Goal: Task Accomplishment & Management: Use online tool/utility

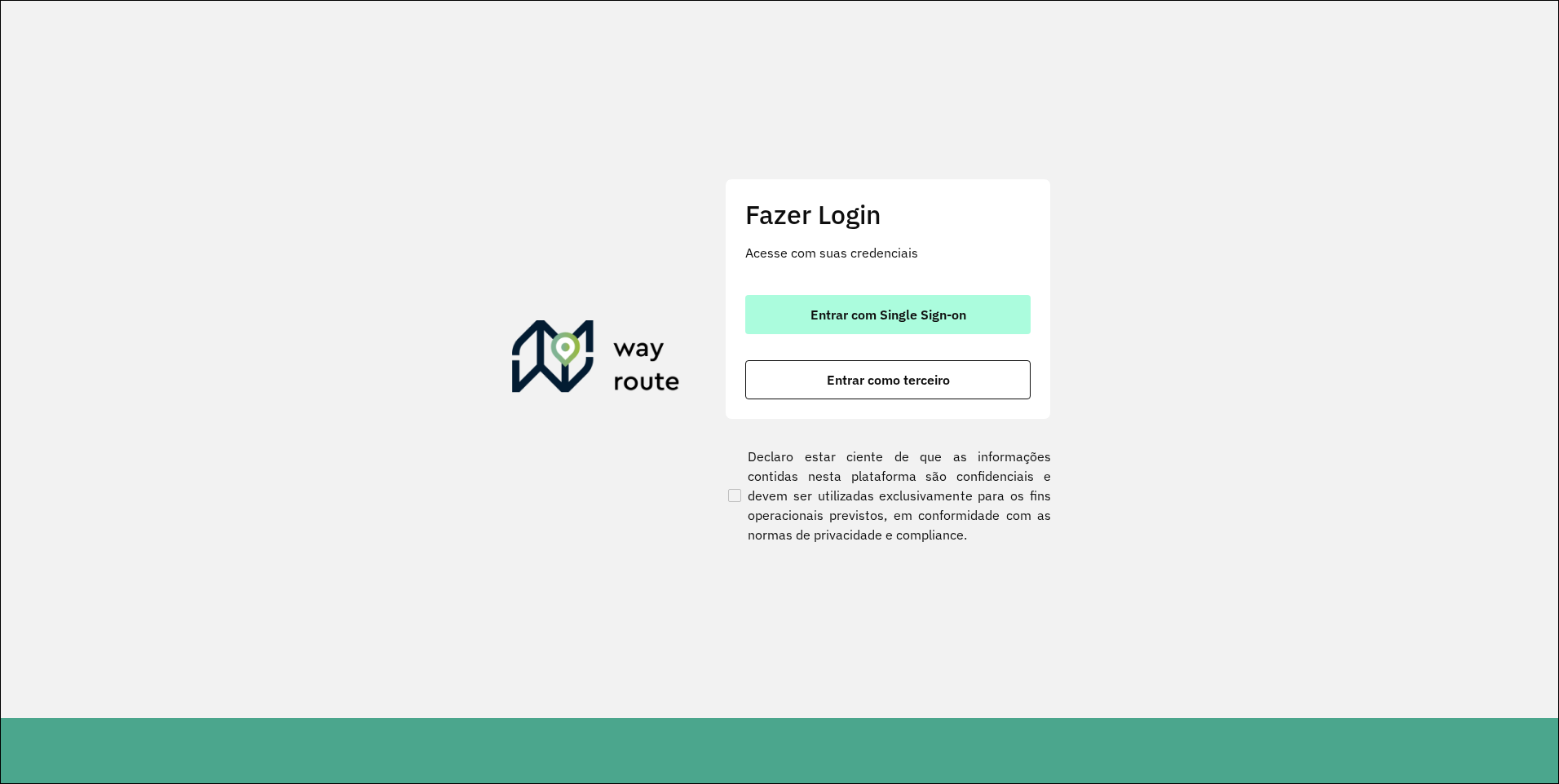
click at [867, 315] on span "Entrar com Single Sign-on" at bounding box center [889, 315] width 156 height 13
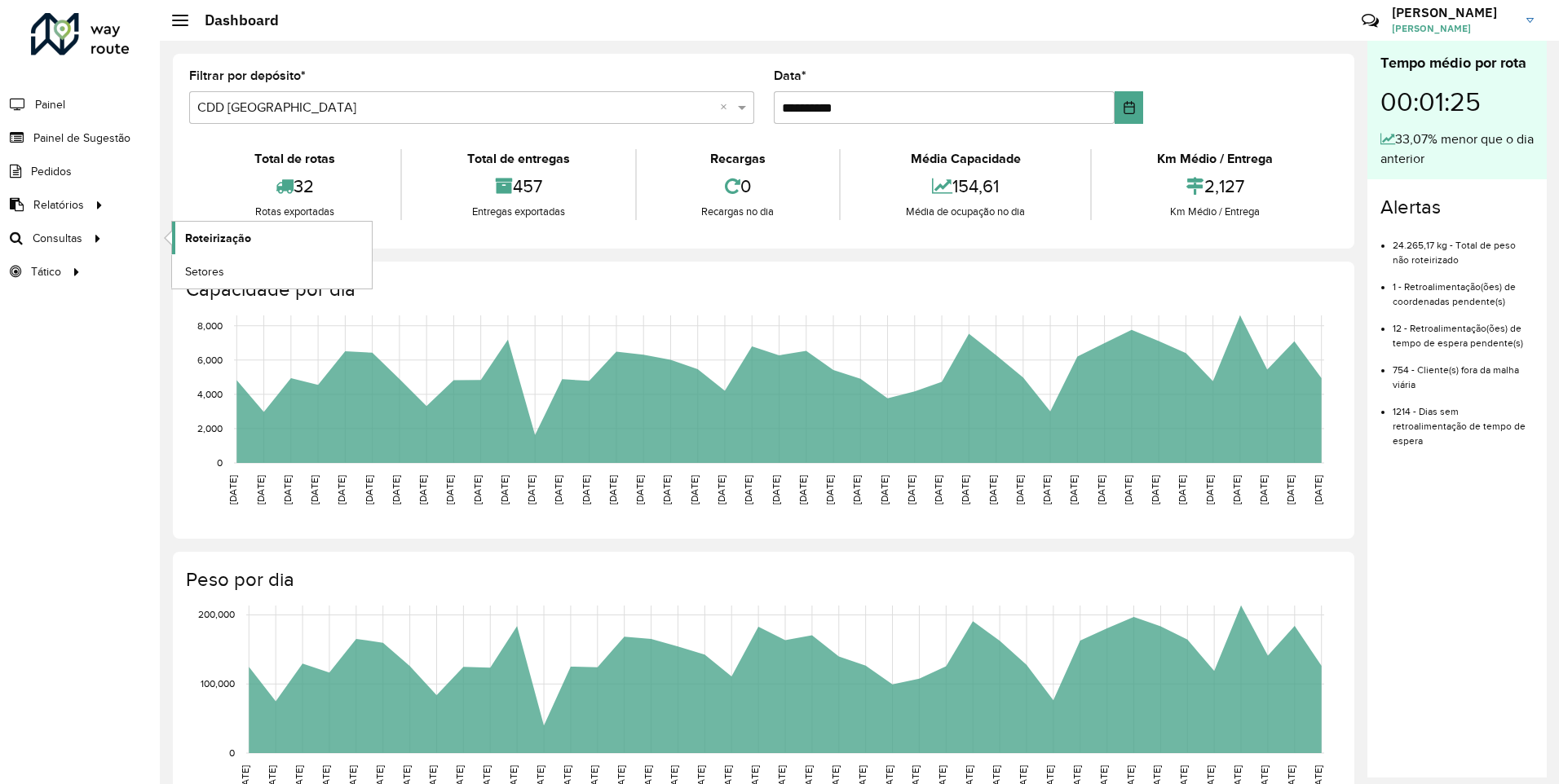
click at [199, 239] on span "Roteirização" at bounding box center [218, 238] width 66 height 17
click at [381, 117] on input "text" at bounding box center [455, 108] width 516 height 19
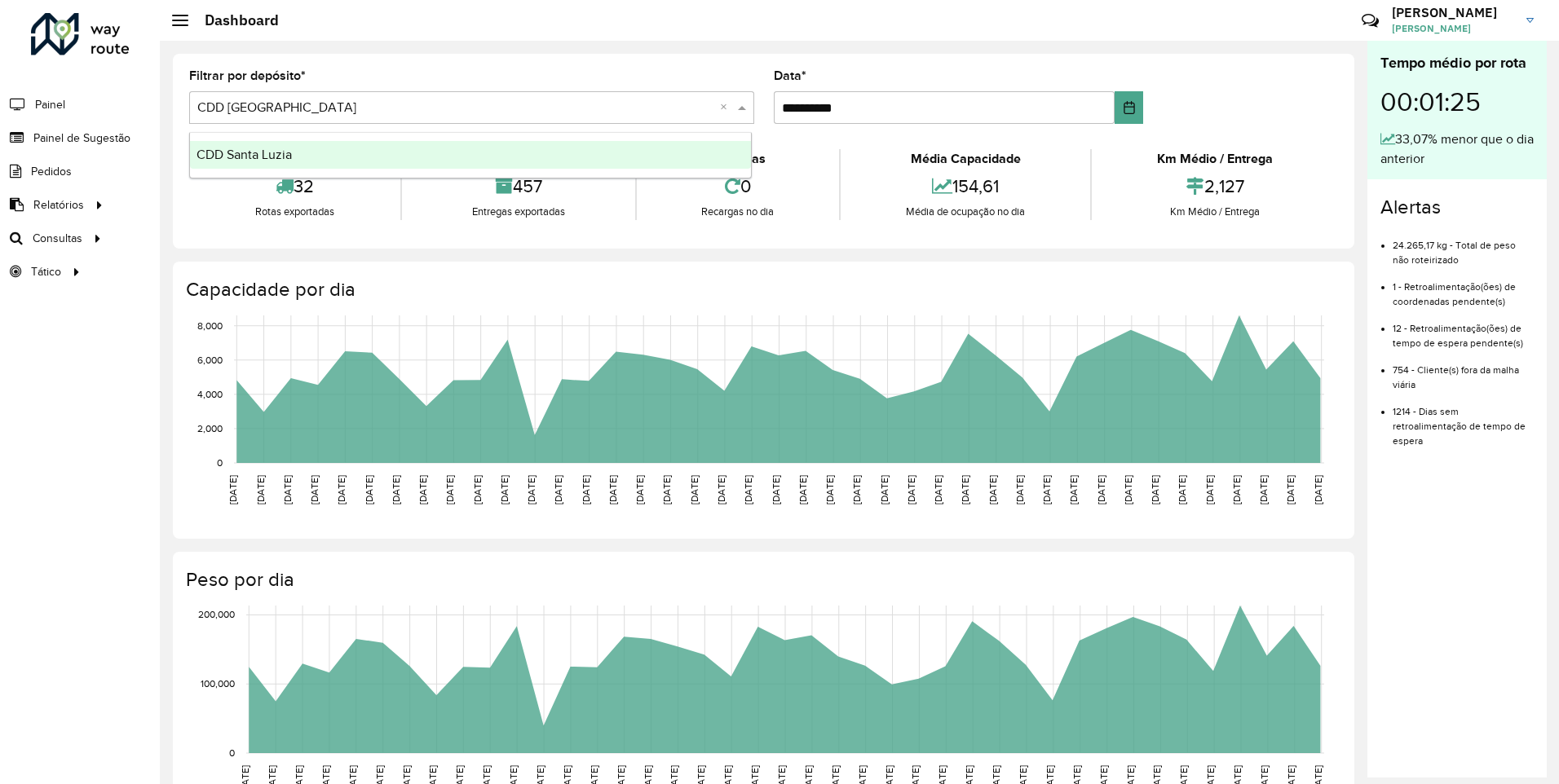
click at [347, 158] on div "CDD Santa Luzia" at bounding box center [471, 155] width 561 height 28
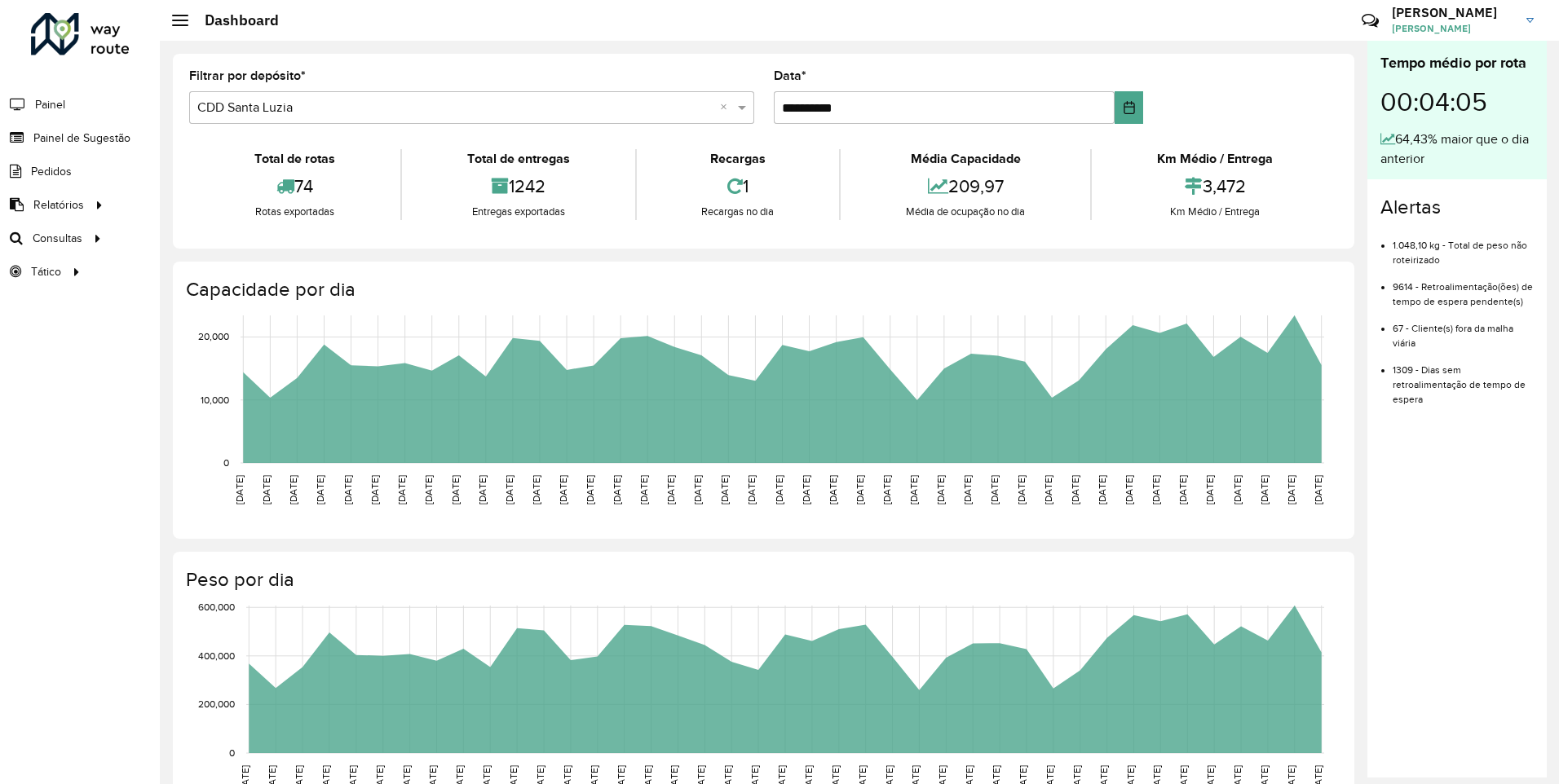
click at [729, 181] on icon at bounding box center [736, 185] width 15 height 18
drag, startPoint x: 488, startPoint y: 153, endPoint x: 513, endPoint y: 174, distance: 32.6
click at [513, 174] on div "Total de entregas 1242 Entregas exportadas" at bounding box center [518, 185] width 235 height 71
drag, startPoint x: 513, startPoint y: 174, endPoint x: 515, endPoint y: 190, distance: 16.1
click at [515, 190] on div "1242" at bounding box center [518, 186] width 225 height 35
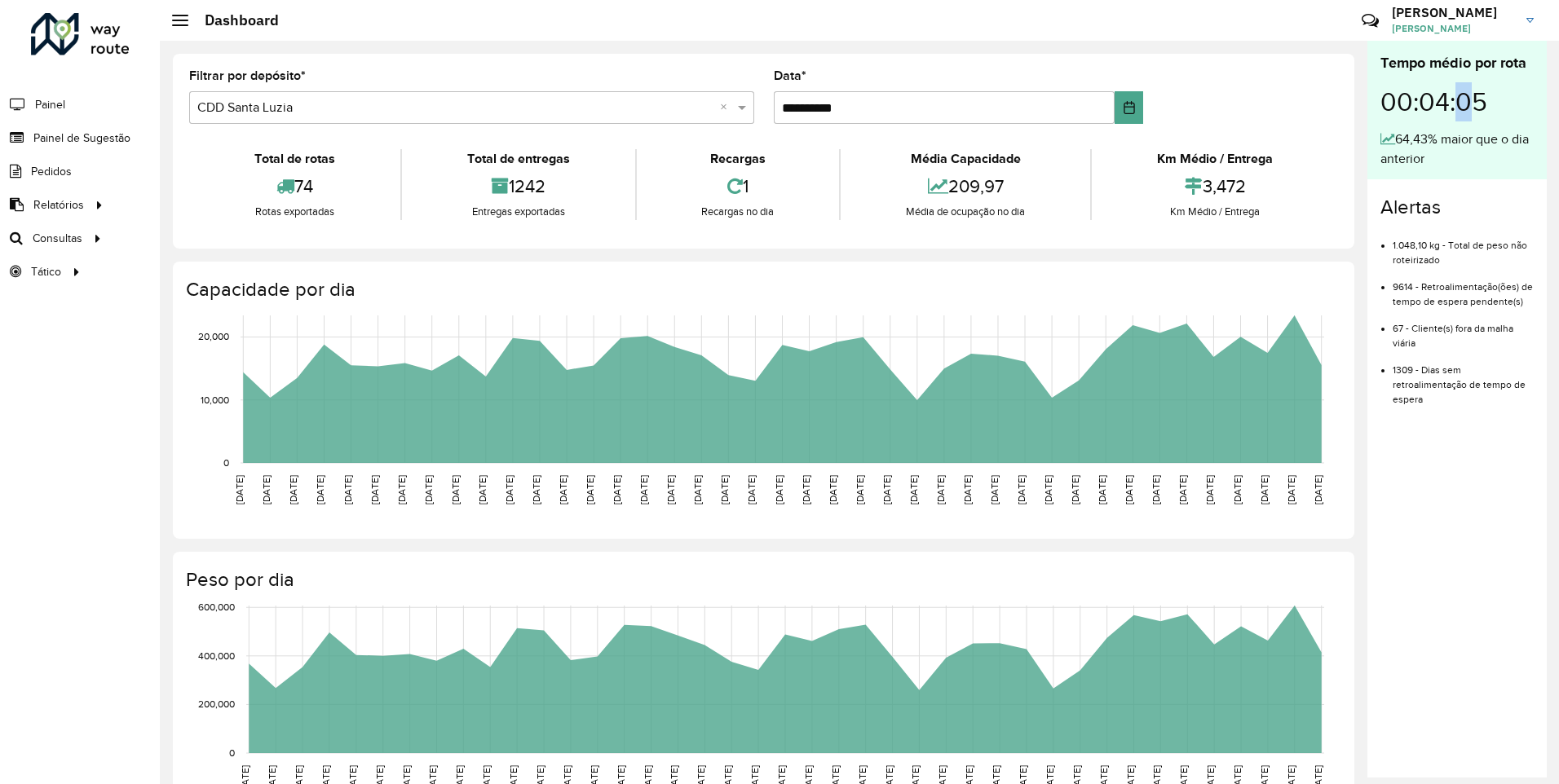
drag, startPoint x: 1458, startPoint y: 92, endPoint x: 1477, endPoint y: 93, distance: 19.0
click at [1477, 93] on div "00:04:05" at bounding box center [1458, 102] width 153 height 55
drag, startPoint x: 1504, startPoint y: 98, endPoint x: 1414, endPoint y: 89, distance: 90.4
click at [1414, 89] on div "00:04:05" at bounding box center [1458, 102] width 153 height 55
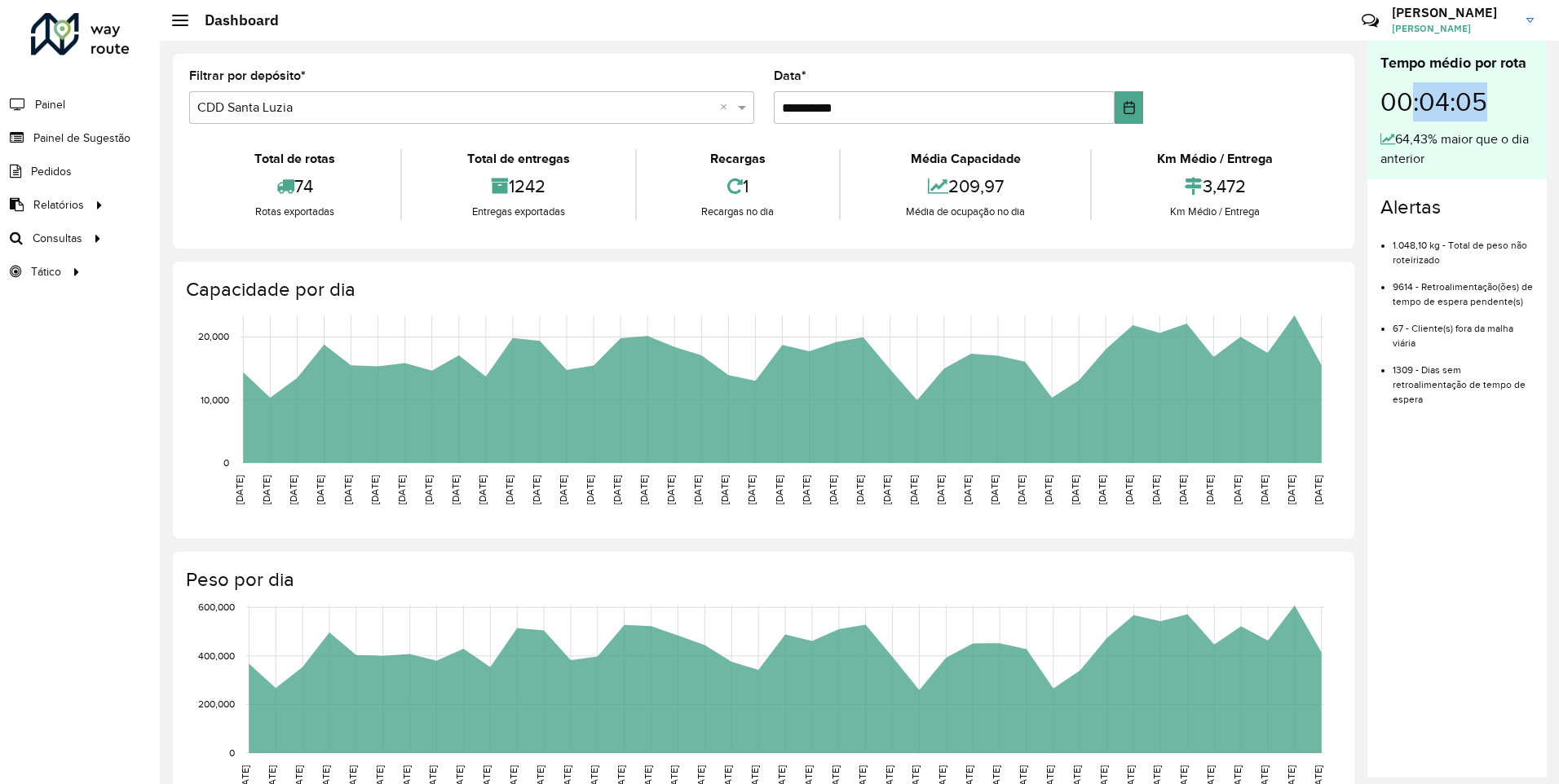
click at [1407, 88] on div "00:04:05" at bounding box center [1458, 102] width 153 height 55
click at [1526, 20] on link "GUILHERME GUILHERME BENTO TOLEDO" at bounding box center [1469, 20] width 154 height 42
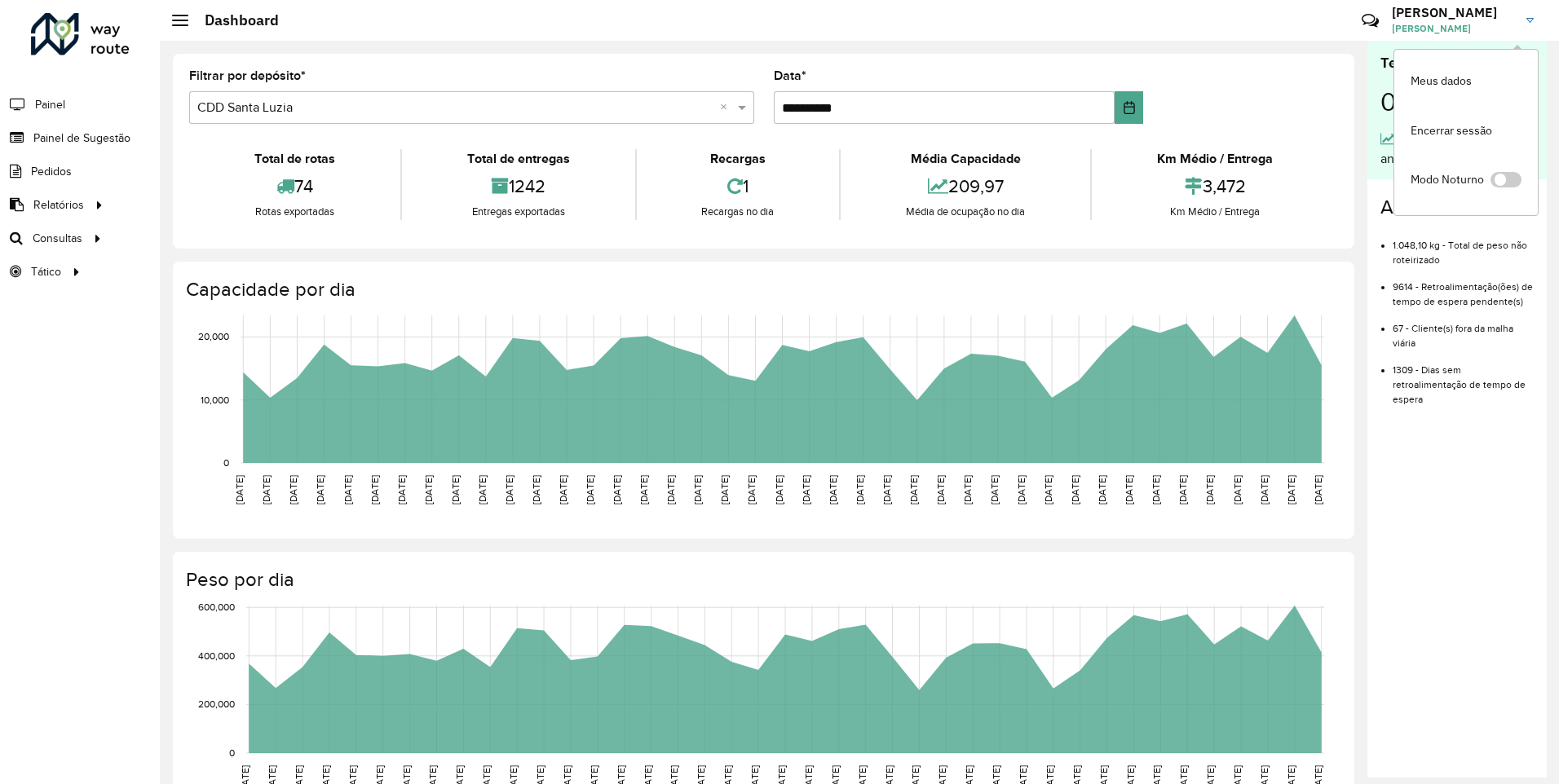
click at [1526, 19] on img at bounding box center [1530, 20] width 8 height 5
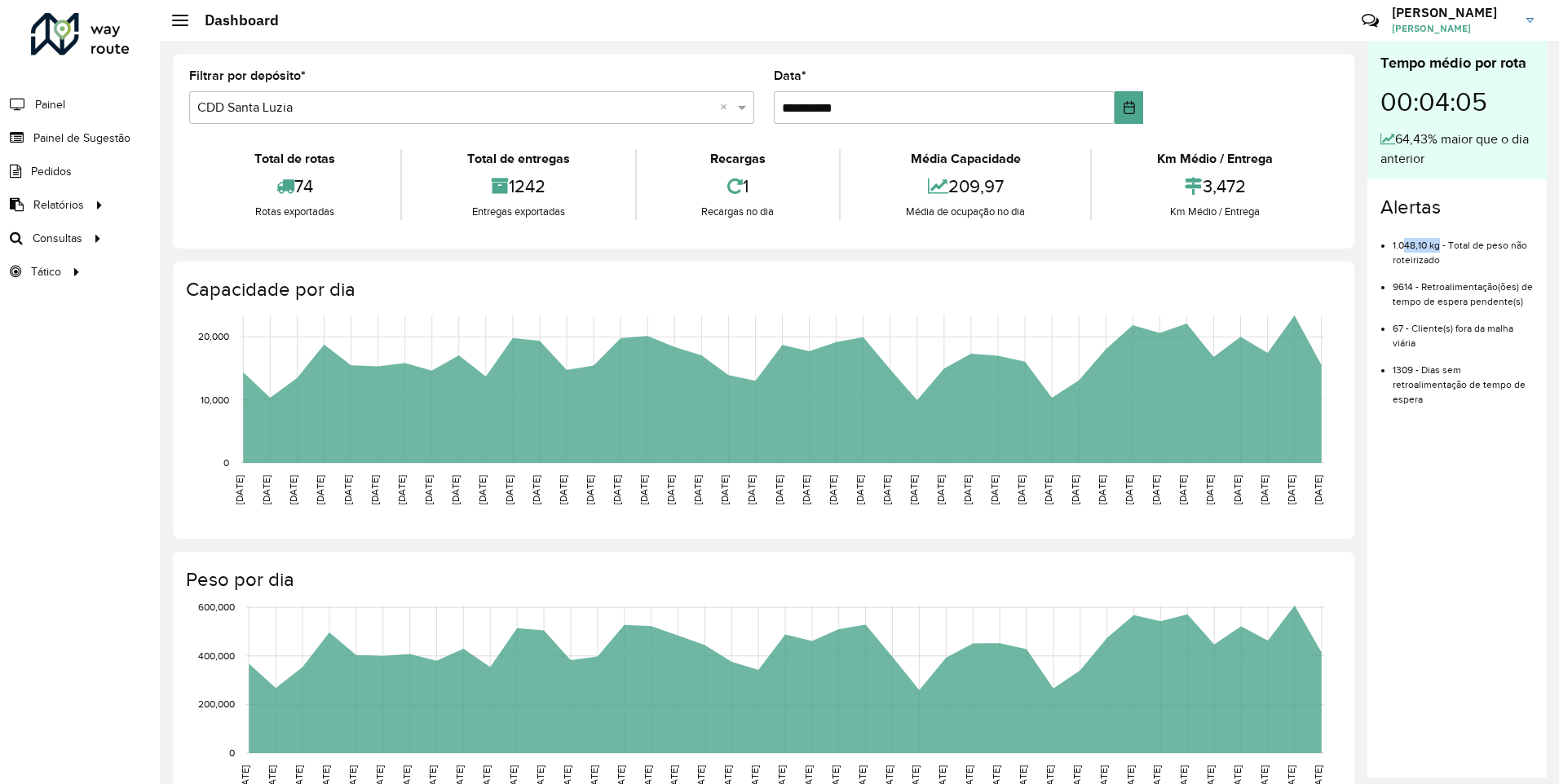
drag, startPoint x: 1420, startPoint y: 237, endPoint x: 1437, endPoint y: 237, distance: 17.0
click at [1437, 237] on li "1.048,10 kg - Total de peso não roteirizado" at bounding box center [1463, 246] width 142 height 41
drag, startPoint x: 1437, startPoint y: 237, endPoint x: 1445, endPoint y: 235, distance: 8.2
click at [1445, 235] on li "1.048,10 kg - Total de peso não roteirizado" at bounding box center [1463, 246] width 142 height 41
drag, startPoint x: 1454, startPoint y: 245, endPoint x: 1431, endPoint y: 246, distance: 23.0
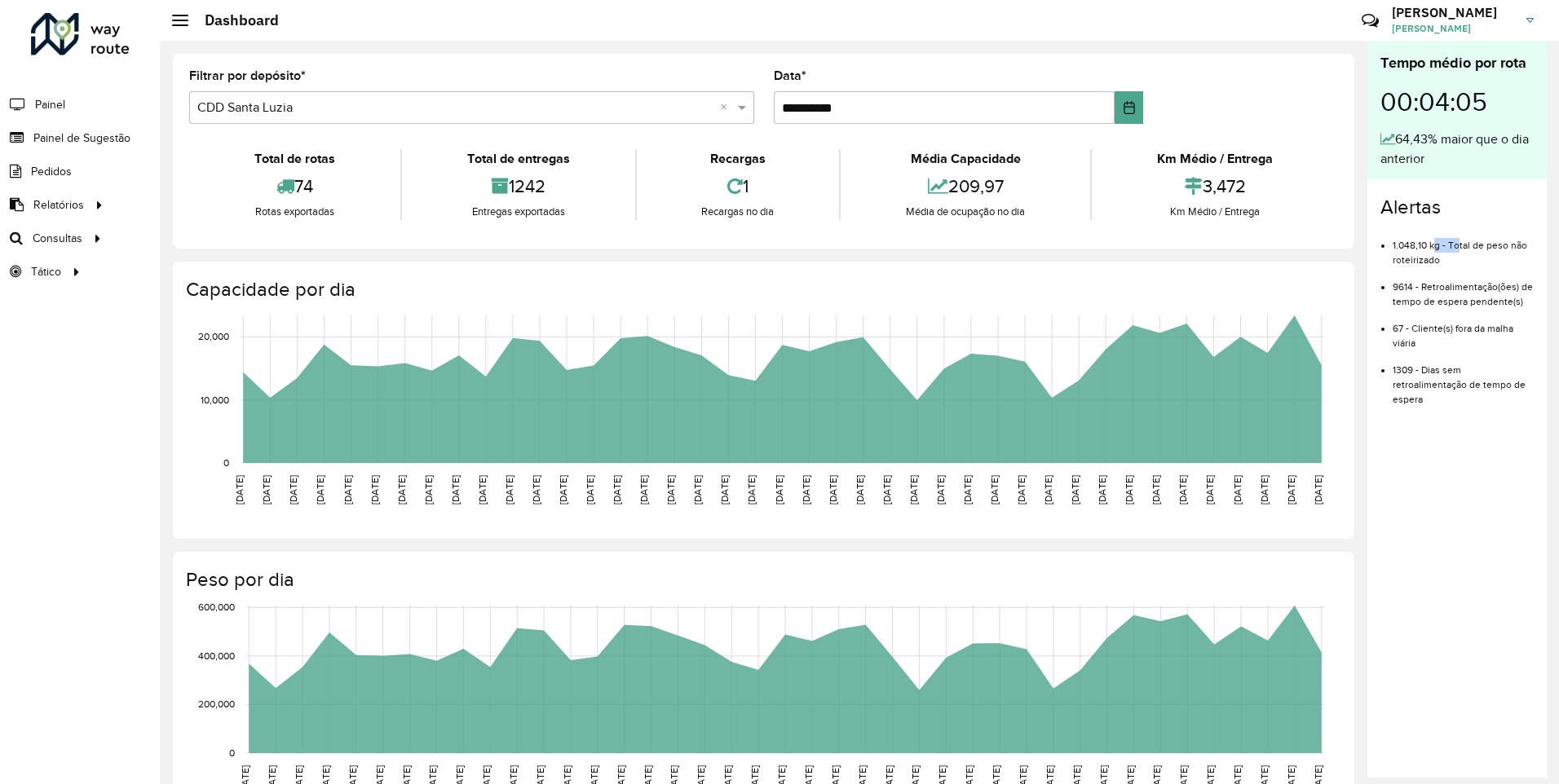
click at [1431, 246] on li "1.048,10 kg - Total de peso não roteirizado" at bounding box center [1463, 246] width 142 height 41
drag, startPoint x: 1436, startPoint y: 254, endPoint x: 1446, endPoint y: 235, distance: 21.5
click at [1446, 235] on li "1.048,10 kg - Total de peso não roteirizado" at bounding box center [1463, 246] width 142 height 41
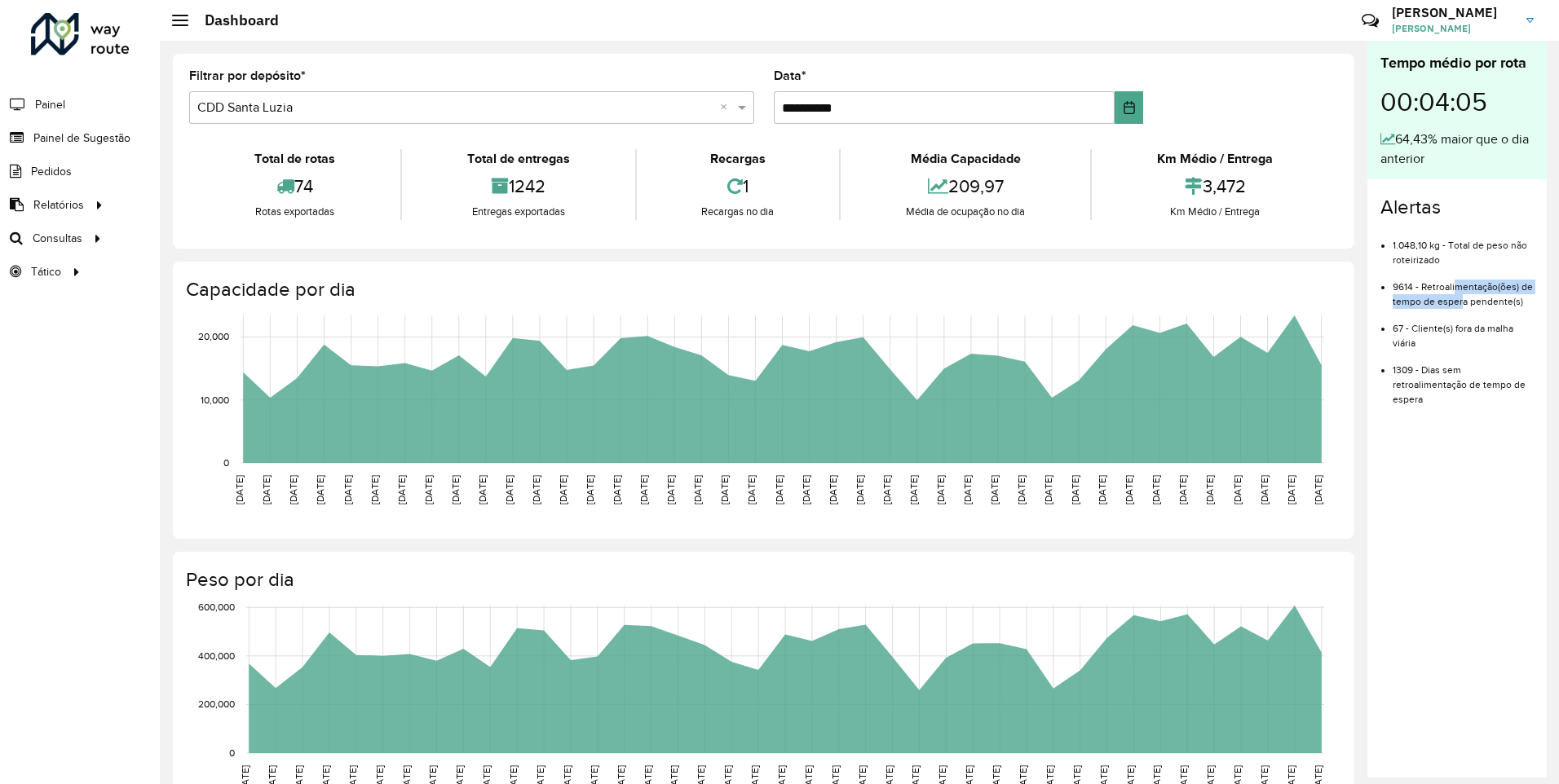
drag, startPoint x: 1453, startPoint y: 274, endPoint x: 1460, endPoint y: 302, distance: 28.9
click at [1460, 302] on li "9614 - Retroalimentação(ões) de tempo de espera pendente(s)" at bounding box center [1463, 288] width 142 height 41
drag, startPoint x: 1430, startPoint y: 330, endPoint x: 1435, endPoint y: 358, distance: 28.4
click at [1435, 358] on ul "1.048,10 kg - Total de peso não roteirizado 9614 - Retroalimentação(ões) de tem…" at bounding box center [1458, 316] width 153 height 181
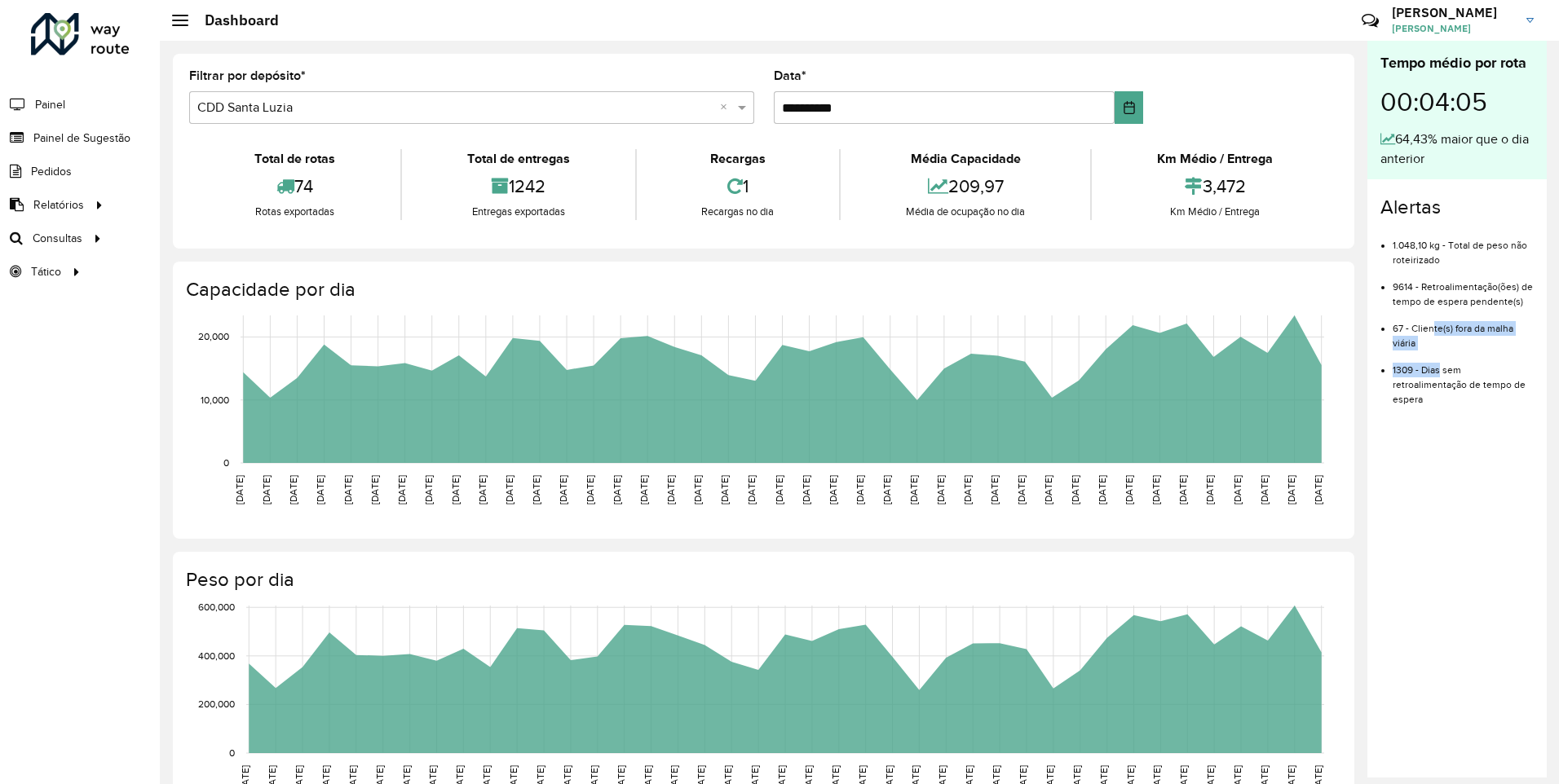
click at [1435, 358] on li "1309 - Dias sem retroalimentação de tempo de espera" at bounding box center [1463, 379] width 142 height 56
drag, startPoint x: 1447, startPoint y: 396, endPoint x: 1427, endPoint y: 365, distance: 36.9
click at [1427, 365] on li "1309 - Dias sem retroalimentação de tempo de espera" at bounding box center [1463, 379] width 142 height 56
drag, startPoint x: 1421, startPoint y: 362, endPoint x: 1432, endPoint y: 381, distance: 22.0
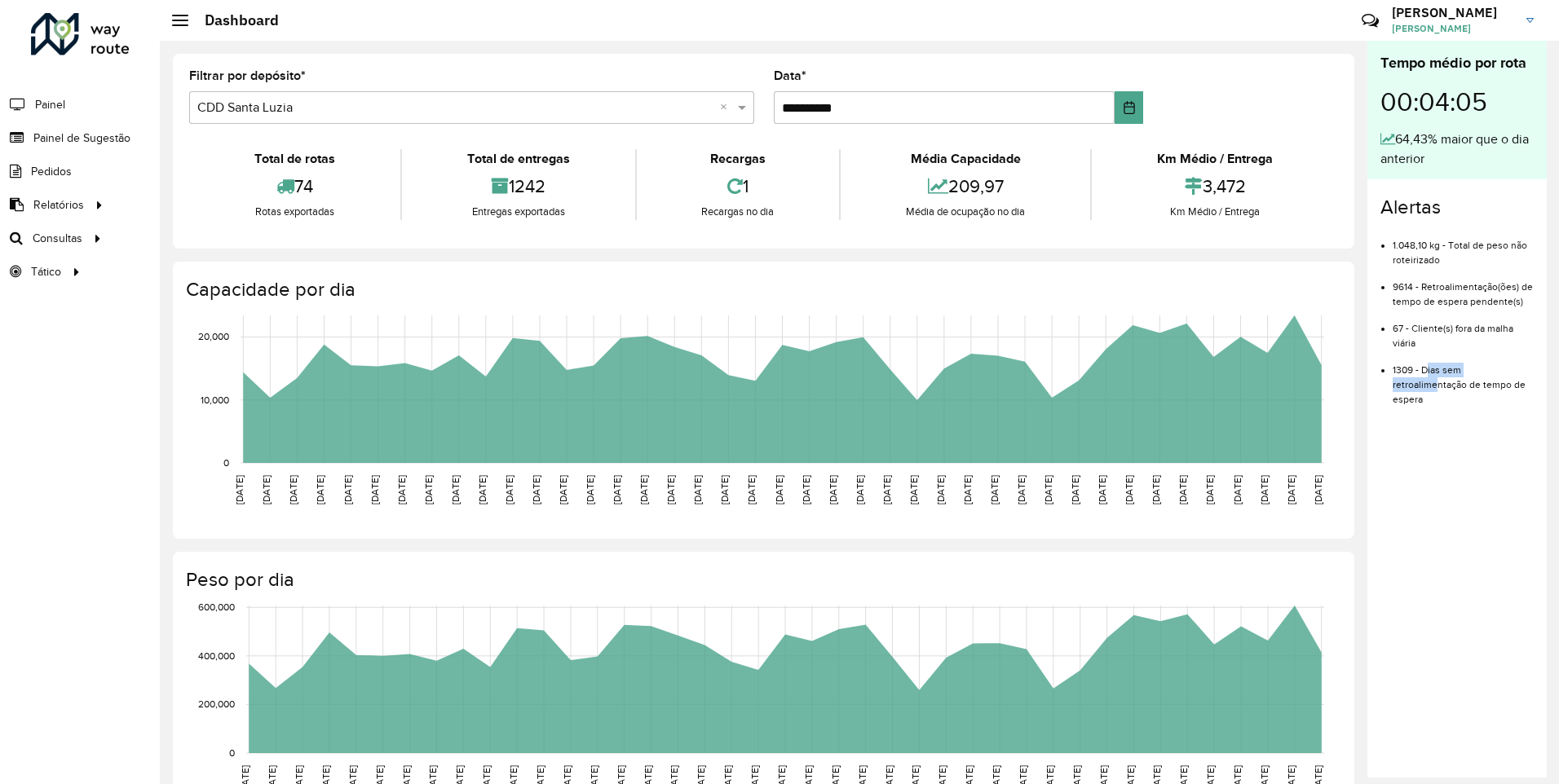
click at [1432, 381] on li "1309 - Dias sem retroalimentação de tempo de espera" at bounding box center [1463, 379] width 142 height 56
drag, startPoint x: 1420, startPoint y: 395, endPoint x: 1413, endPoint y: 376, distance: 20.2
click at [1413, 376] on li "1309 - Dias sem retroalimentação de tempo de espera" at bounding box center [1463, 379] width 142 height 56
click at [1413, 374] on li "1309 - Dias sem retroalimentação de tempo de espera" at bounding box center [1463, 379] width 142 height 56
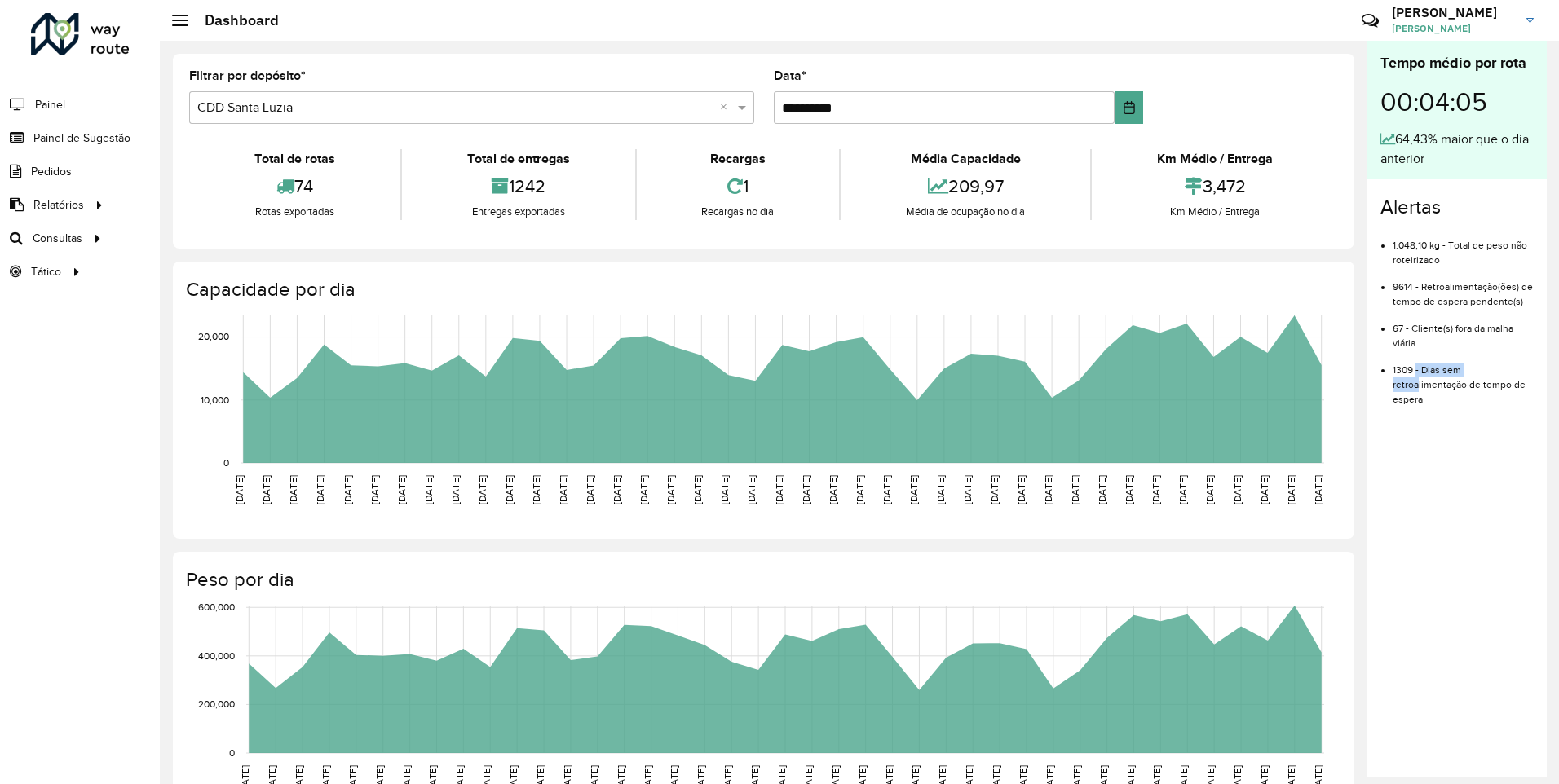
drag, startPoint x: 1413, startPoint y: 374, endPoint x: 1416, endPoint y: 391, distance: 17.3
click at [1416, 391] on li "1309 - Dias sem retroalimentação de tempo de espera" at bounding box center [1463, 379] width 142 height 56
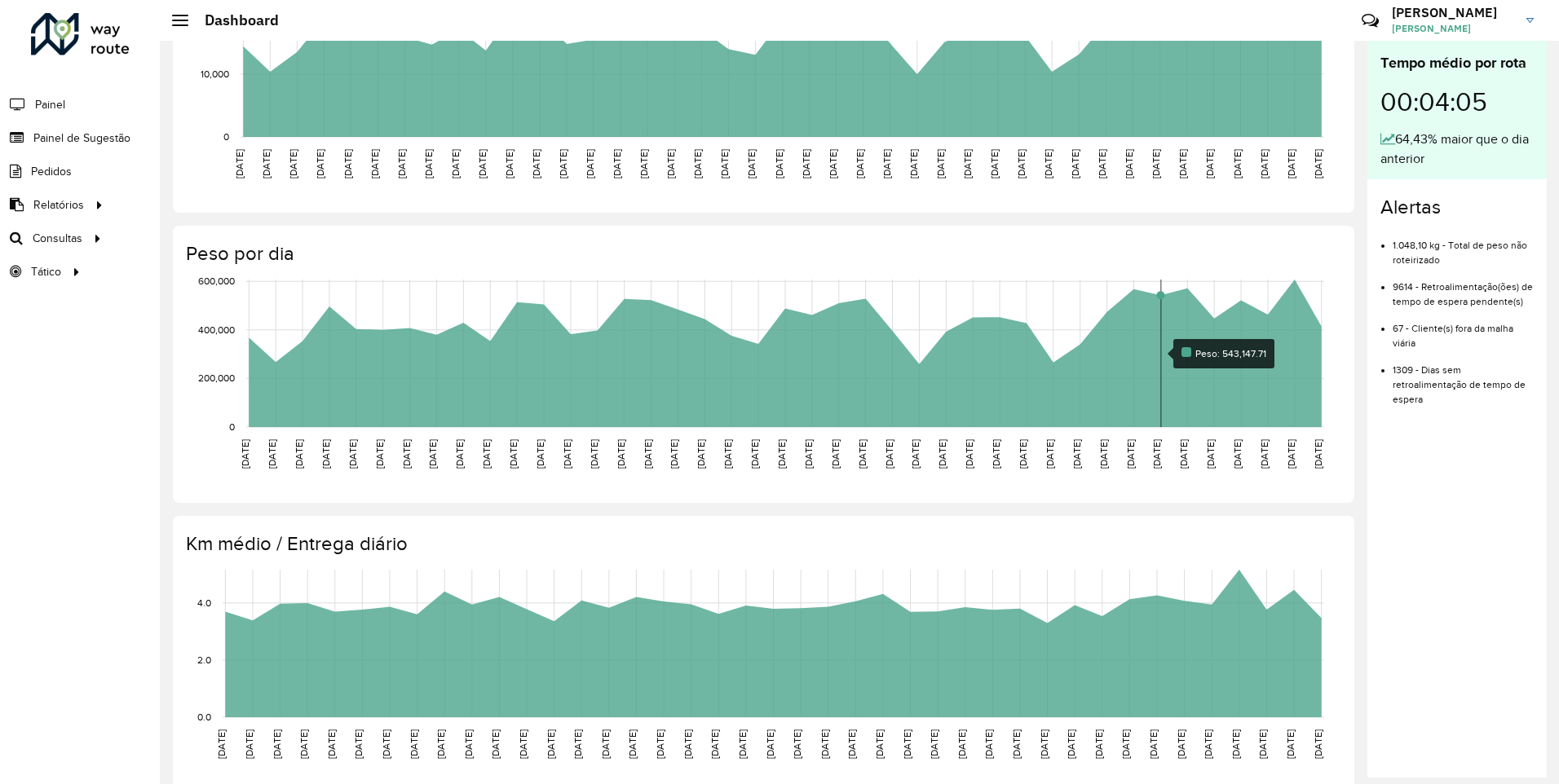
scroll to position [348, 0]
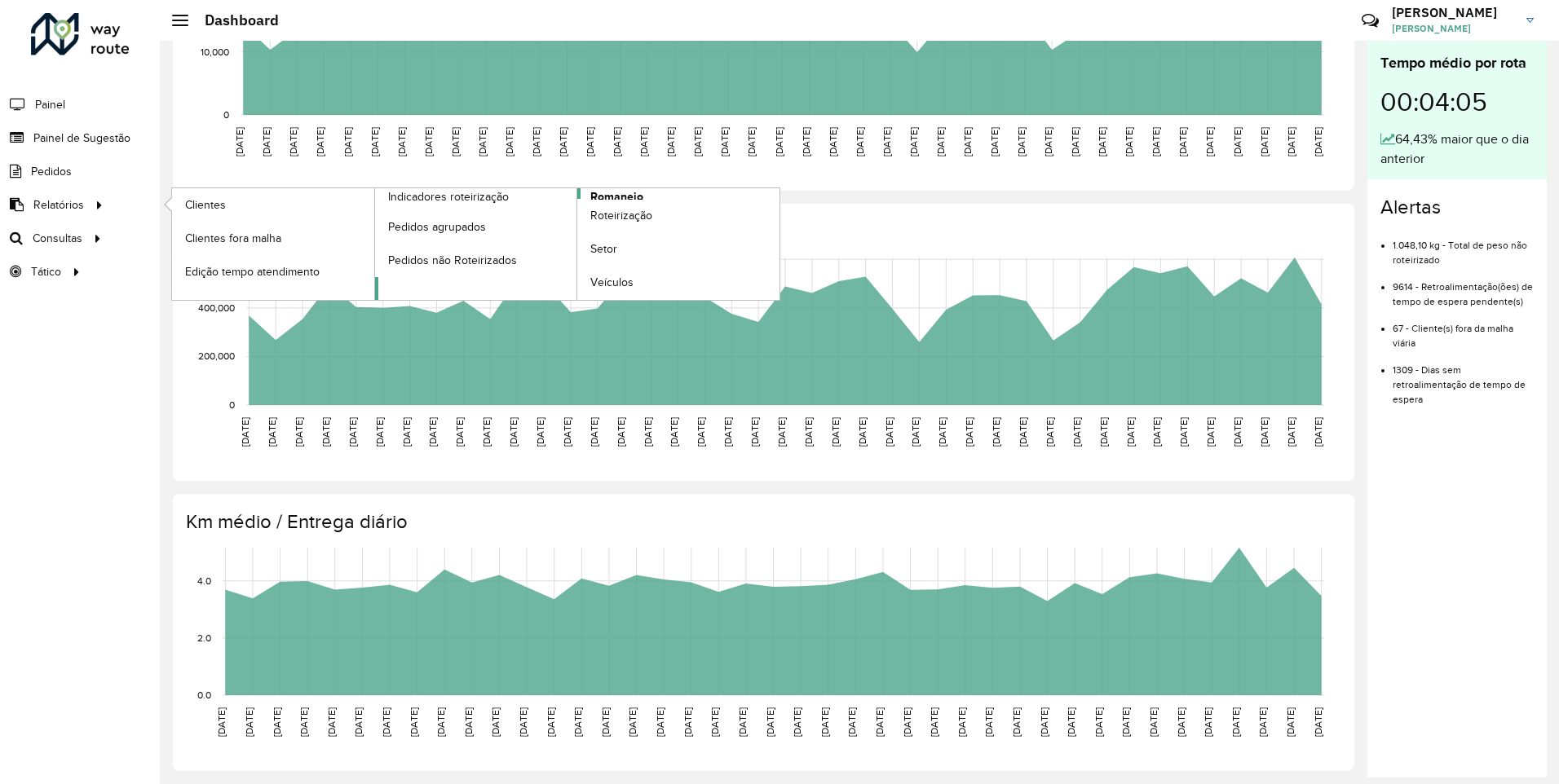
click at [634, 193] on span "Romaneio" at bounding box center [616, 197] width 53 height 17
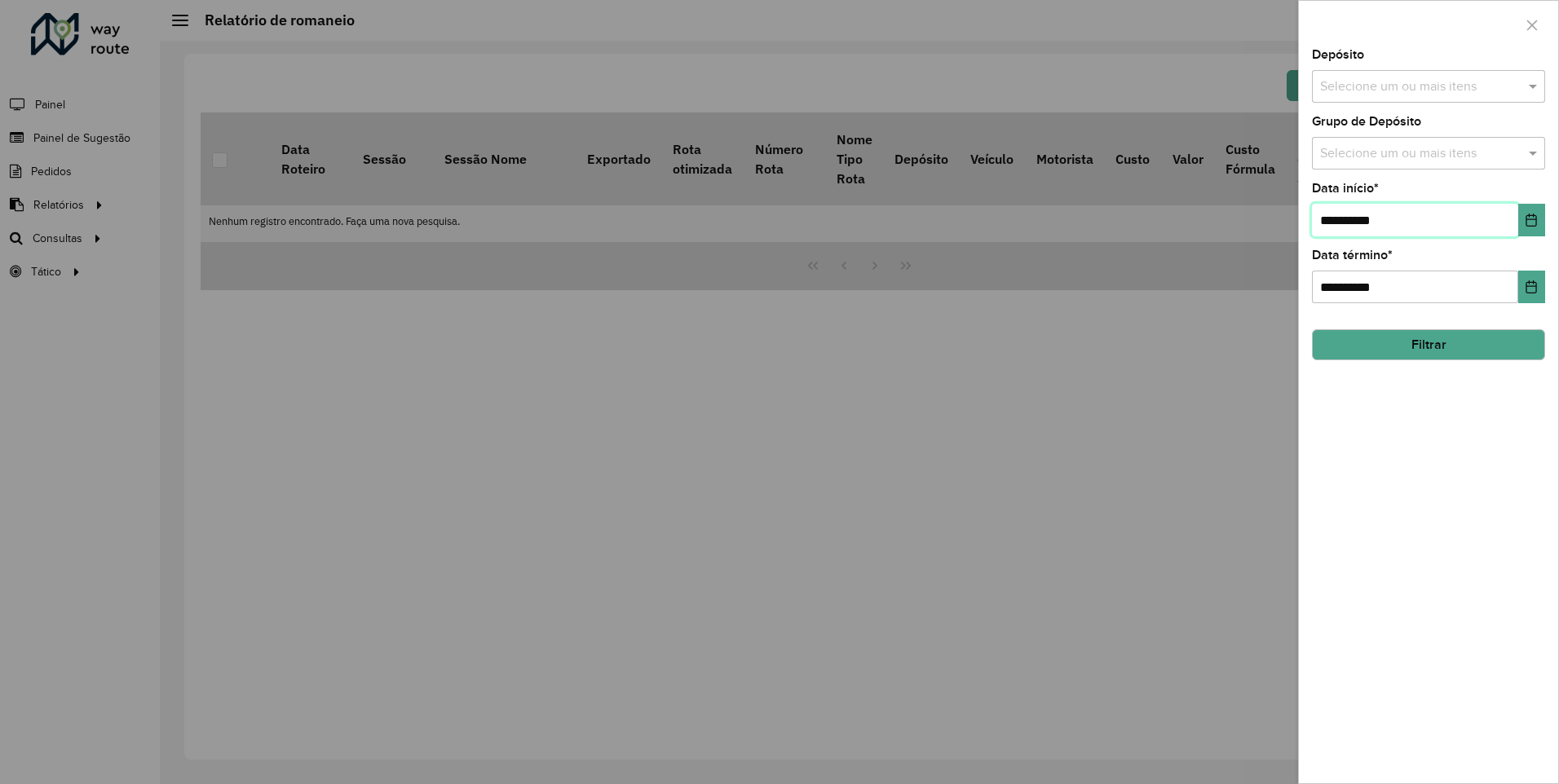
click at [1334, 220] on input "**********" at bounding box center [1416, 220] width 207 height 33
type input "**********"
click at [1489, 250] on div "**********" at bounding box center [1429, 276] width 233 height 54
click at [1436, 353] on button "Filtrar" at bounding box center [1429, 345] width 233 height 31
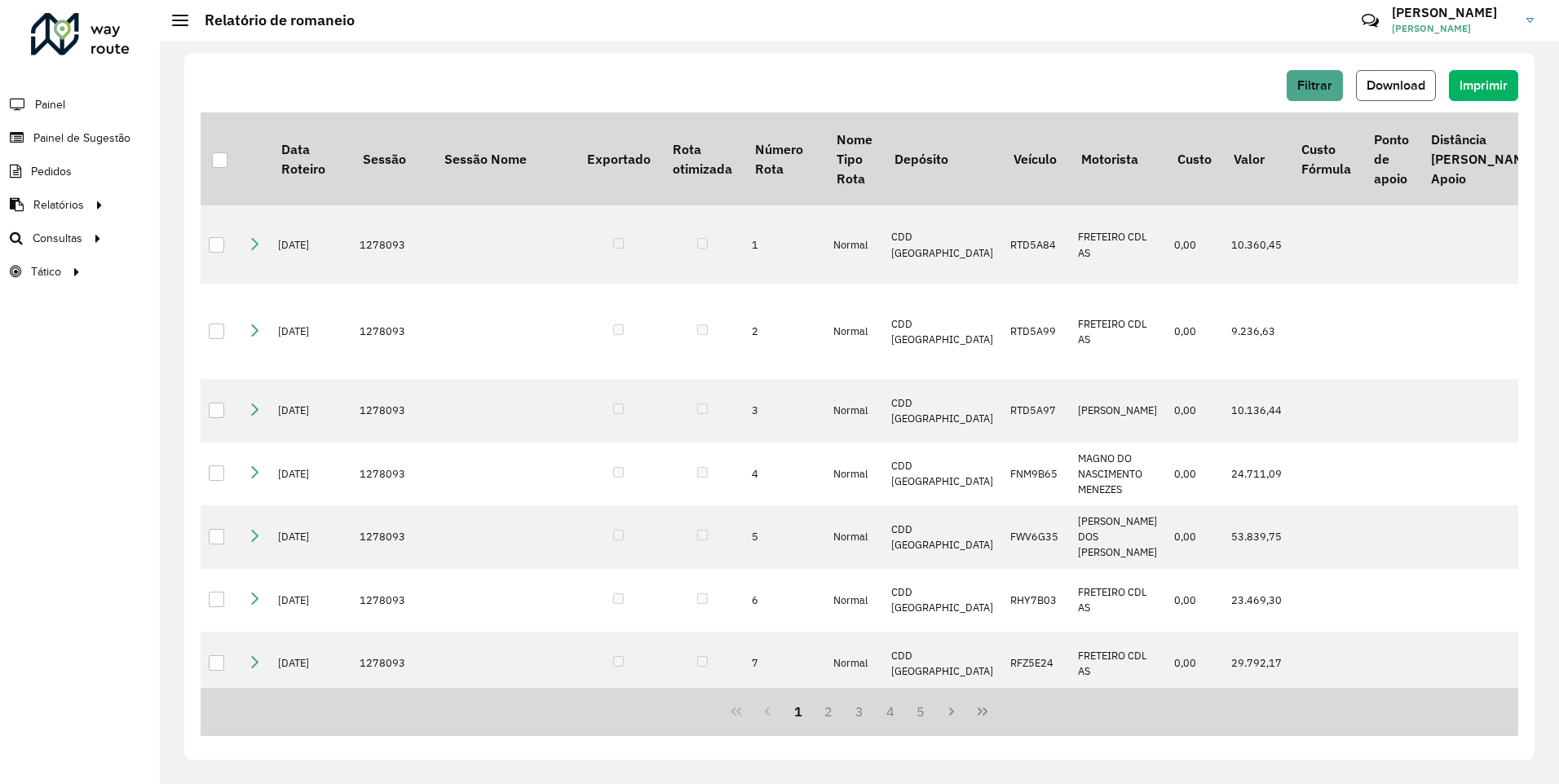
click at [1417, 80] on span "Download" at bounding box center [1395, 85] width 58 height 13
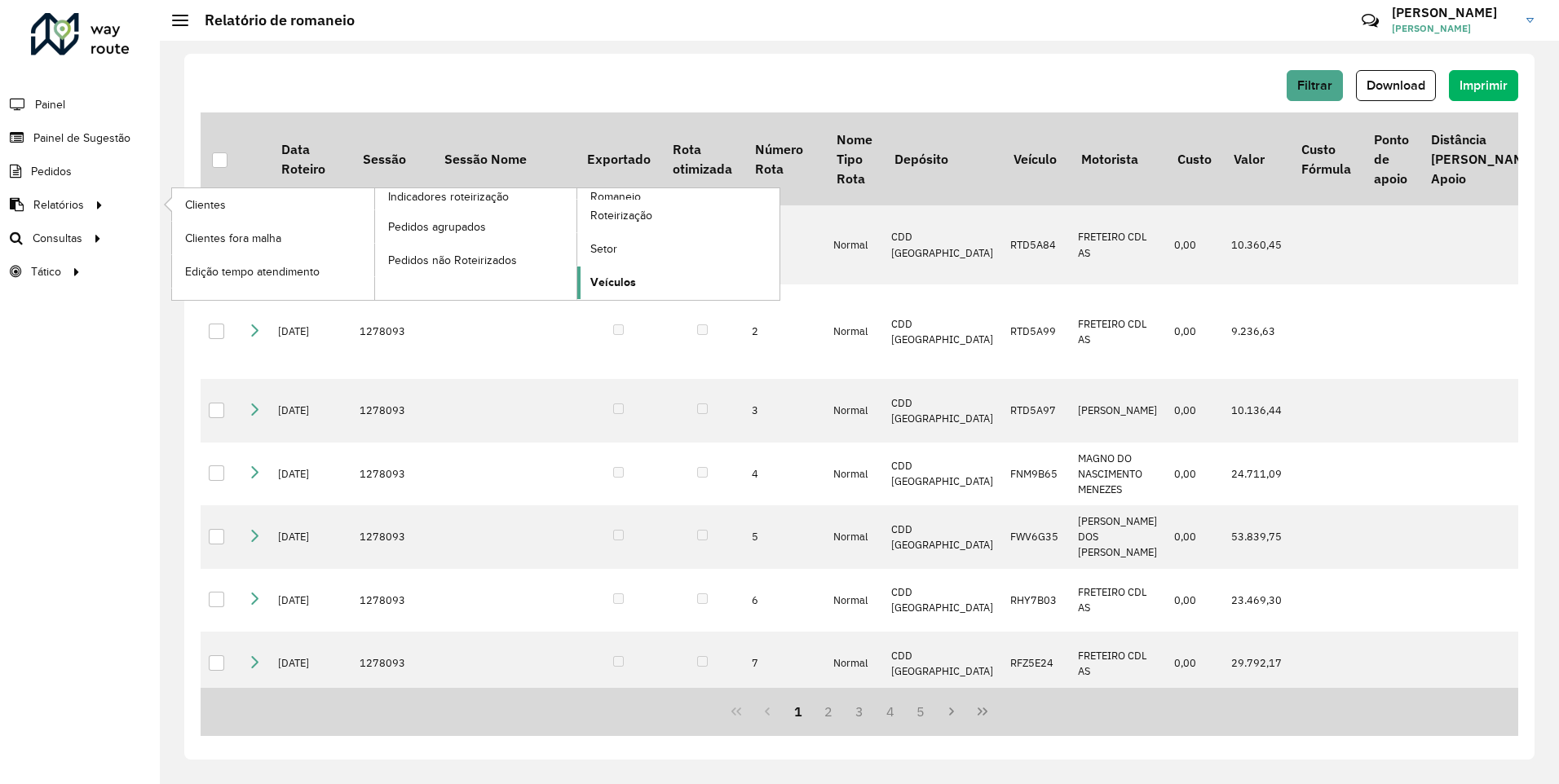
click at [624, 275] on span "Veículos" at bounding box center [613, 283] width 46 height 17
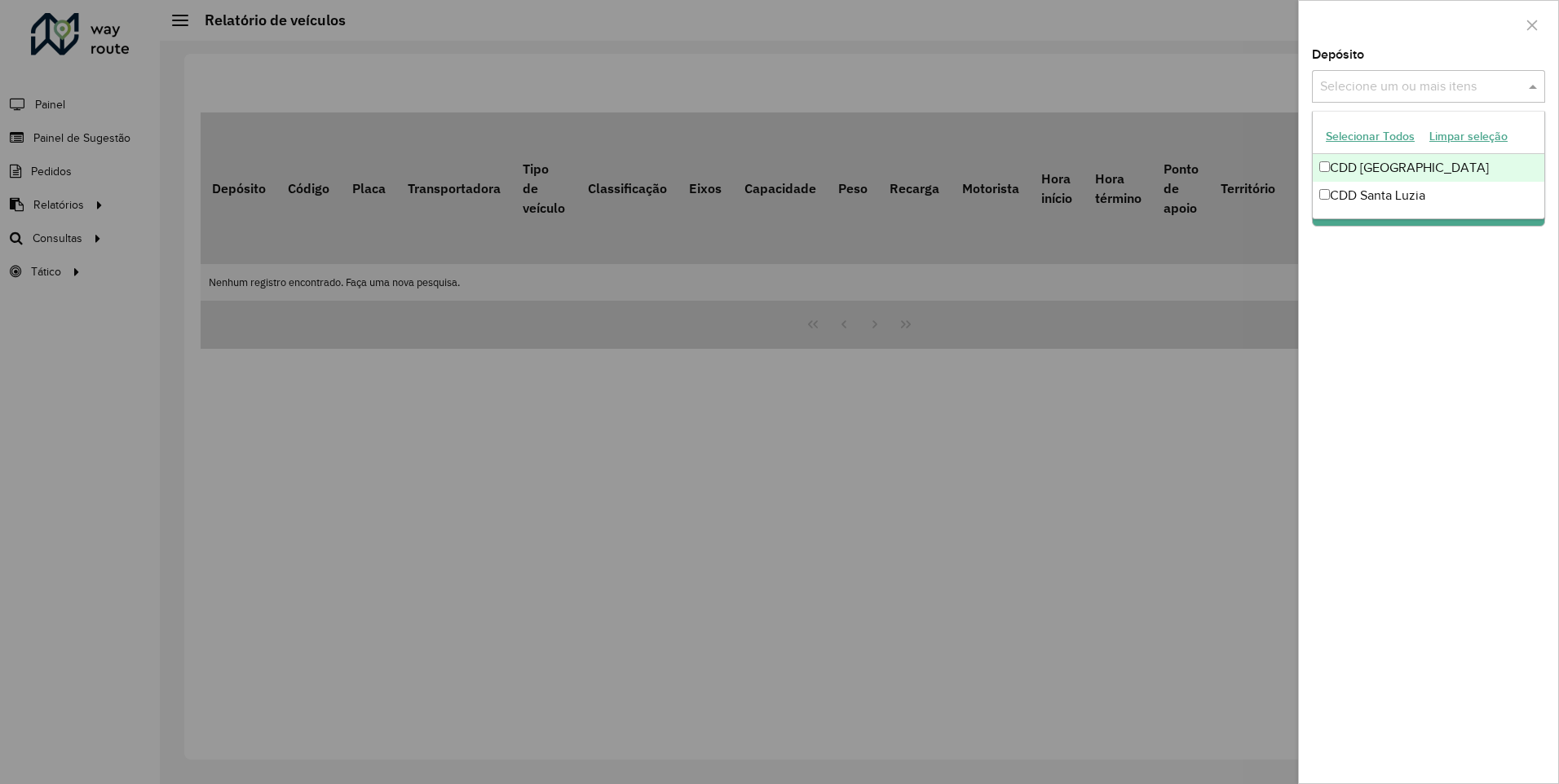
click at [1421, 80] on input "text" at bounding box center [1420, 87] width 209 height 19
click at [1409, 202] on div "CDD Santa Luzia" at bounding box center [1429, 195] width 231 height 28
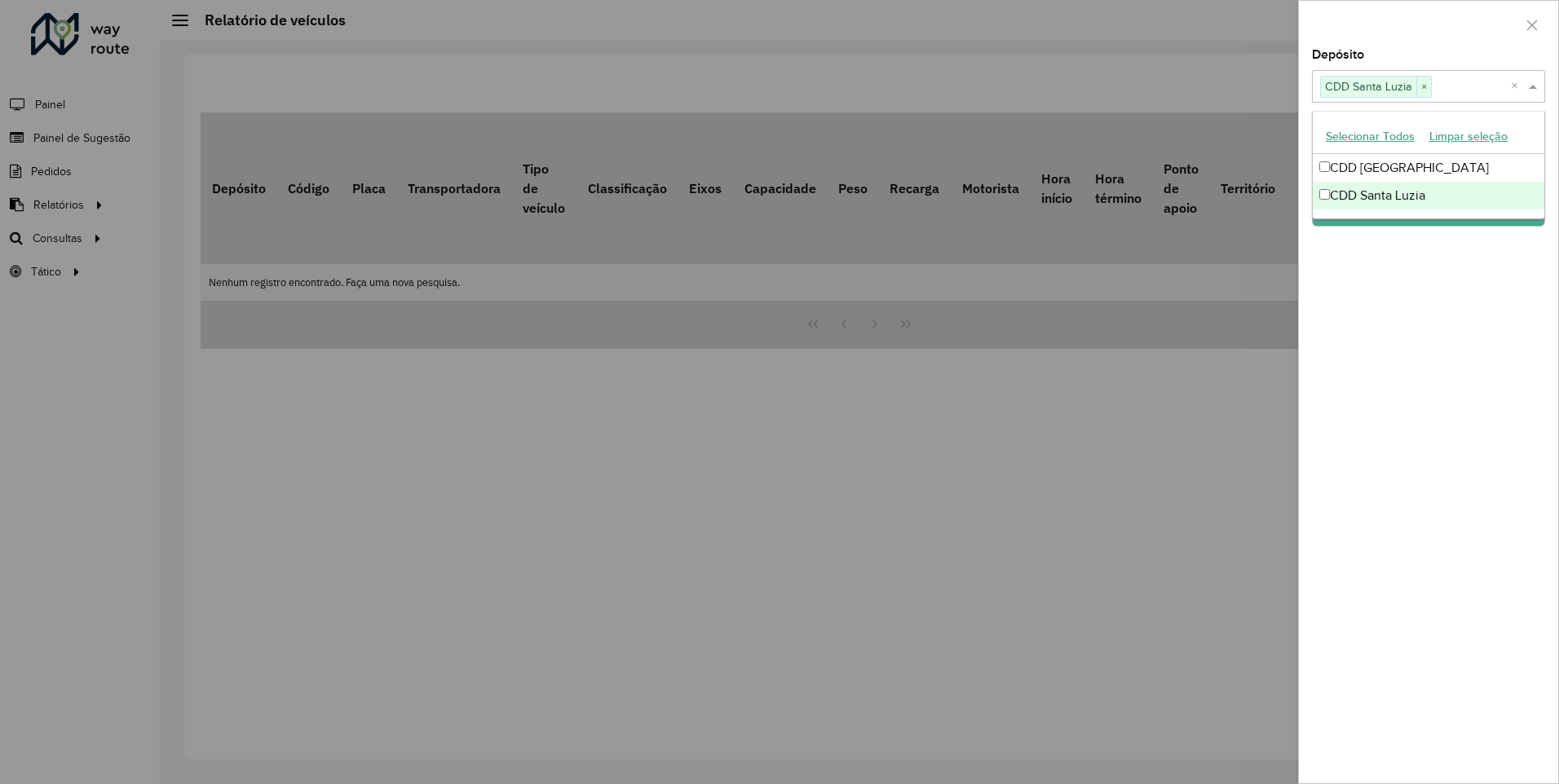
click at [1415, 275] on div "Depósito Selecione um ou mais itens CDD Santa Luzia × × Grupo de Depósito Selec…" at bounding box center [1428, 416] width 259 height 734
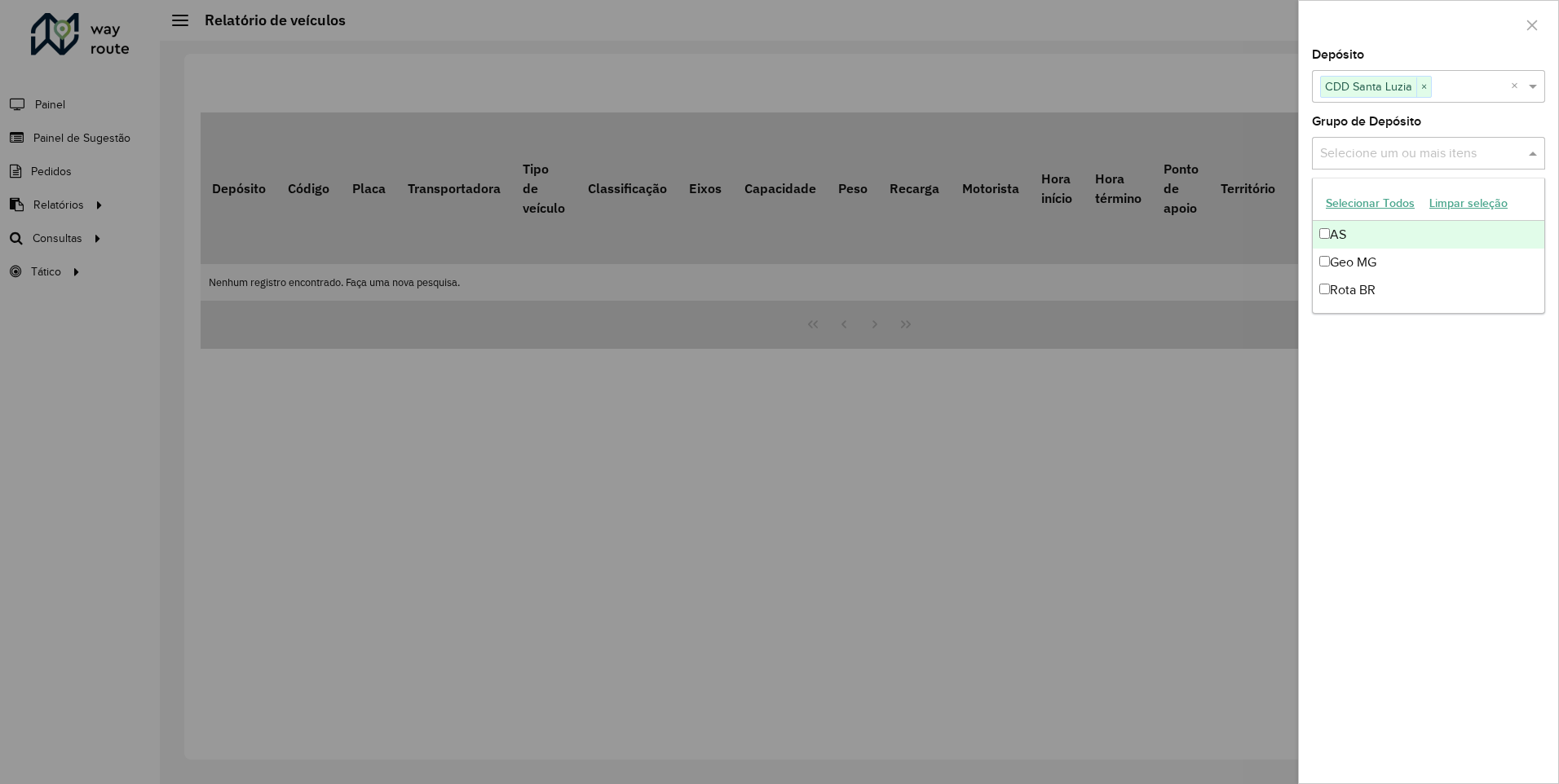
click at [1418, 157] on input "text" at bounding box center [1420, 154] width 209 height 19
click at [1385, 335] on div "Depósito Selecione um ou mais itens CDD Santa Luzia × × Grupo de Depósito Selec…" at bounding box center [1428, 416] width 259 height 734
click at [1405, 155] on input "text" at bounding box center [1420, 154] width 209 height 19
click at [1403, 154] on input "text" at bounding box center [1420, 154] width 209 height 19
click at [1404, 144] on input "text" at bounding box center [1420, 154] width 209 height 19
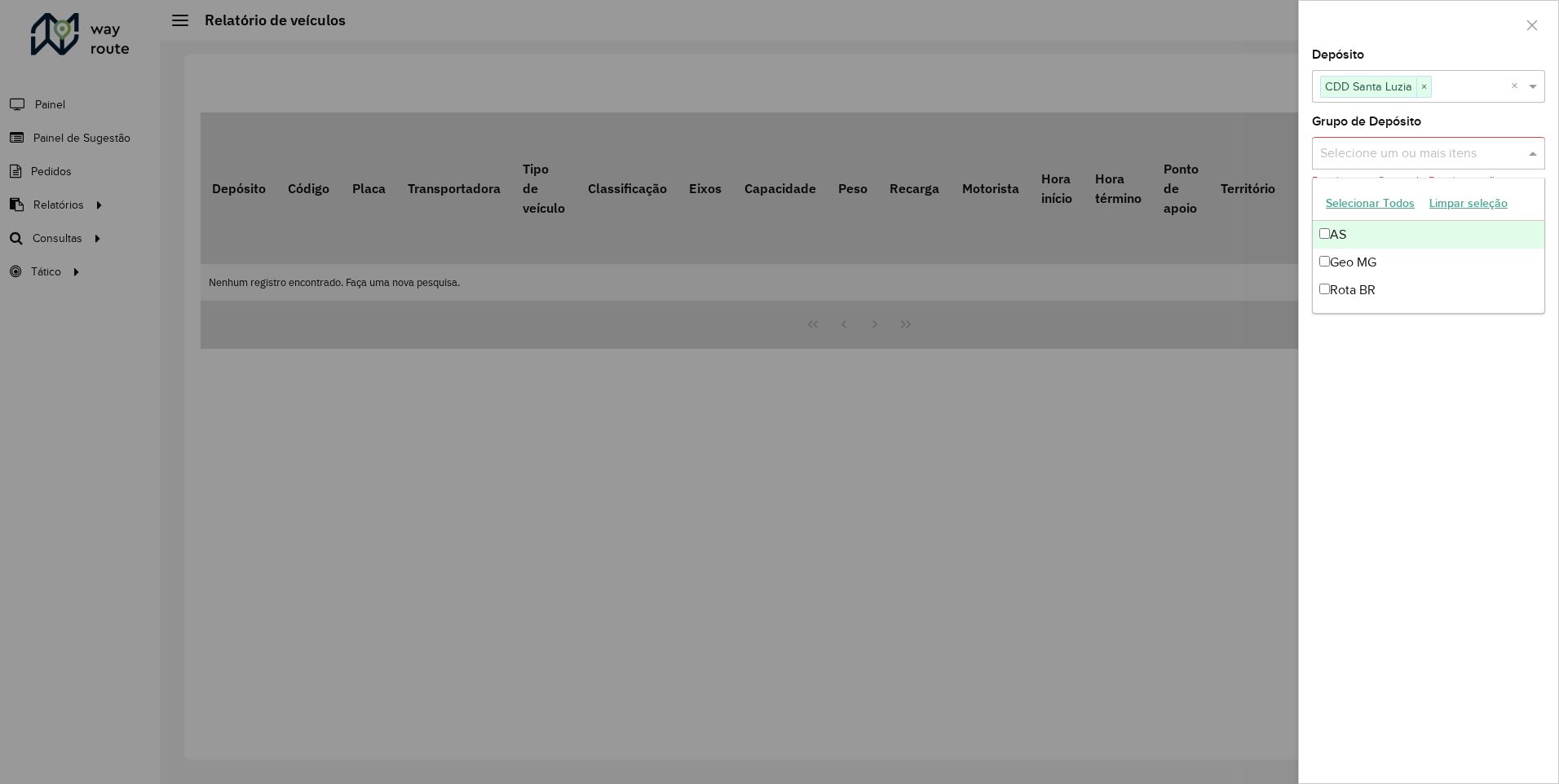
click at [1480, 134] on div "Grupo de Depósito Selecione um ou mais itens Depósito ou Grupo de Depósitos são…" at bounding box center [1429, 162] width 233 height 92
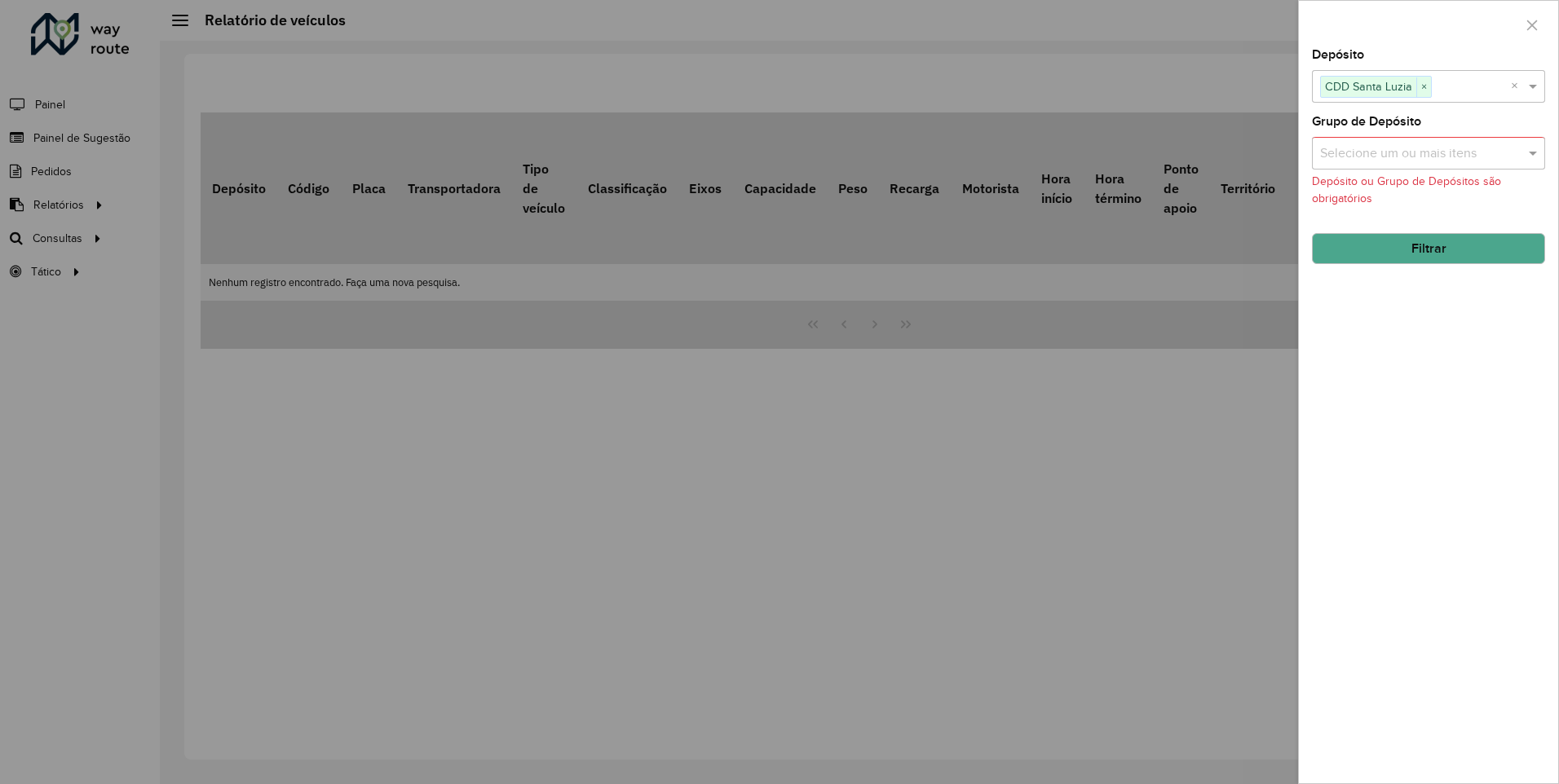
click at [1438, 153] on input "text" at bounding box center [1420, 154] width 209 height 19
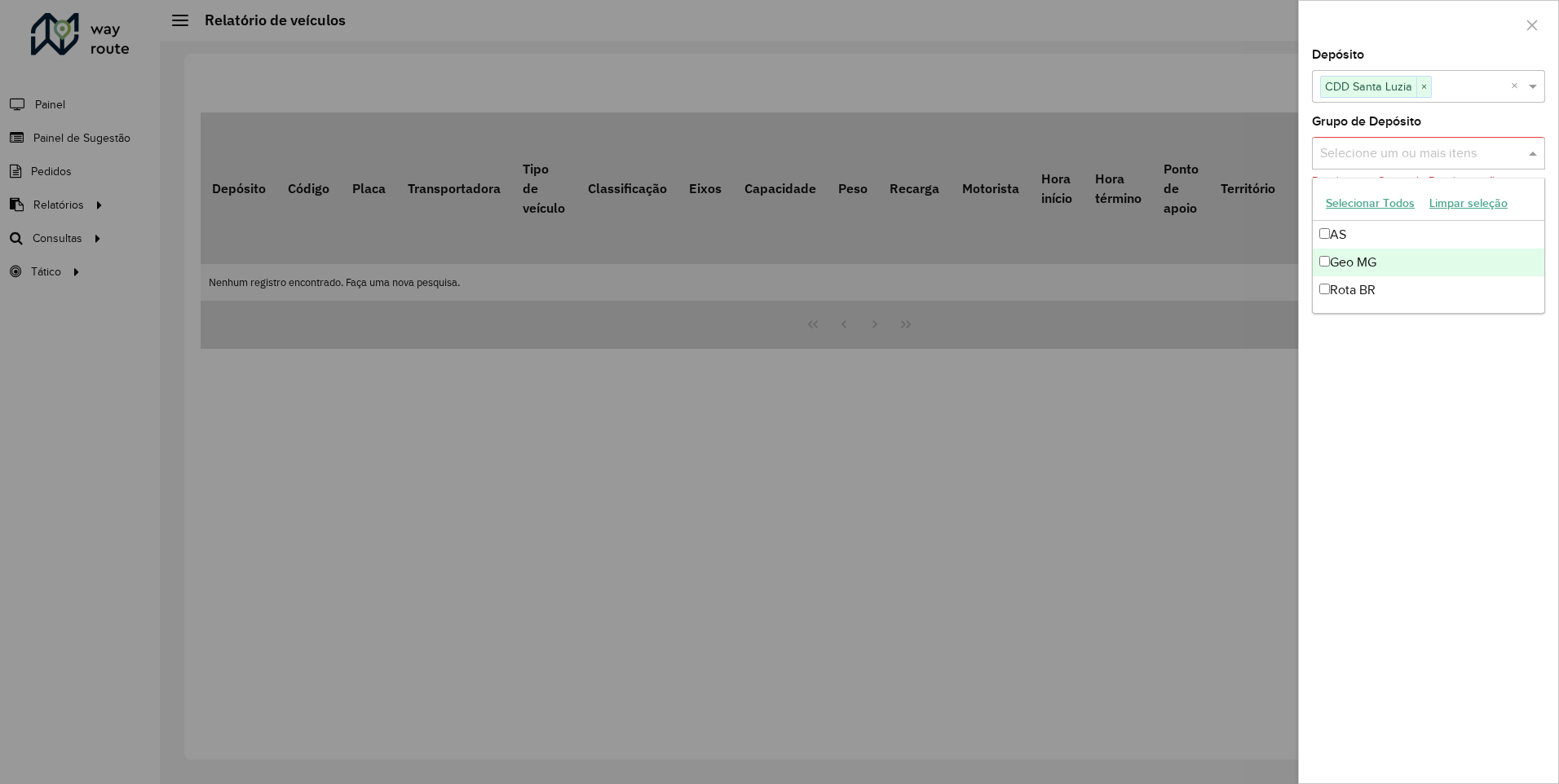
click at [1328, 269] on div "Geo MG" at bounding box center [1429, 262] width 231 height 28
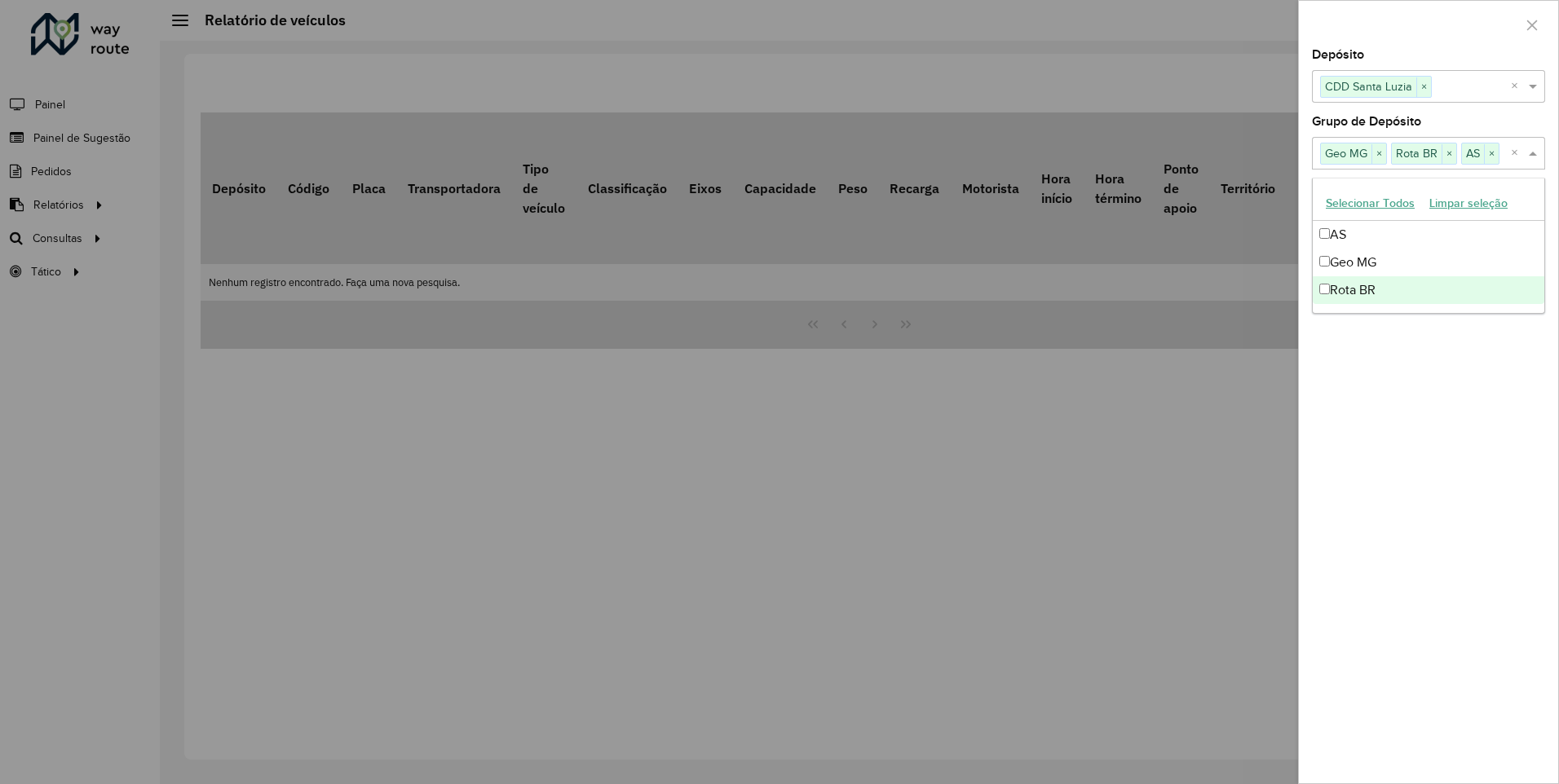
click at [1363, 391] on div "Depósito Selecione um ou mais itens CDD Santa Luzia × × Grupo de Depósito Selec…" at bounding box center [1428, 416] width 259 height 734
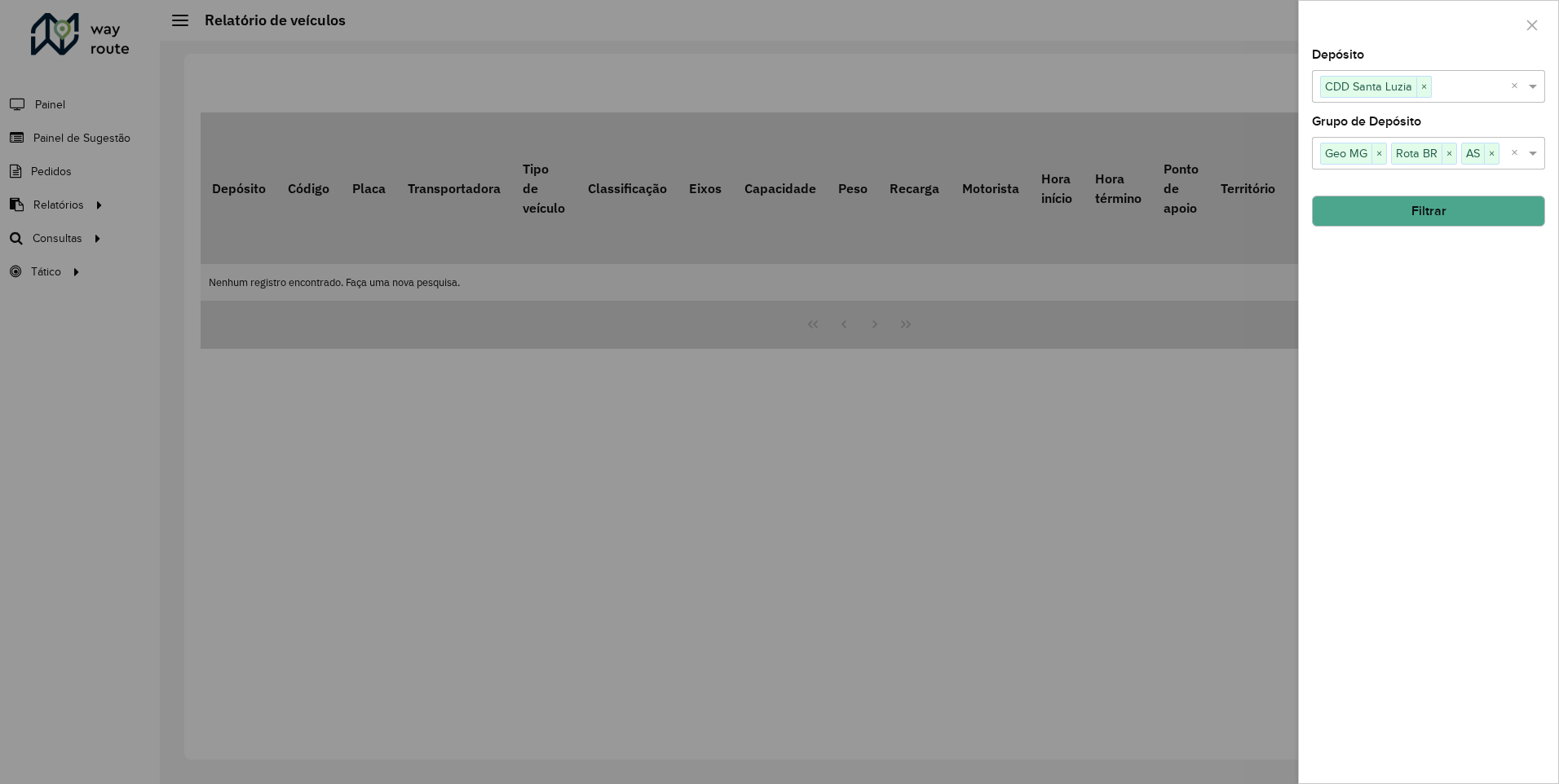
click at [1407, 219] on button "Filtrar" at bounding box center [1429, 211] width 233 height 31
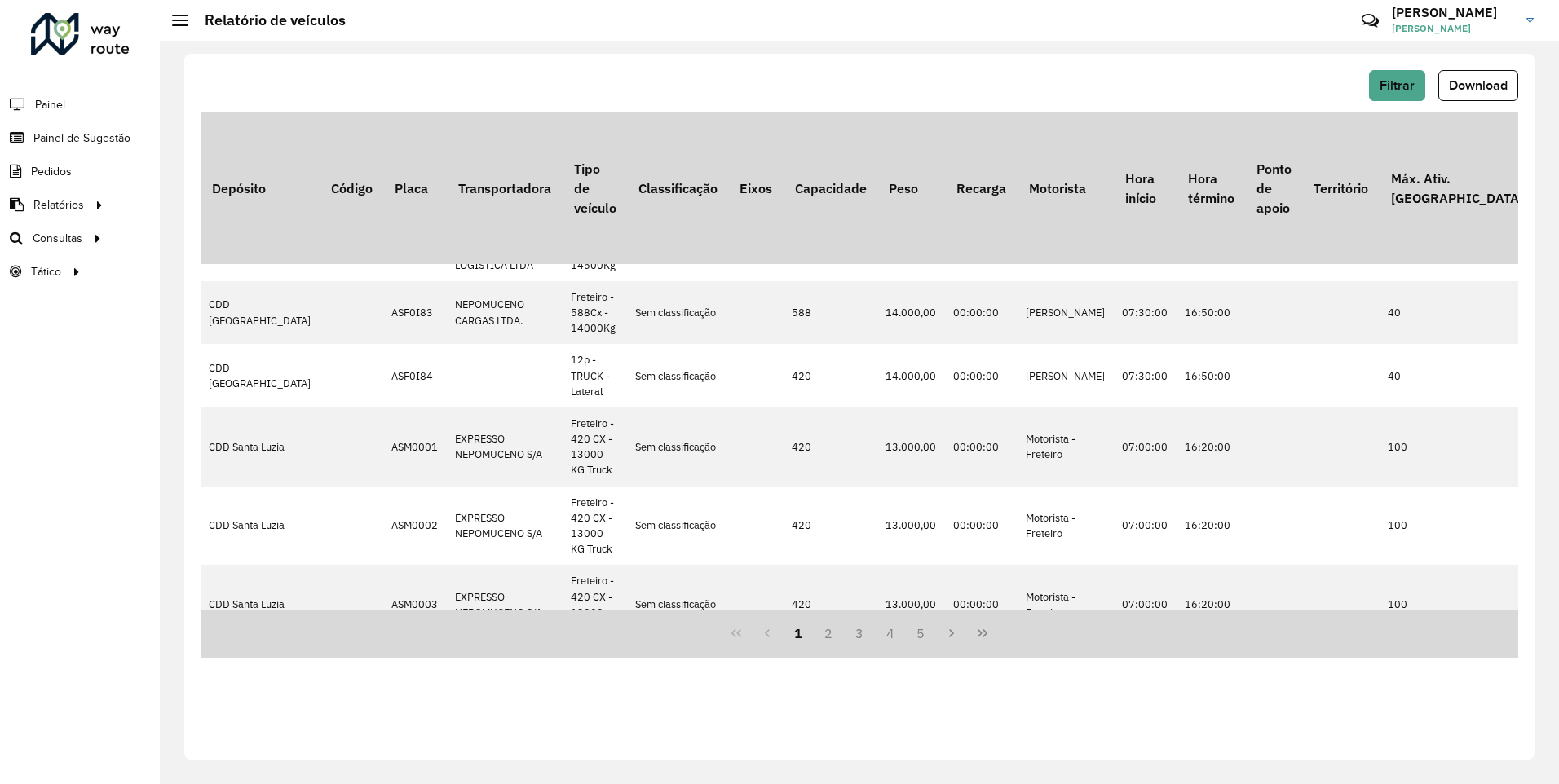
scroll to position [978, 0]
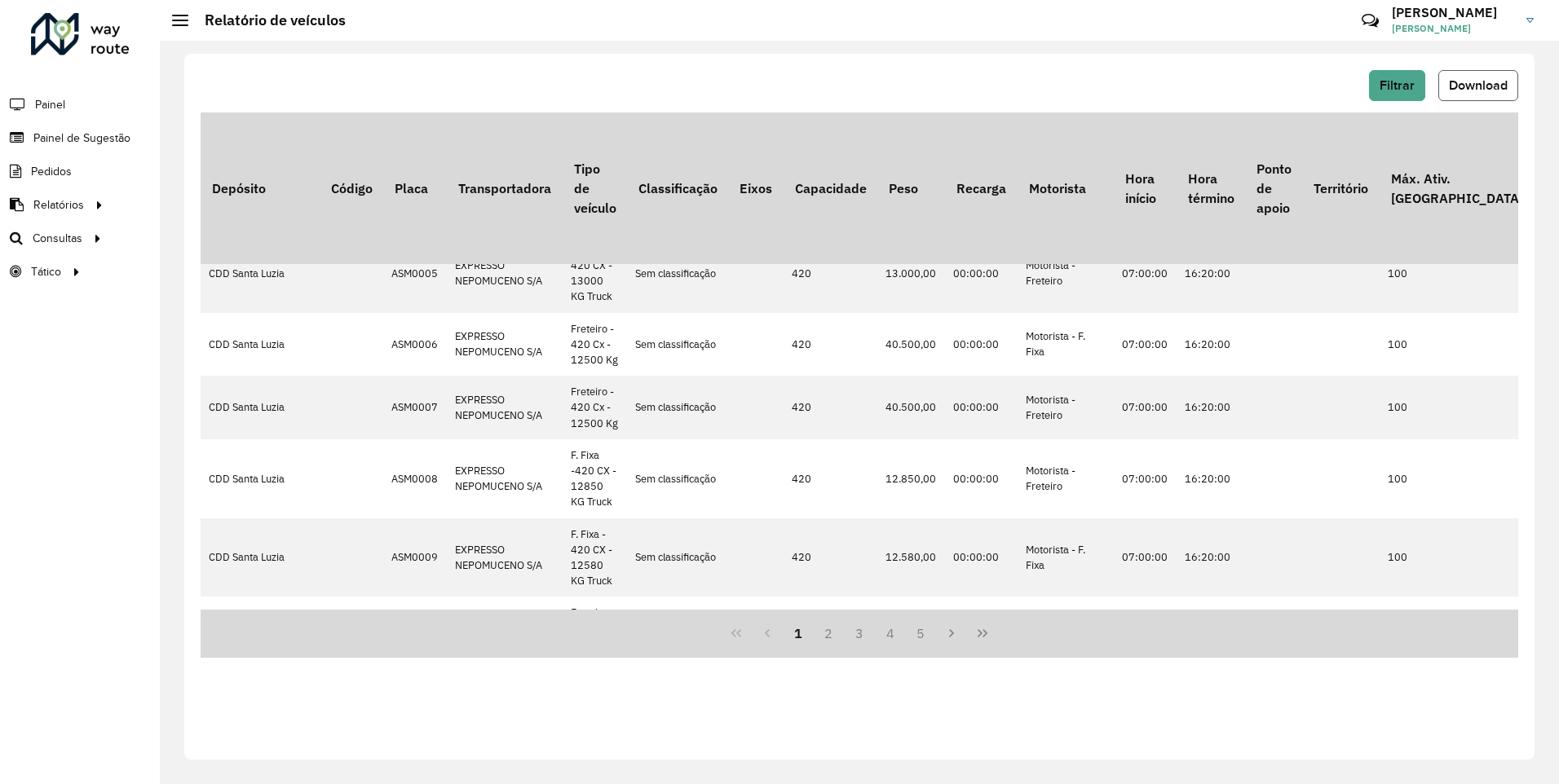
click at [1494, 92] on button "Download" at bounding box center [1479, 85] width 80 height 31
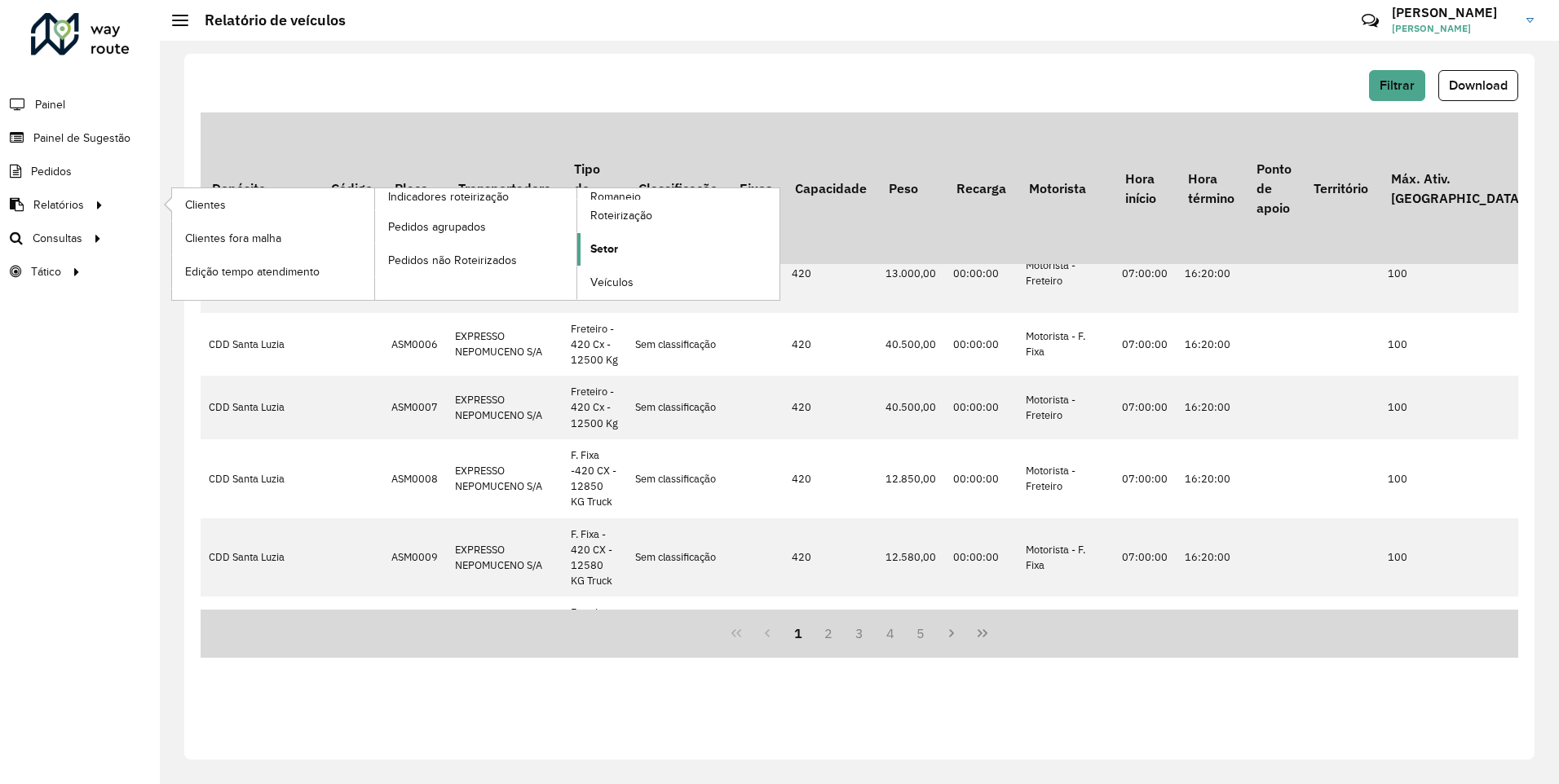
click at [593, 253] on span "Setor" at bounding box center [604, 250] width 28 height 17
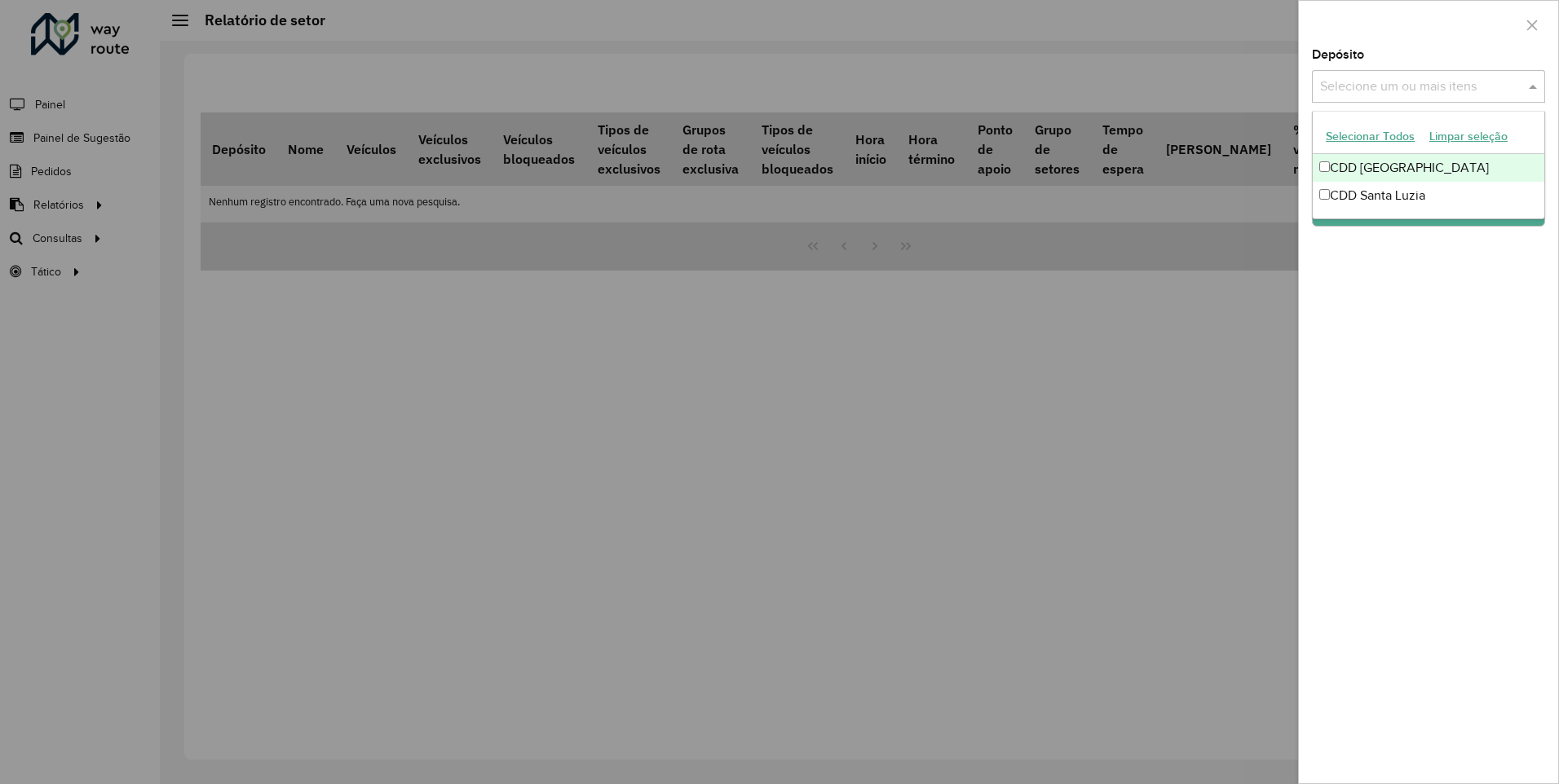
click at [1458, 89] on input "text" at bounding box center [1420, 87] width 209 height 19
click at [1377, 203] on div "CDD Santa Luzia" at bounding box center [1429, 195] width 231 height 28
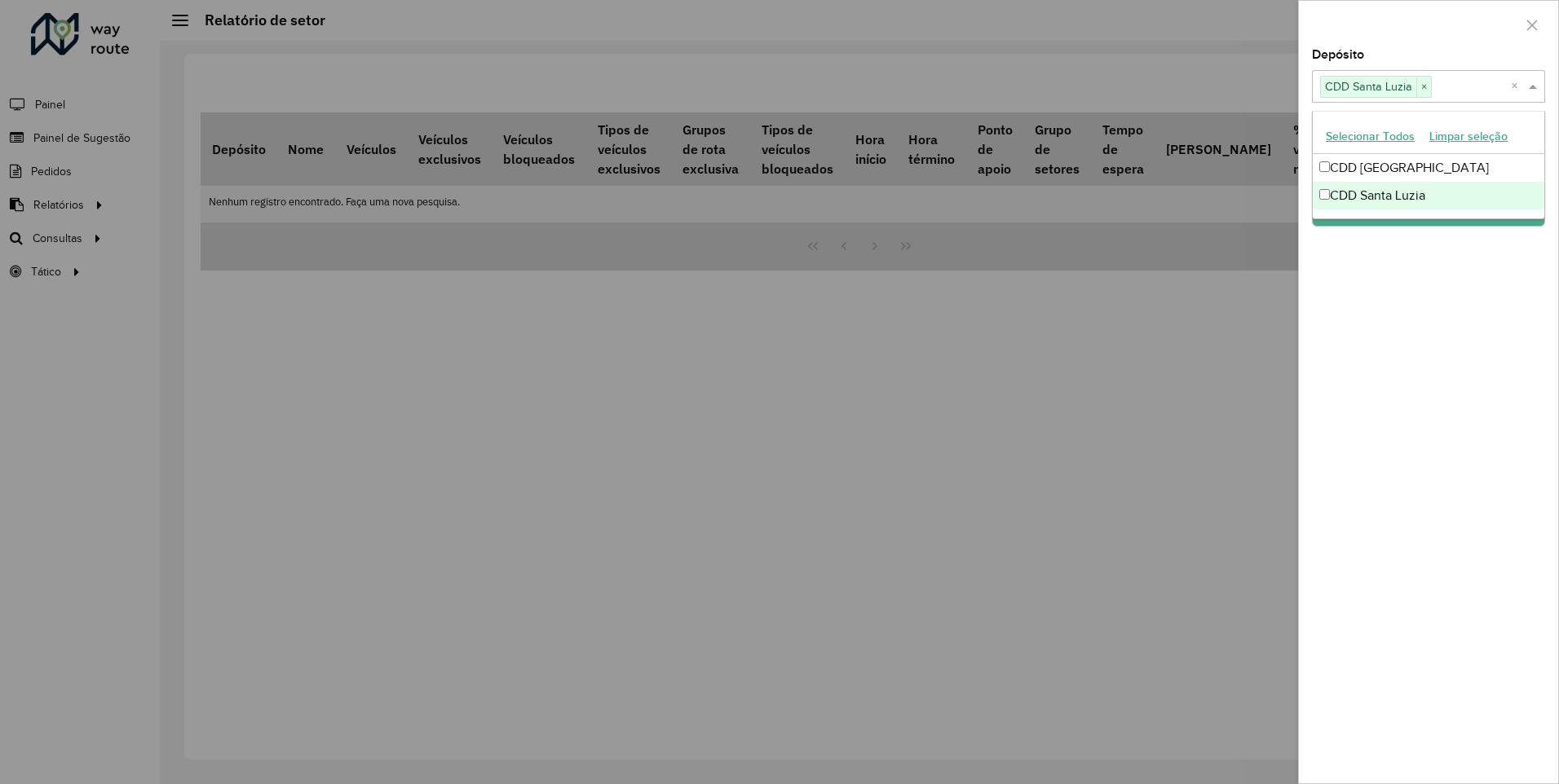
click at [1409, 298] on div "Depósito Selecione um ou mais itens CDD Santa Luzia × × Grupo de Depósito Selec…" at bounding box center [1428, 416] width 259 height 734
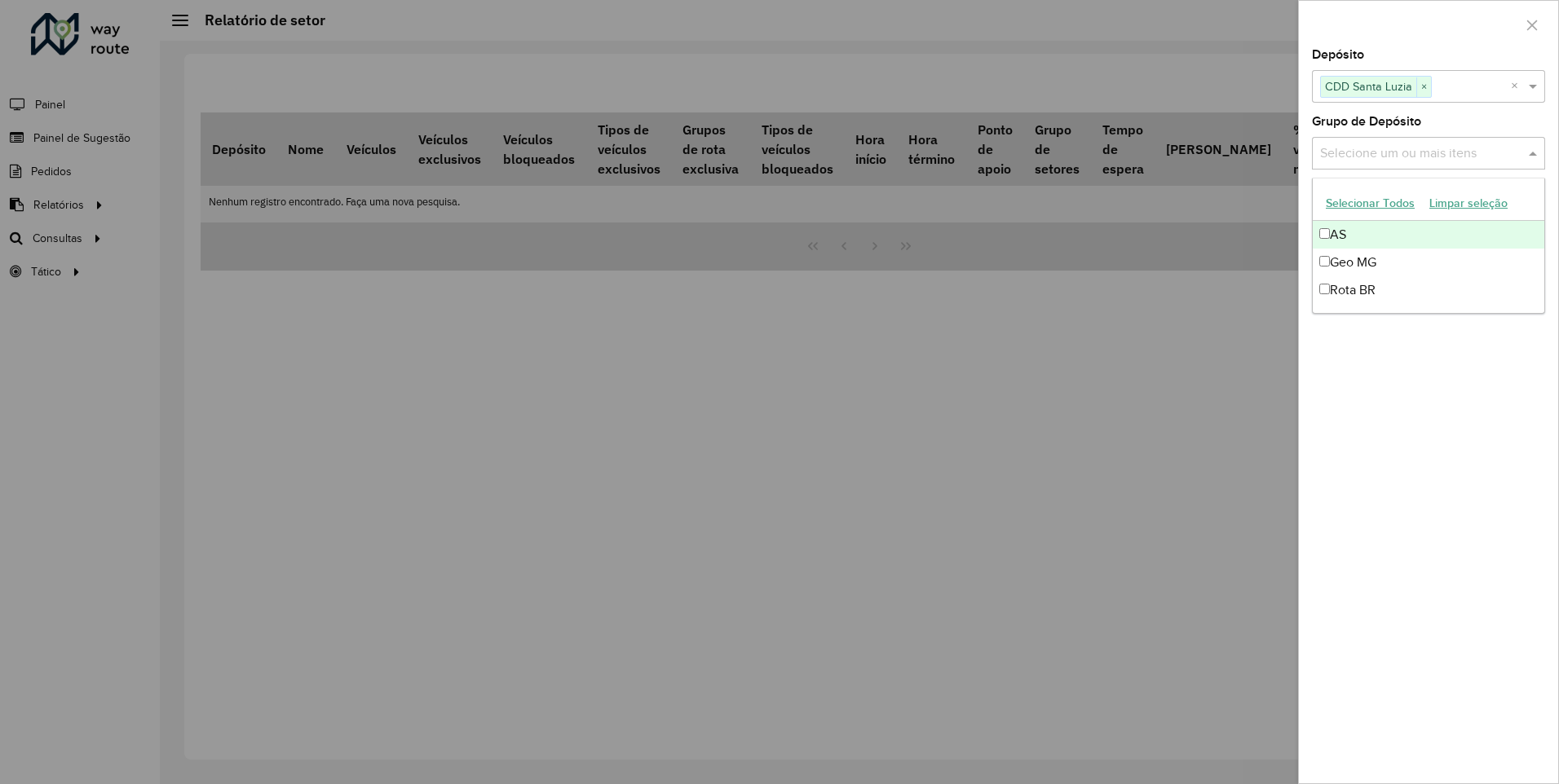
click at [1421, 163] on input "text" at bounding box center [1420, 154] width 209 height 19
click at [1364, 235] on div "AS" at bounding box center [1429, 234] width 231 height 28
click at [1366, 266] on div "Geo MG" at bounding box center [1429, 262] width 231 height 28
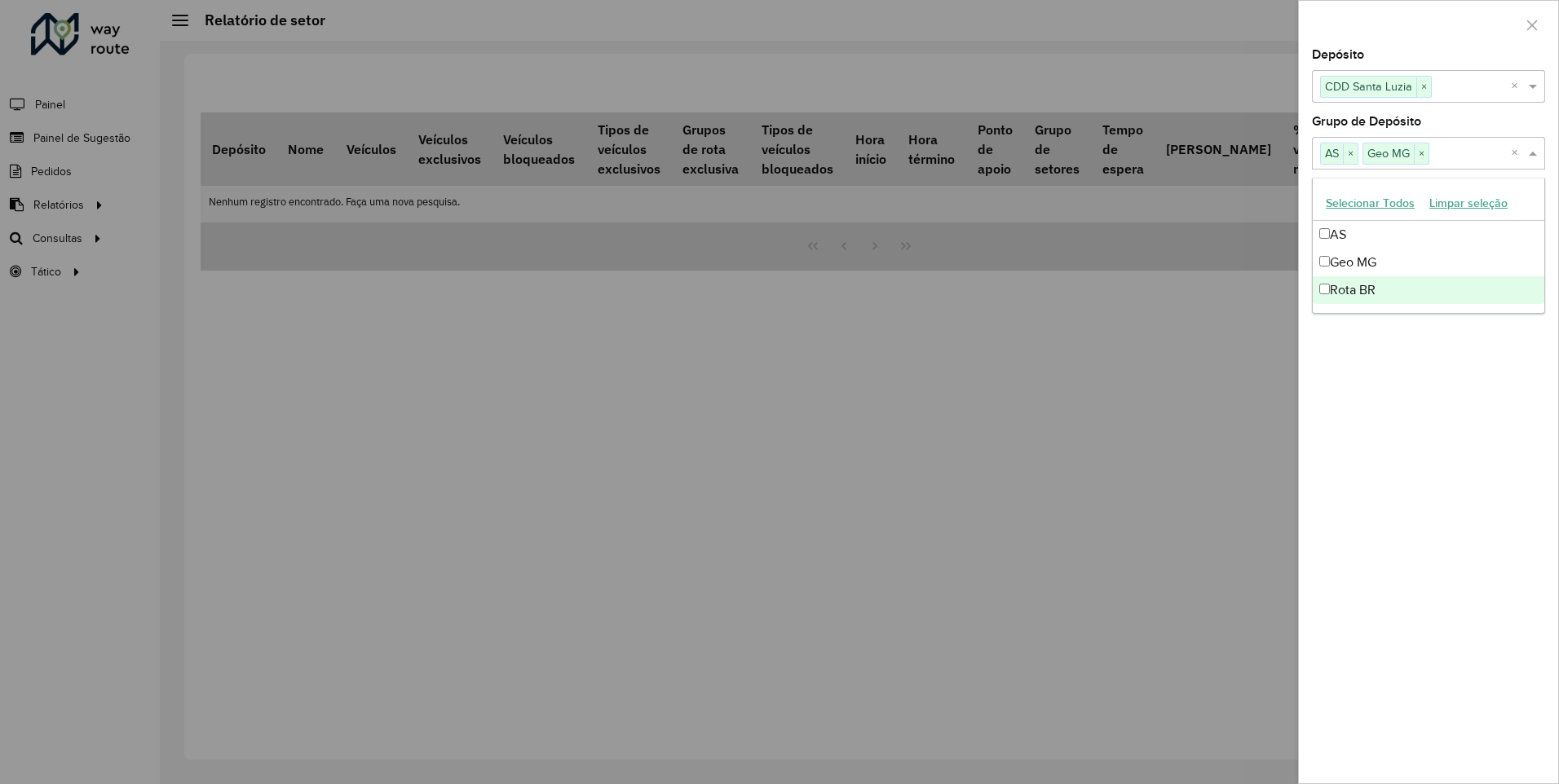
click at [1372, 295] on div "Rota BR" at bounding box center [1429, 290] width 231 height 28
click at [1398, 395] on div "Depósito Selecione um ou mais itens CDD Santa Luzia × × Grupo de Depósito Selec…" at bounding box center [1428, 416] width 259 height 734
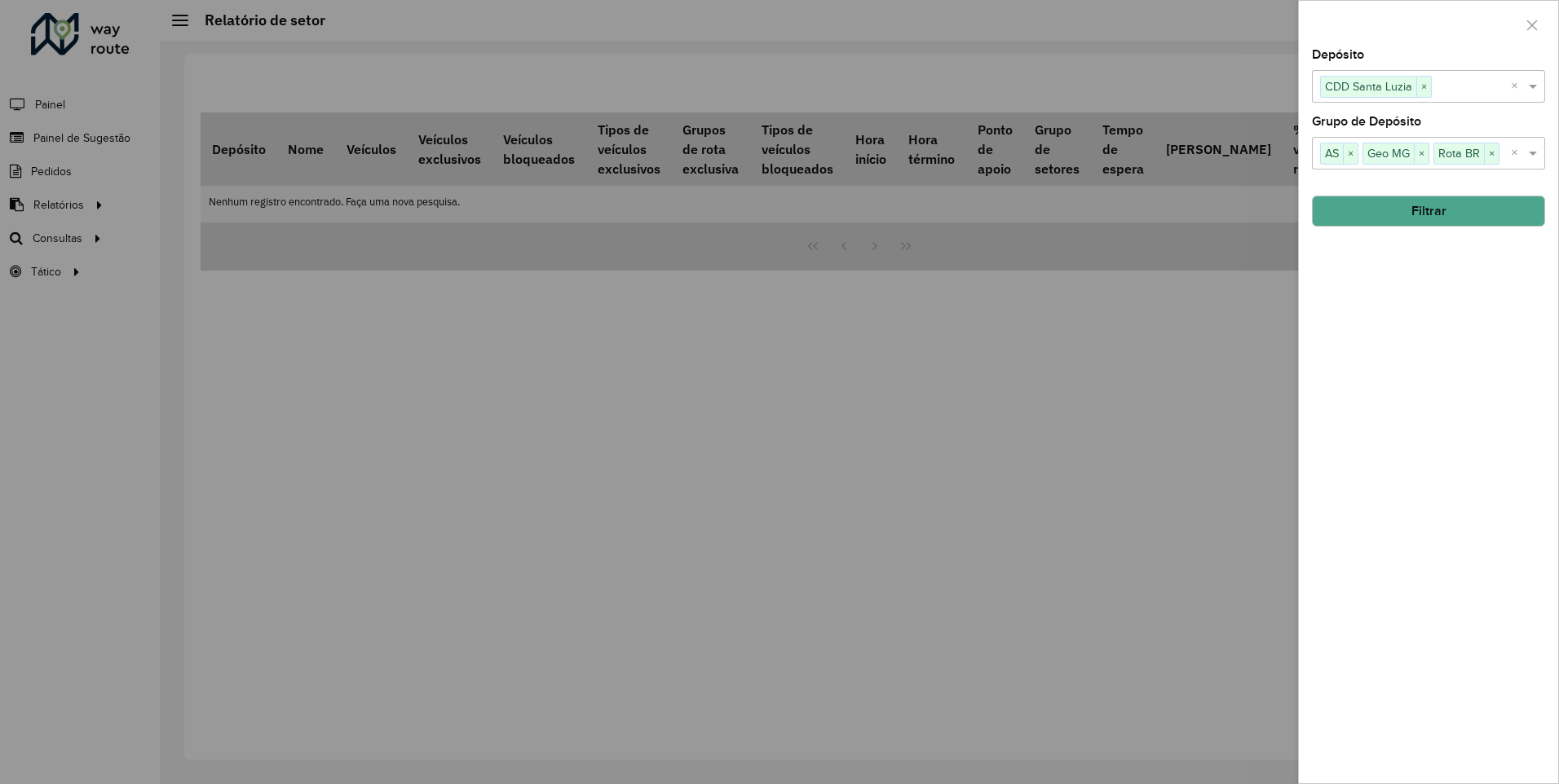
click at [1438, 212] on button "Filtrar" at bounding box center [1429, 211] width 233 height 31
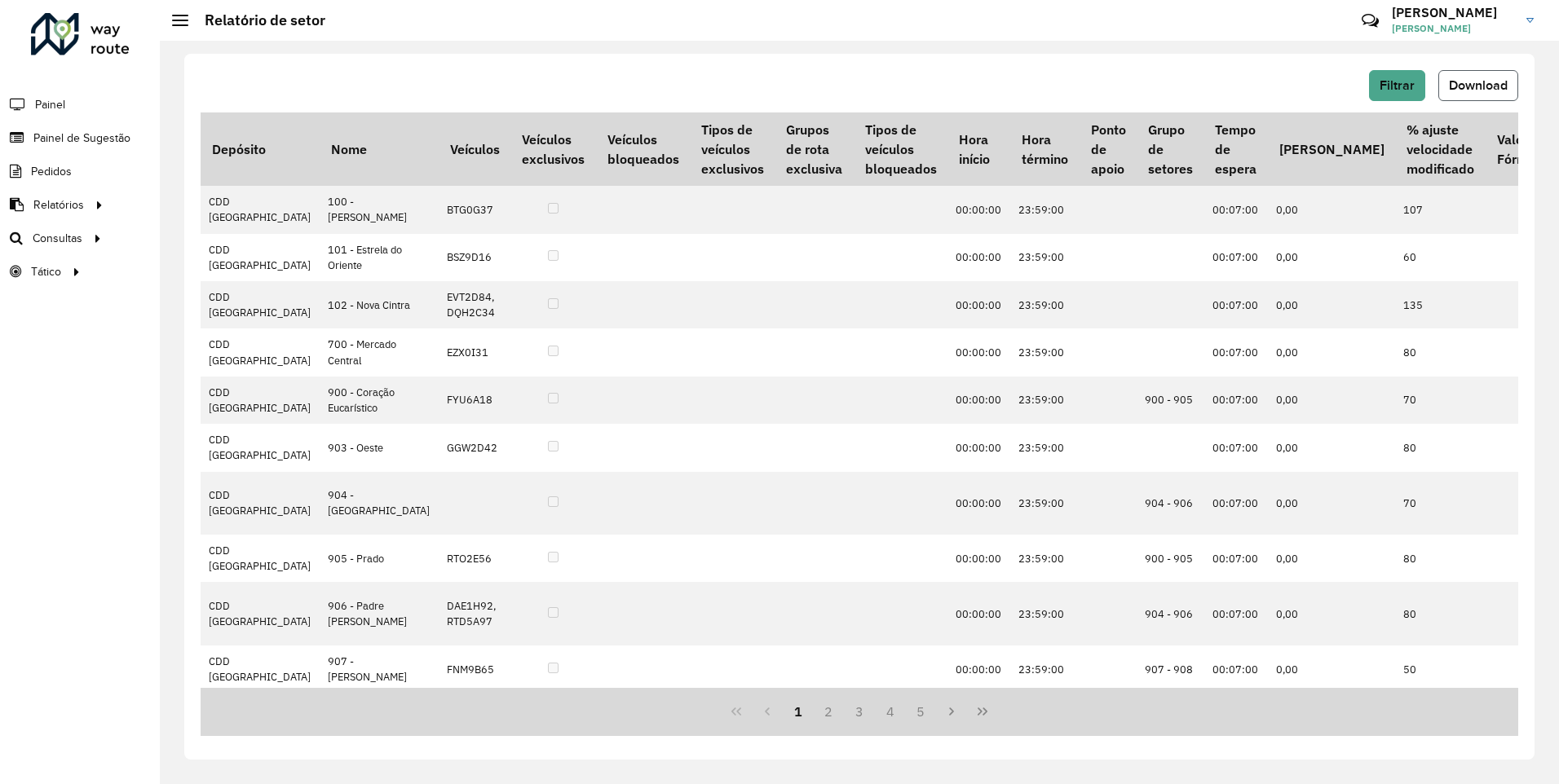
click at [1476, 90] on span "Download" at bounding box center [1478, 85] width 58 height 13
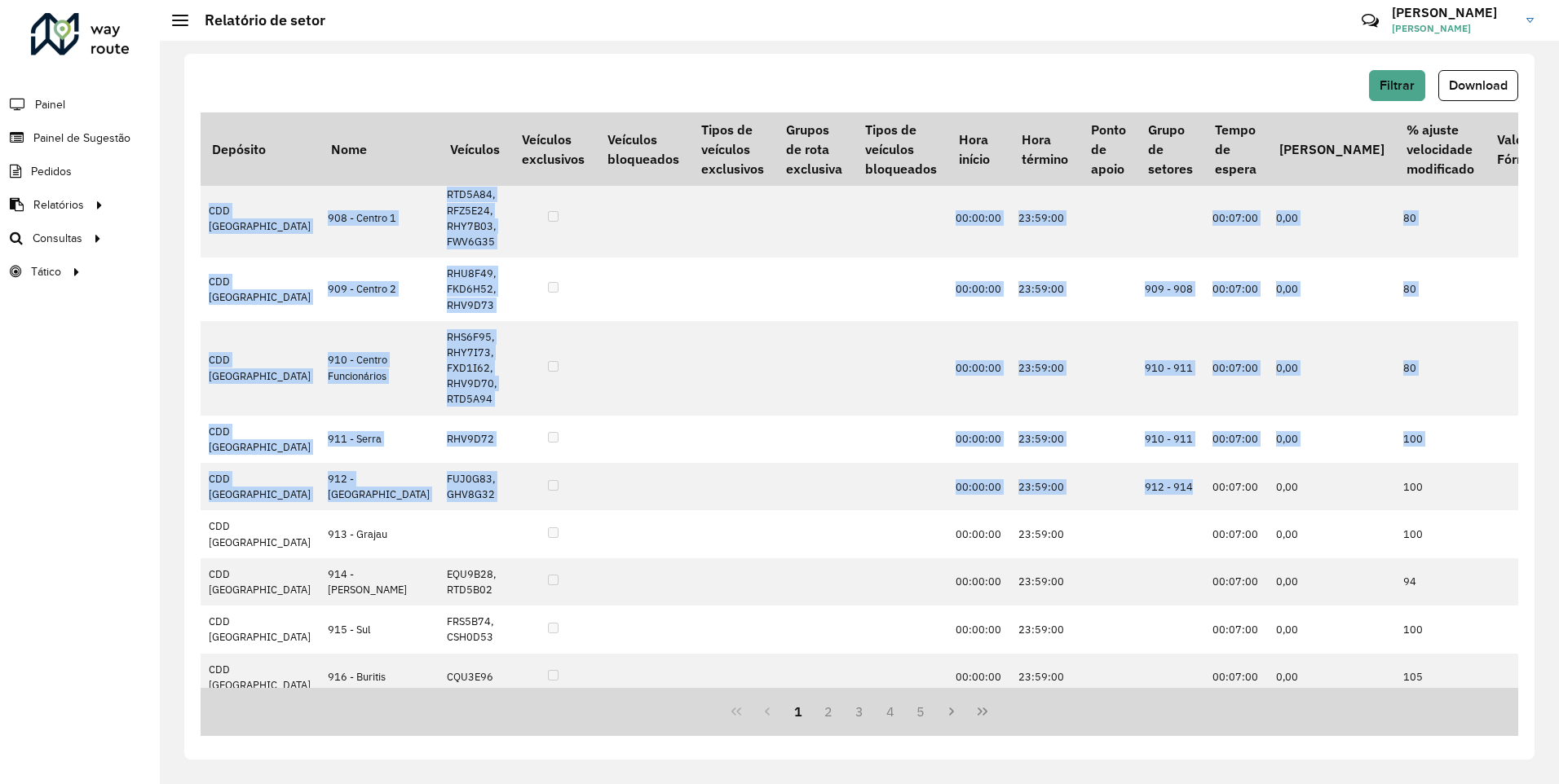
scroll to position [596, 0]
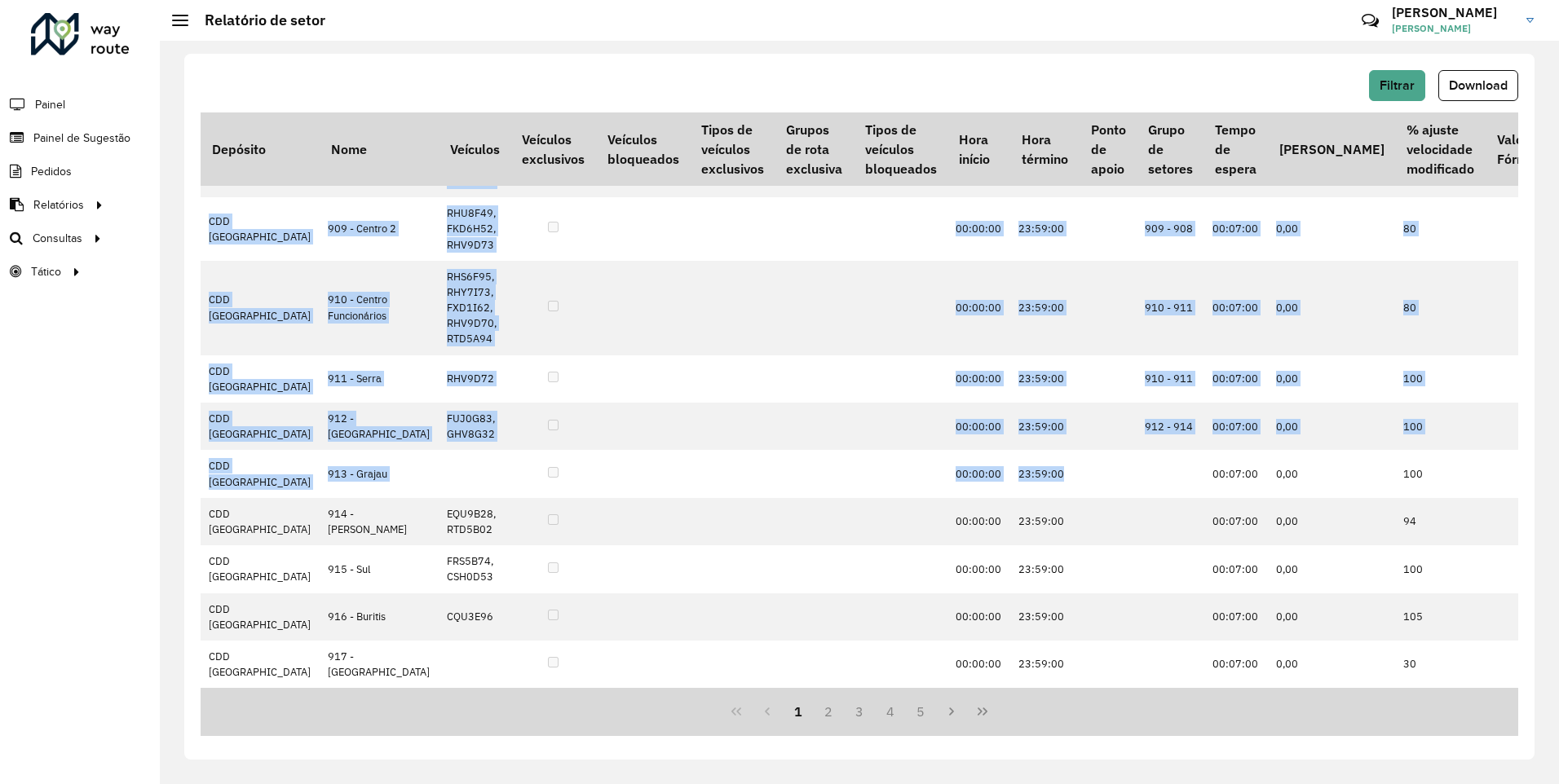
drag, startPoint x: 1081, startPoint y: 679, endPoint x: 1111, endPoint y: 686, distance: 30.8
click at [1111, 686] on div "Depósito Nome Veículos Veículos exclusivos Veículos bloqueados Tipos de veículo…" at bounding box center [860, 401] width 1318 height 576
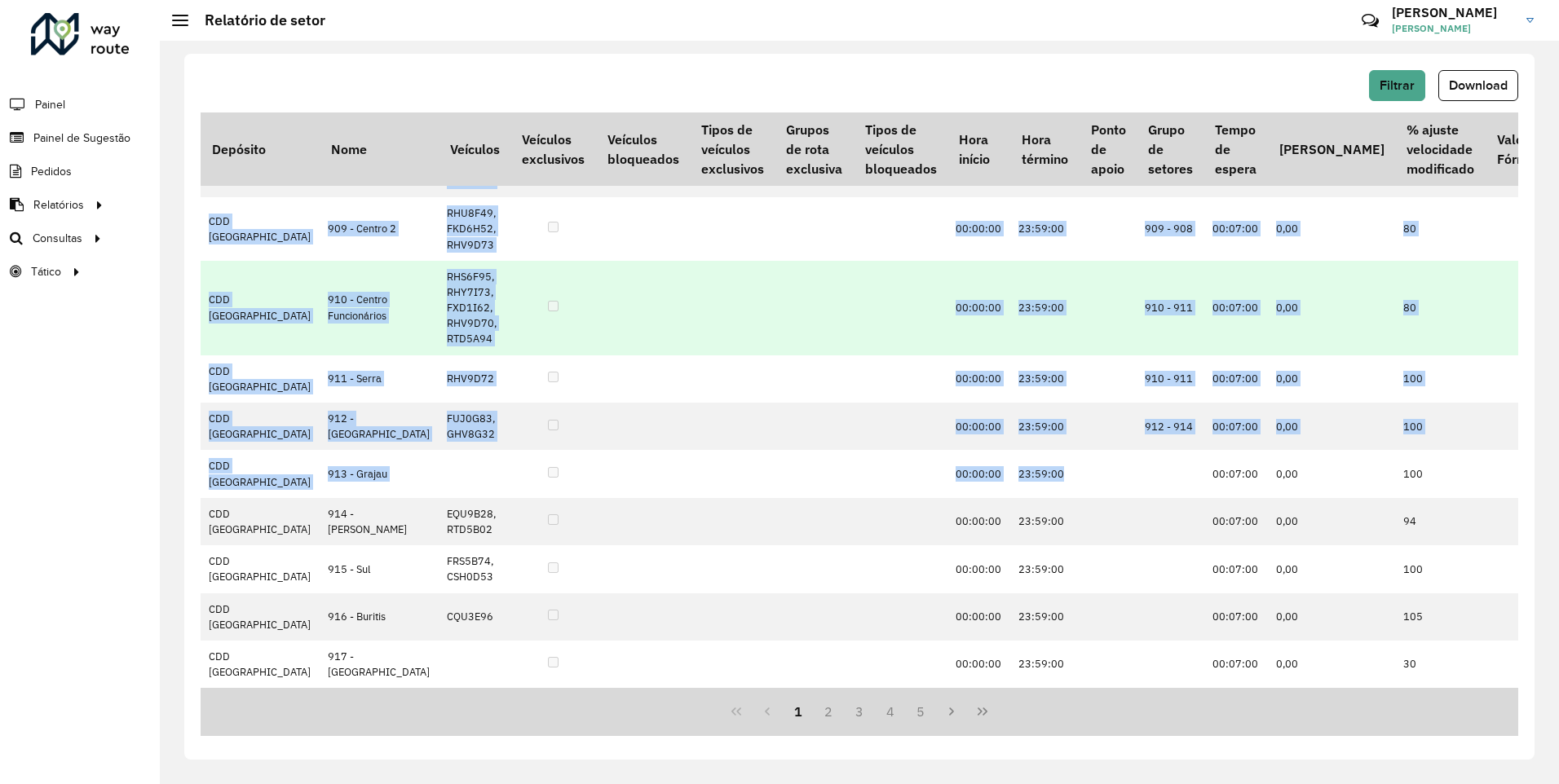
click at [1205, 356] on td "00:07:00" at bounding box center [1237, 308] width 64 height 95
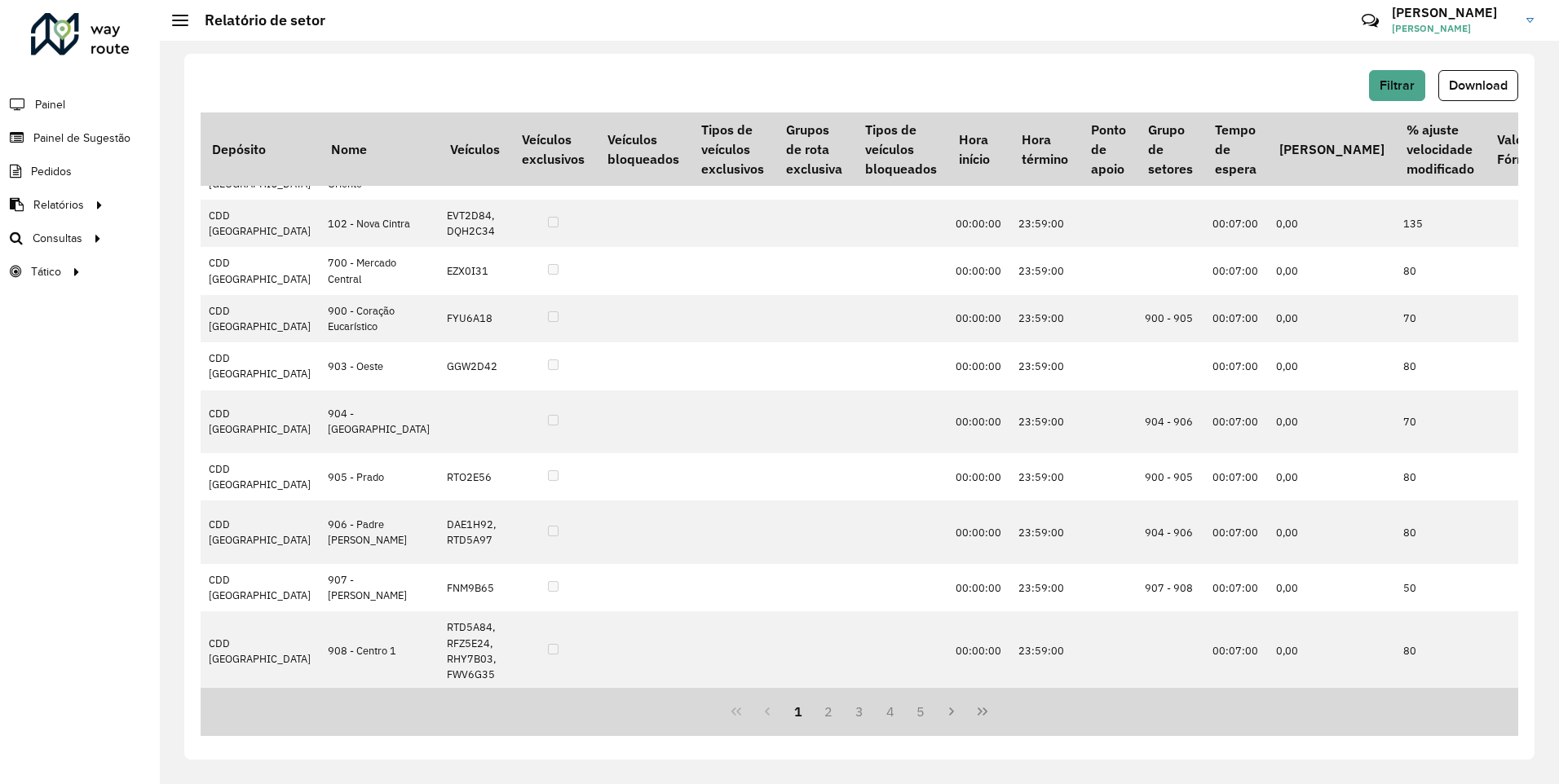
scroll to position [0, 0]
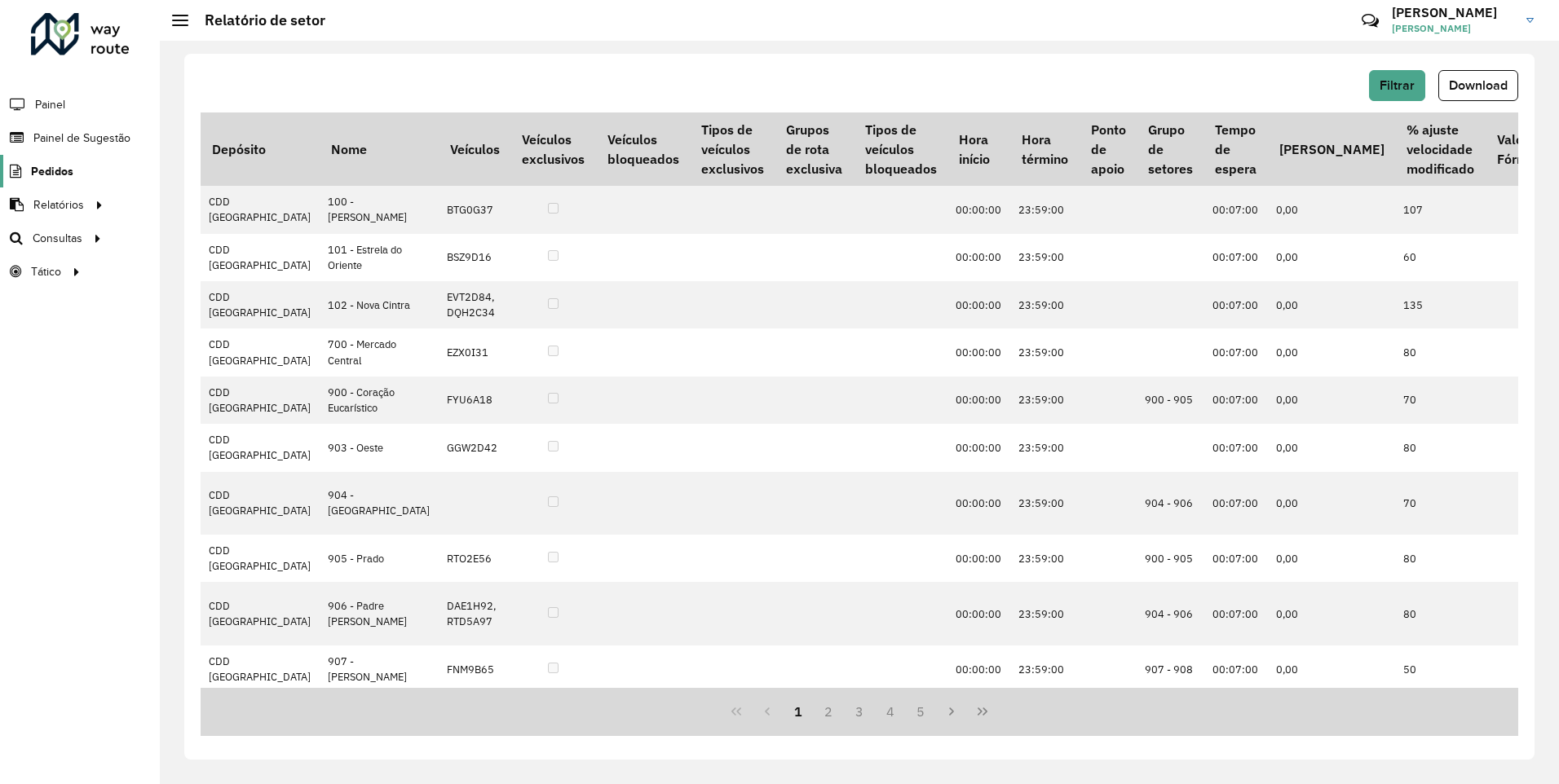
click at [61, 176] on span "Pedidos" at bounding box center [52, 172] width 42 height 17
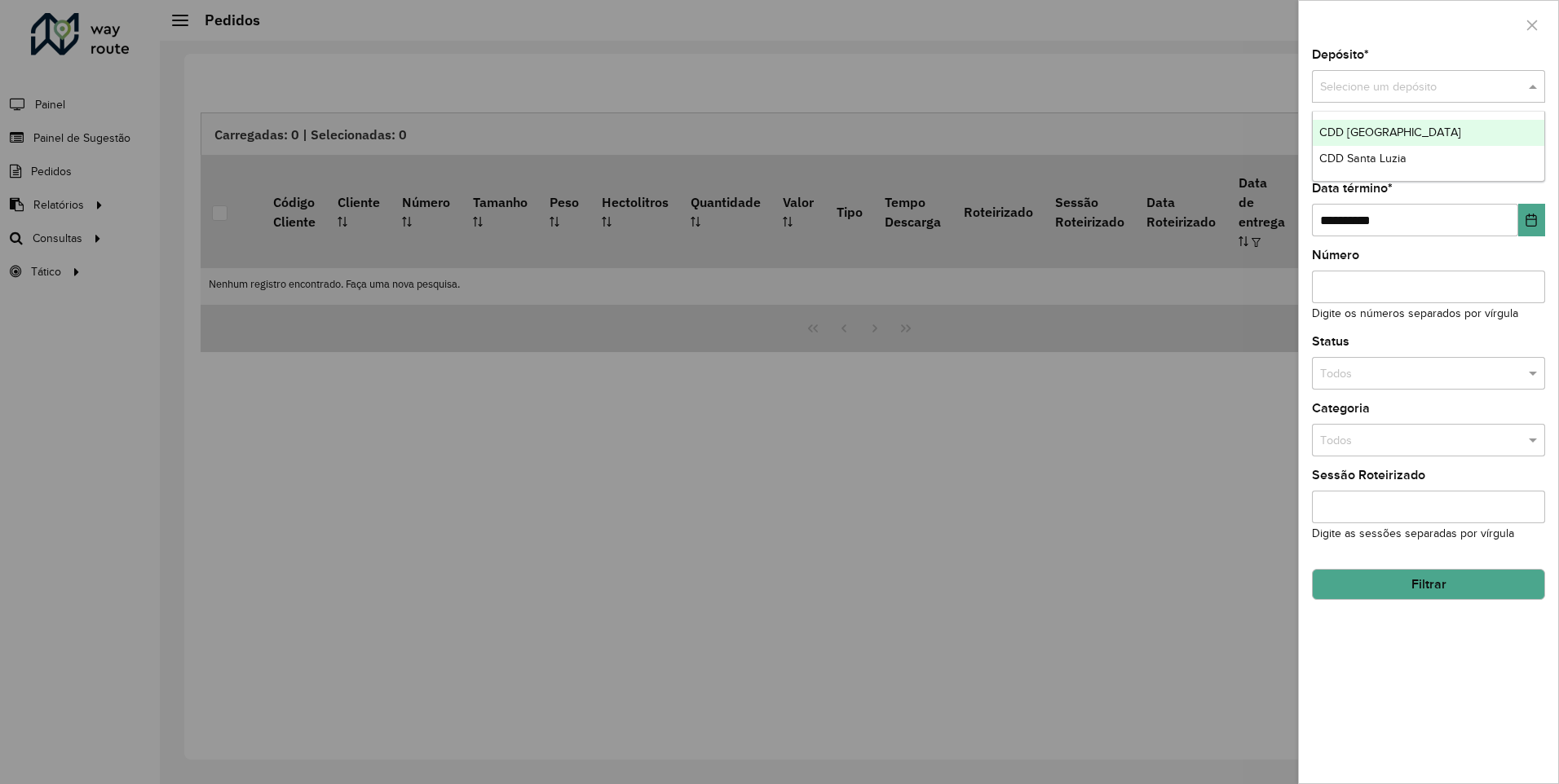
click at [1445, 87] on input "text" at bounding box center [1413, 87] width 185 height 18
click at [1416, 166] on div "CDD Santa Luzia" at bounding box center [1429, 159] width 231 height 26
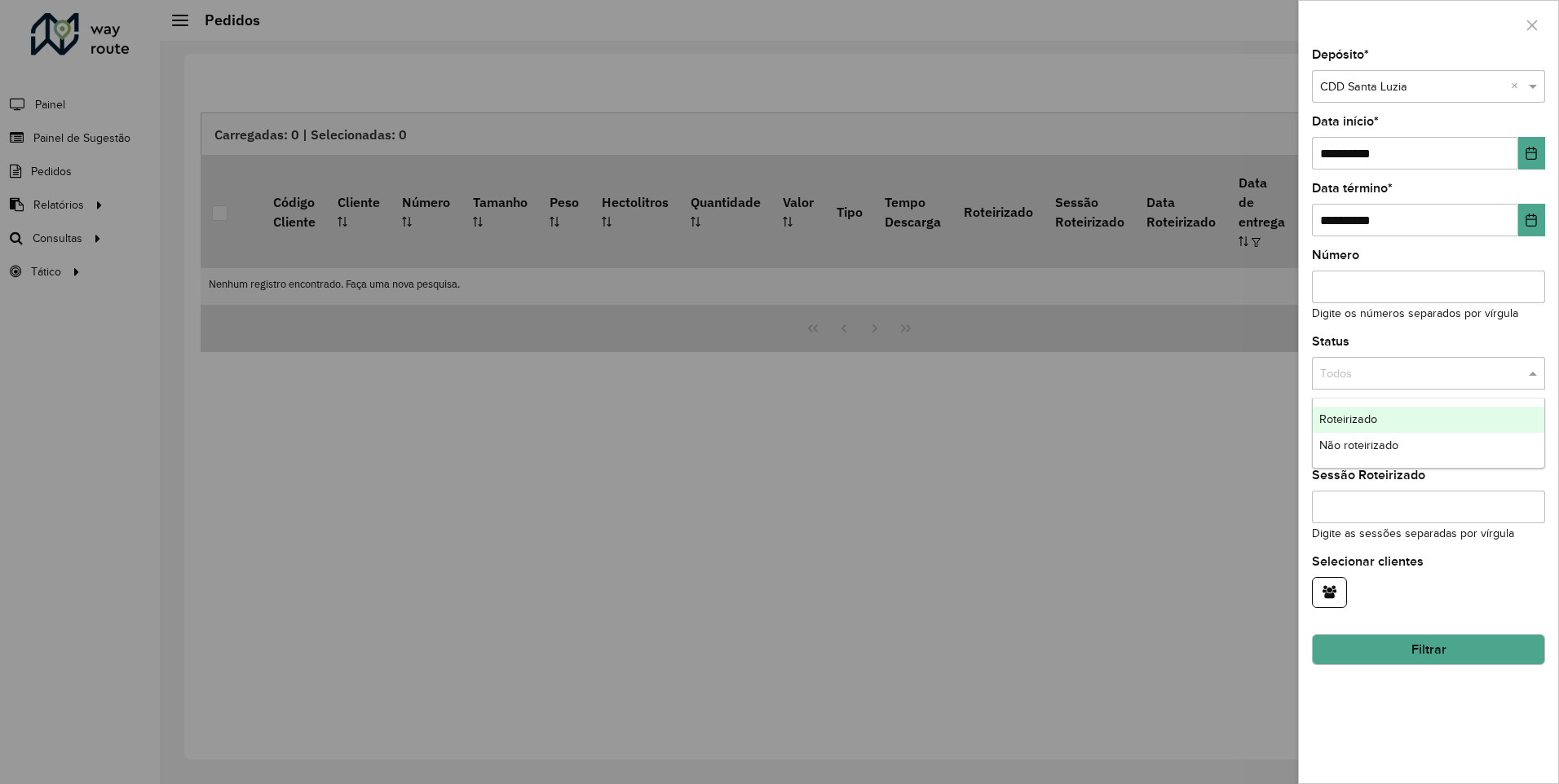
click at [1389, 365] on input "text" at bounding box center [1413, 374] width 185 height 18
click at [1390, 377] on input "text" at bounding box center [1413, 374] width 185 height 18
click at [1559, 349] on div "**********" at bounding box center [1429, 392] width 261 height 784
click at [1479, 439] on input "text" at bounding box center [1413, 441] width 185 height 18
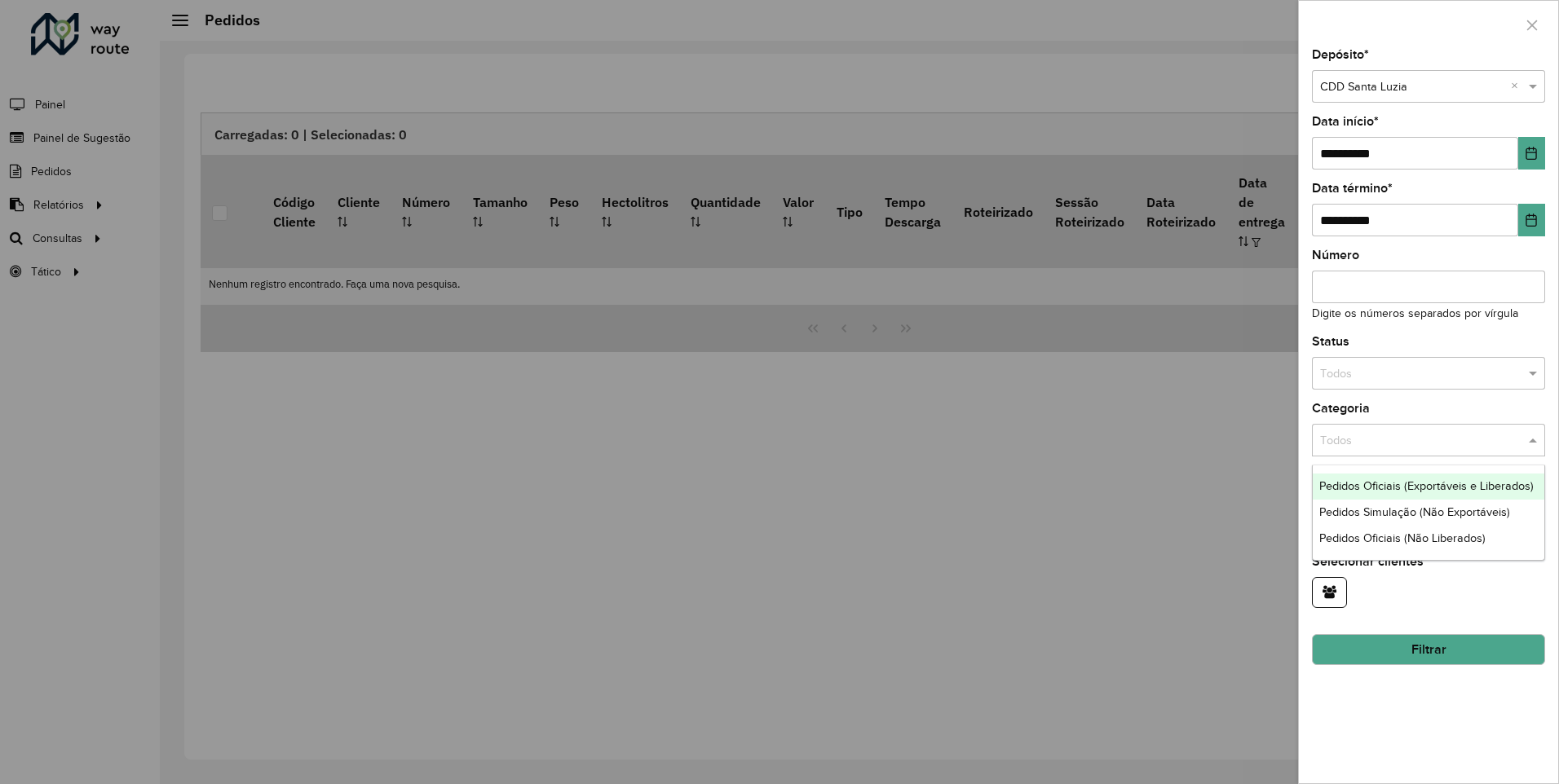
click at [1470, 427] on div "Todos" at bounding box center [1429, 440] width 233 height 33
click at [1462, 415] on div "Categoria Todos" at bounding box center [1429, 429] width 233 height 54
click at [1334, 595] on icon "button" at bounding box center [1329, 592] width 13 height 13
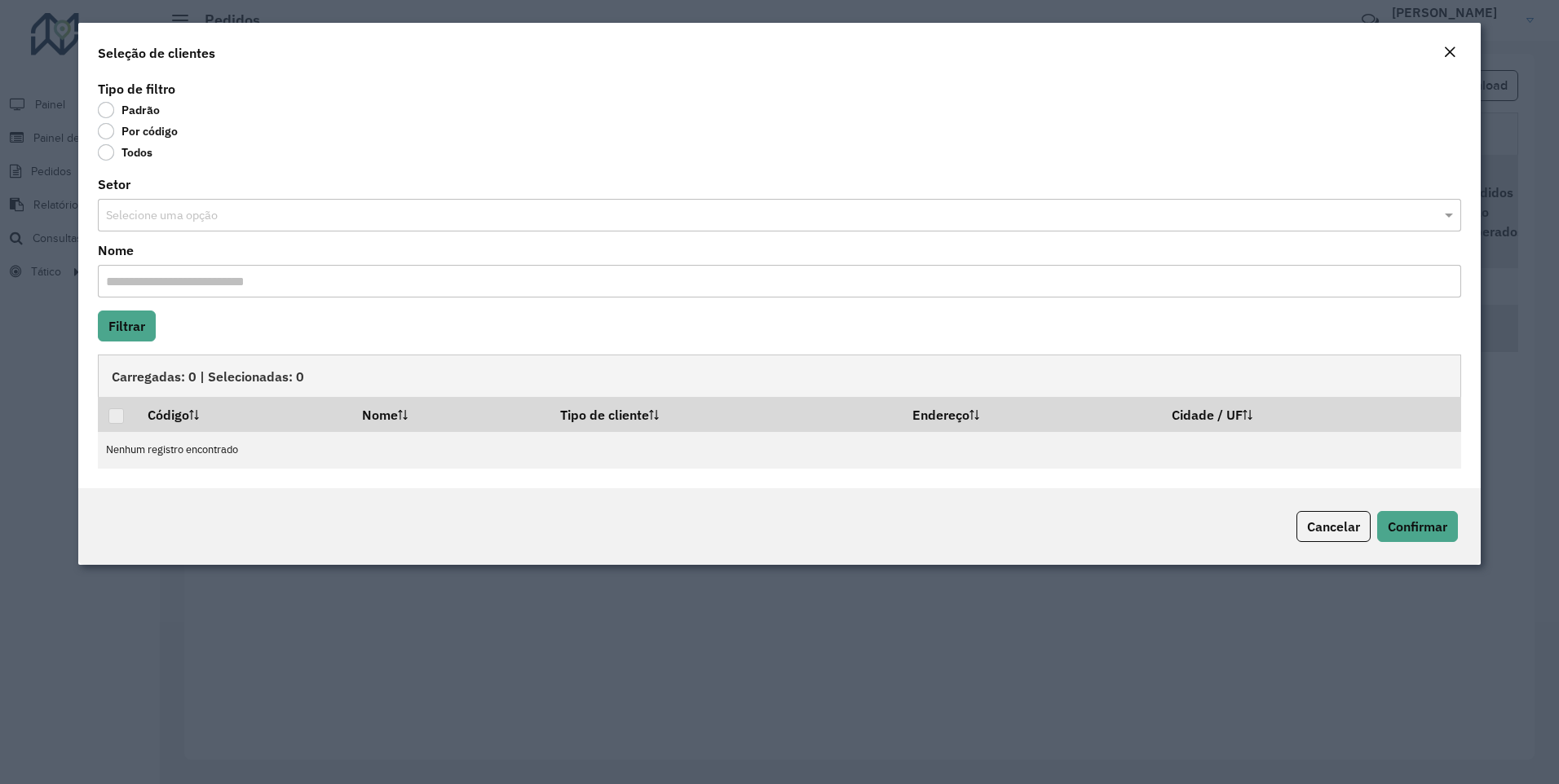
click at [1445, 55] on em "Close" at bounding box center [1450, 53] width 13 height 13
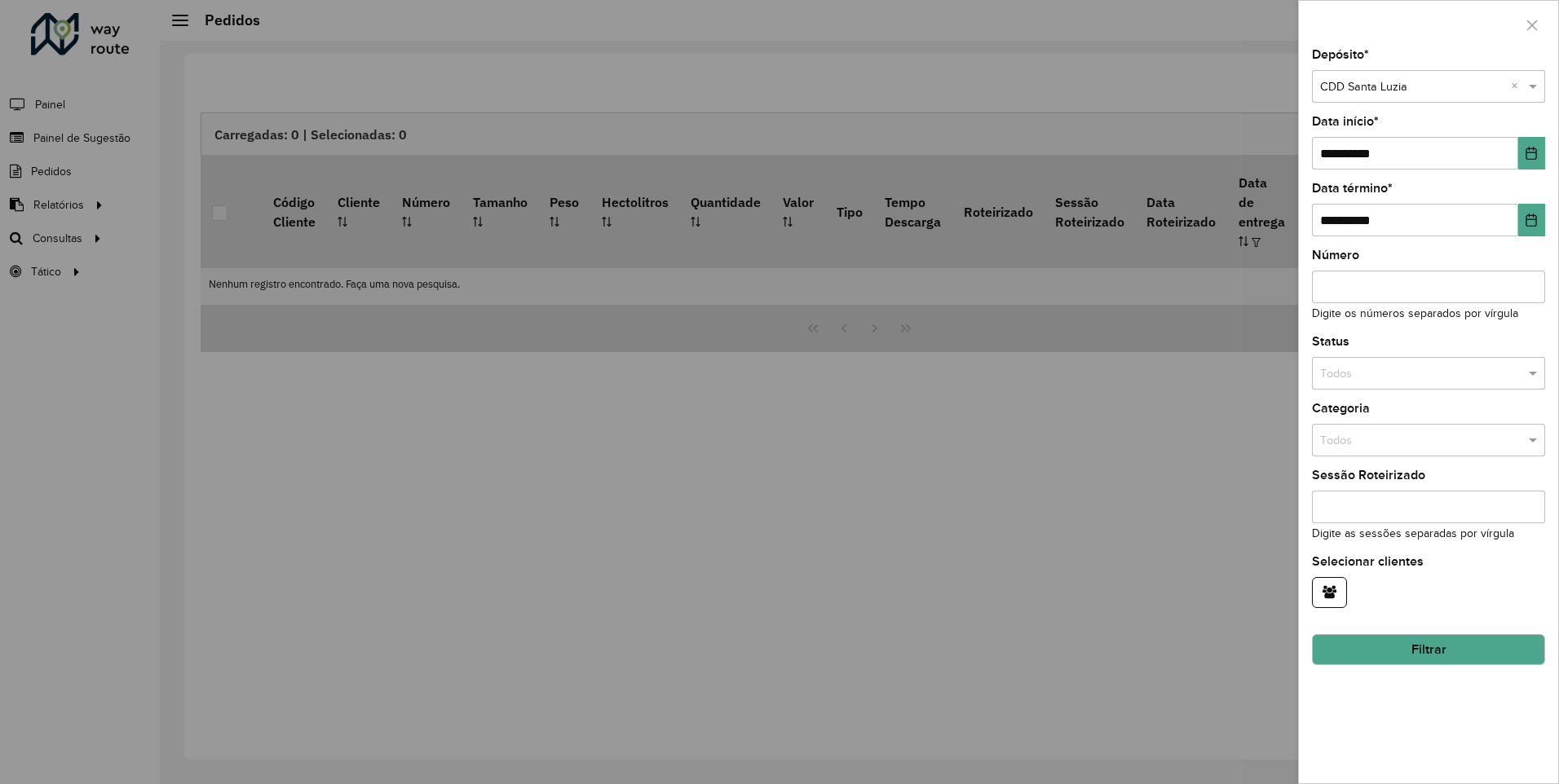
click at [828, 519] on div at bounding box center [780, 392] width 1559 height 784
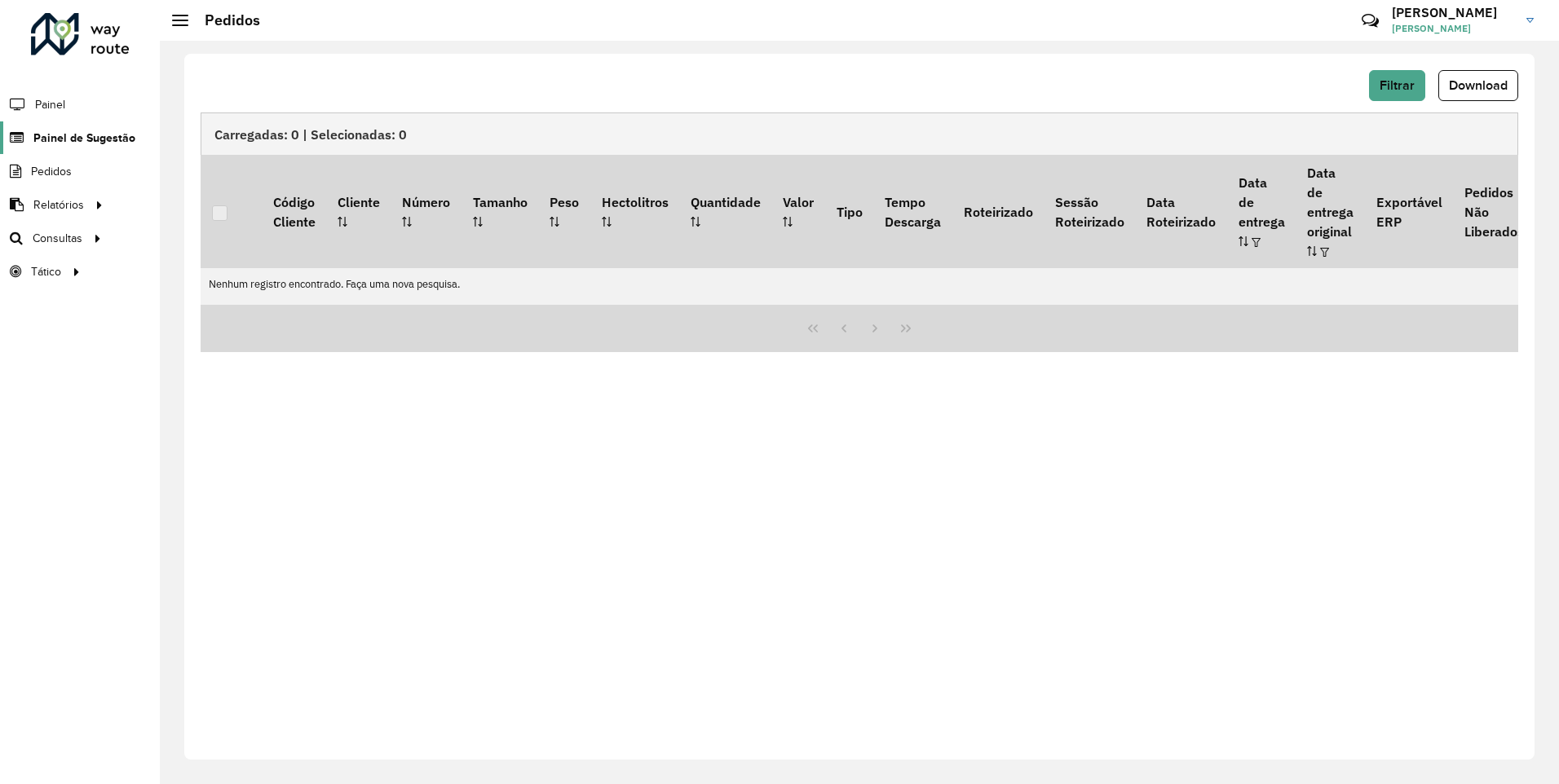
click at [69, 136] on span "Painel de Sugestão" at bounding box center [84, 139] width 102 height 17
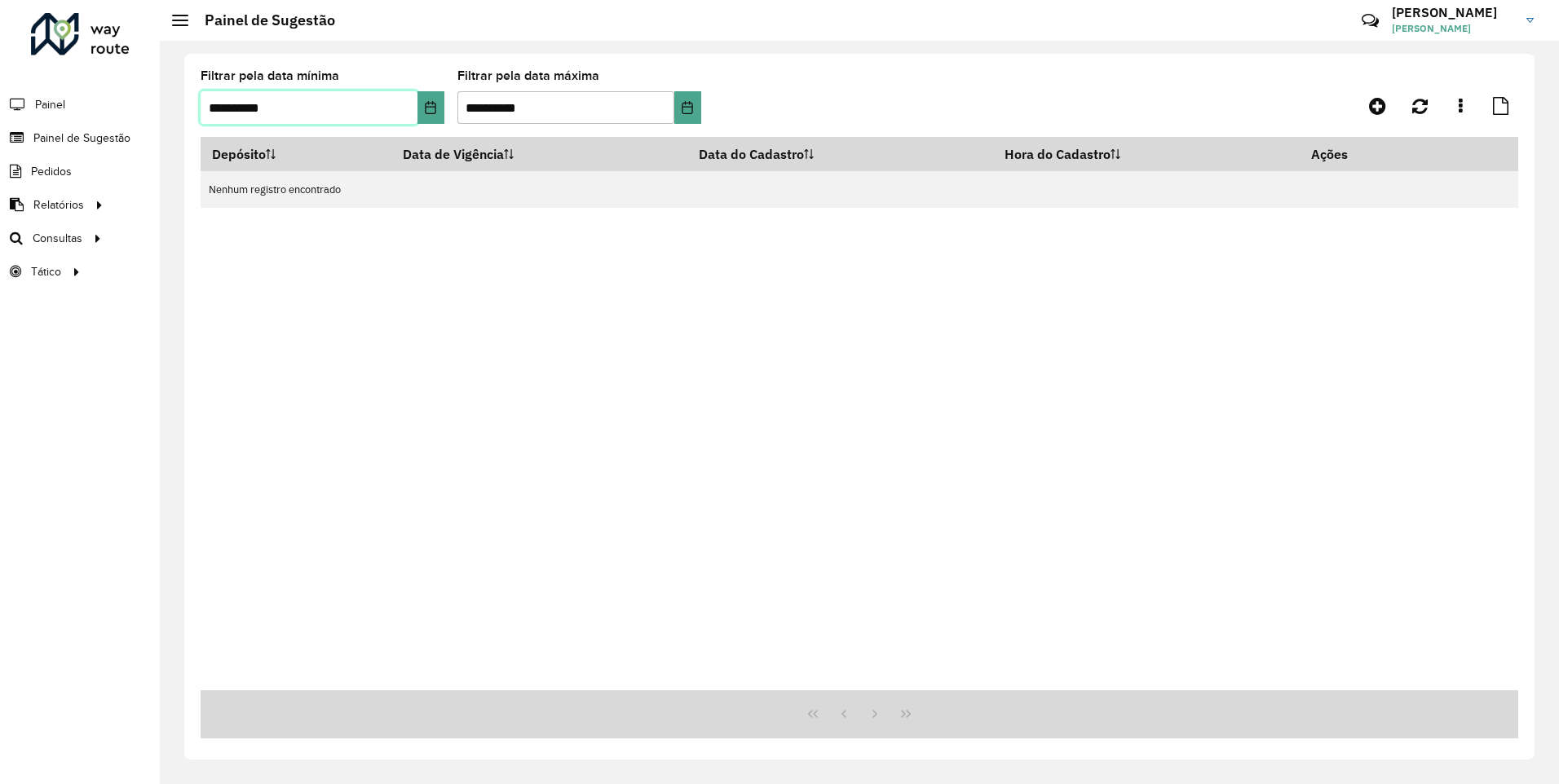
click at [230, 110] on input "**********" at bounding box center [309, 108] width 217 height 33
click at [226, 101] on input "**********" at bounding box center [309, 108] width 217 height 33
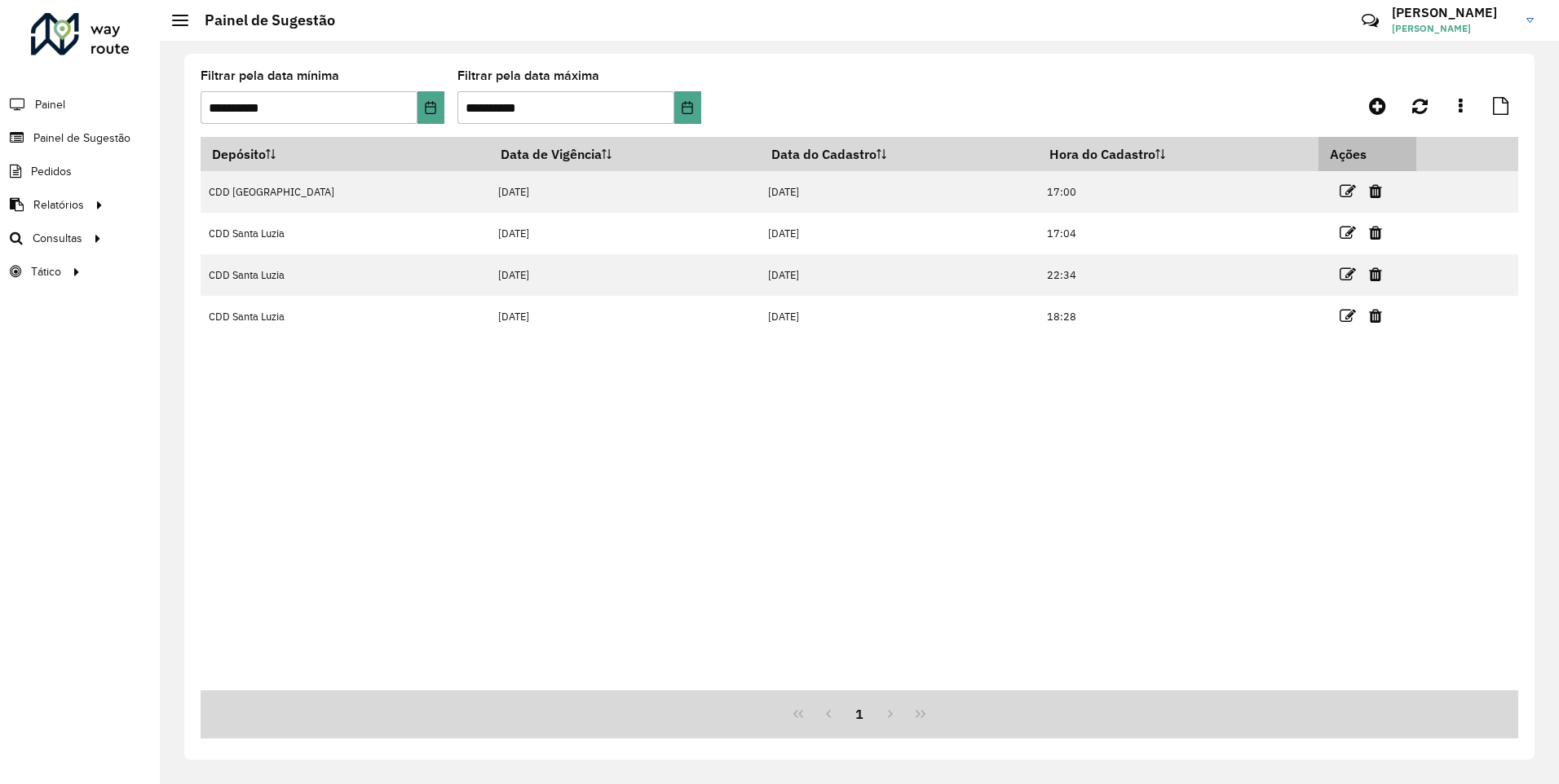
click at [1346, 155] on th "Ações" at bounding box center [1368, 154] width 98 height 34
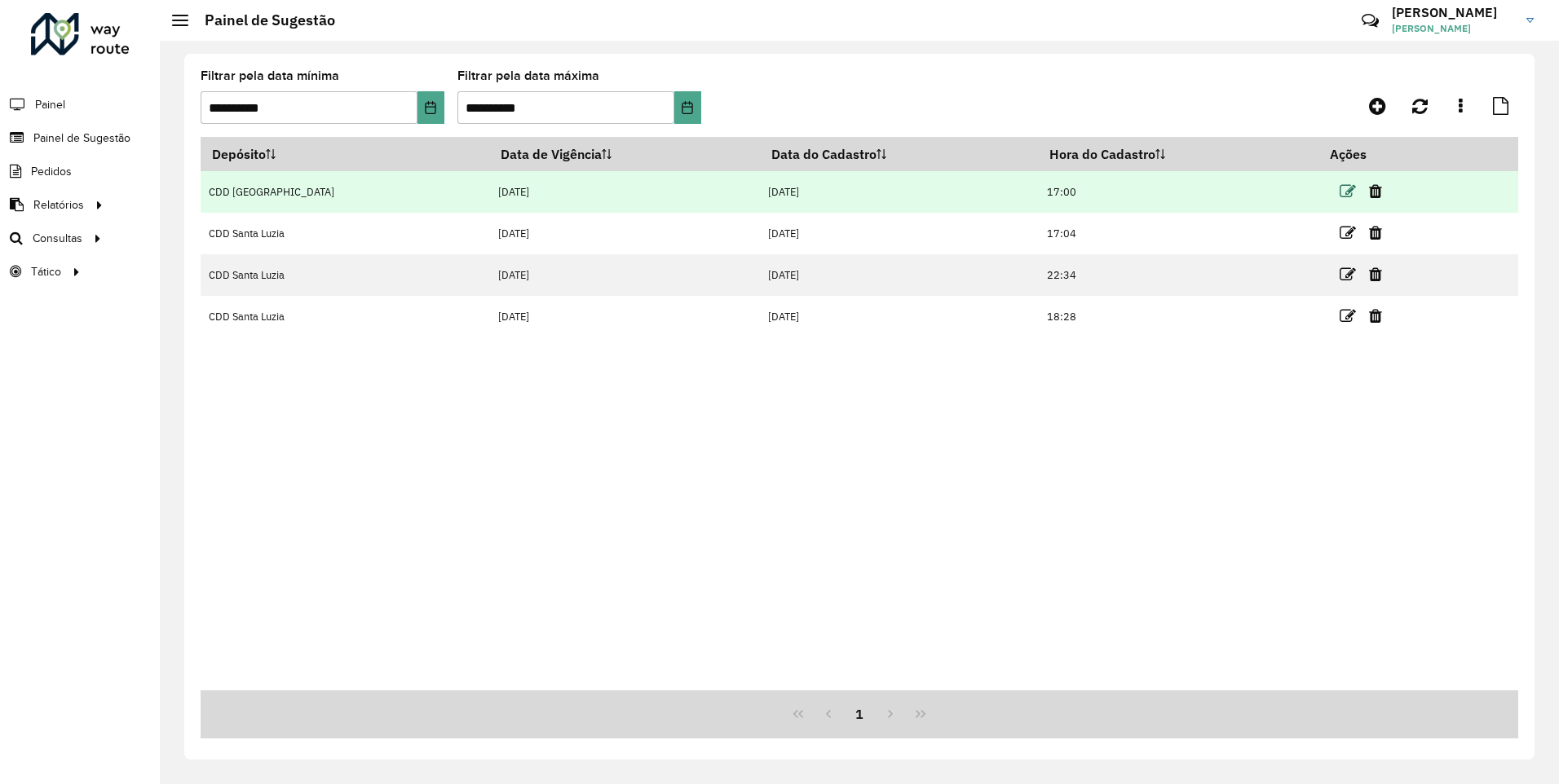
click at [1340, 191] on icon at bounding box center [1348, 191] width 16 height 16
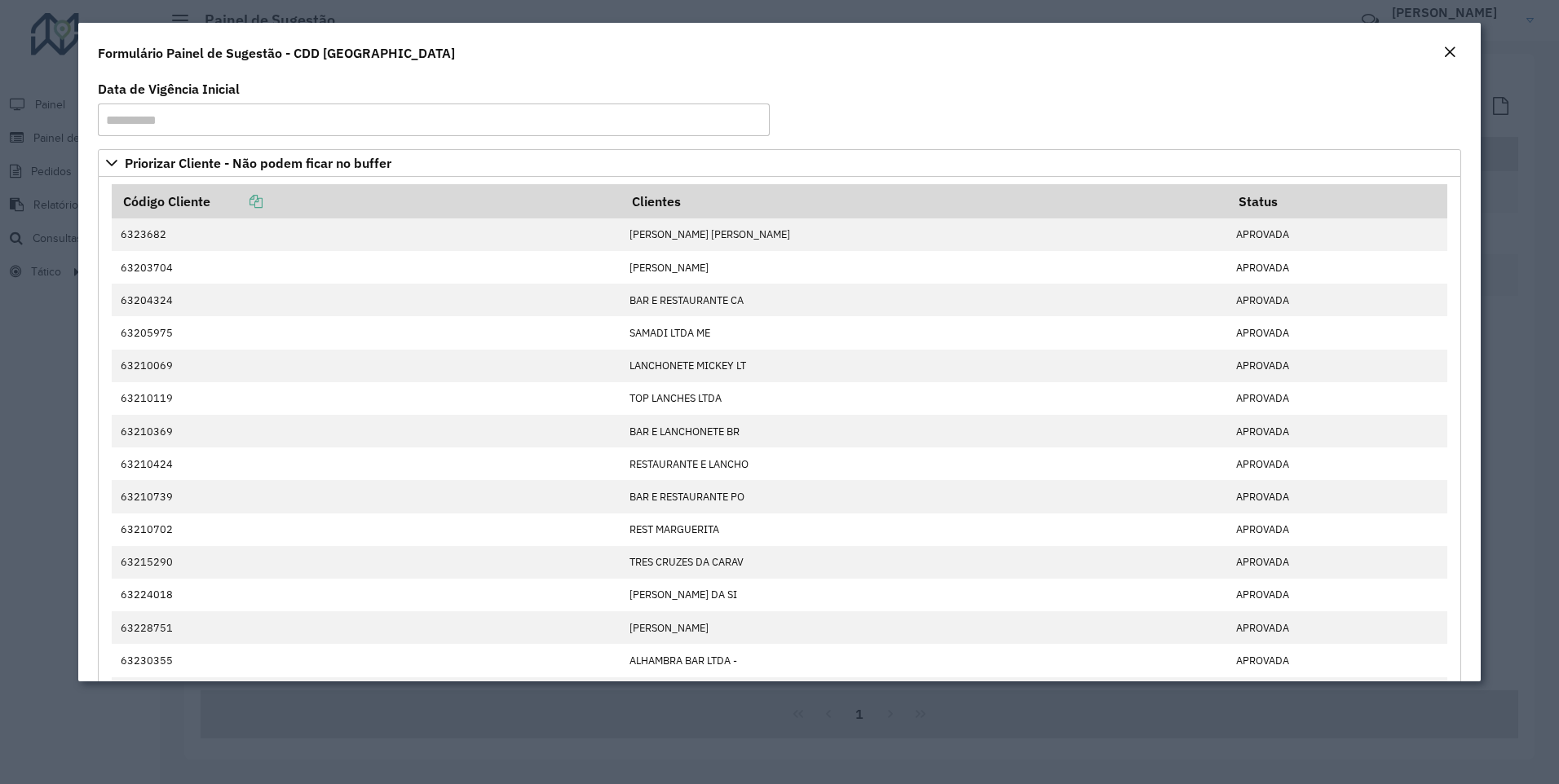
click at [1451, 49] on em "Close" at bounding box center [1450, 53] width 13 height 13
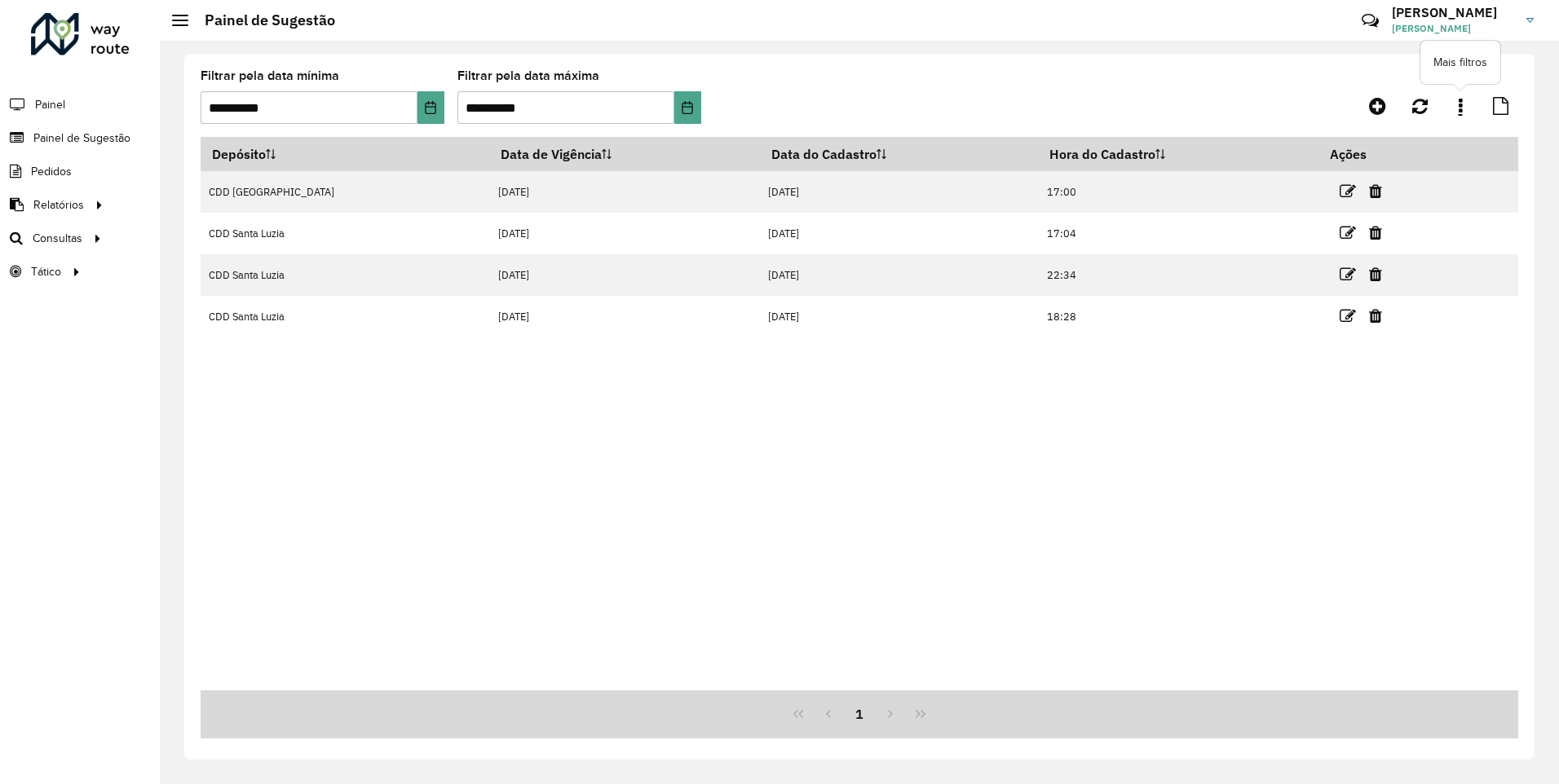
click at [1476, 110] on link at bounding box center [1460, 106] width 33 height 30
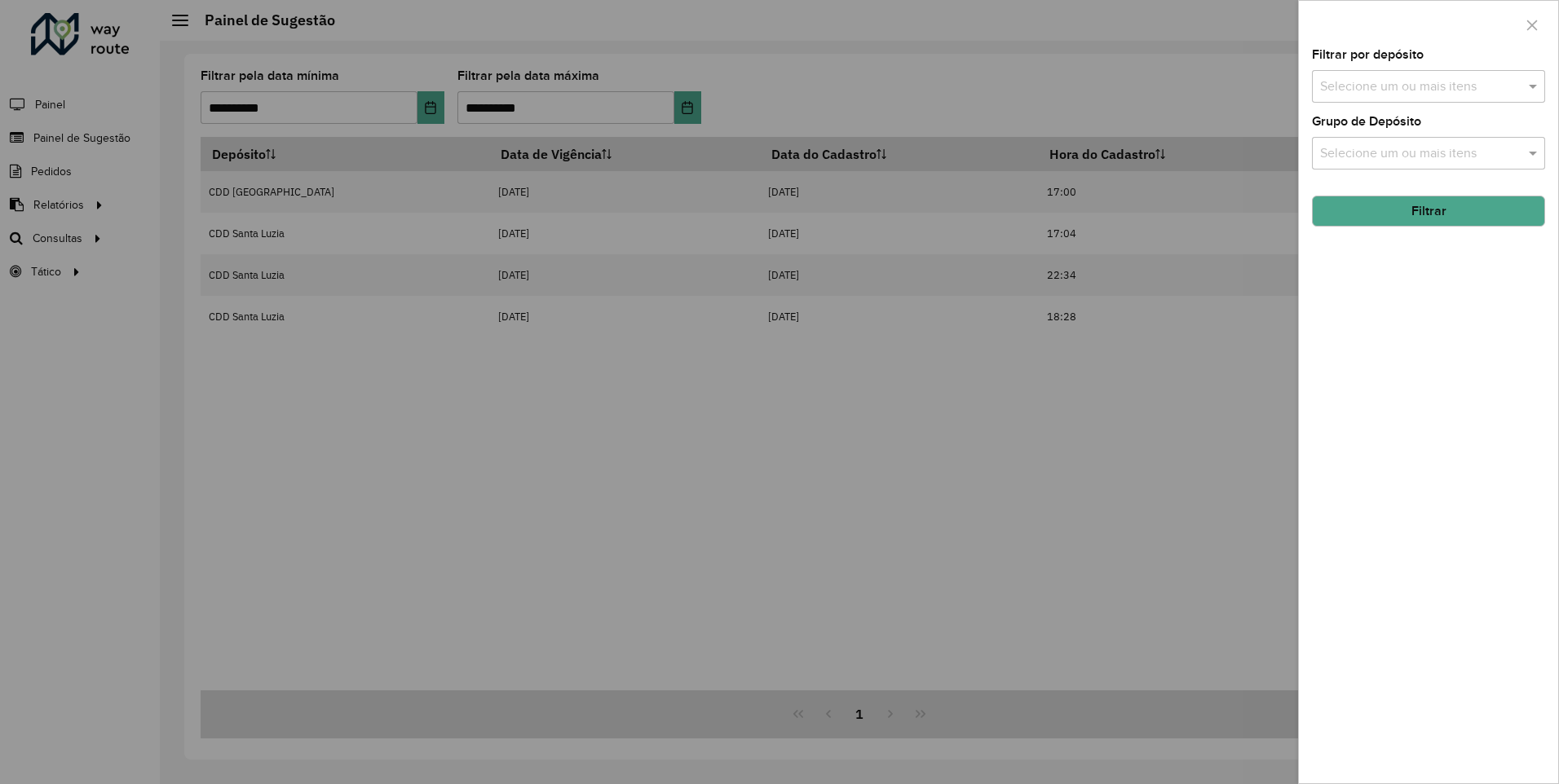
click at [1476, 88] on input "text" at bounding box center [1420, 87] width 209 height 19
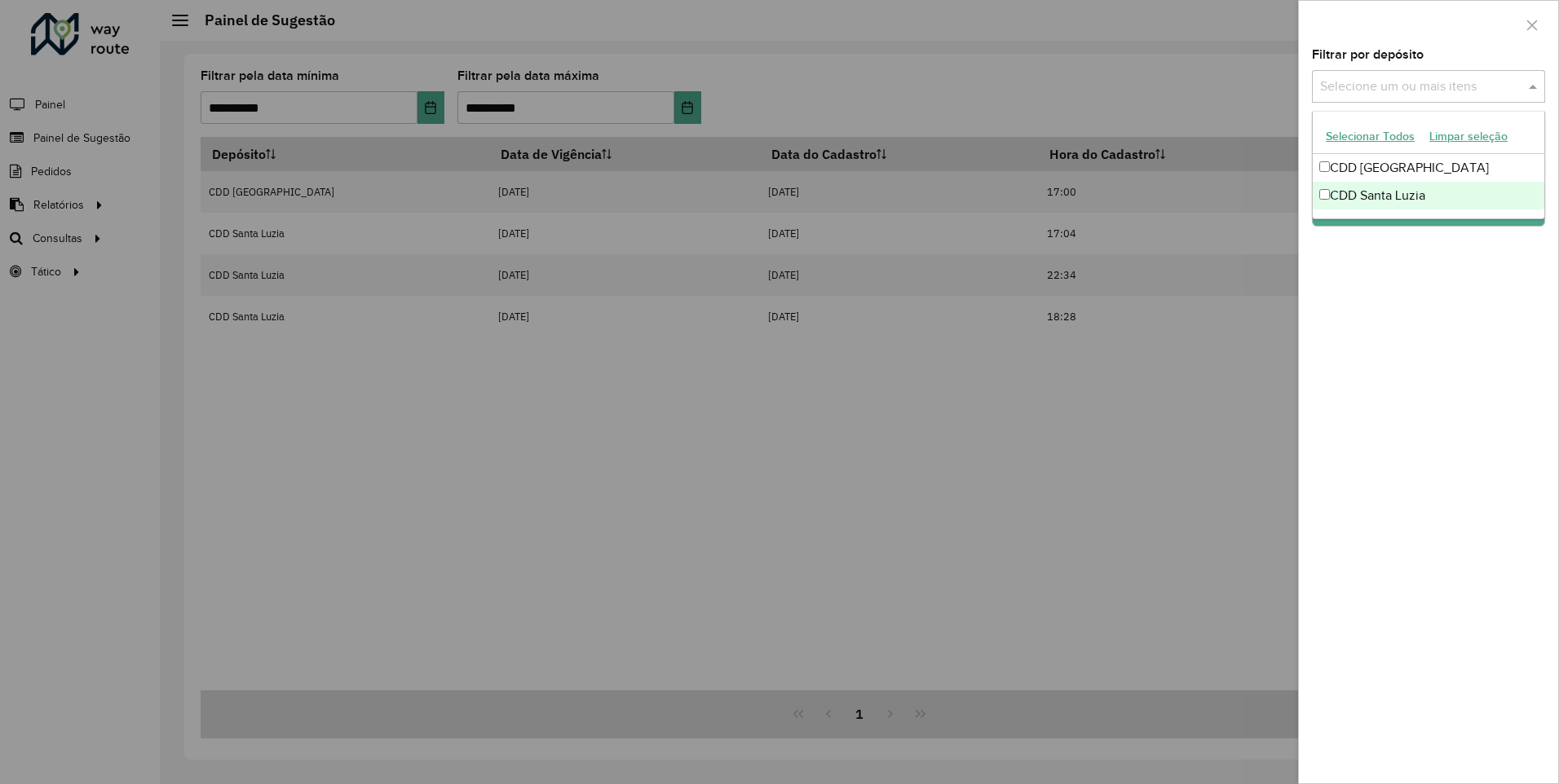
click at [1421, 203] on div "CDD Santa Luzia" at bounding box center [1429, 195] width 231 height 28
click at [1404, 270] on div "Filtrar por depósito Selecione um ou mais itens CDD Santa Luzia × × Grupo de De…" at bounding box center [1428, 416] width 259 height 734
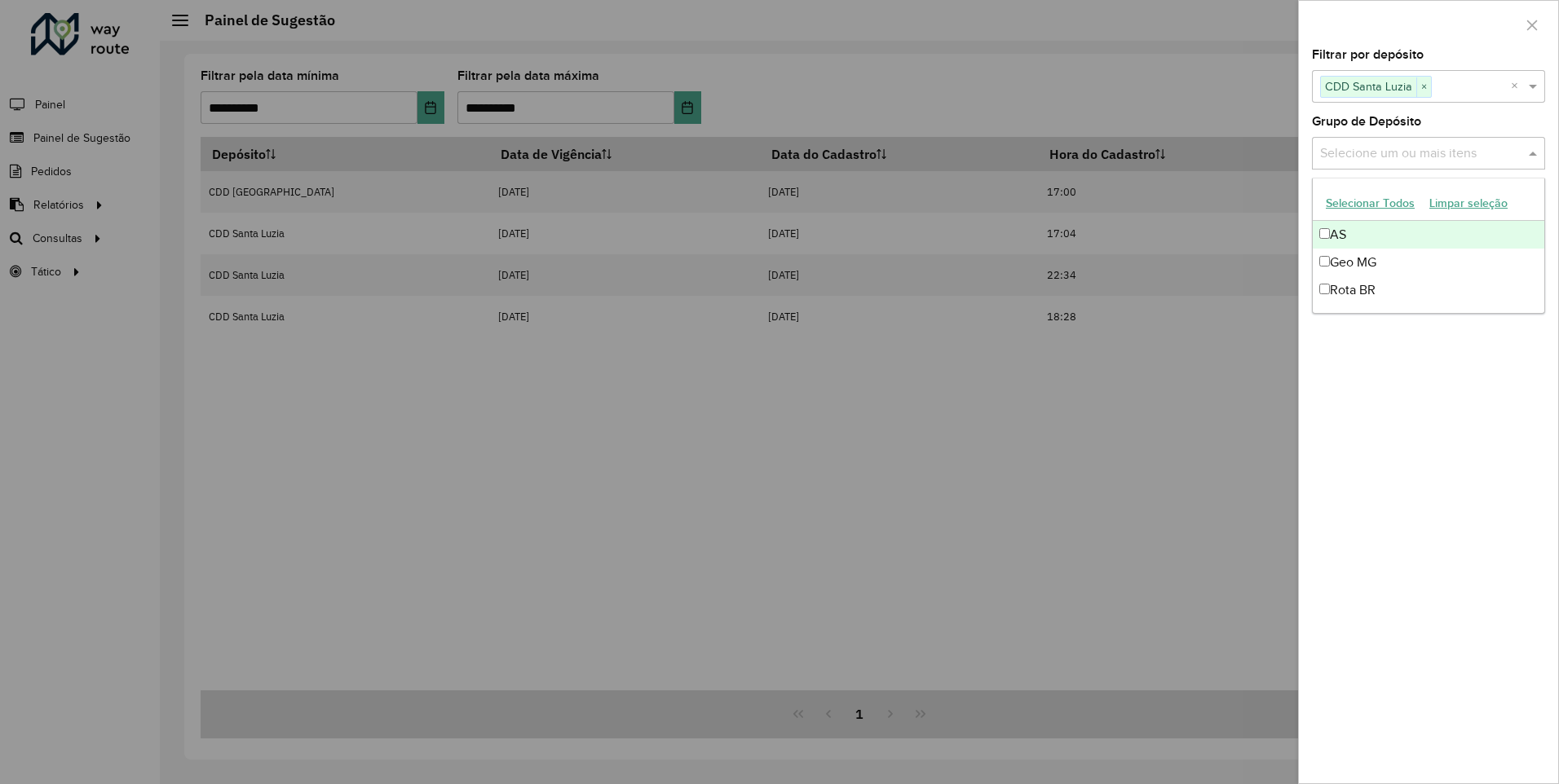
click at [1438, 145] on input "text" at bounding box center [1420, 154] width 209 height 19
click at [1387, 236] on div "AS" at bounding box center [1429, 234] width 231 height 28
click at [1384, 259] on div "Geo MG" at bounding box center [1429, 262] width 231 height 28
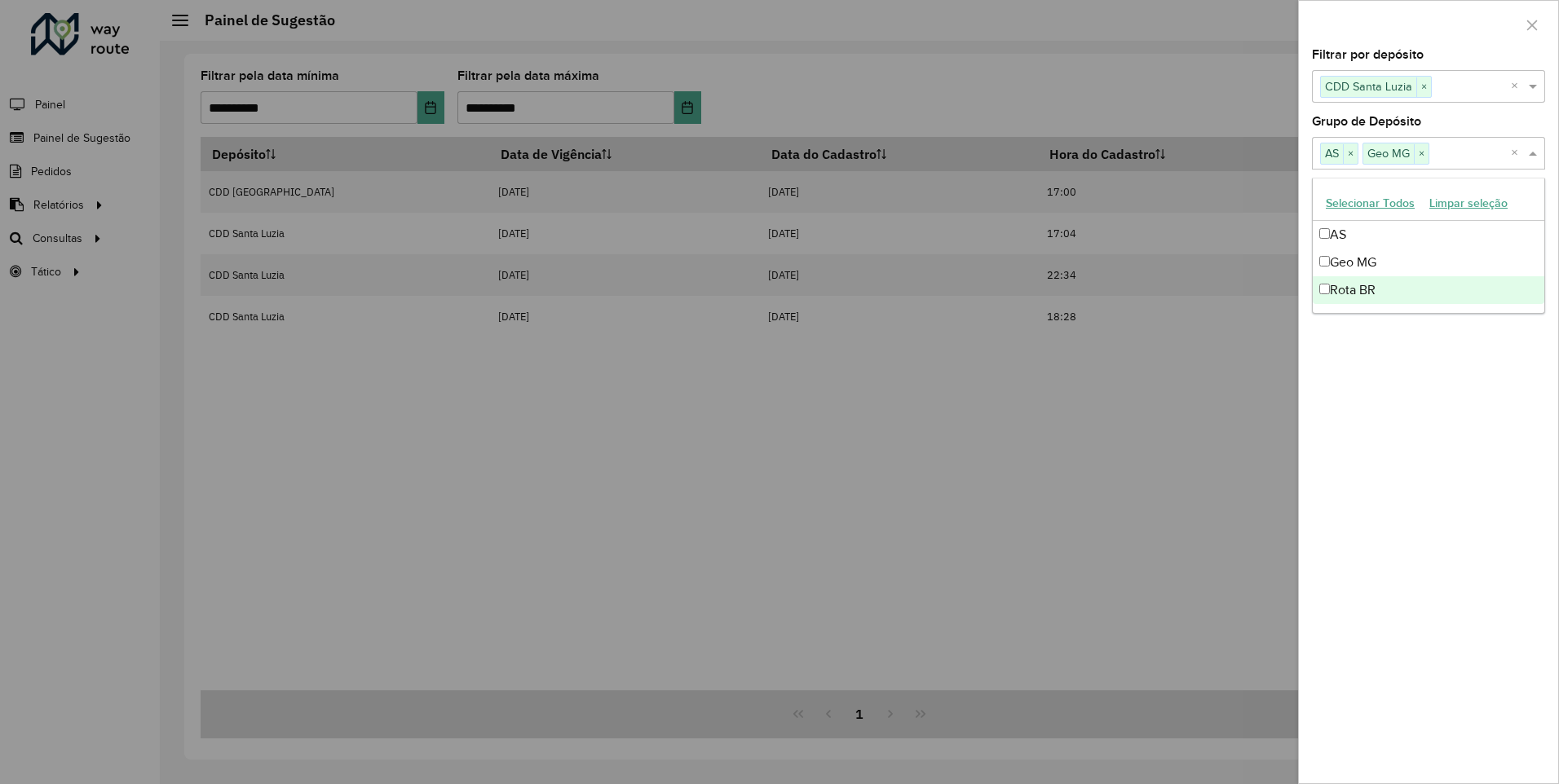
click at [1389, 296] on div "Rota BR" at bounding box center [1429, 290] width 231 height 28
click at [1380, 399] on div "Filtrar por depósito Selecione um ou mais itens CDD Santa Luzia × × Grupo de De…" at bounding box center [1428, 416] width 259 height 734
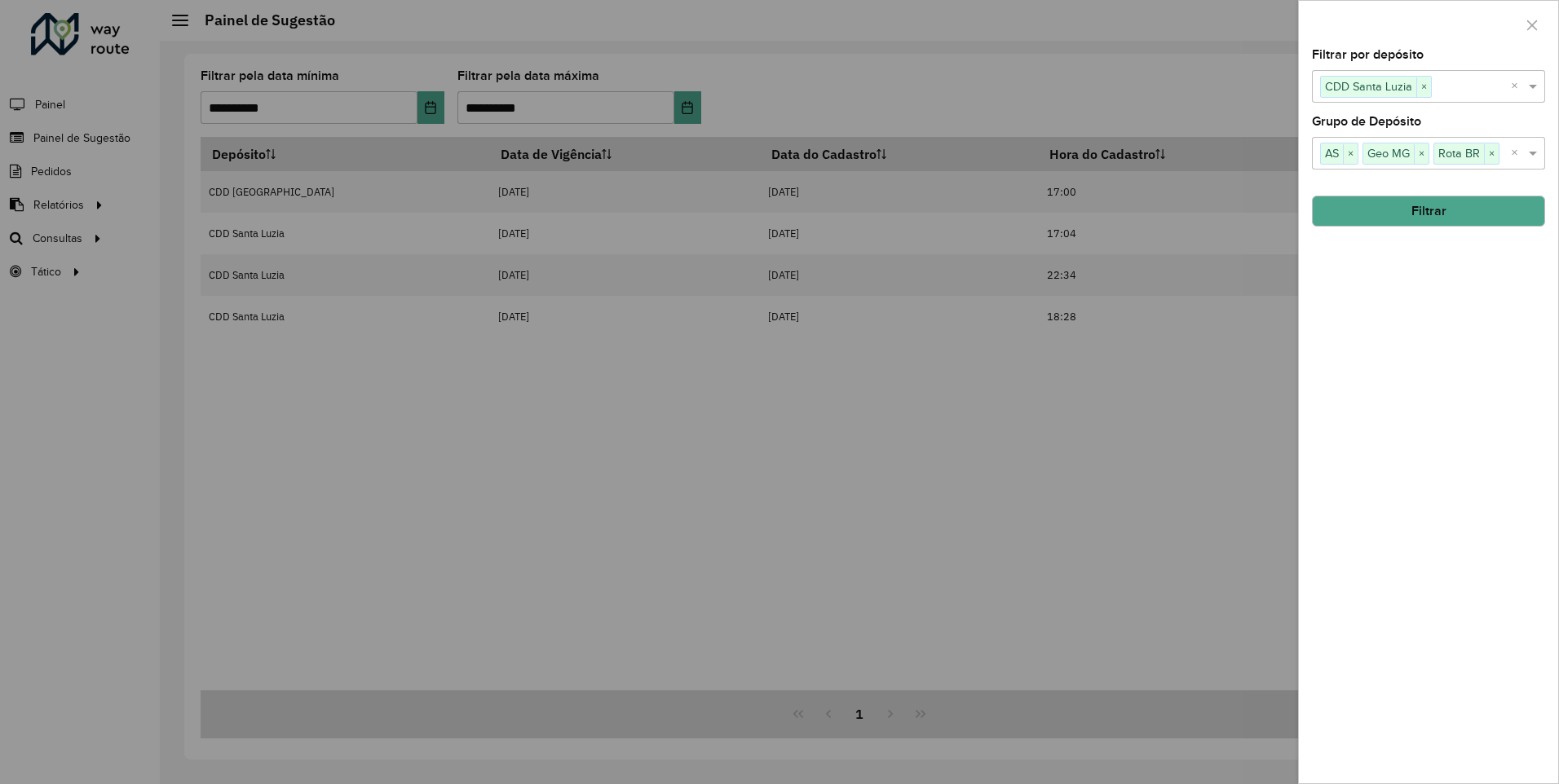
click at [1410, 220] on button "Filtrar" at bounding box center [1429, 211] width 233 height 31
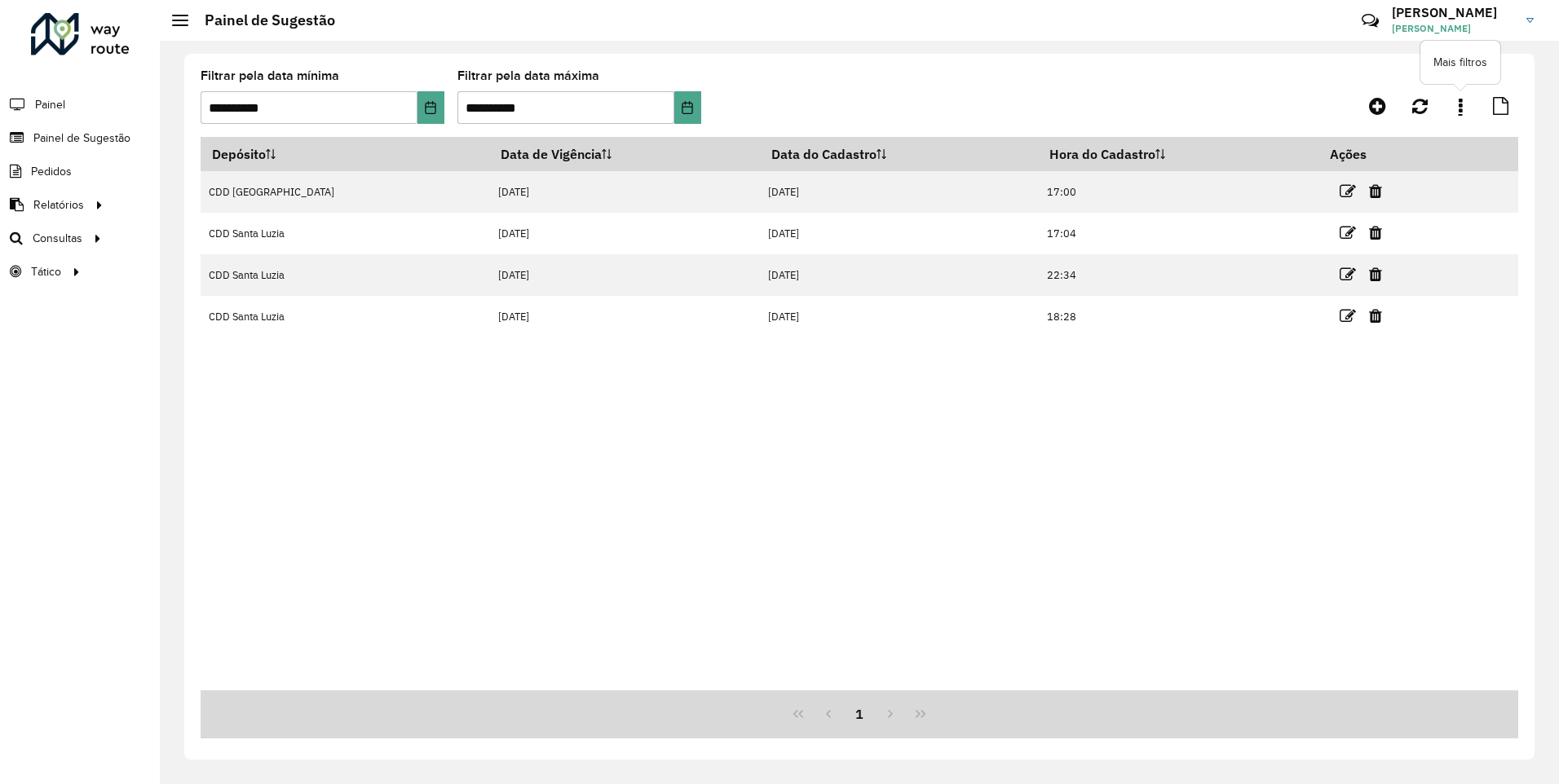
click at [1467, 110] on link at bounding box center [1460, 106] width 33 height 30
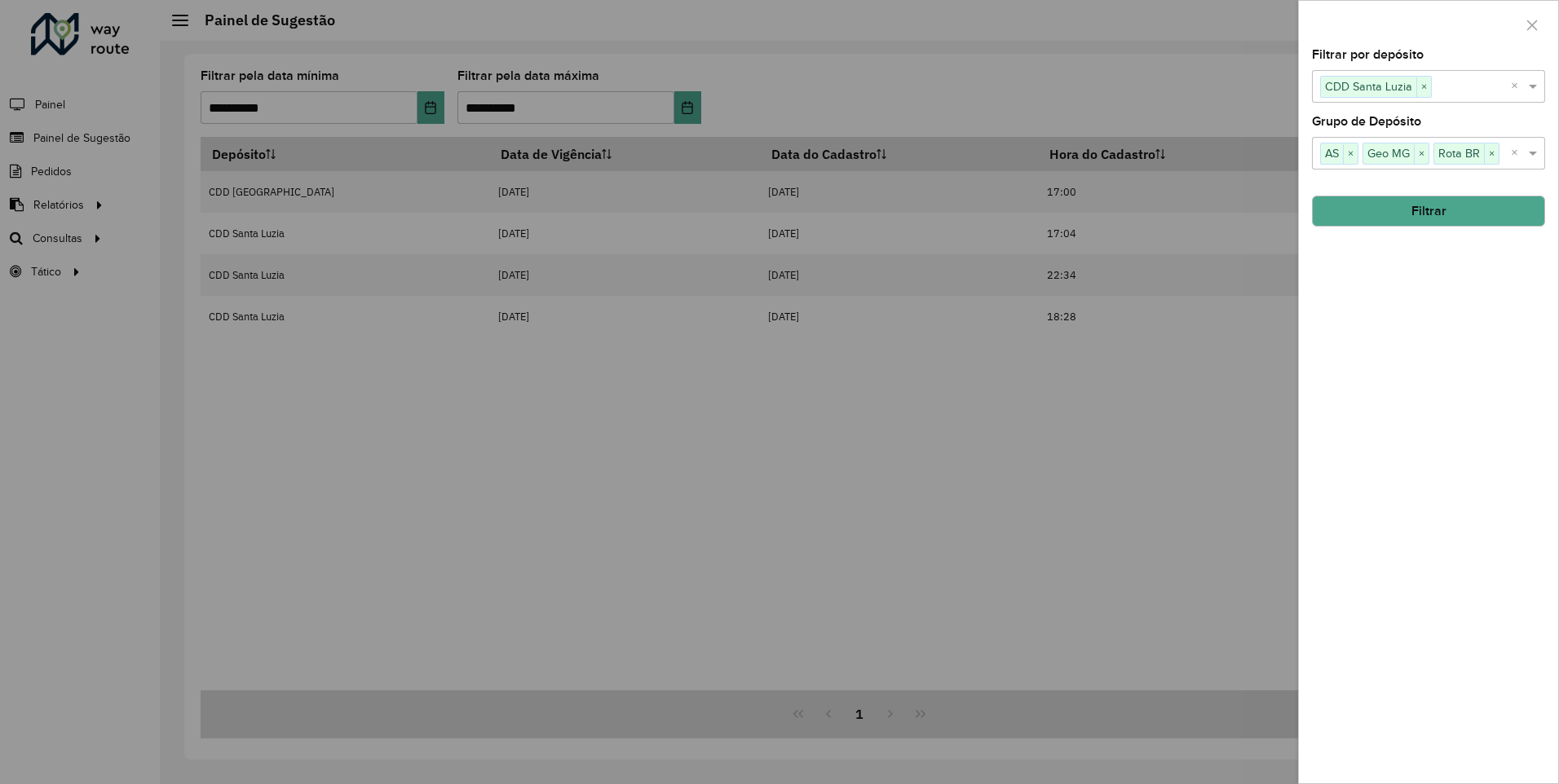
click at [1216, 79] on div at bounding box center [780, 392] width 1559 height 784
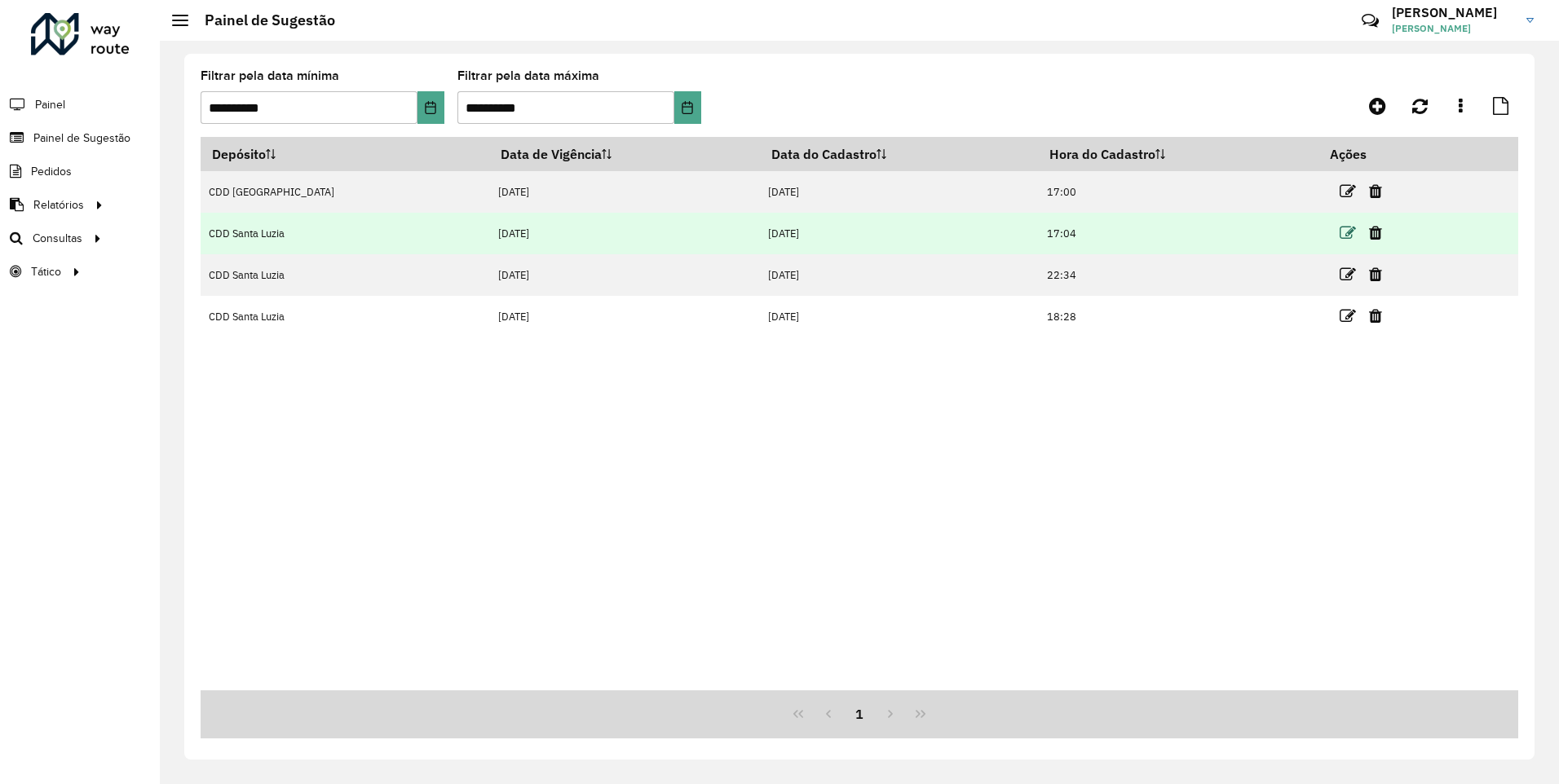
click at [1340, 240] on icon at bounding box center [1348, 232] width 16 height 16
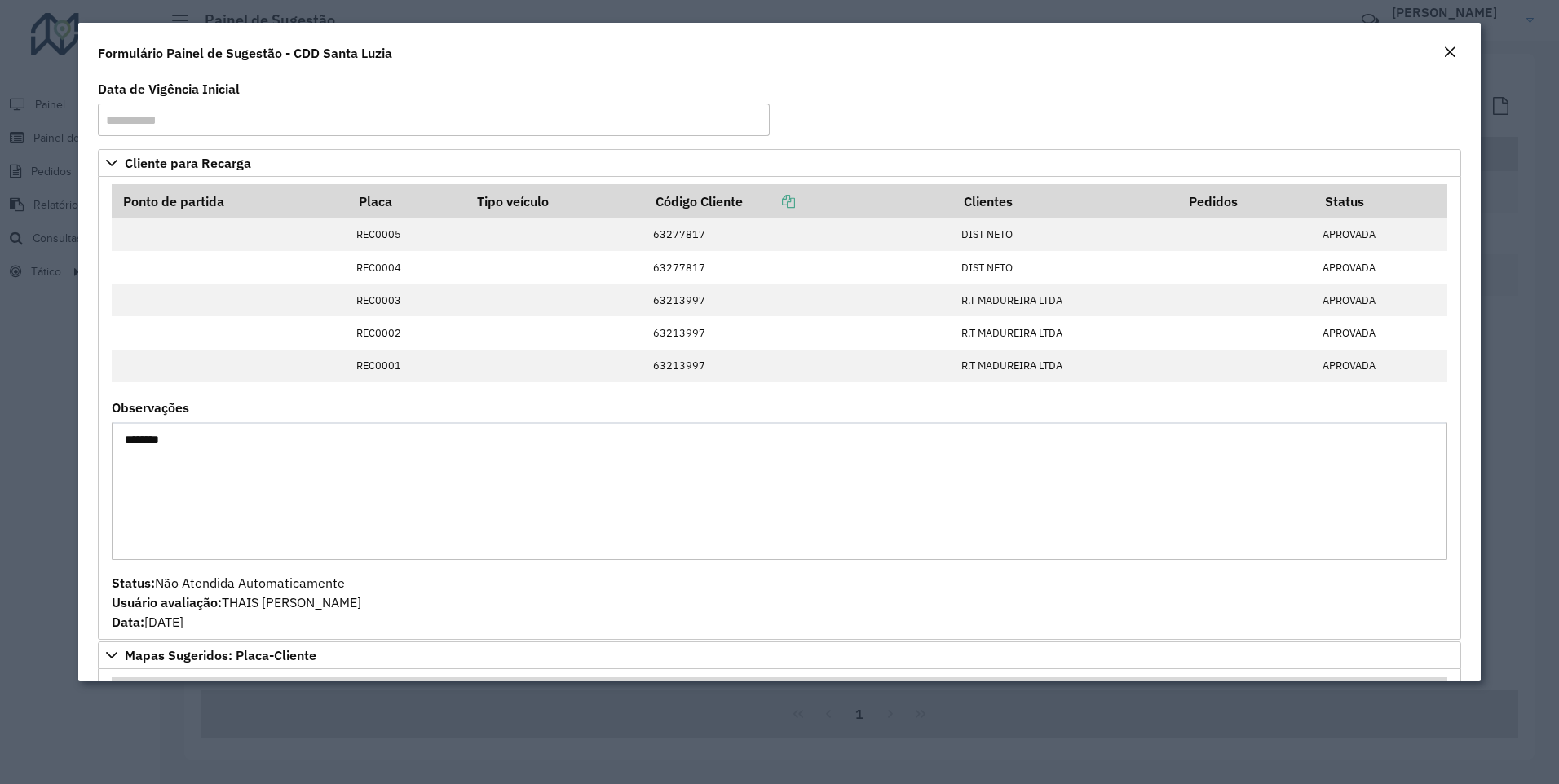
click at [0, 572] on html "**********" at bounding box center [780, 392] width 1559 height 784
click at [1452, 45] on div "Close" at bounding box center [1450, 53] width 13 height 19
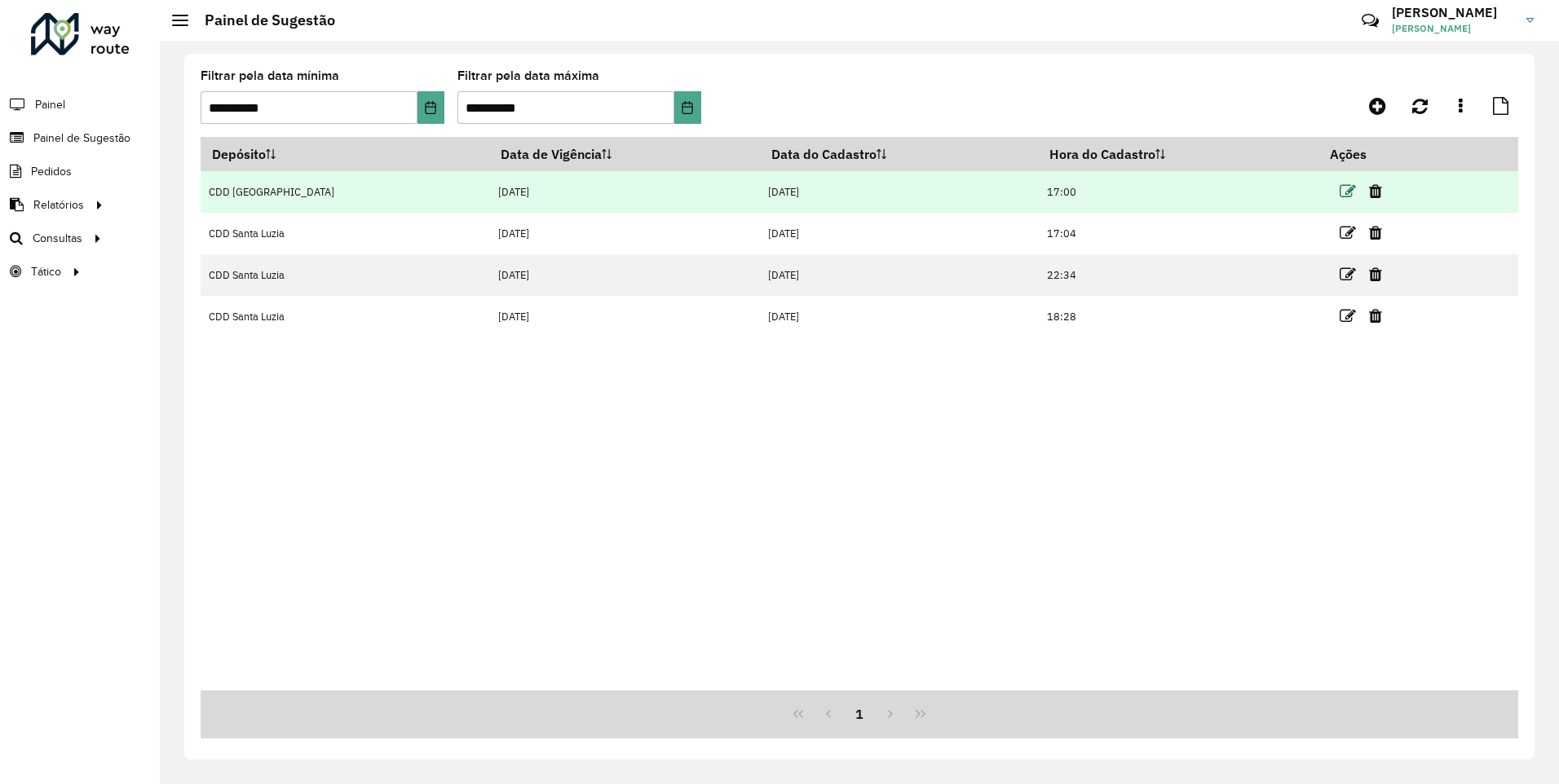
click at [1340, 194] on icon at bounding box center [1348, 191] width 16 height 16
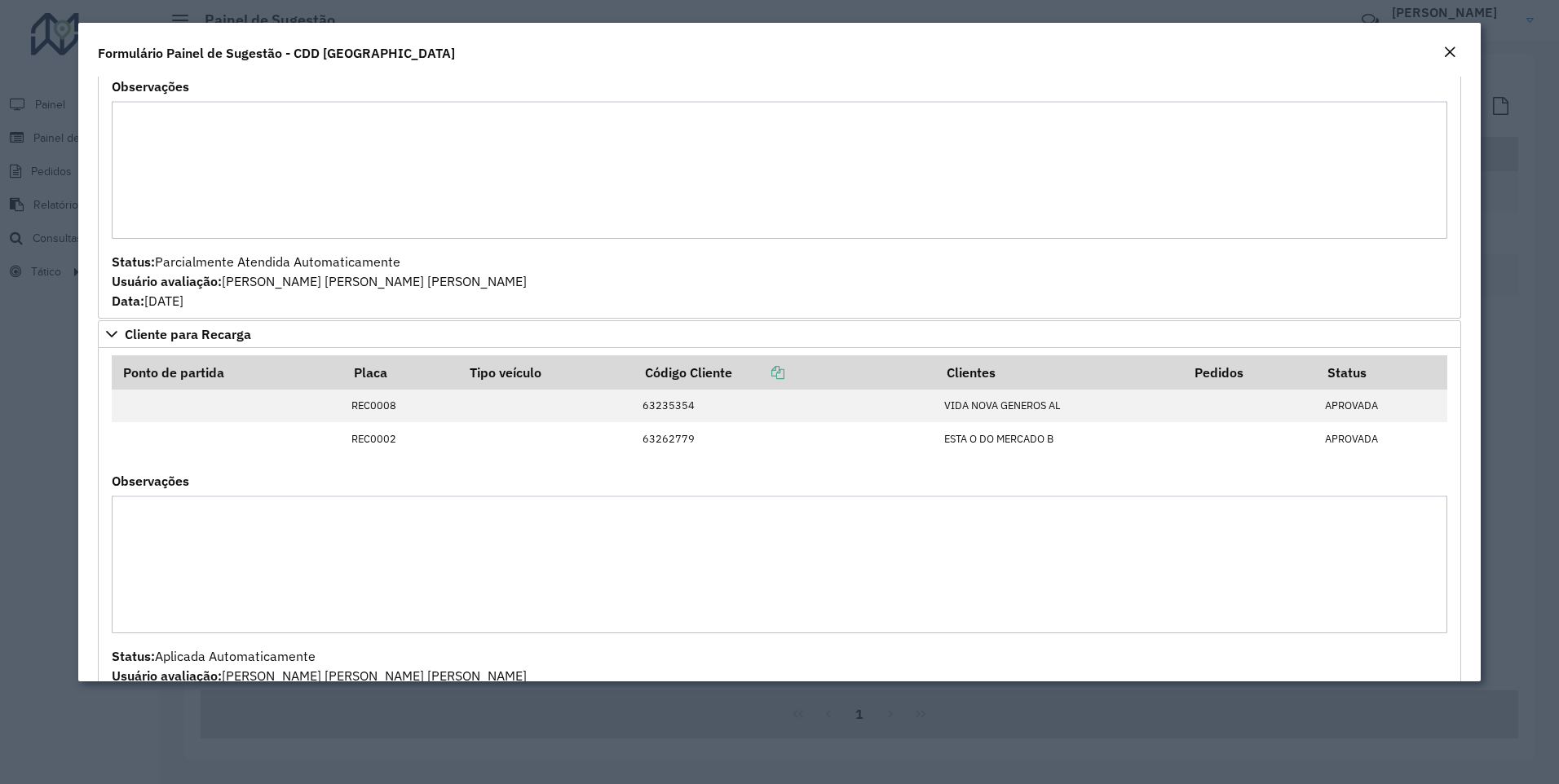
scroll to position [1358, 0]
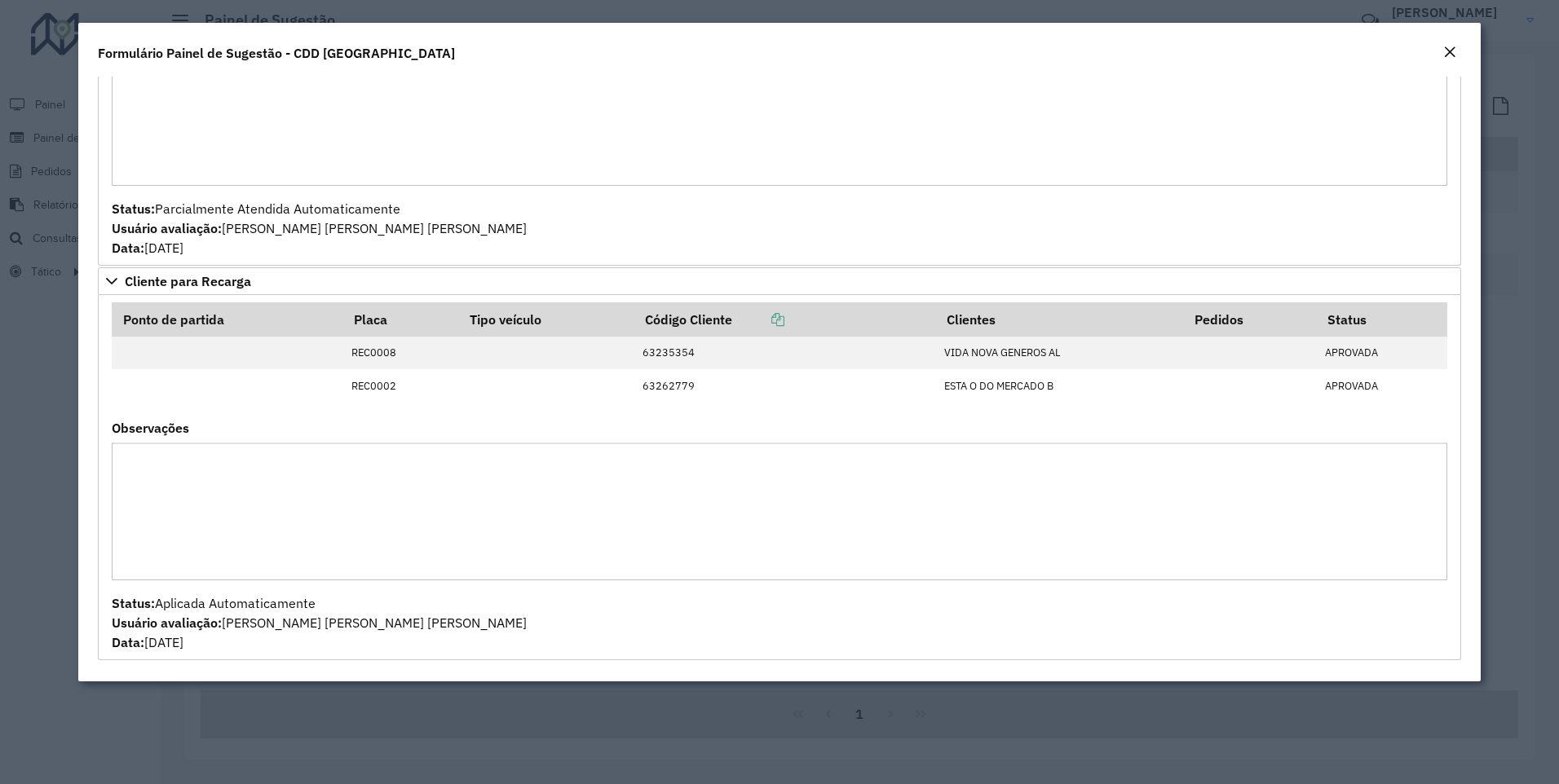
click at [0, 590] on html "**********" at bounding box center [780, 392] width 1559 height 784
click at [20, 572] on modal-container "**********" at bounding box center [780, 392] width 1559 height 784
click at [1453, 59] on div "Close" at bounding box center [1450, 53] width 13 height 19
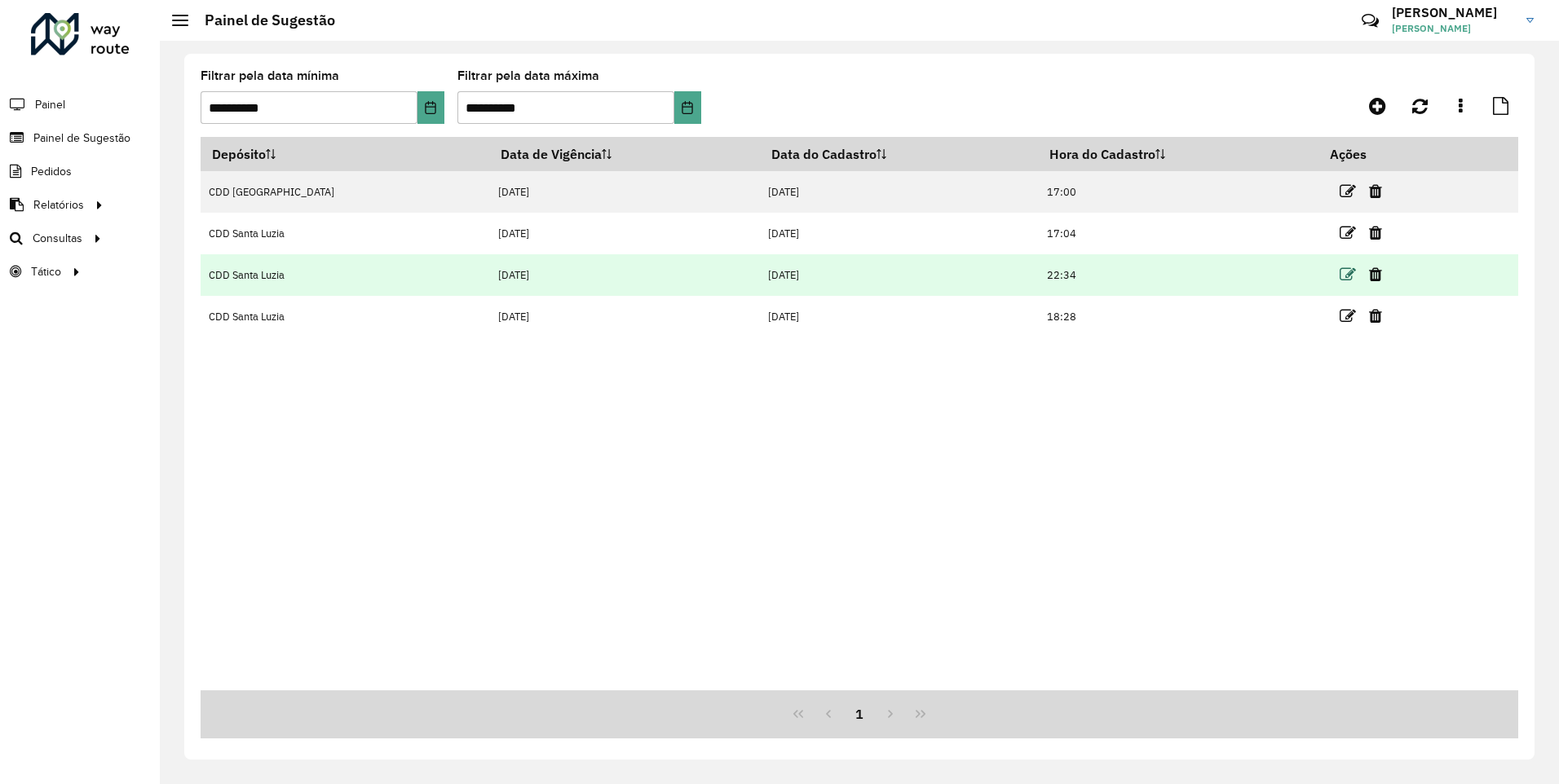
click at [1341, 275] on icon at bounding box center [1348, 274] width 16 height 16
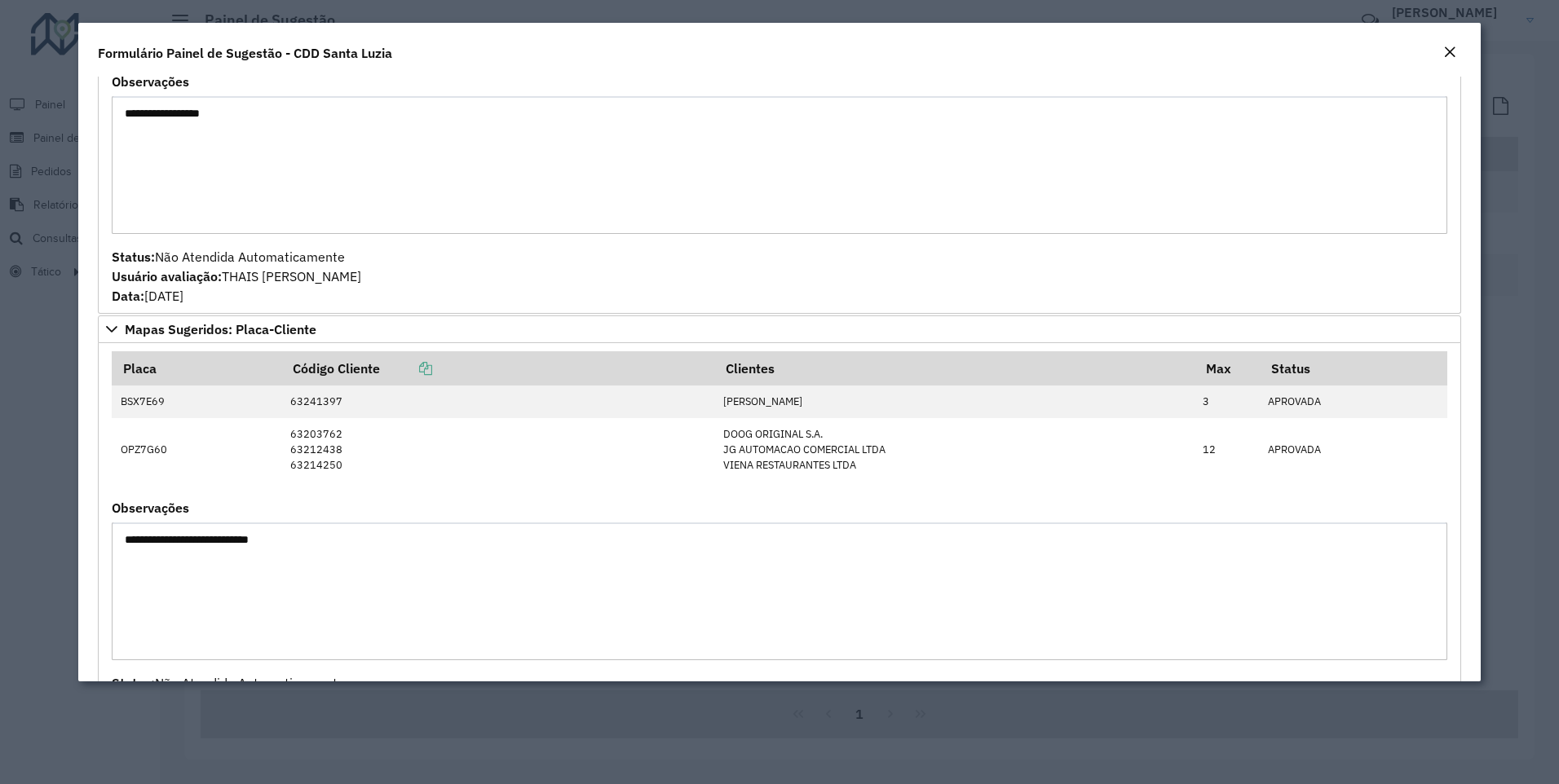
scroll to position [406, 0]
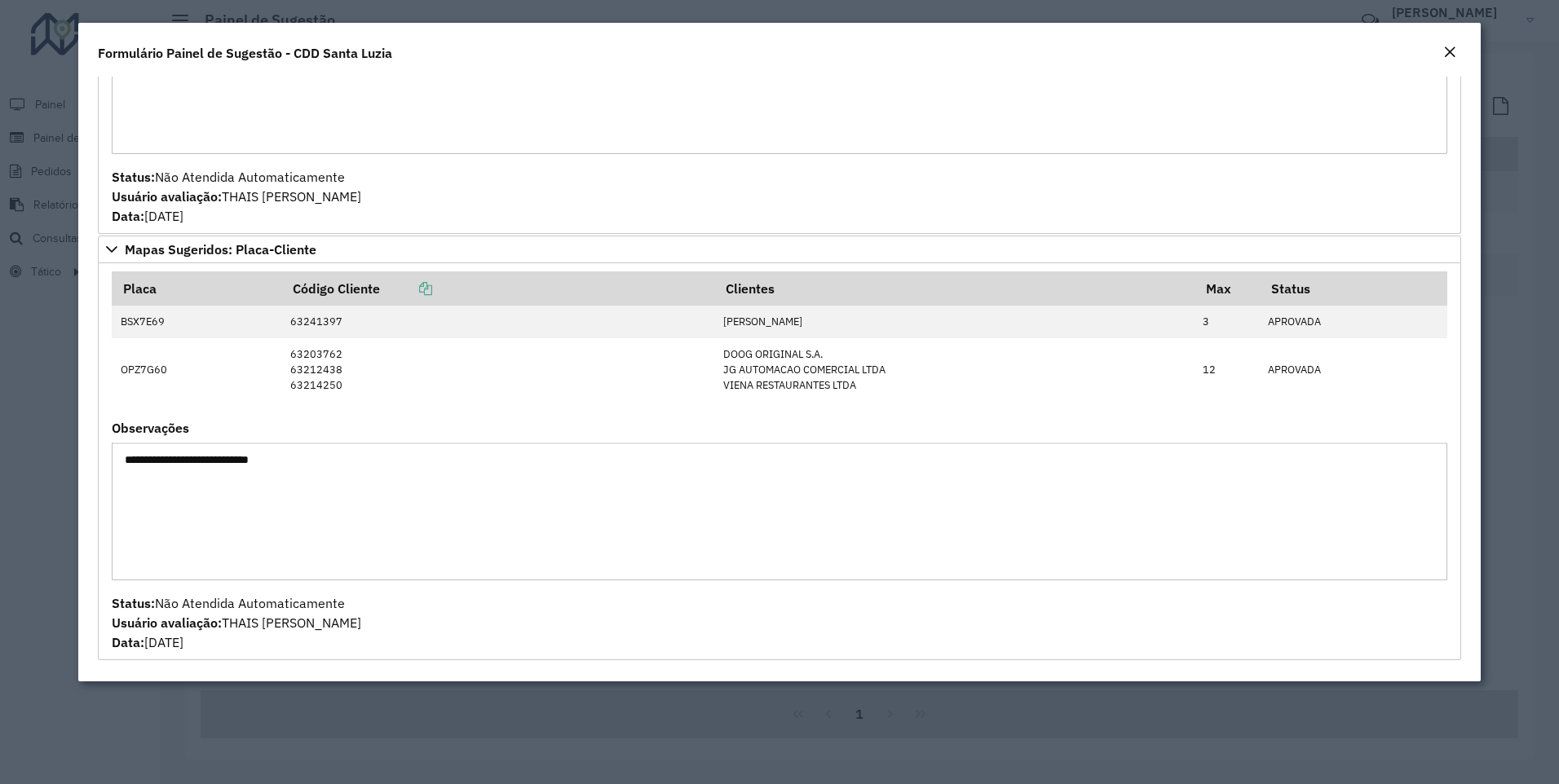
click at [1454, 47] on em "Close" at bounding box center [1450, 53] width 13 height 13
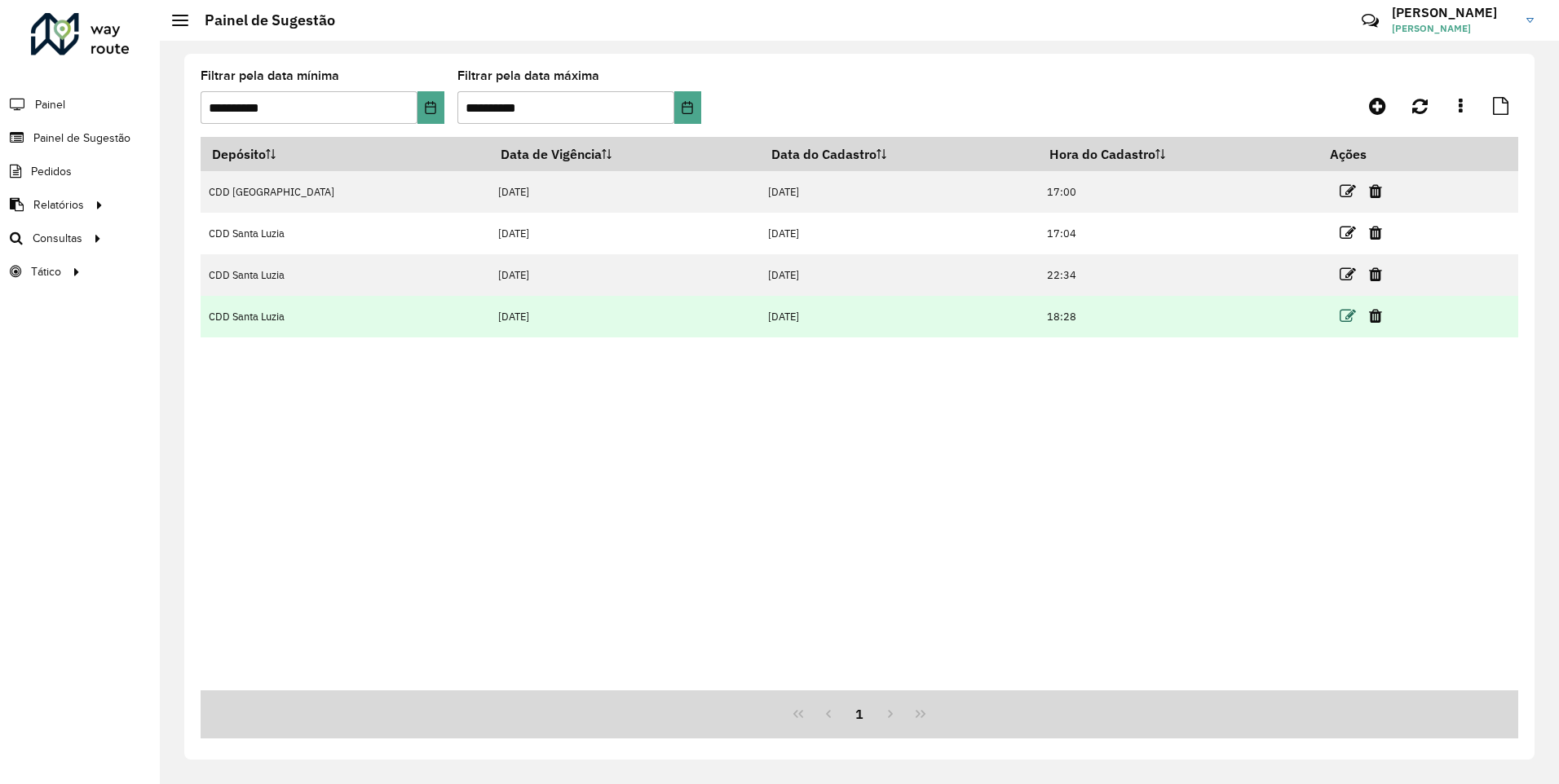
click at [1340, 309] on icon at bounding box center [1348, 316] width 16 height 16
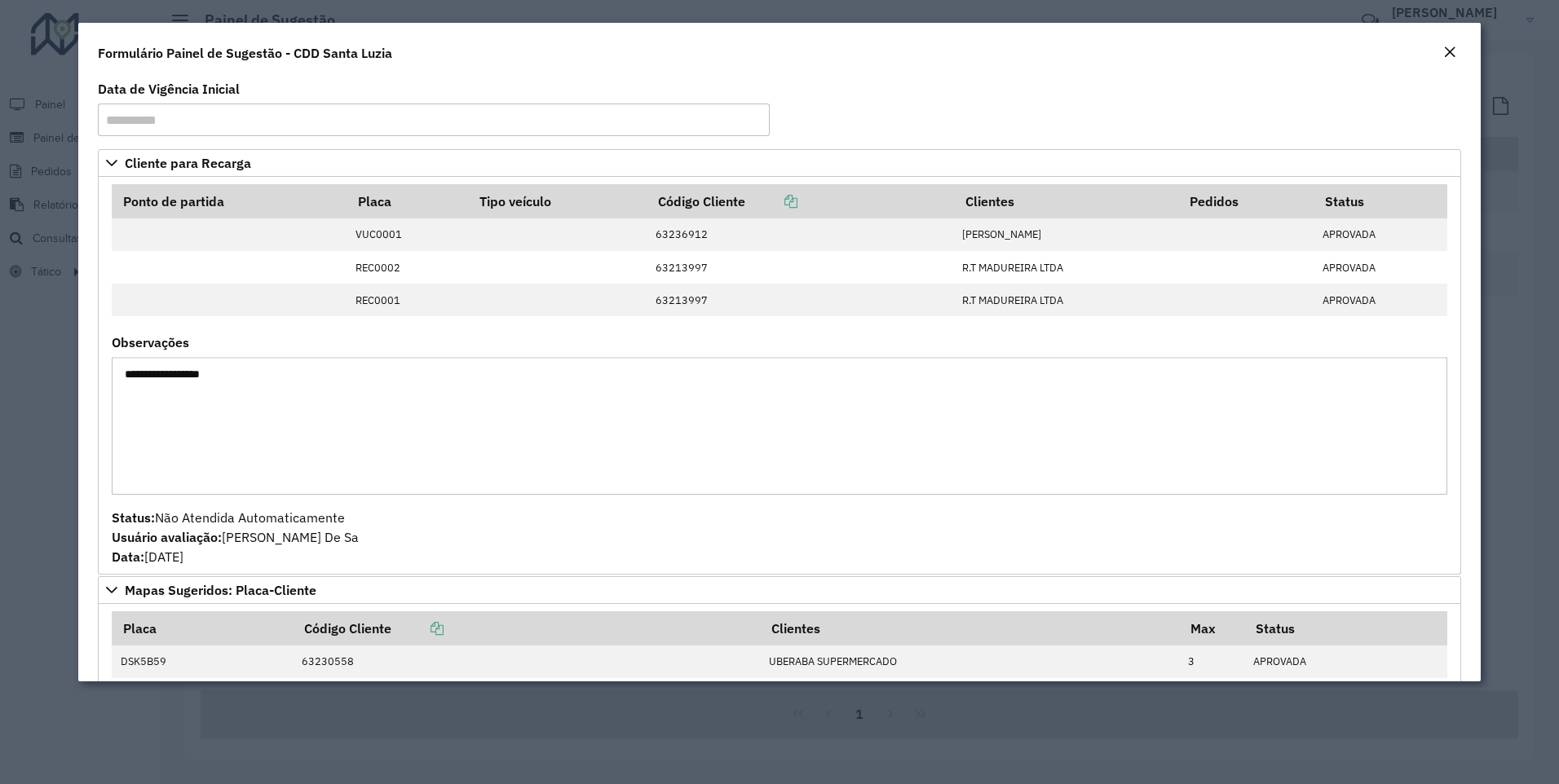
scroll to position [309, 0]
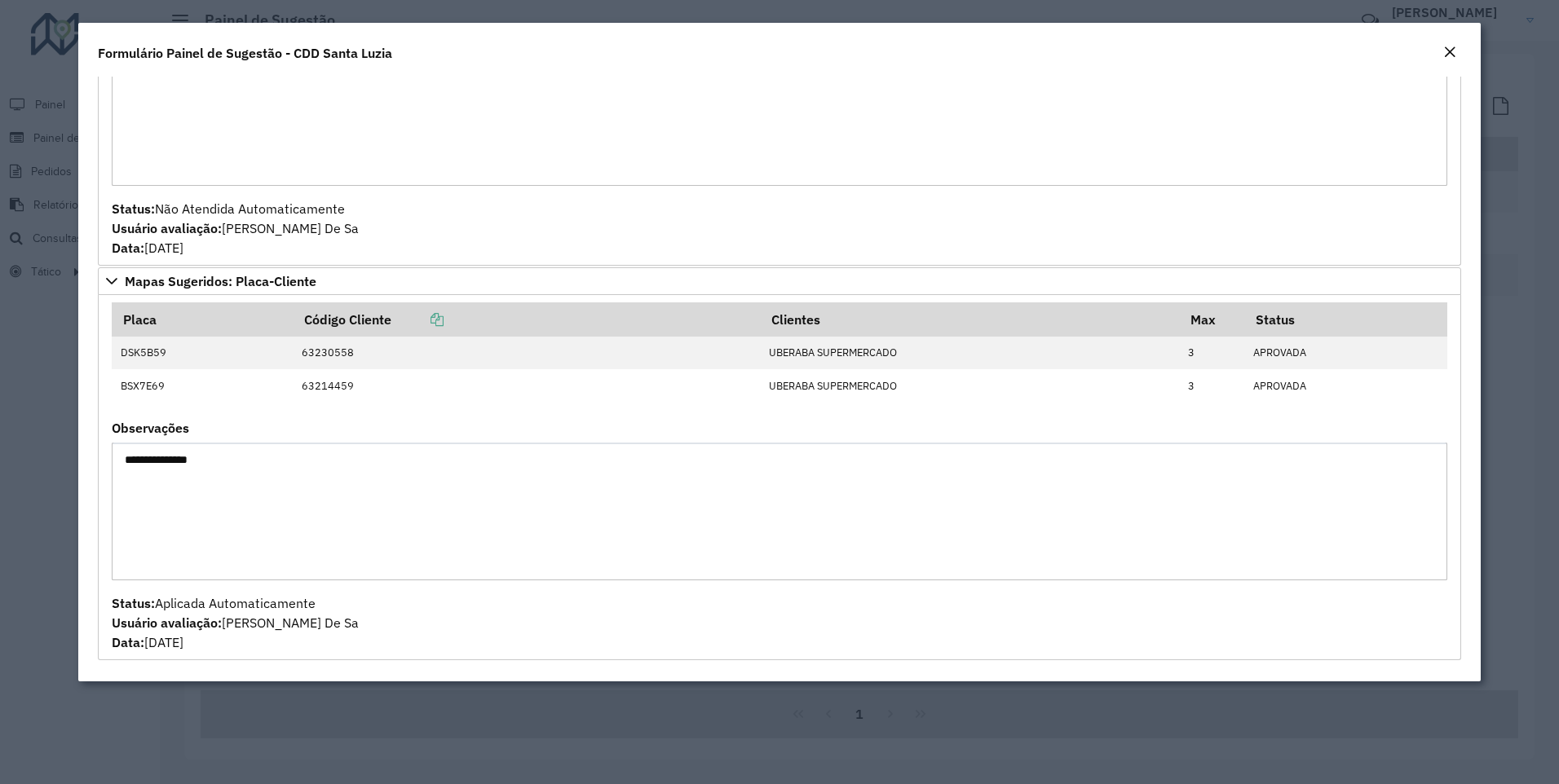
click at [1446, 54] on em "Close" at bounding box center [1450, 53] width 13 height 13
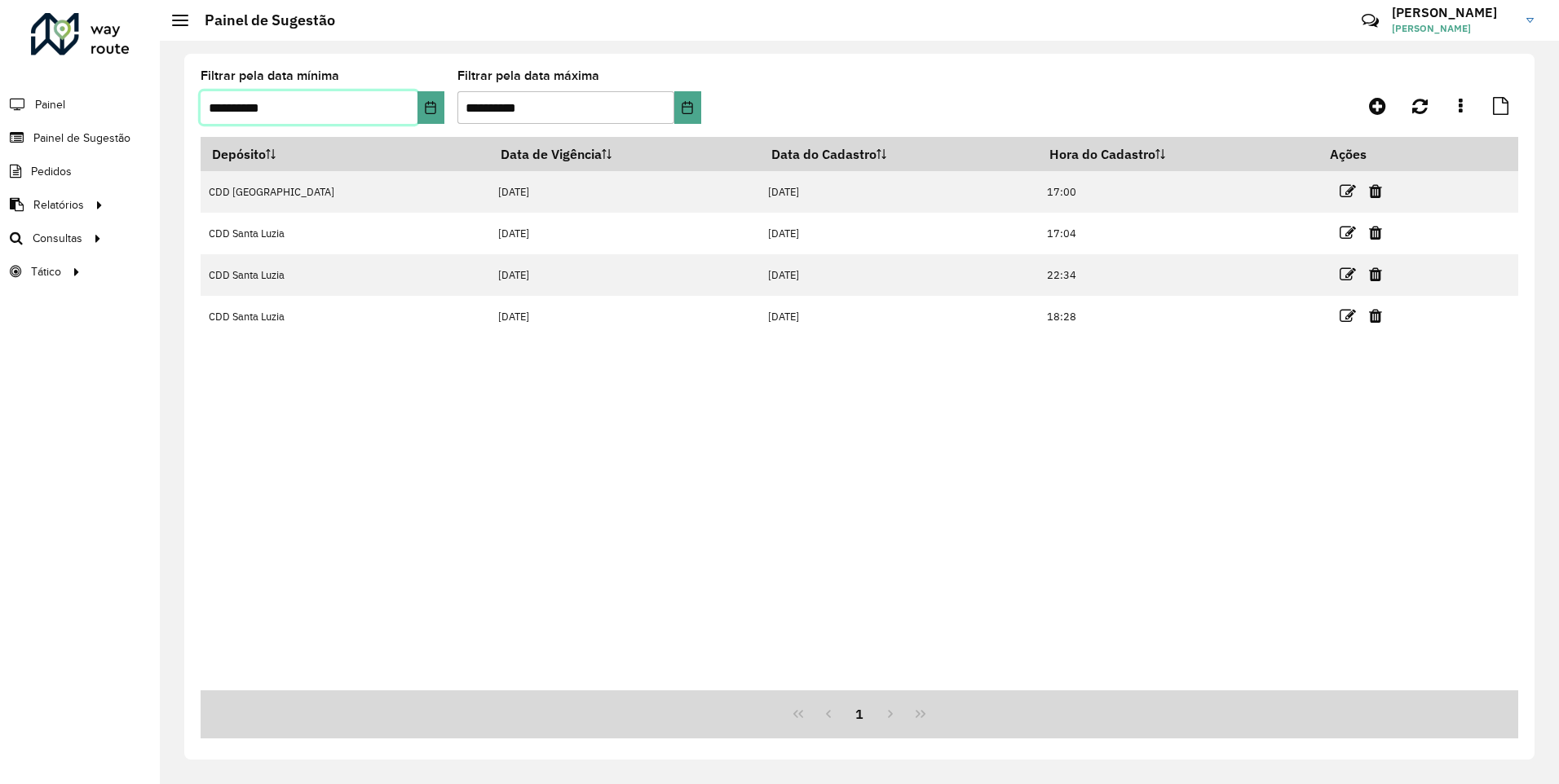
click at [226, 118] on input "**********" at bounding box center [309, 108] width 217 height 33
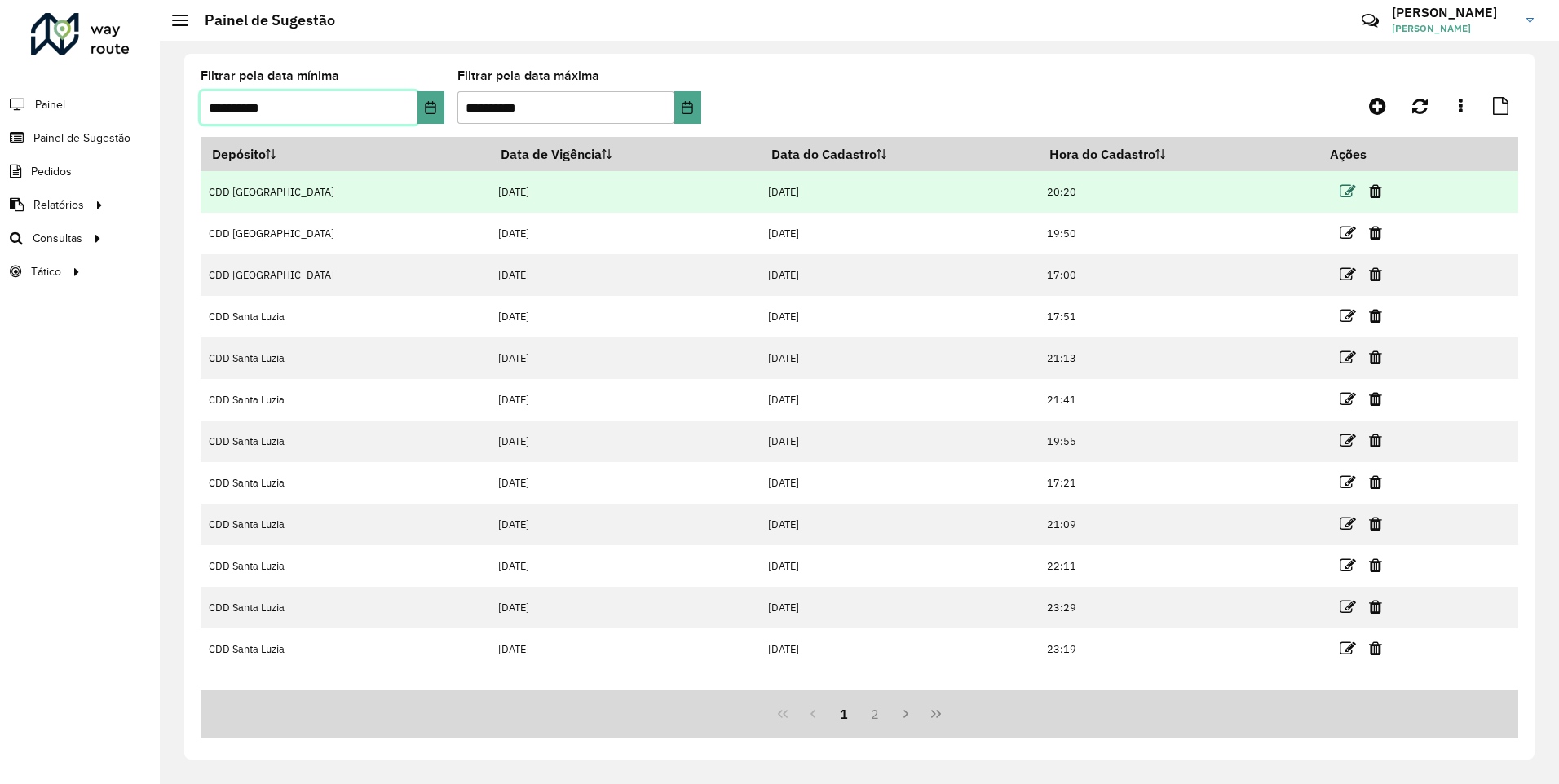
type input "**********"
click at [1340, 191] on icon at bounding box center [1348, 191] width 16 height 16
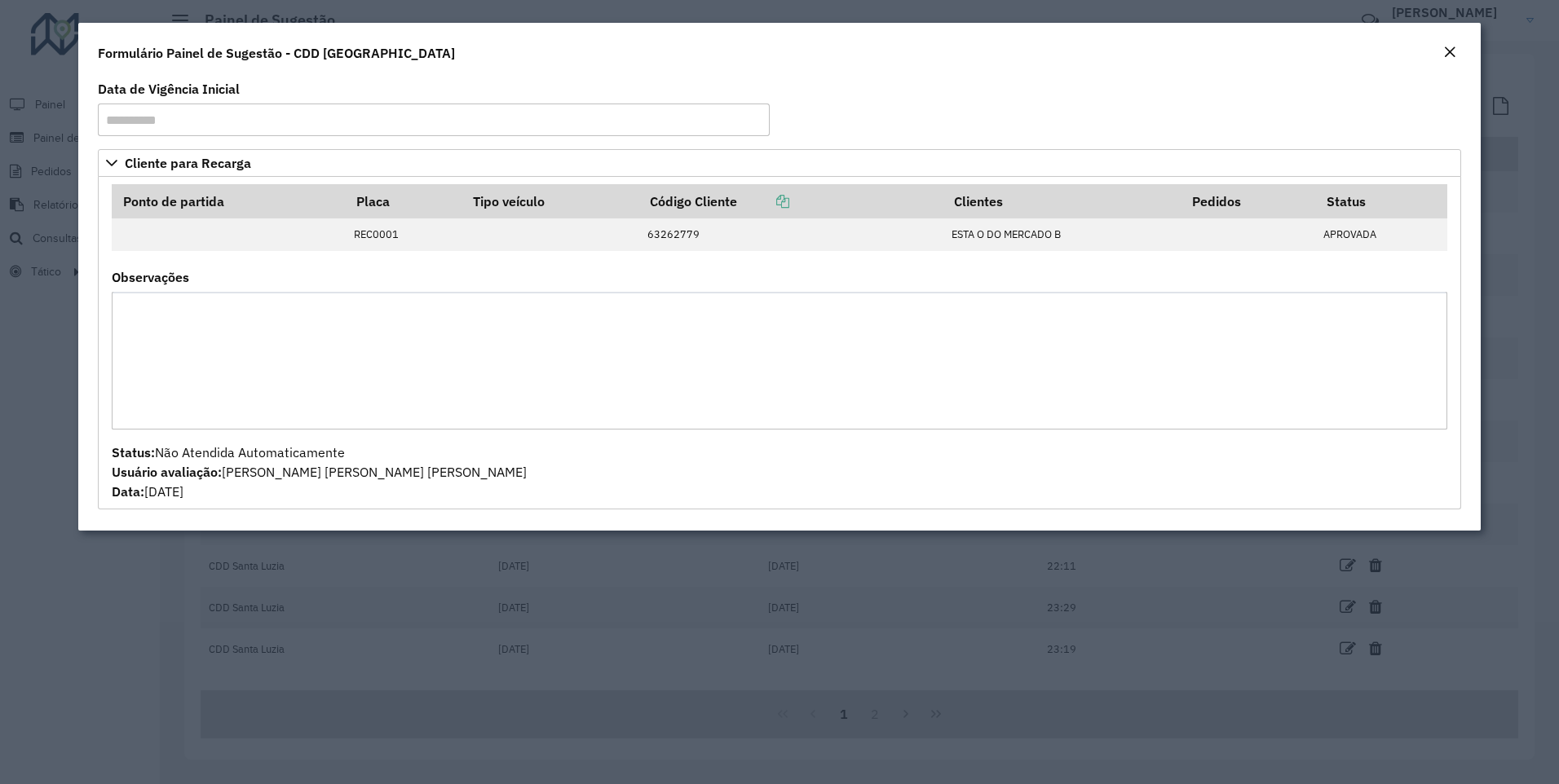
click at [7, 473] on modal-container "**********" at bounding box center [780, 392] width 1559 height 784
click at [1452, 47] on em "Close" at bounding box center [1450, 53] width 13 height 13
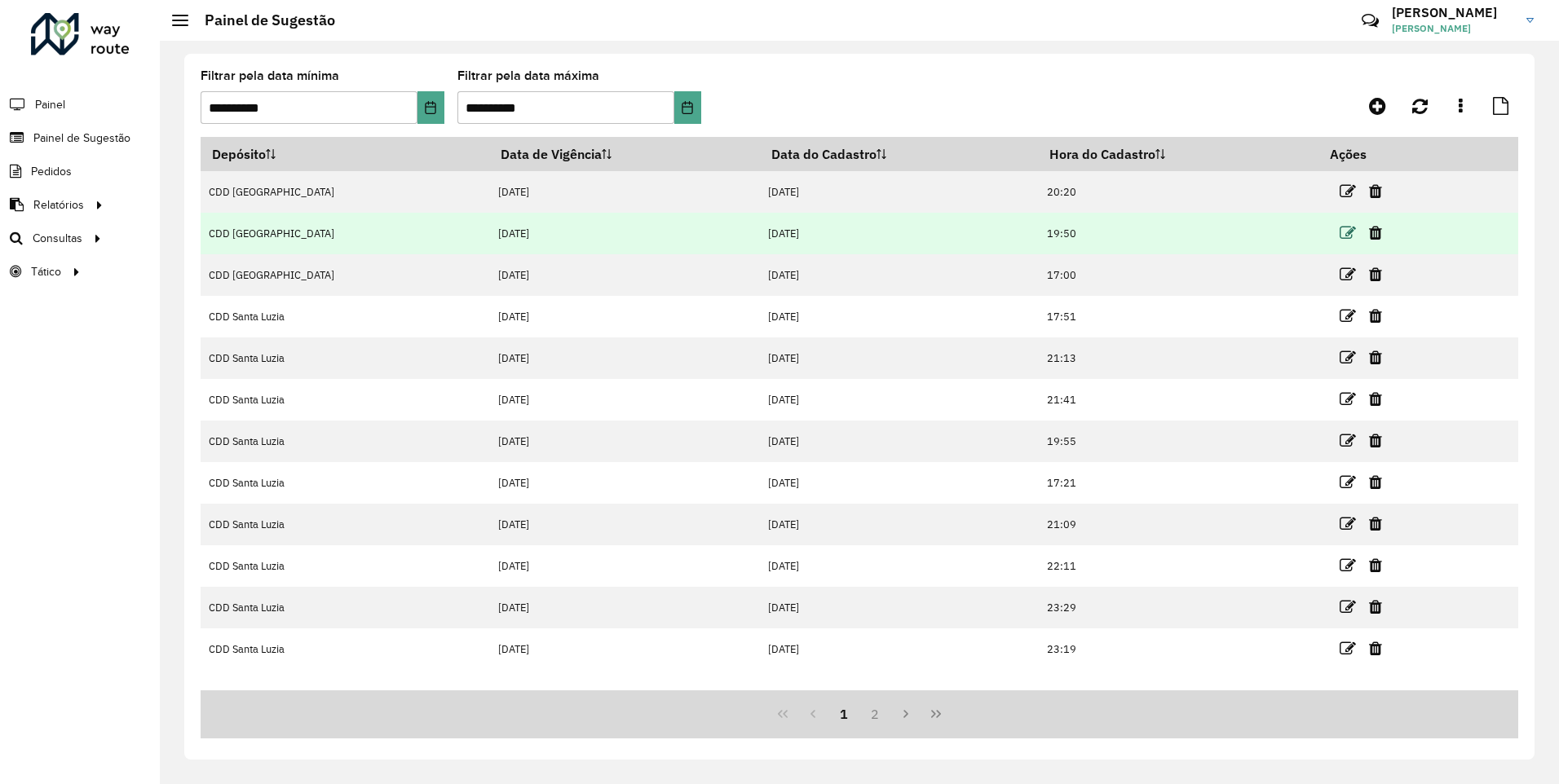
click at [1344, 236] on icon at bounding box center [1348, 232] width 16 height 16
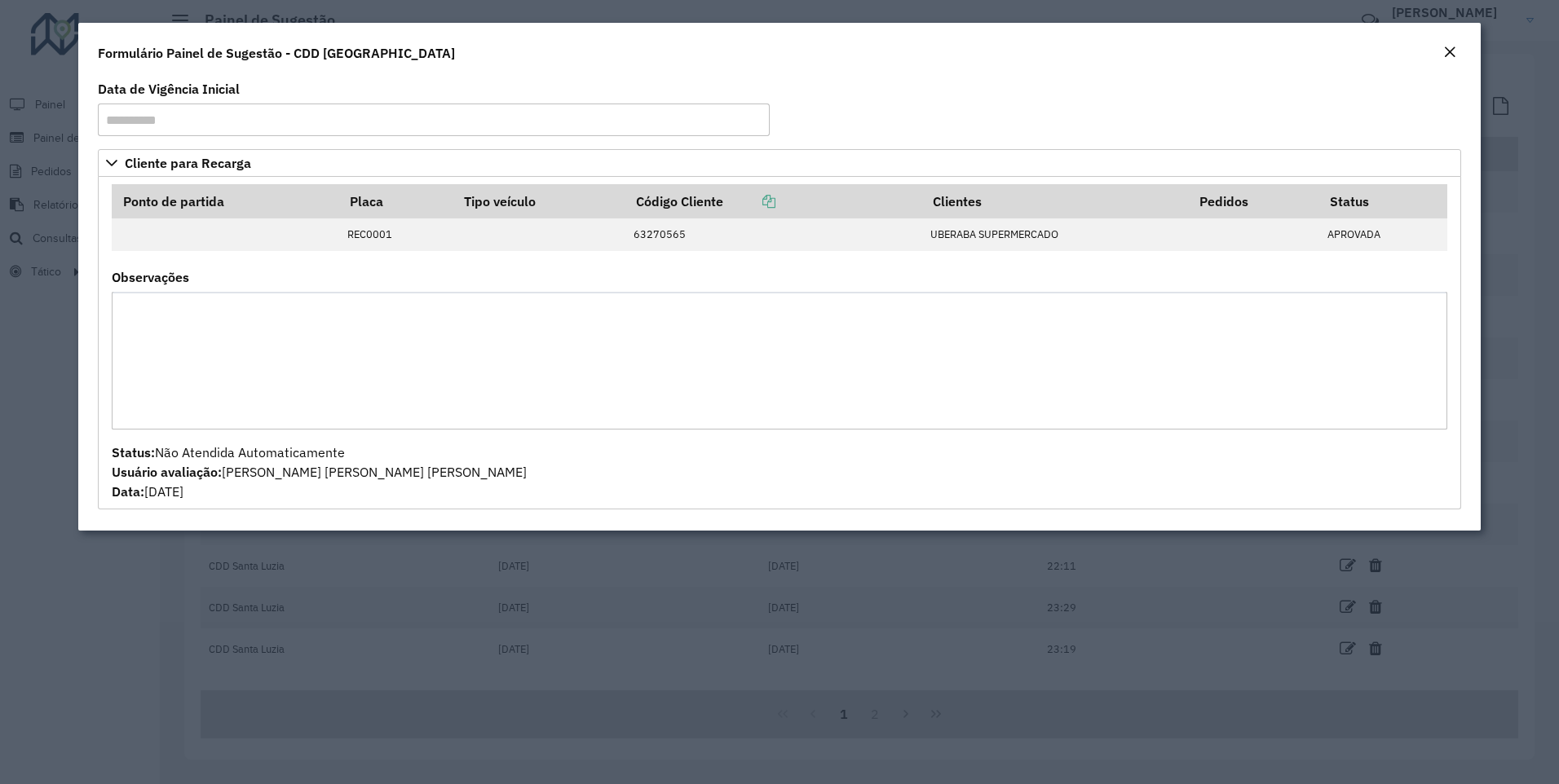
click at [1448, 48] on em "Close" at bounding box center [1450, 53] width 13 height 13
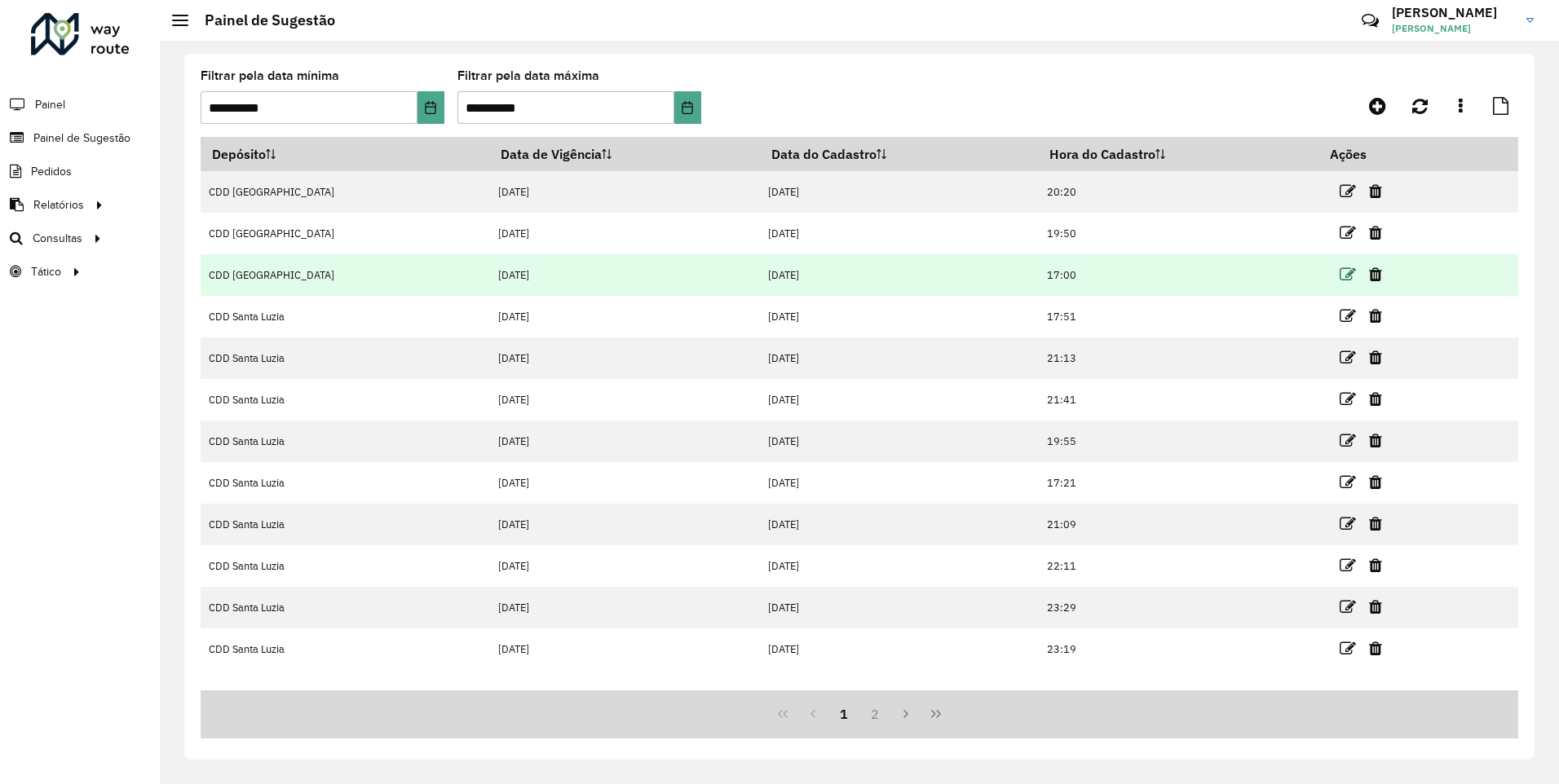
click at [1340, 276] on icon at bounding box center [1348, 274] width 16 height 16
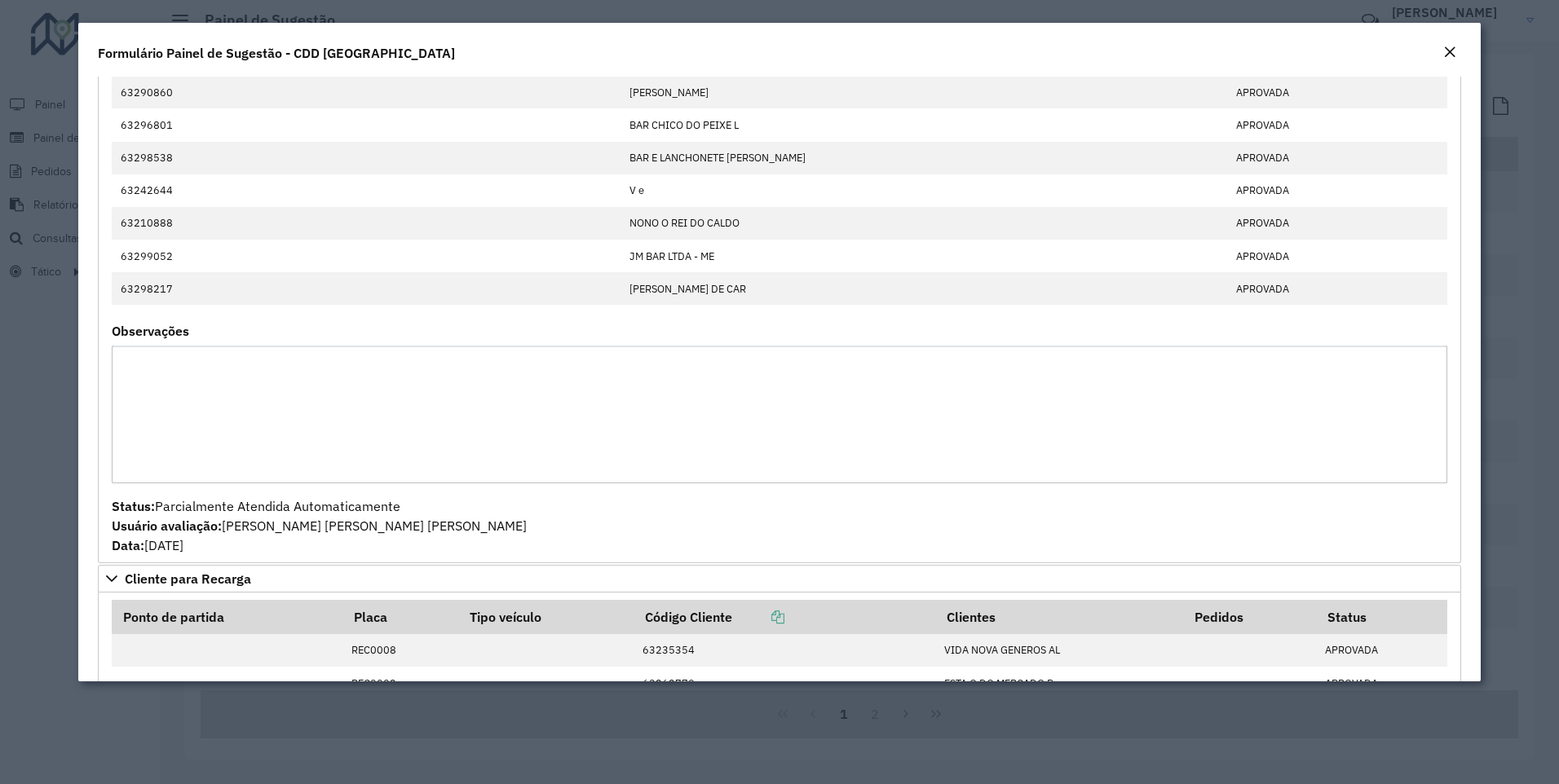
scroll to position [1358, 0]
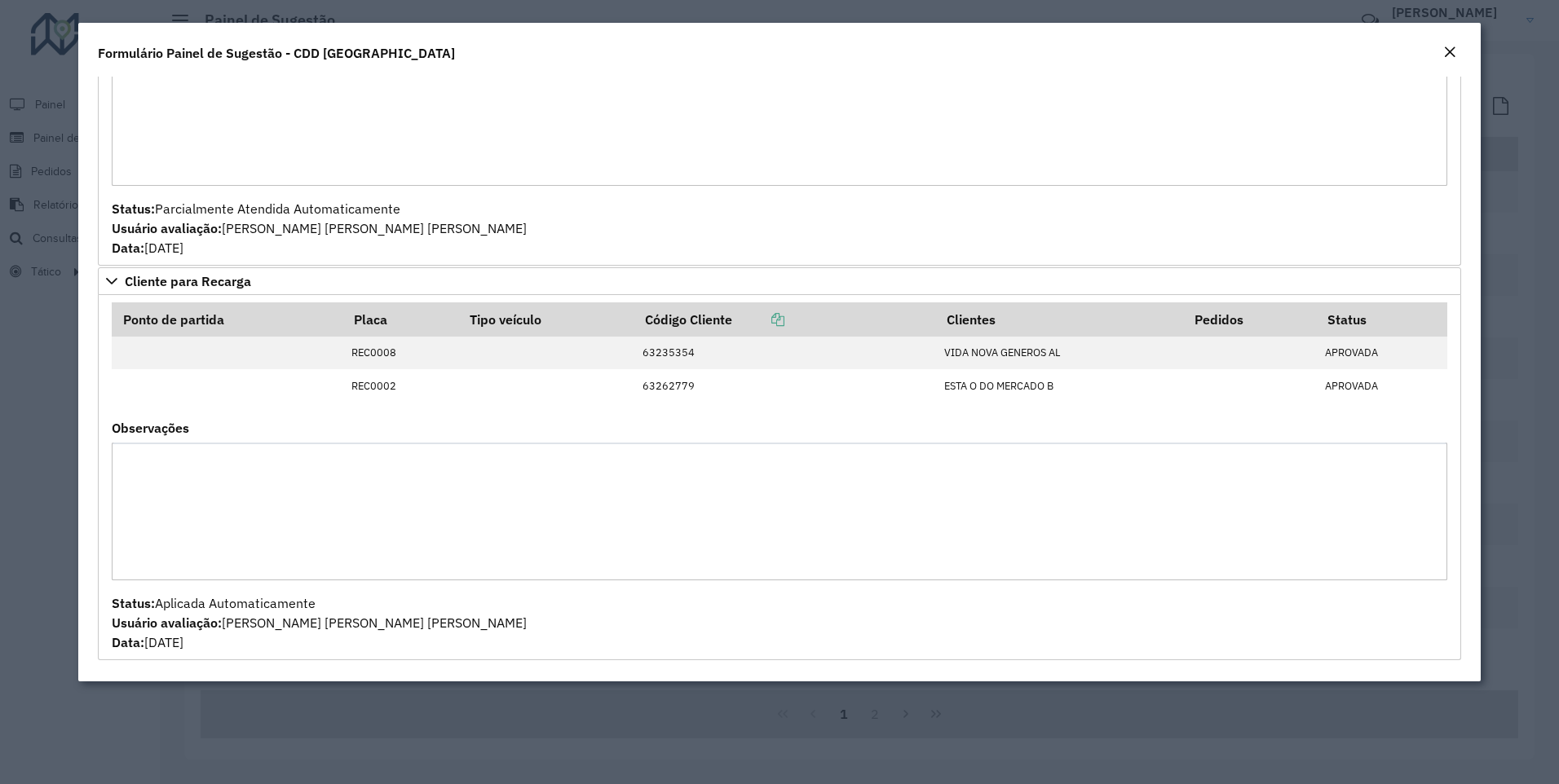
click at [1454, 54] on em "Close" at bounding box center [1450, 53] width 13 height 13
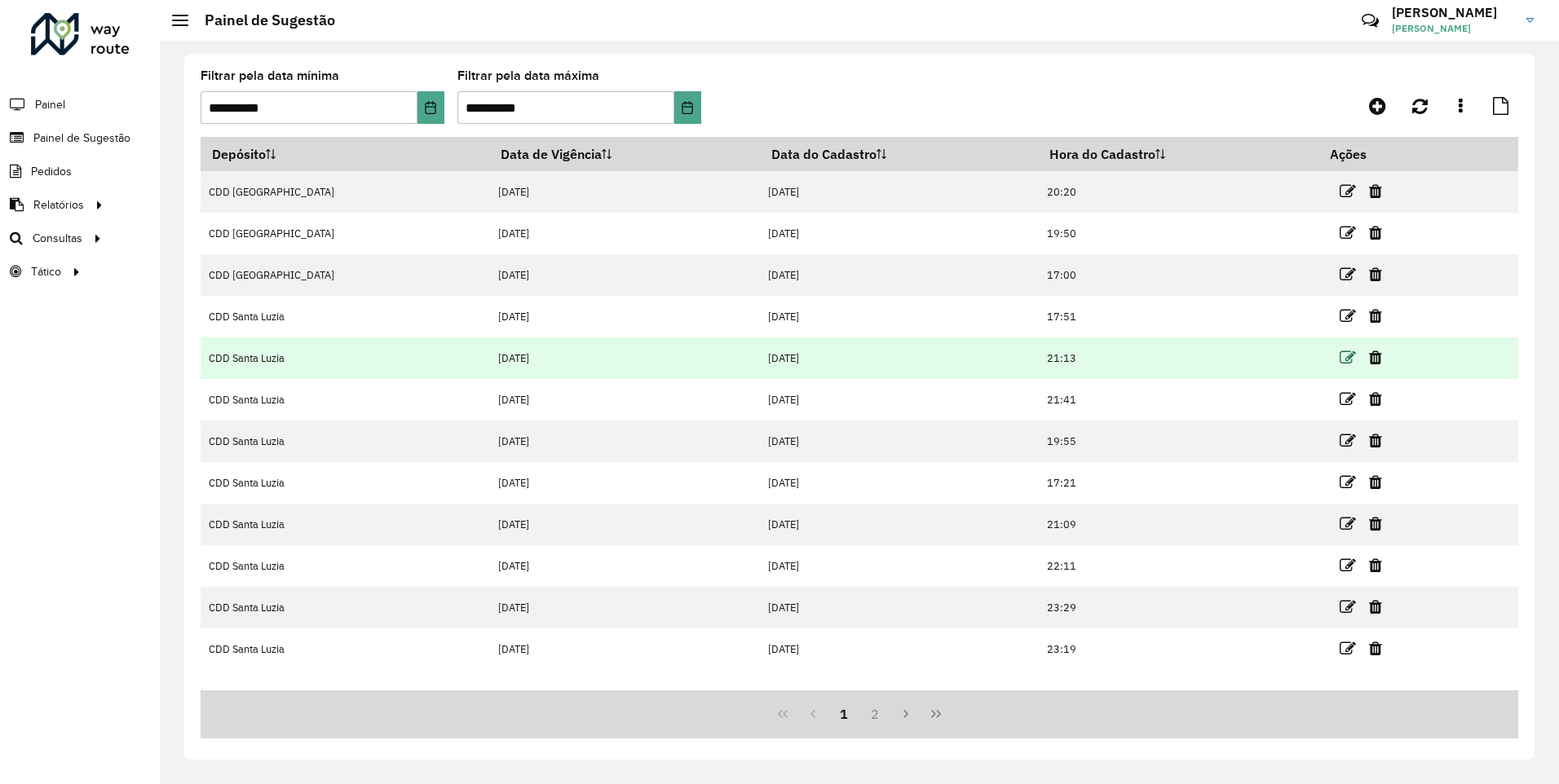
click at [1343, 356] on icon at bounding box center [1348, 358] width 16 height 16
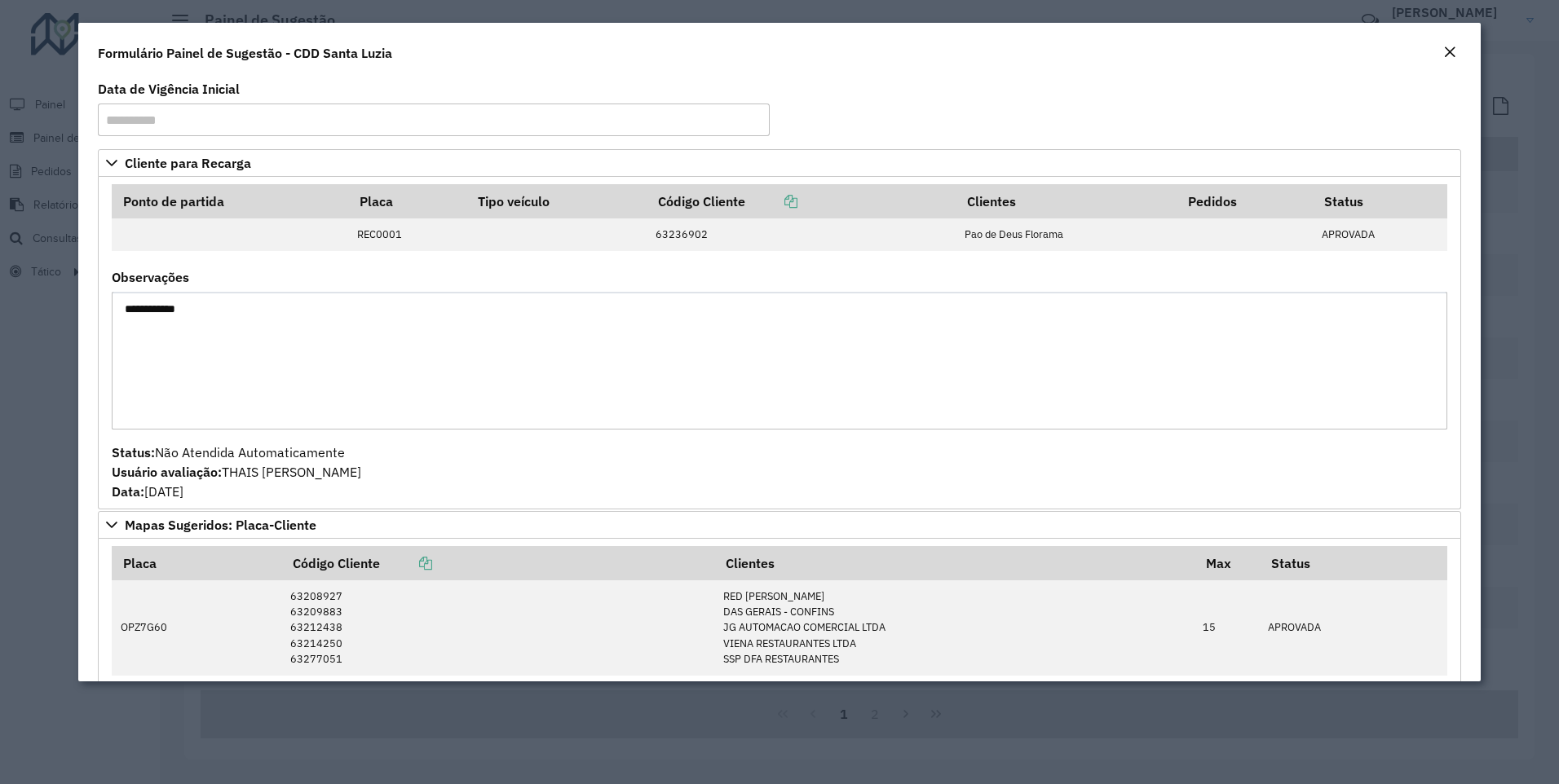
scroll to position [273, 0]
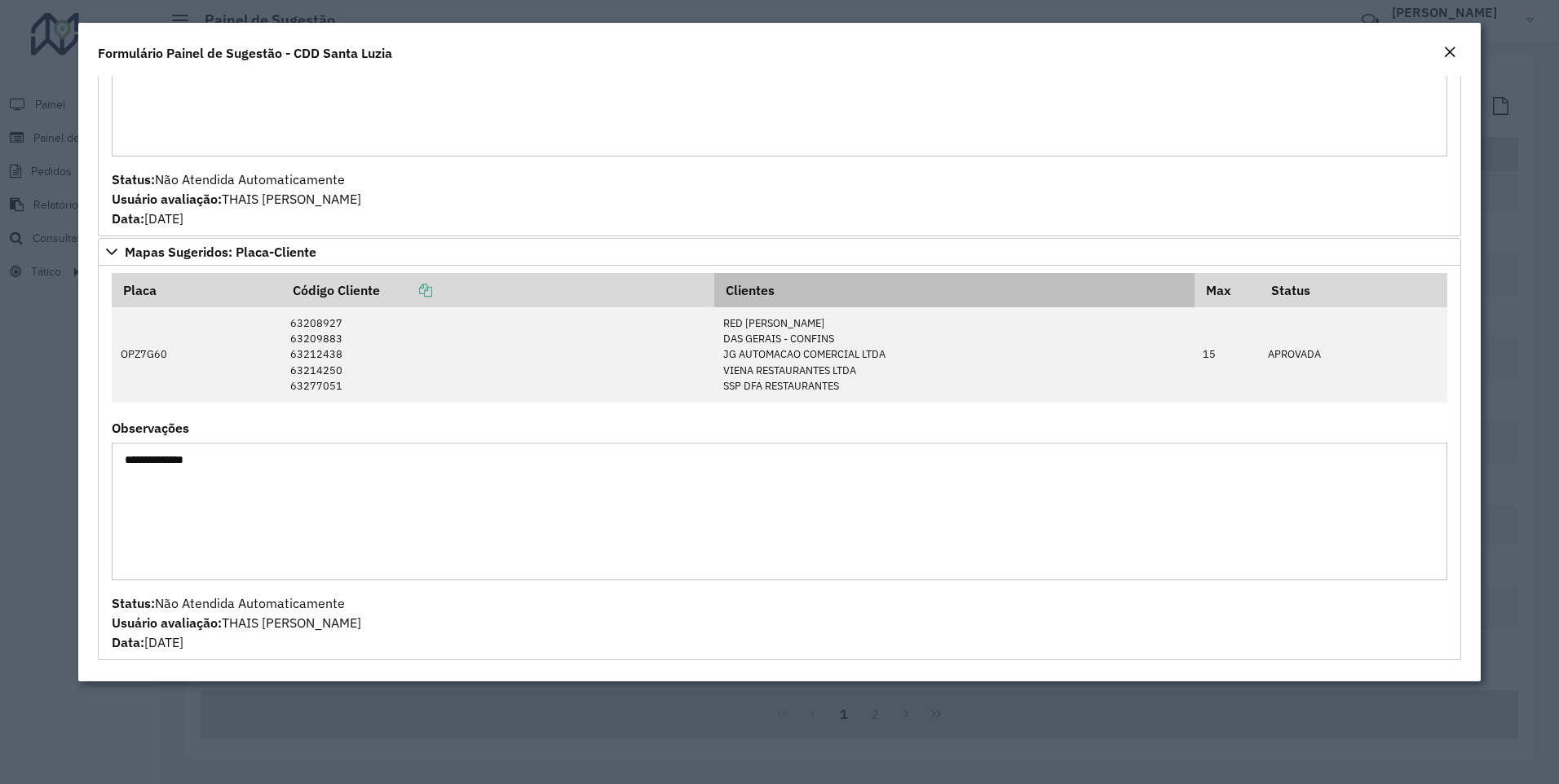
click at [1448, 53] on em "Close" at bounding box center [1450, 53] width 13 height 13
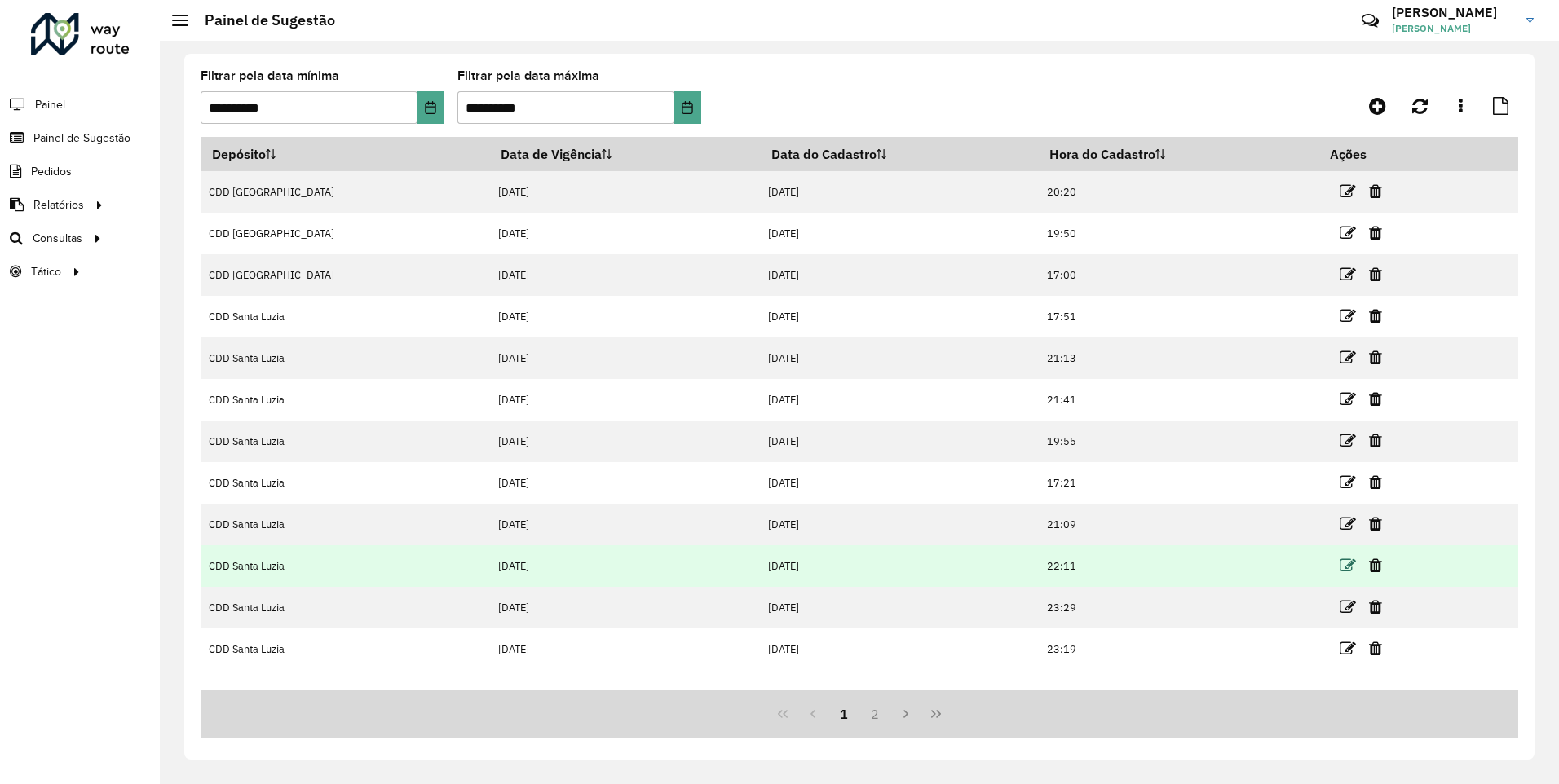
click at [1340, 559] on icon at bounding box center [1348, 565] width 16 height 16
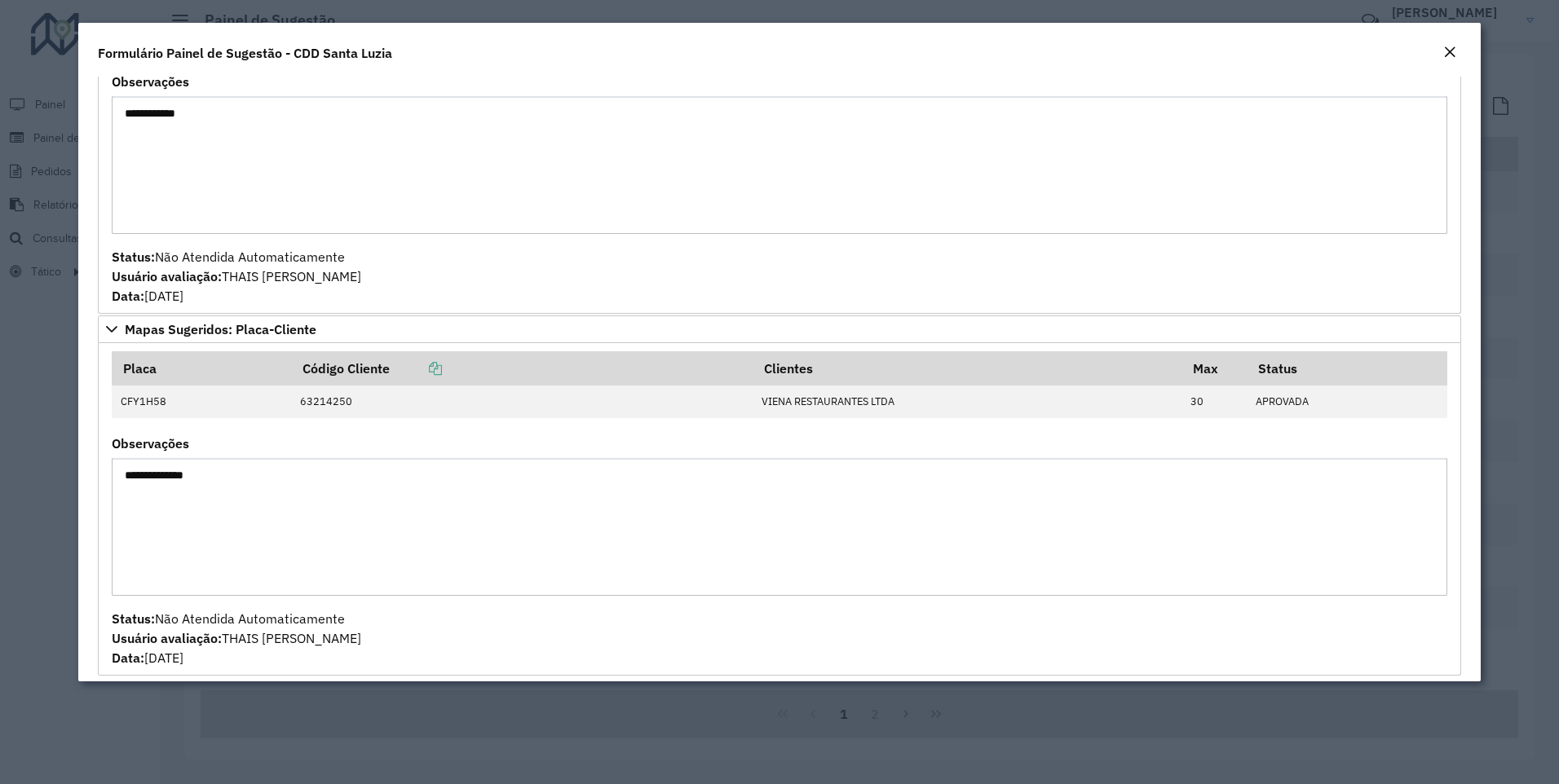
scroll to position [341, 0]
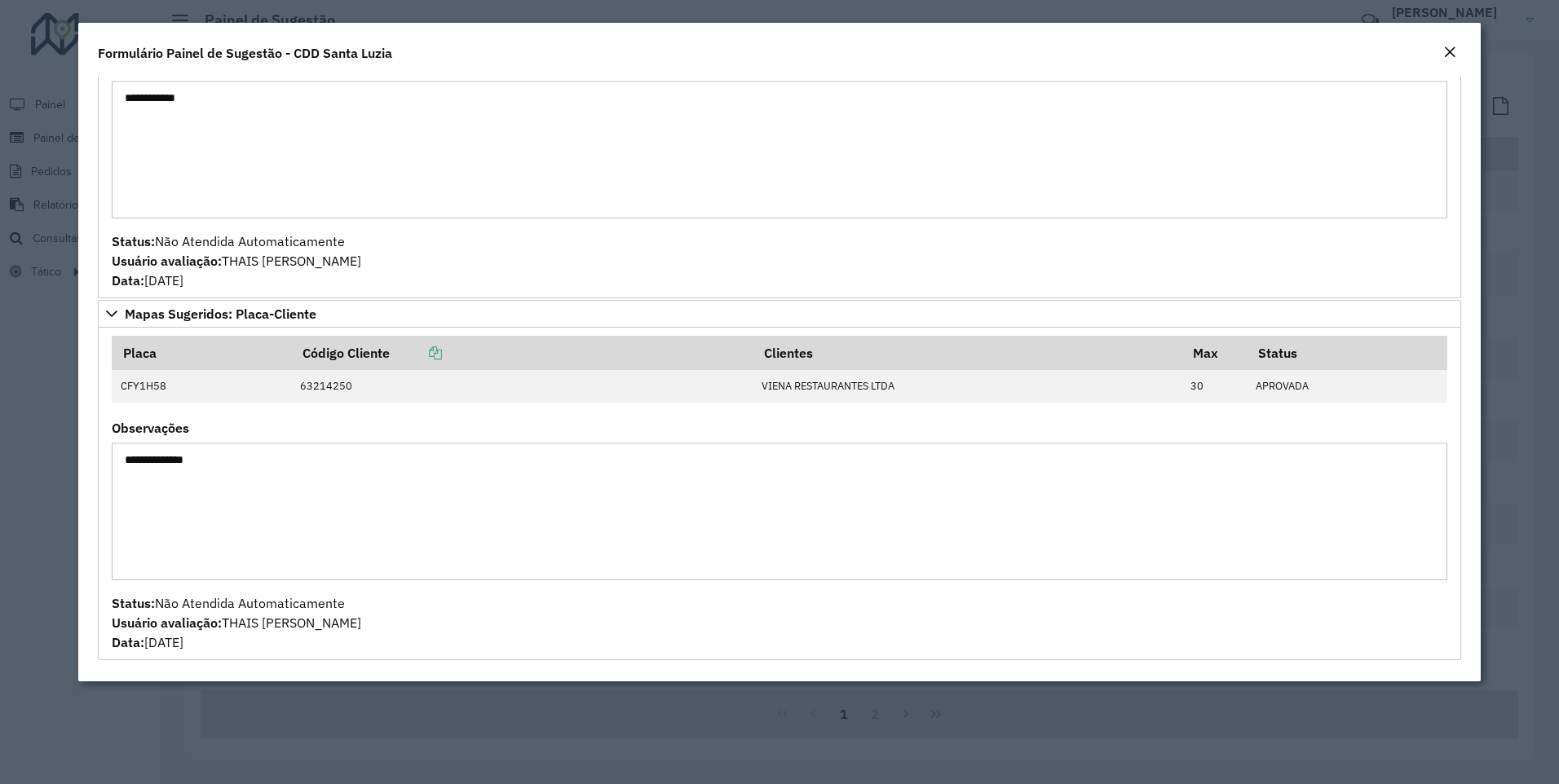
click at [1454, 48] on em "Close" at bounding box center [1450, 53] width 13 height 13
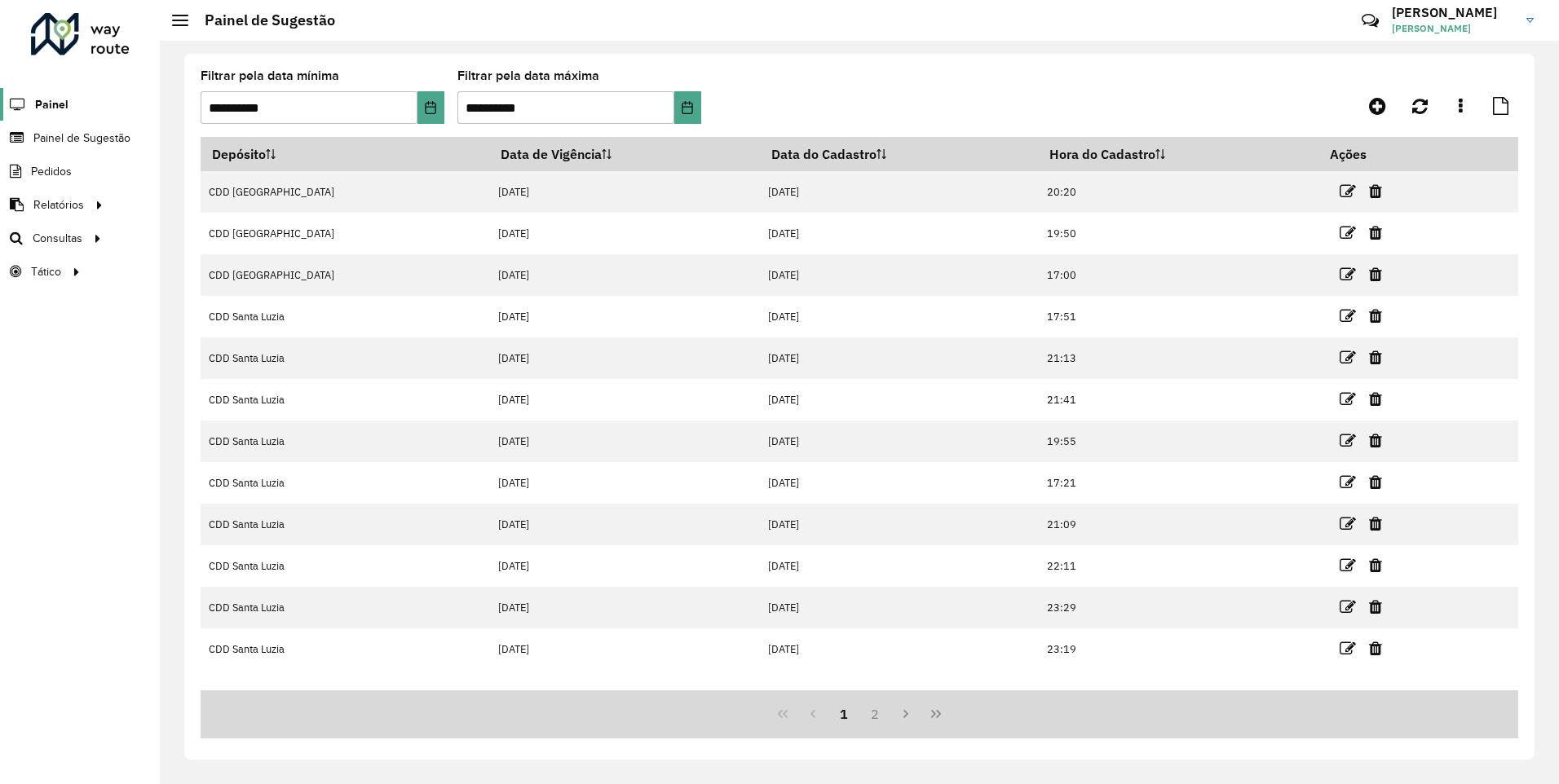
click at [53, 102] on span "Painel" at bounding box center [52, 105] width 33 height 17
click at [55, 165] on span "Pedidos" at bounding box center [52, 172] width 42 height 17
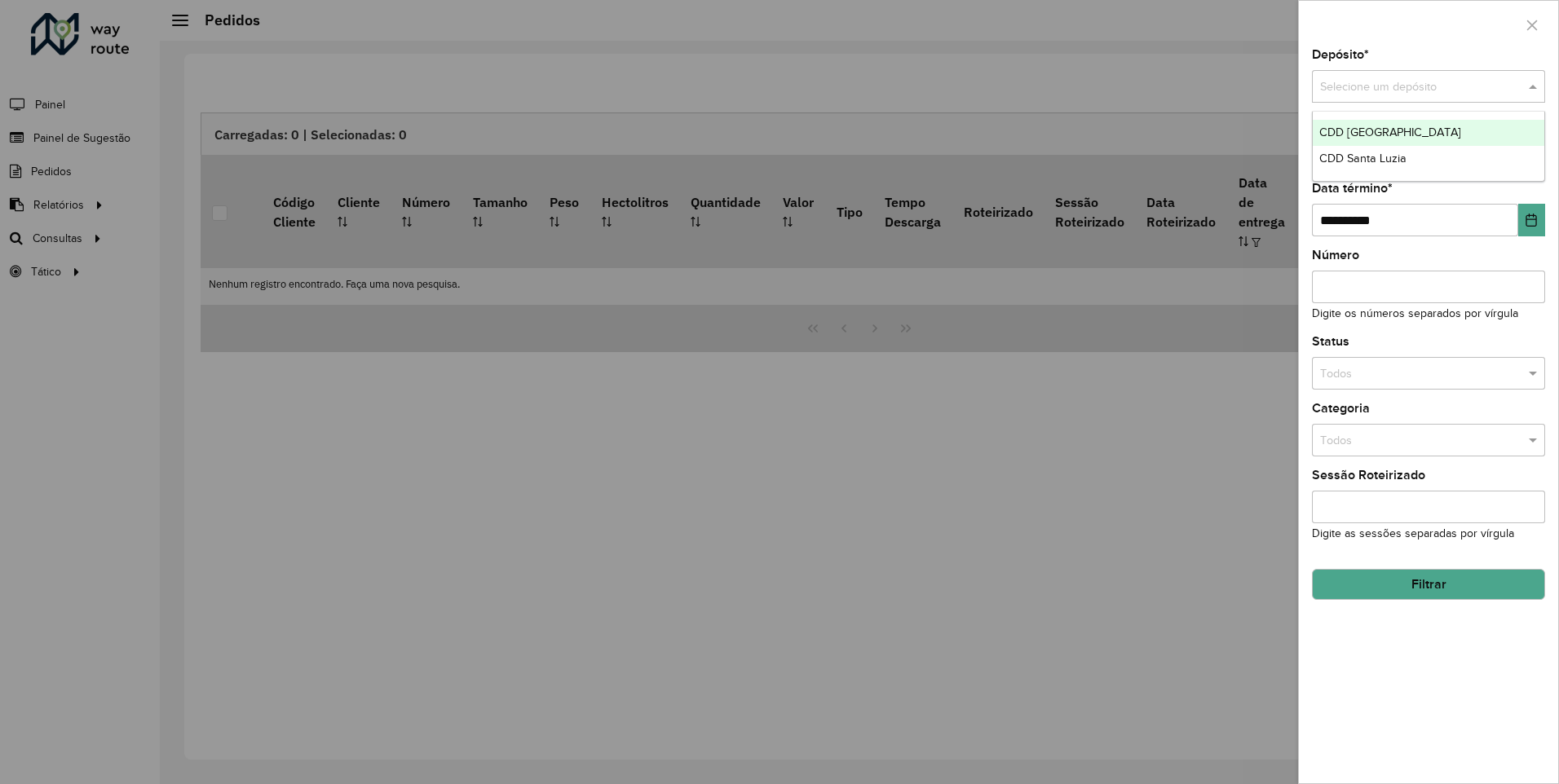
click at [1421, 84] on input "text" at bounding box center [1413, 87] width 185 height 18
click at [1388, 167] on div "CDD Santa Luzia" at bounding box center [1429, 159] width 231 height 26
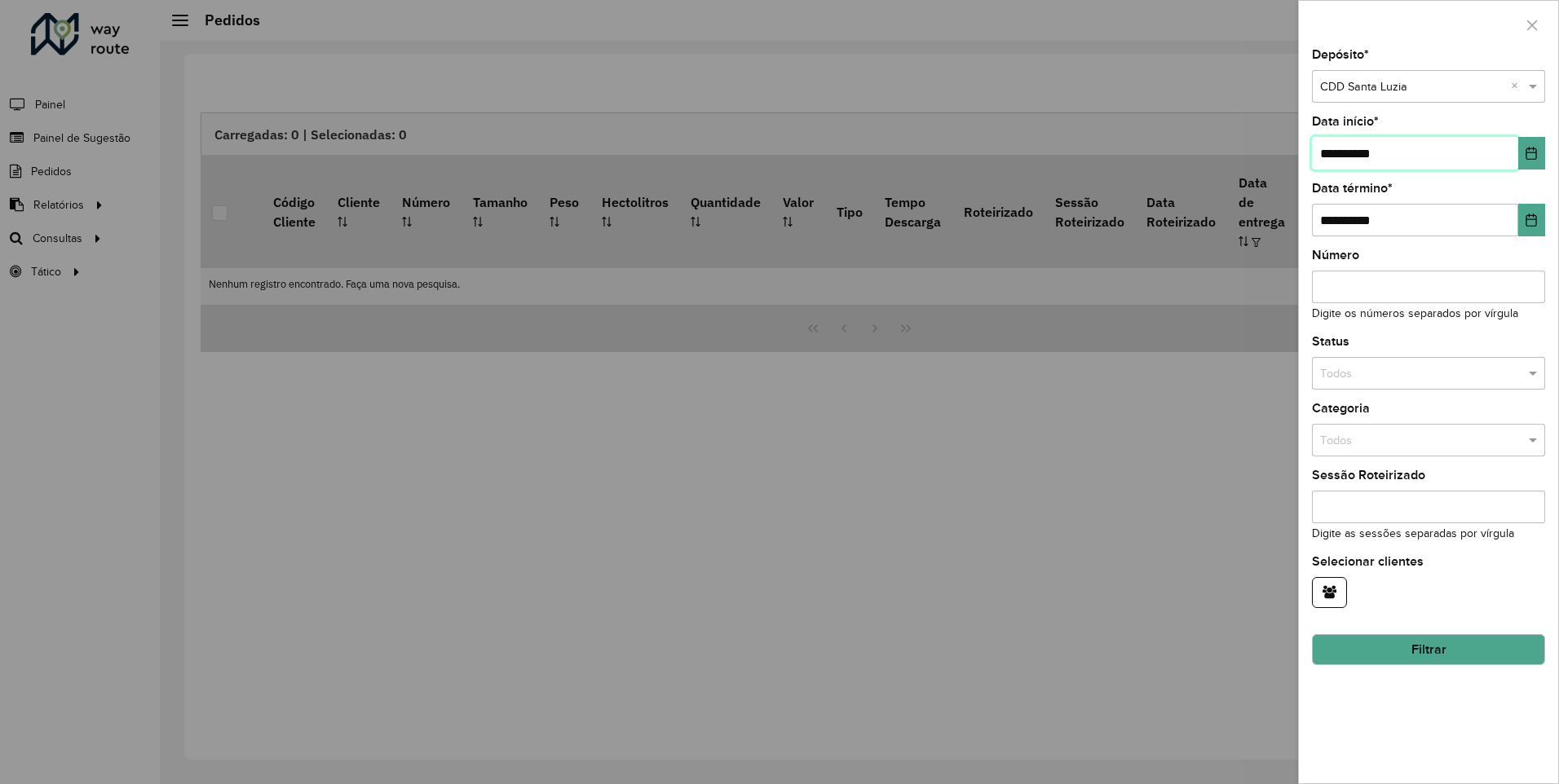
click at [1333, 152] on input "**********" at bounding box center [1416, 153] width 207 height 33
type input "**********"
click at [1413, 273] on input "Número" at bounding box center [1429, 287] width 233 height 33
click at [1431, 260] on div "Número Digite os números separados por vírgula" at bounding box center [1429, 286] width 233 height 74
click at [1436, 358] on div "Todos" at bounding box center [1429, 374] width 233 height 33
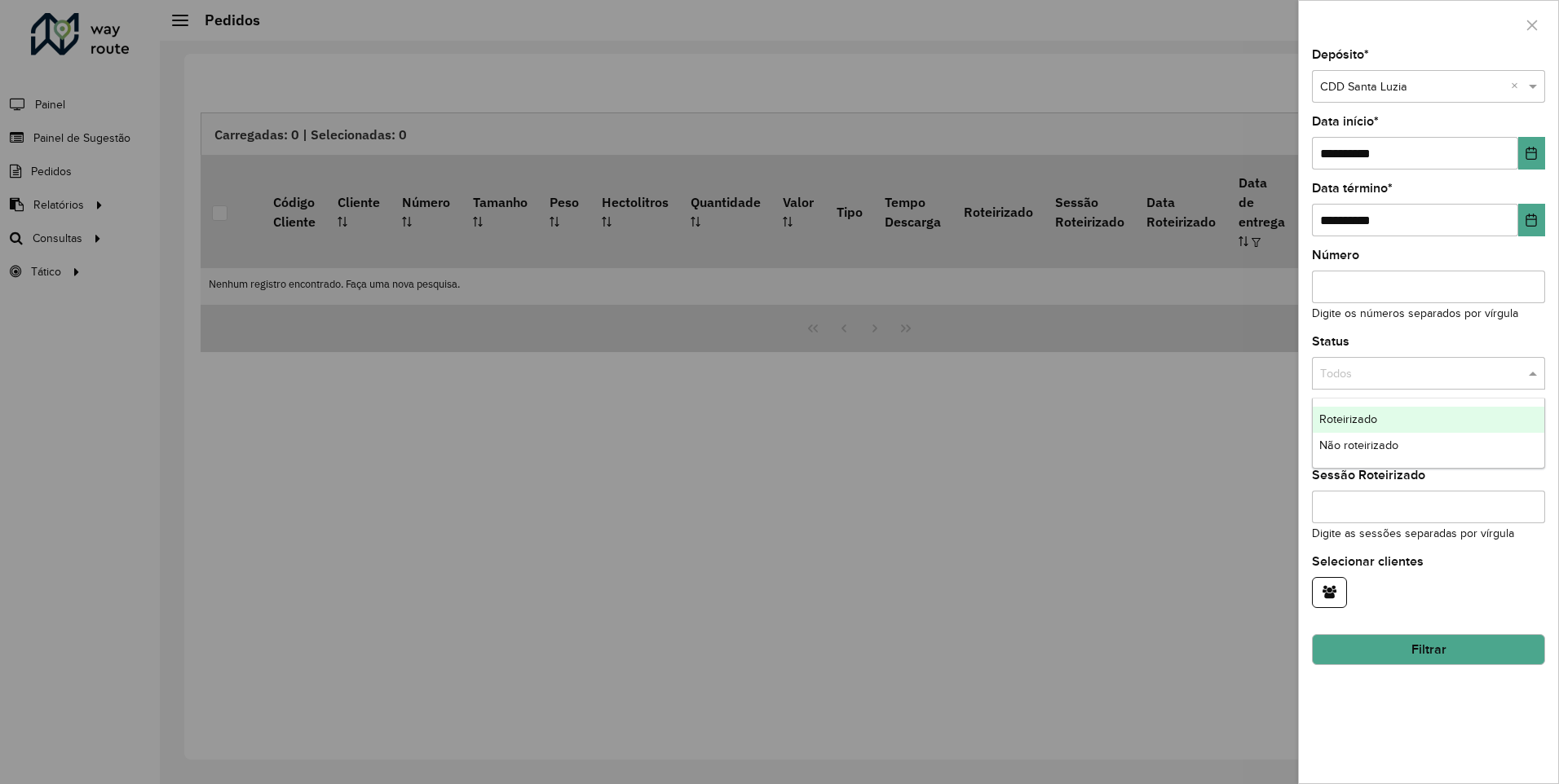
click at [1436, 358] on div "Todos" at bounding box center [1429, 374] width 233 height 33
click at [1430, 336] on div "Status Todos" at bounding box center [1429, 362] width 233 height 54
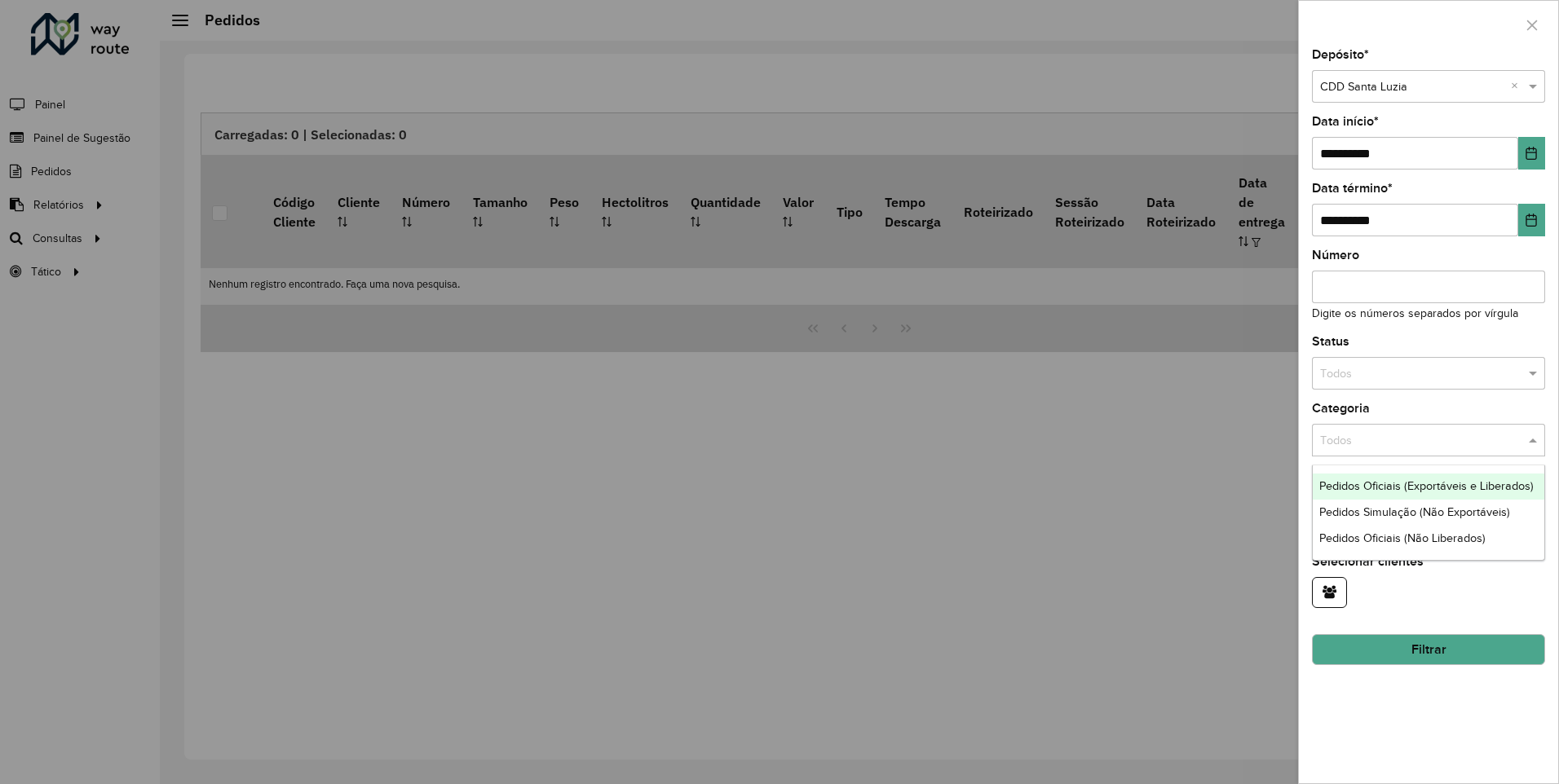
click at [1416, 436] on input "text" at bounding box center [1413, 441] width 185 height 18
click at [1416, 442] on input "text" at bounding box center [1413, 441] width 185 height 18
click at [1508, 403] on div "Categoria Todos" at bounding box center [1429, 429] width 233 height 54
click at [1299, 407] on div "**********" at bounding box center [1428, 416] width 259 height 734
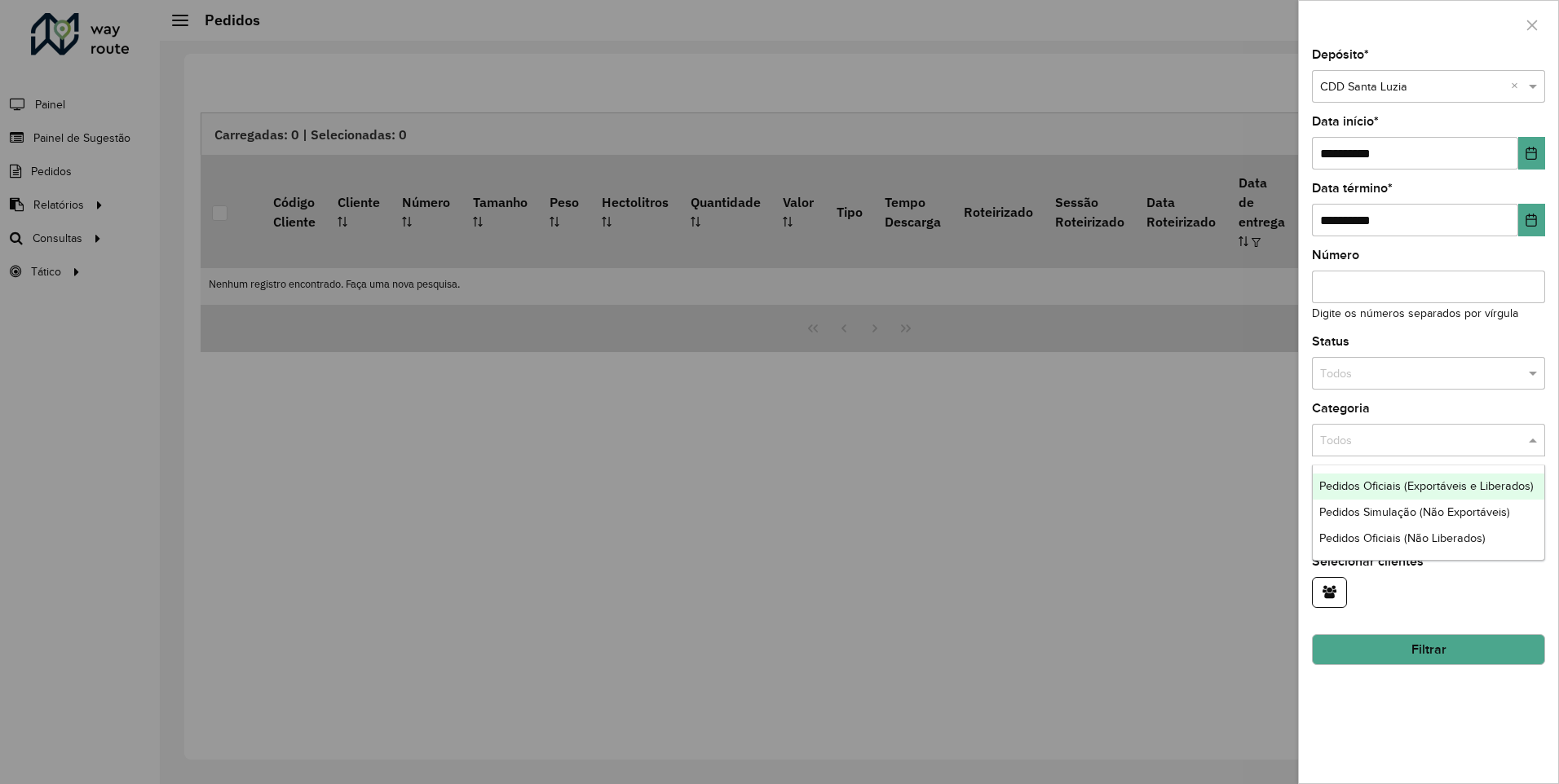
click at [1334, 403] on label "Categoria" at bounding box center [1341, 408] width 58 height 19
click at [1335, 404] on label "Categoria" at bounding box center [1341, 408] width 58 height 19
click at [1430, 695] on div "**********" at bounding box center [1428, 416] width 259 height 734
click at [1431, 618] on div "**********" at bounding box center [1428, 416] width 259 height 734
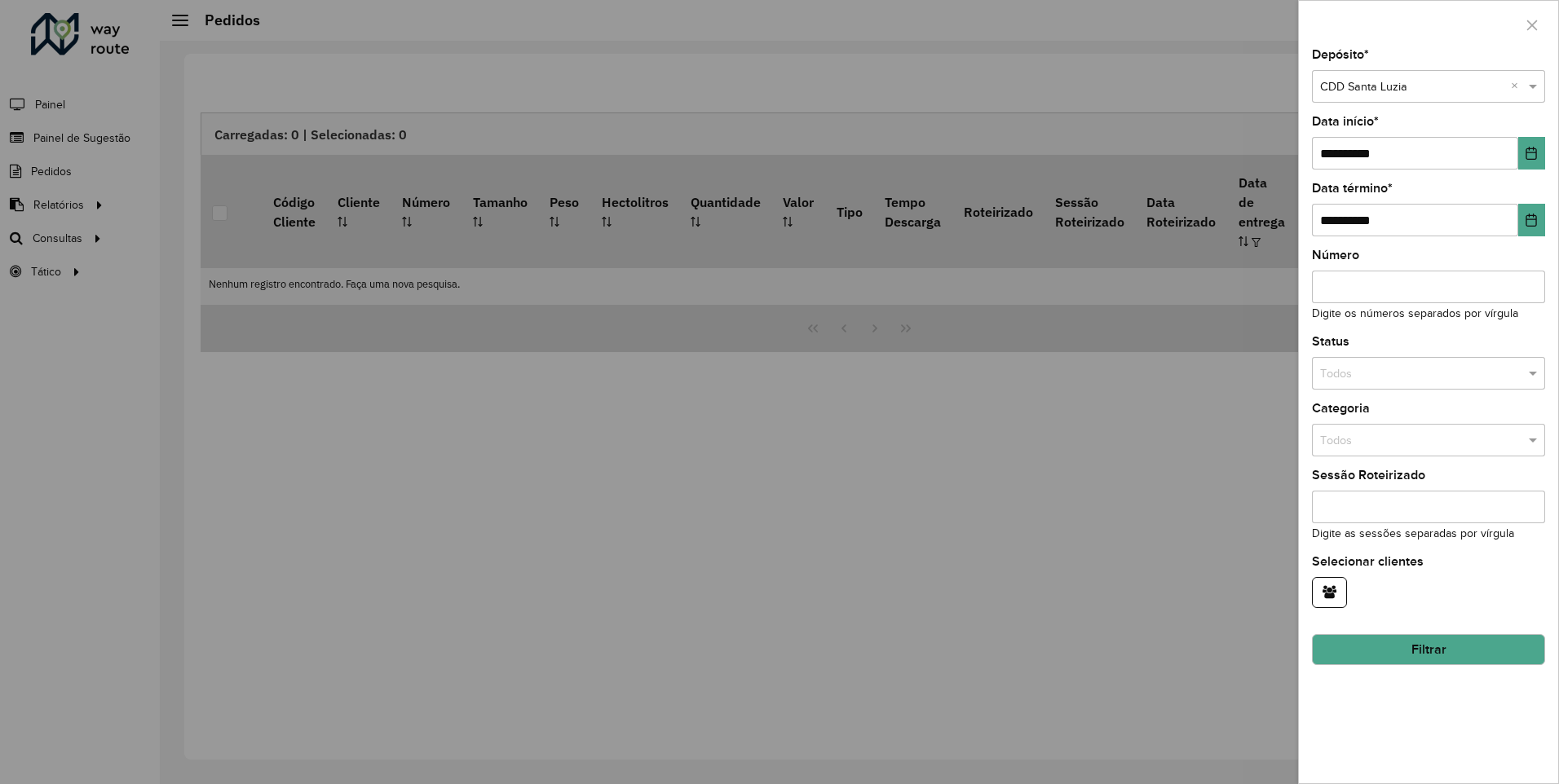
click at [1425, 644] on button "Filtrar" at bounding box center [1429, 649] width 233 height 31
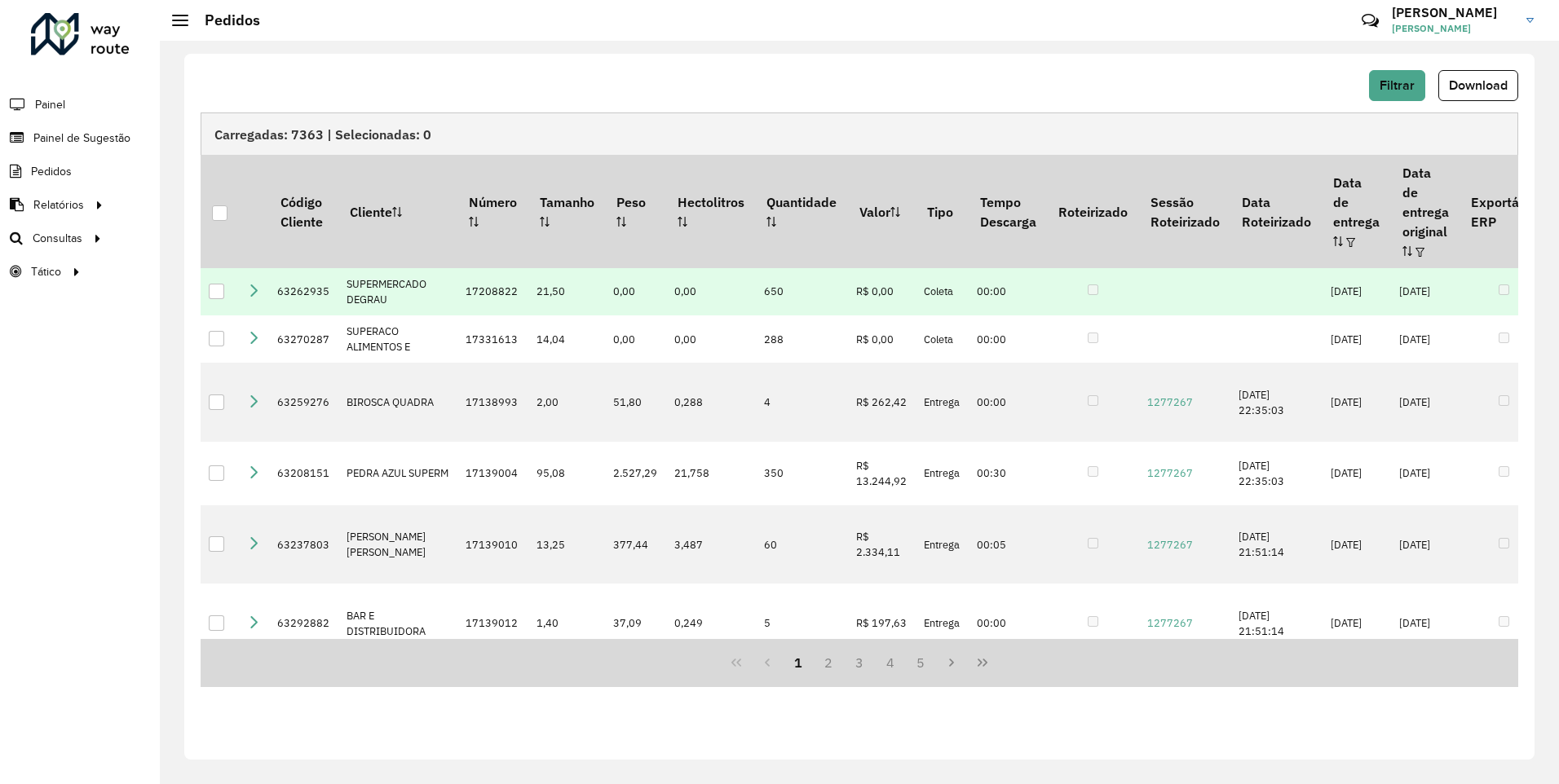
click at [257, 284] on icon at bounding box center [253, 291] width 13 height 13
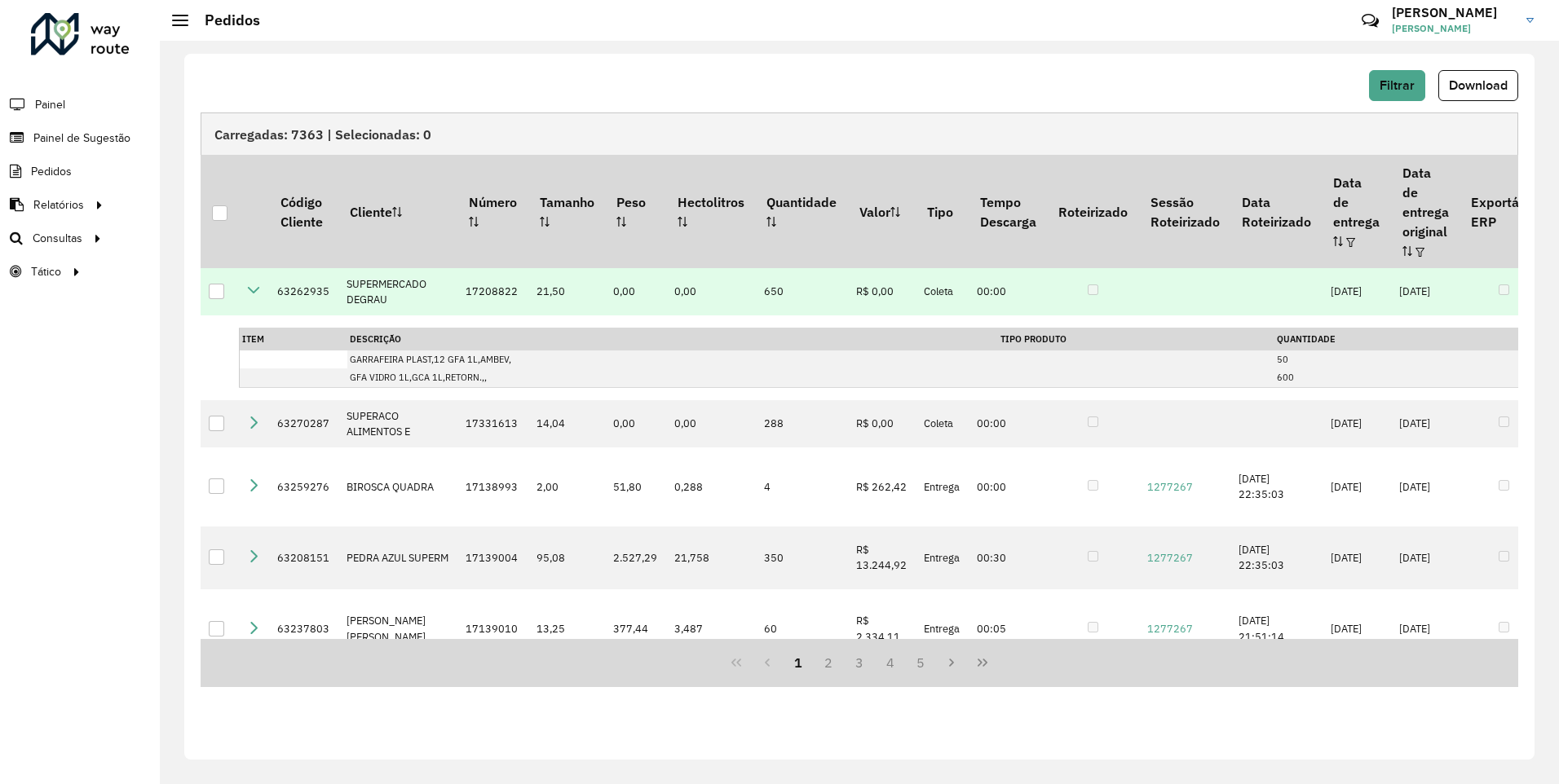
click at [257, 272] on td at bounding box center [254, 292] width 31 height 47
click at [260, 285] on icon at bounding box center [253, 291] width 13 height 13
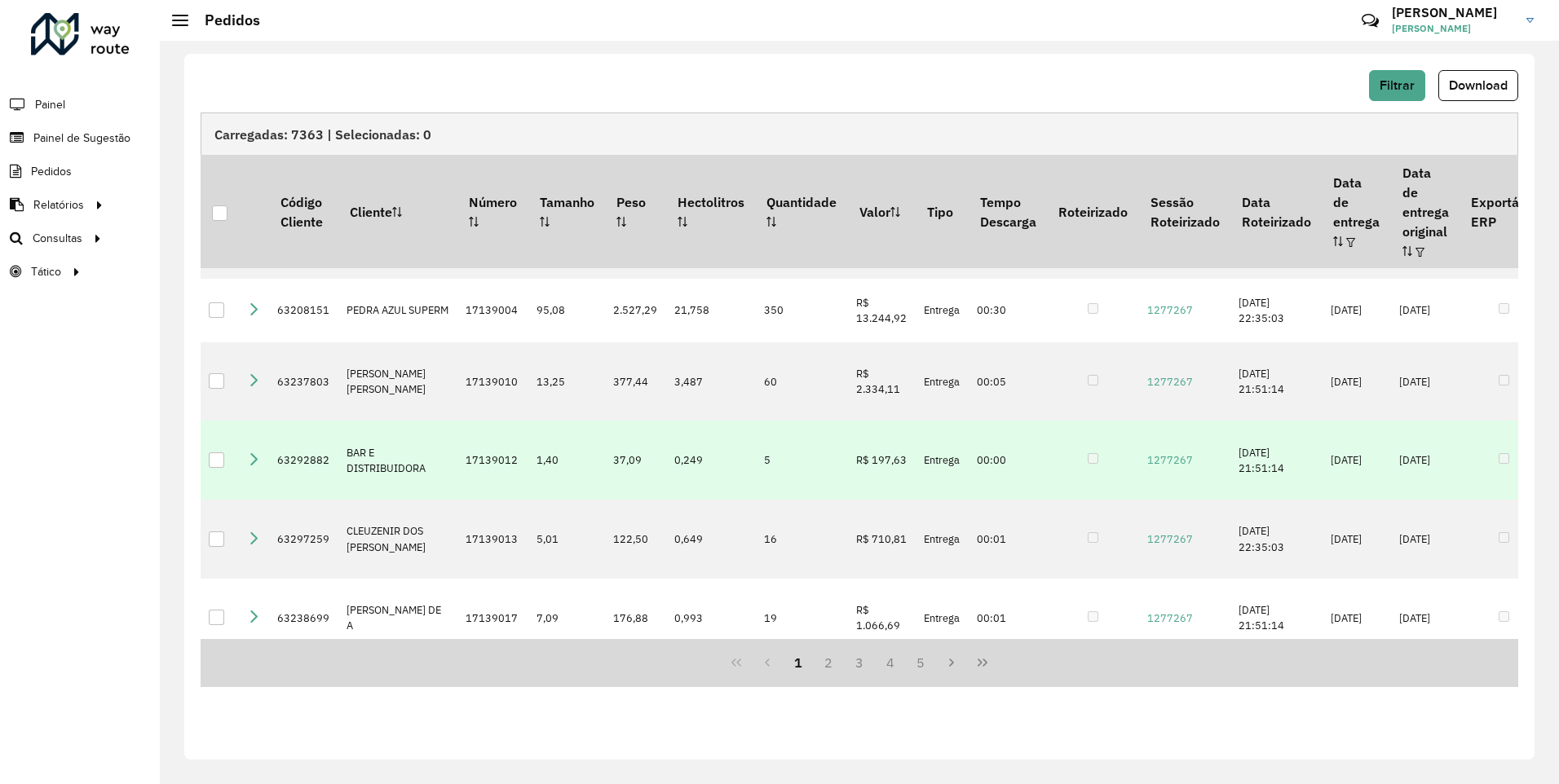
scroll to position [245, 0]
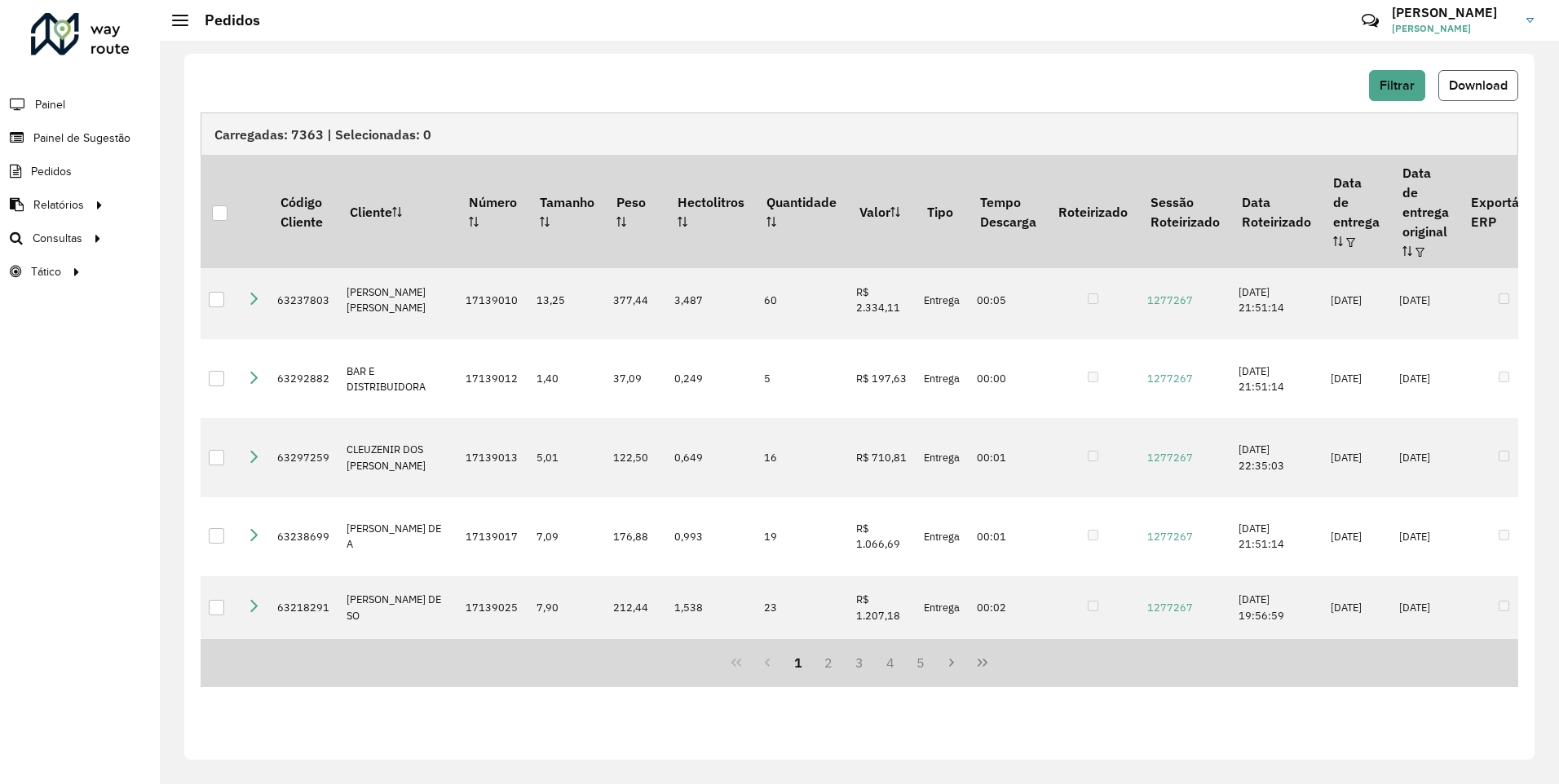
click at [1479, 94] on button "Download" at bounding box center [1479, 85] width 80 height 31
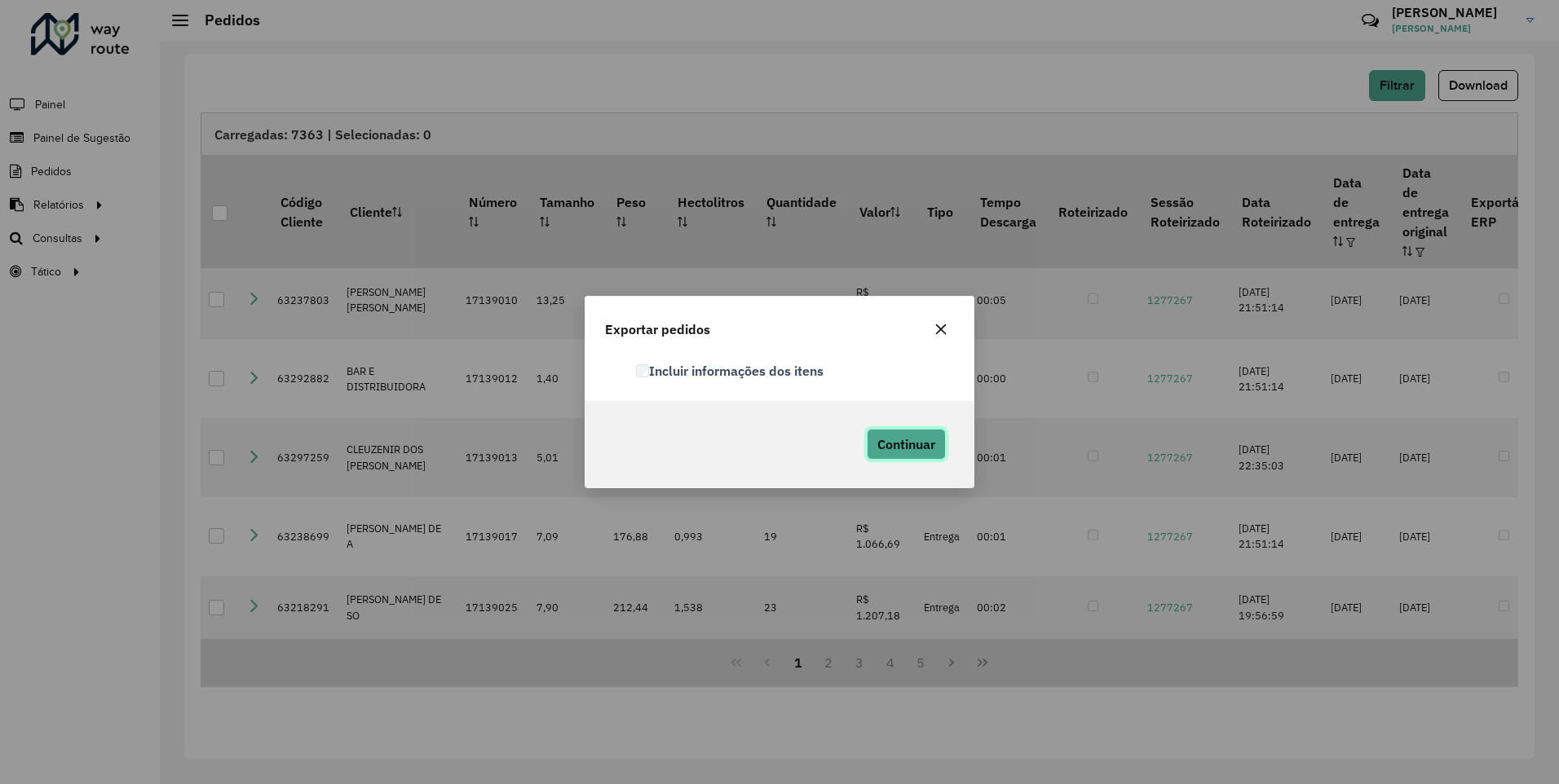
click at [893, 441] on span "Continuar" at bounding box center [907, 444] width 58 height 16
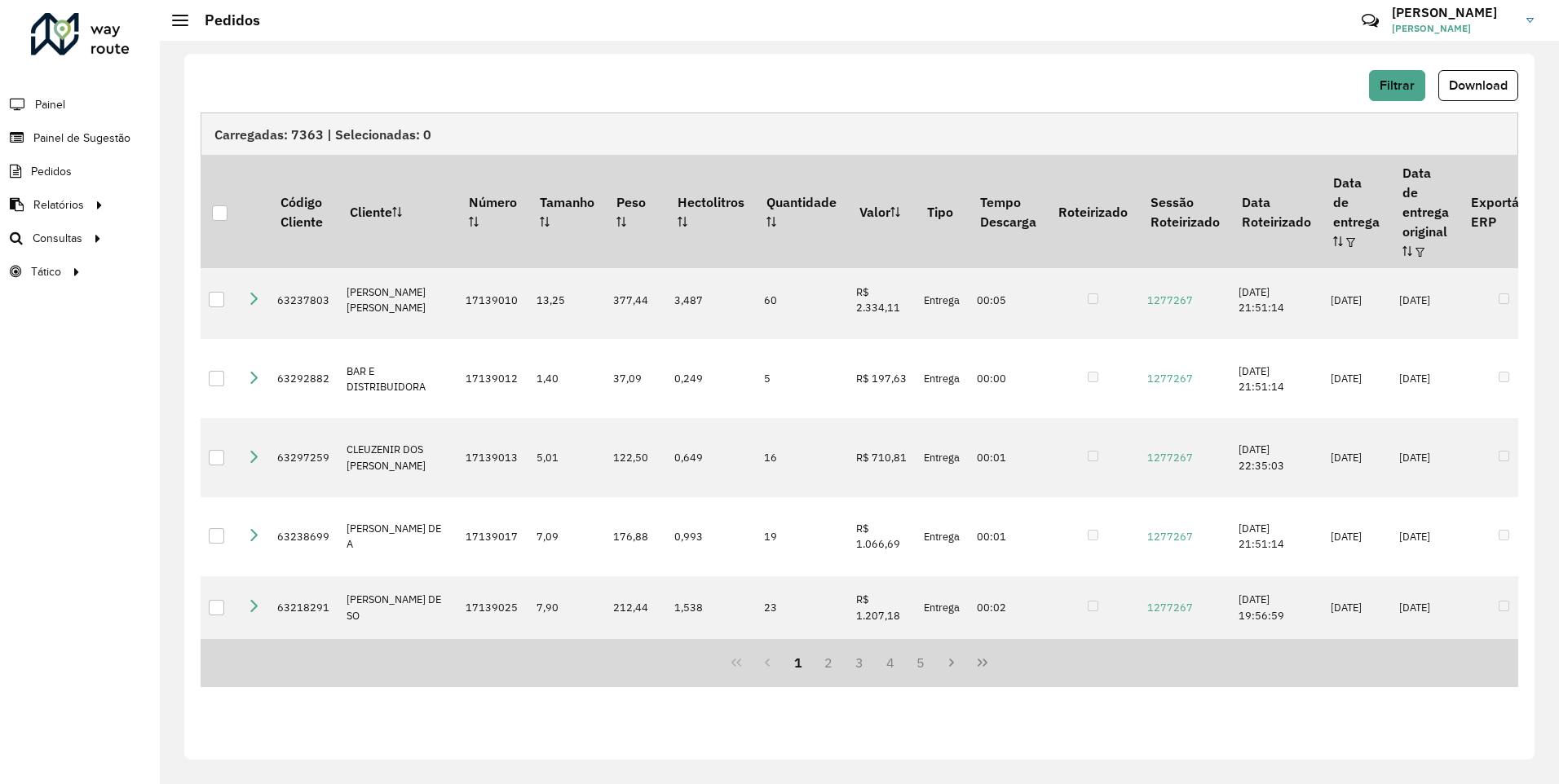
click at [96, 380] on div "Roteirizador AmbevTech Painel Painel de Sugestão Pedidos Relatórios Clientes Cl…" at bounding box center [79, 392] width 160 height 784
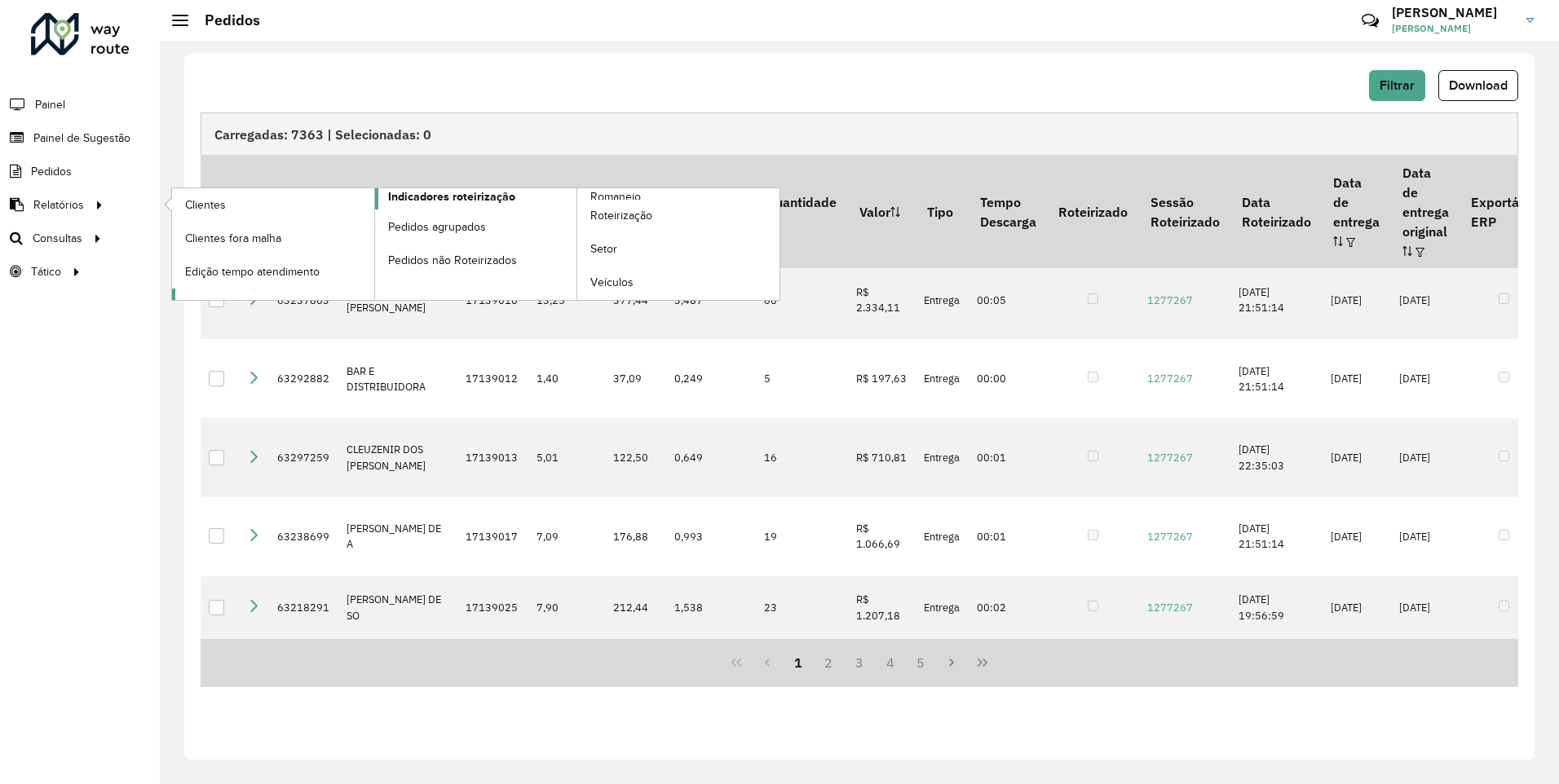
click at [513, 199] on link "Indicadores roteirização" at bounding box center [375, 244] width 406 height 112
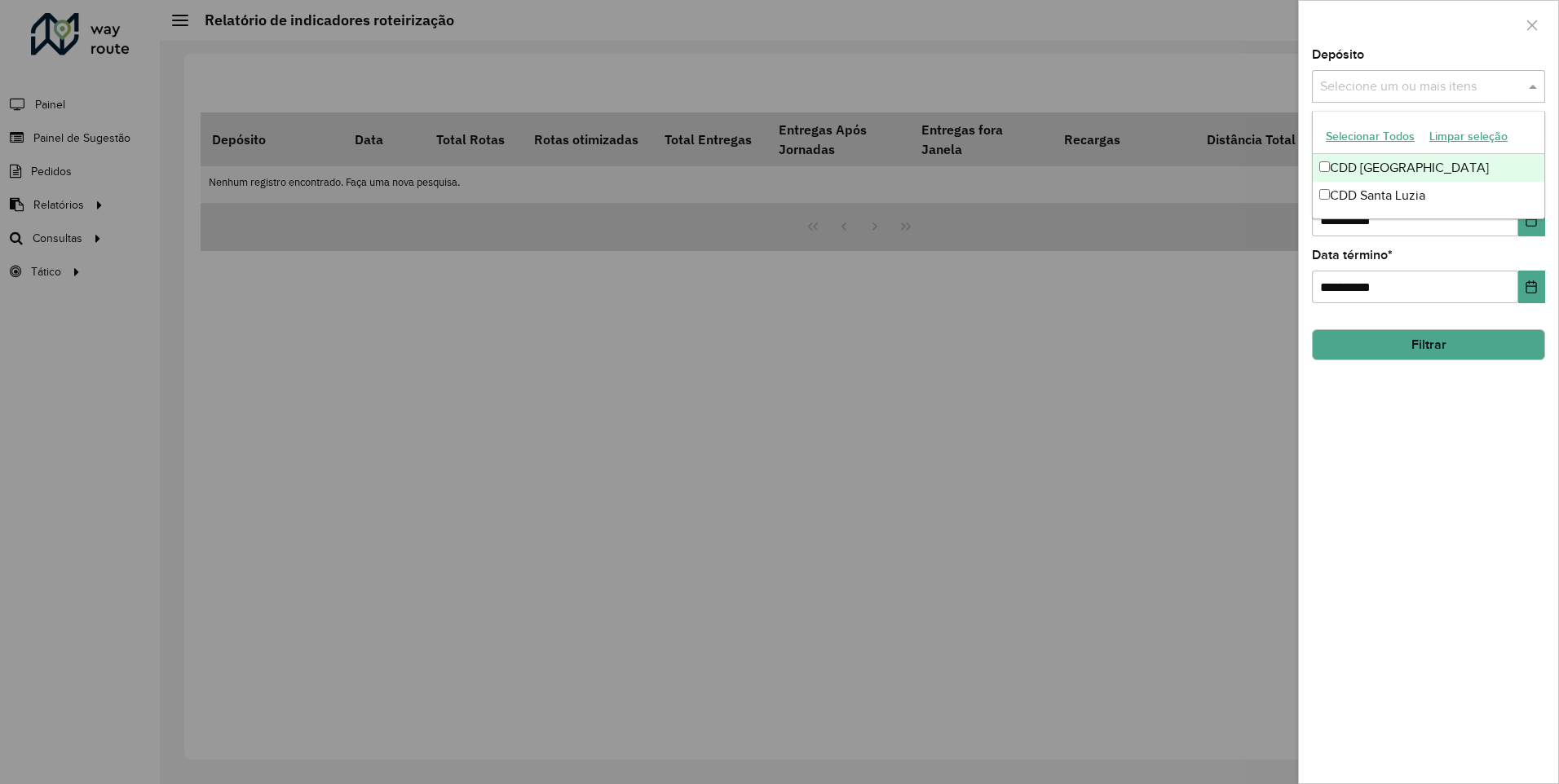
click at [1448, 73] on div "Selecione um ou mais itens" at bounding box center [1429, 86] width 233 height 33
click at [1420, 187] on div "CDD Santa Luzia" at bounding box center [1429, 195] width 231 height 28
click at [1425, 48] on div at bounding box center [1428, 25] width 259 height 48
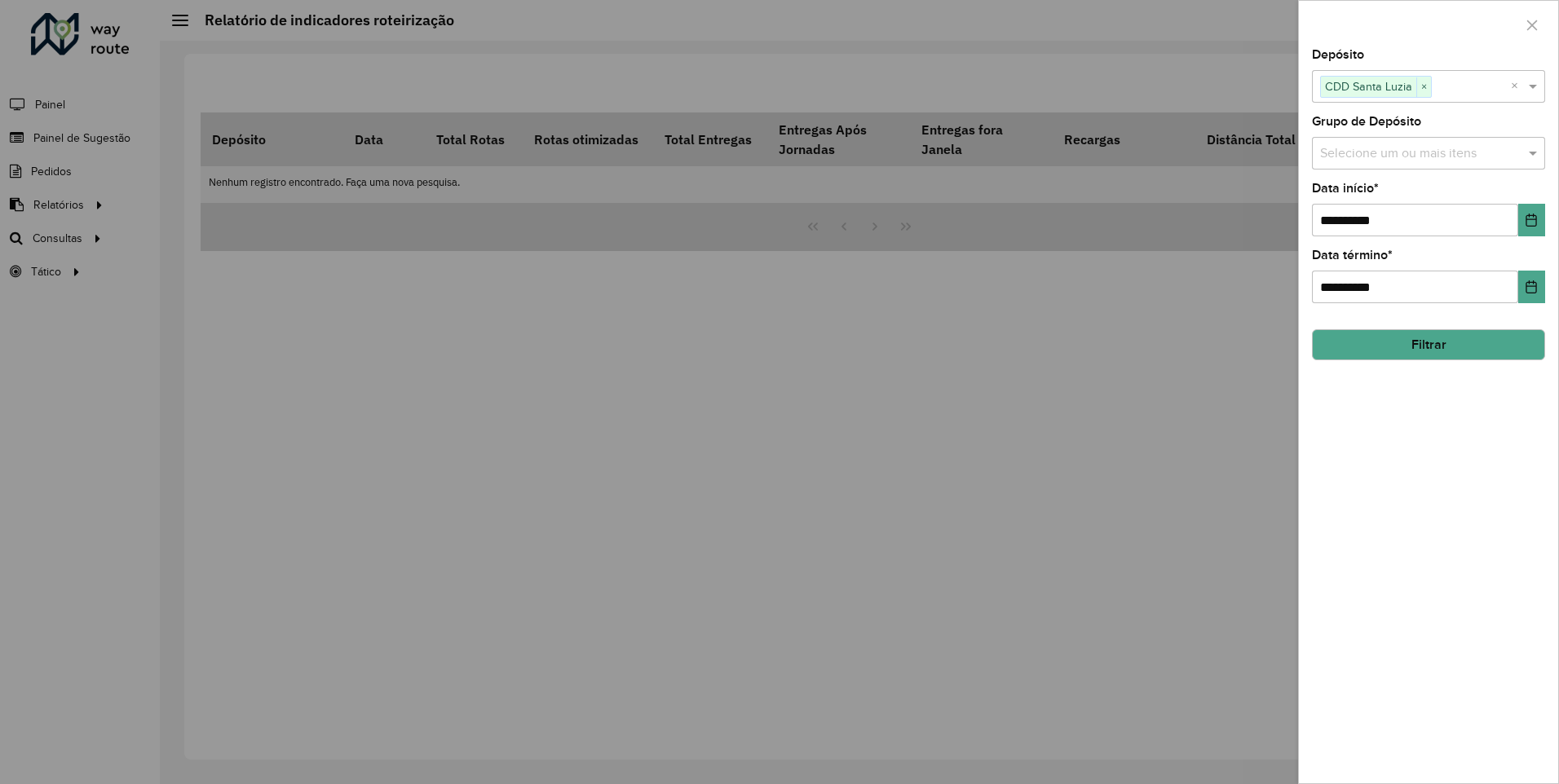
click at [1404, 154] on input "text" at bounding box center [1420, 154] width 209 height 19
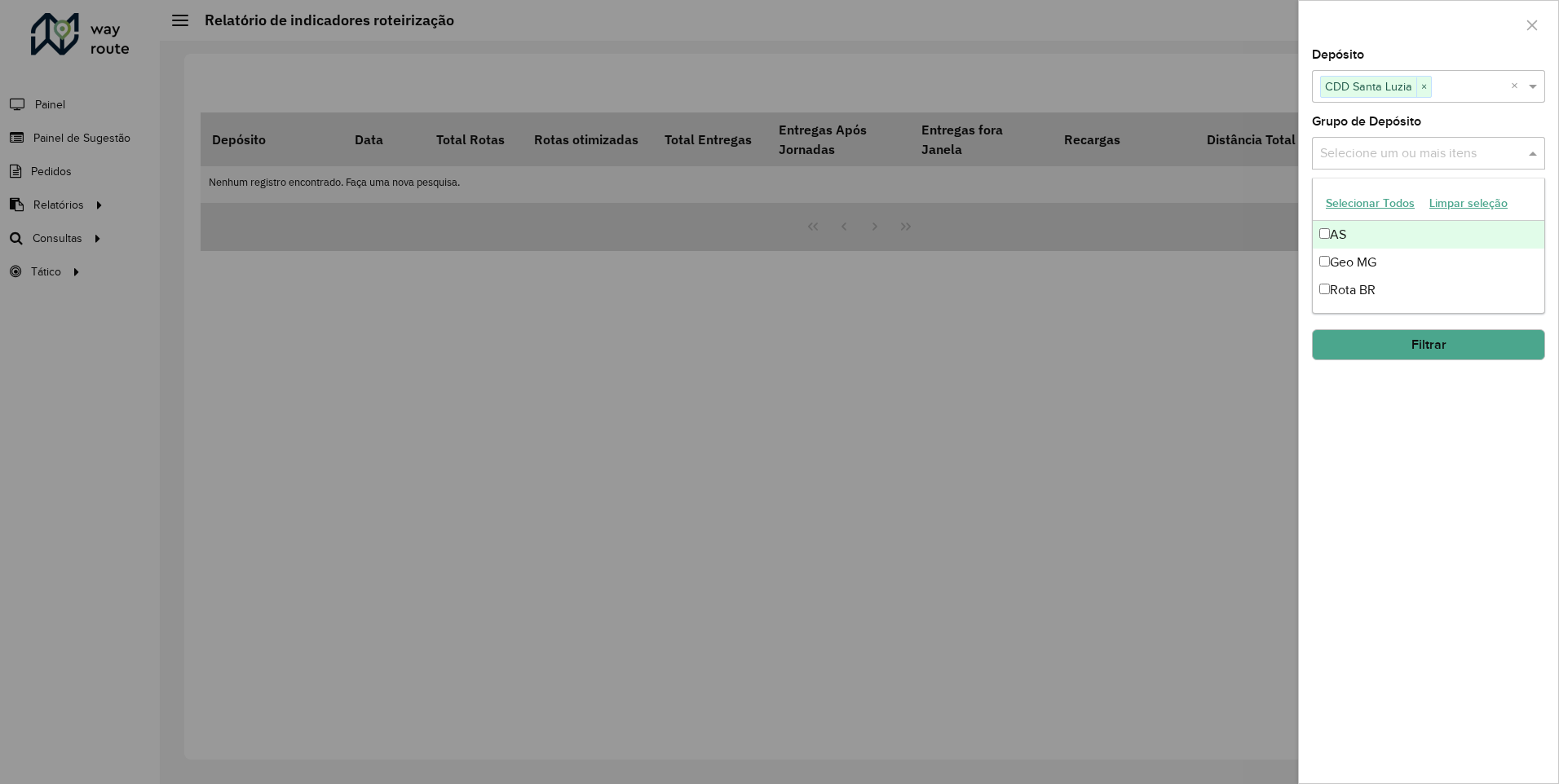
click at [1357, 232] on div "AS" at bounding box center [1429, 234] width 231 height 28
click at [1353, 264] on div "Geo MG" at bounding box center [1429, 262] width 231 height 28
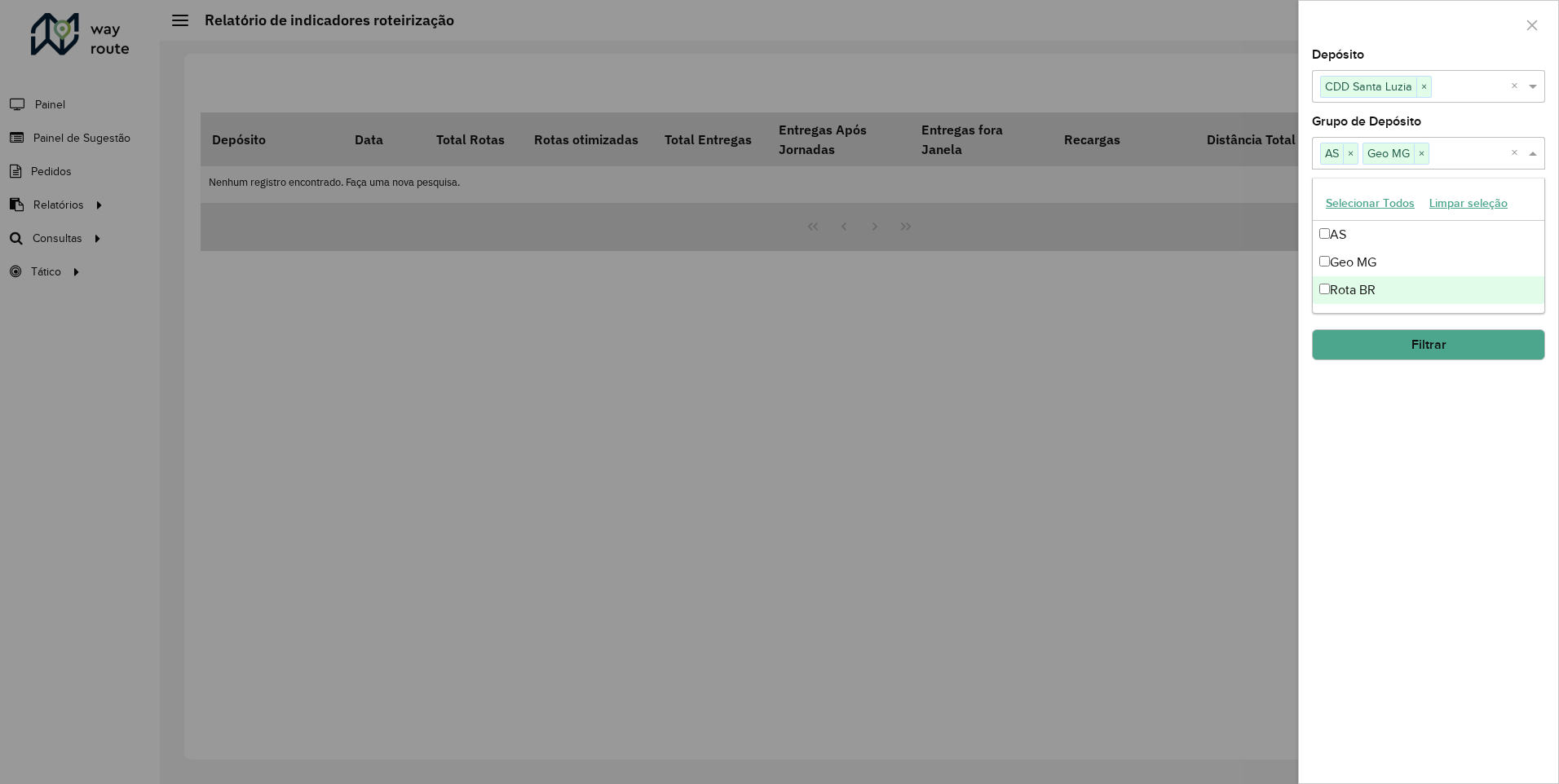
click at [1351, 285] on div "Rota BR" at bounding box center [1429, 290] width 231 height 28
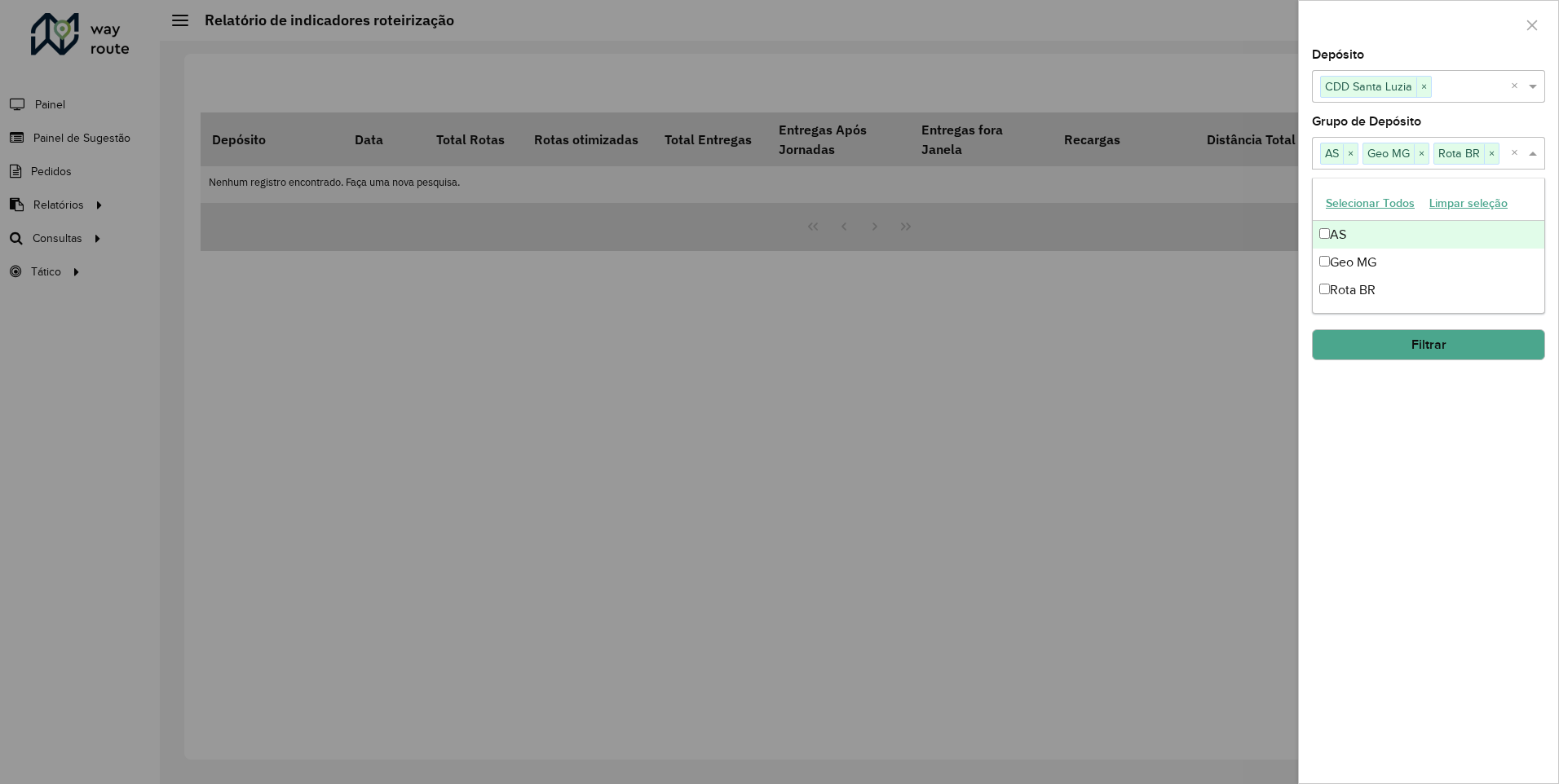
click at [1424, 49] on div "Depósito Selecione um ou mais itens CDD Santa Luzia × ×" at bounding box center [1429, 76] width 233 height 54
click at [1339, 226] on input "**********" at bounding box center [1416, 220] width 207 height 33
click at [1334, 232] on input "**********" at bounding box center [1416, 220] width 207 height 33
type input "**********"
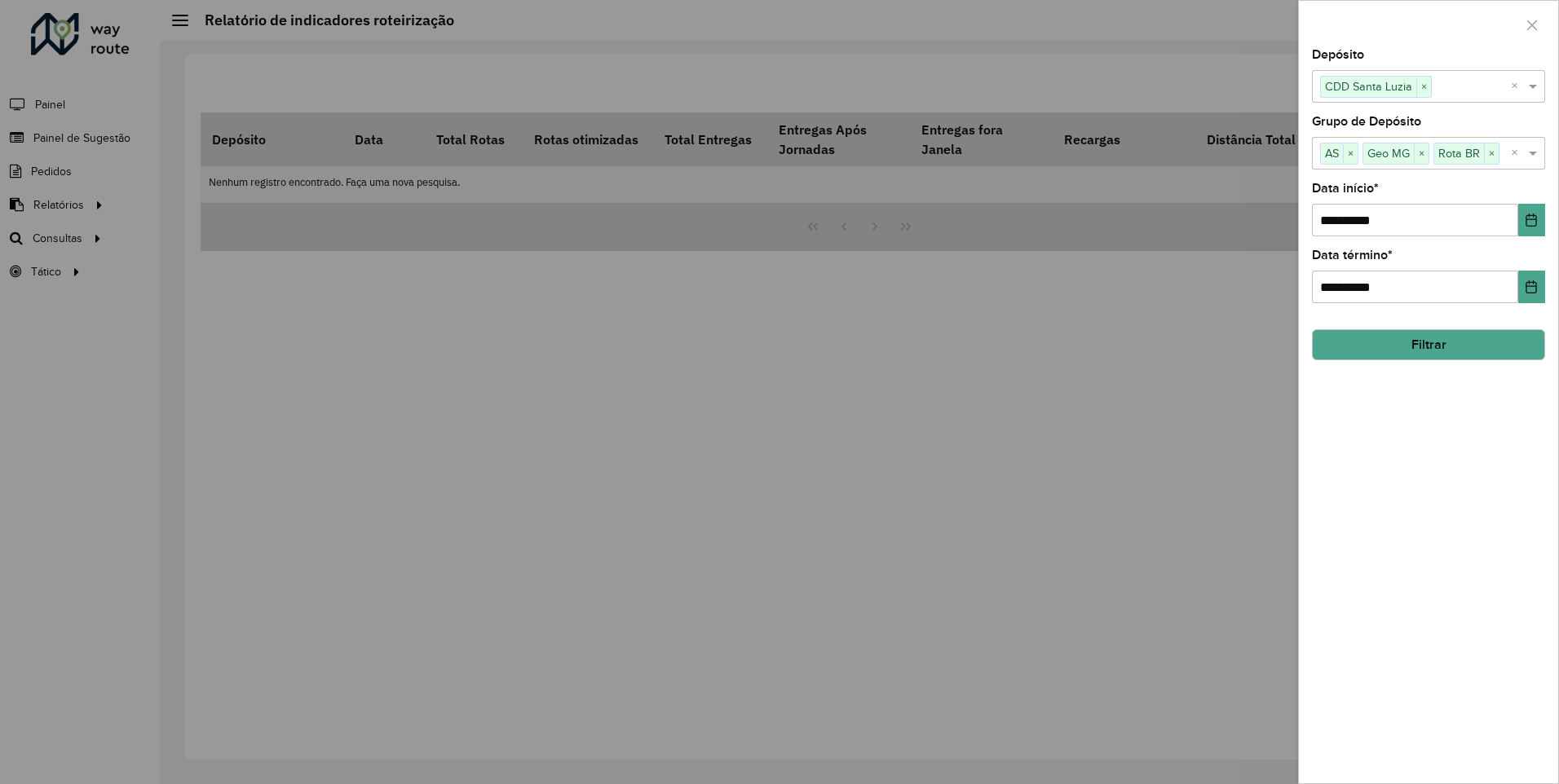
click at [1377, 343] on button "Filtrar" at bounding box center [1429, 345] width 233 height 31
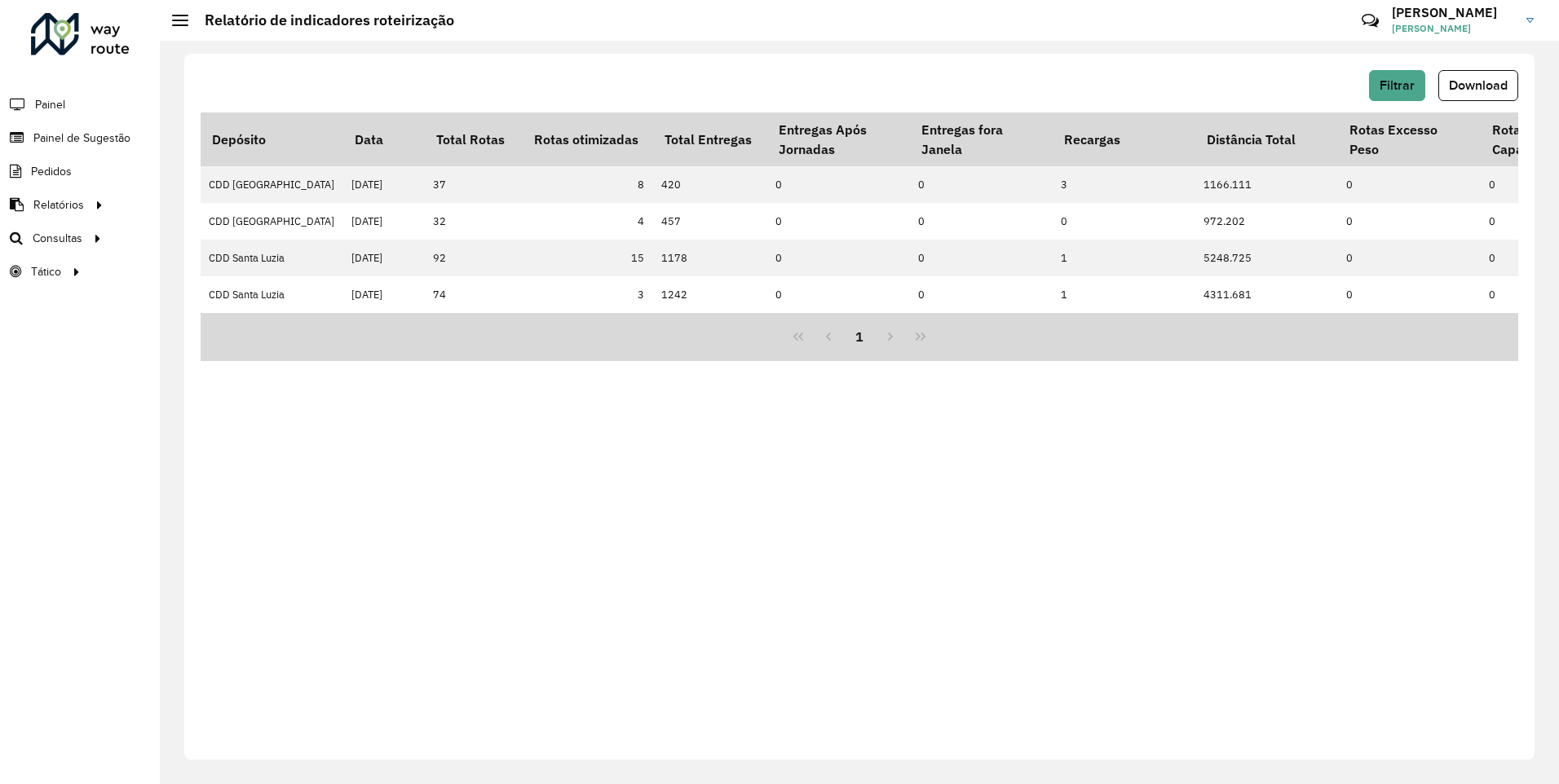
drag, startPoint x: 456, startPoint y: 313, endPoint x: 484, endPoint y: 319, distance: 28.6
click at [484, 319] on div "Depósito Data Total Rotas Rotas otimizadas Total Entregas Entregas Após Jornada…" at bounding box center [860, 237] width 1318 height 249
drag, startPoint x: 484, startPoint y: 319, endPoint x: 457, endPoint y: 431, distance: 115.2
click at [457, 431] on div "Filtrar Download Depósito Data Total Rotas Rotas otimizadas Total Entregas Entr…" at bounding box center [860, 406] width 1350 height 706
drag, startPoint x: 468, startPoint y: 313, endPoint x: 509, endPoint y: 324, distance: 42.4
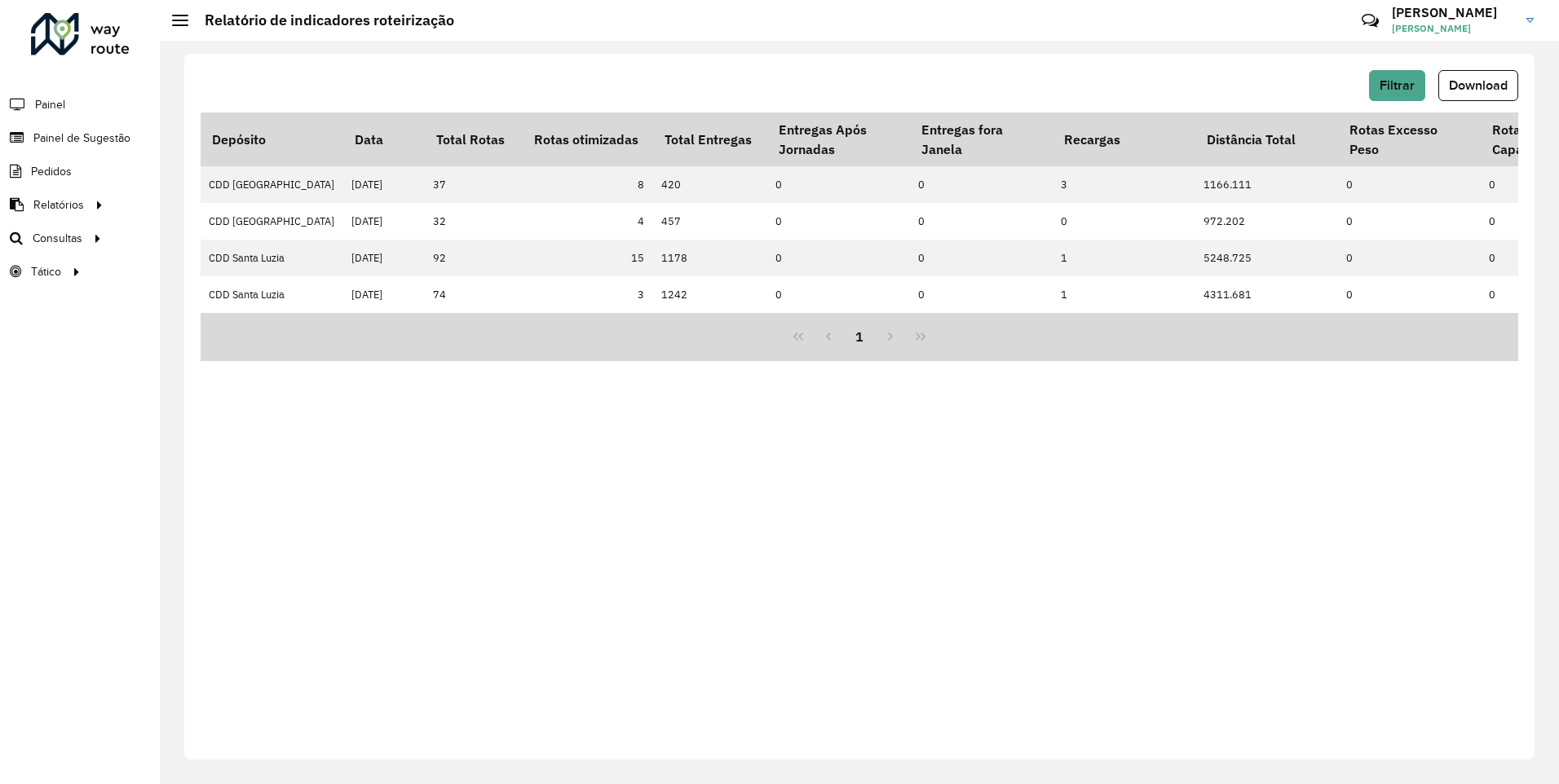
click at [509, 324] on div "Depósito Data Total Rotas Rotas otimizadas Total Entregas Entregas Após Jornada…" at bounding box center [860, 237] width 1318 height 249
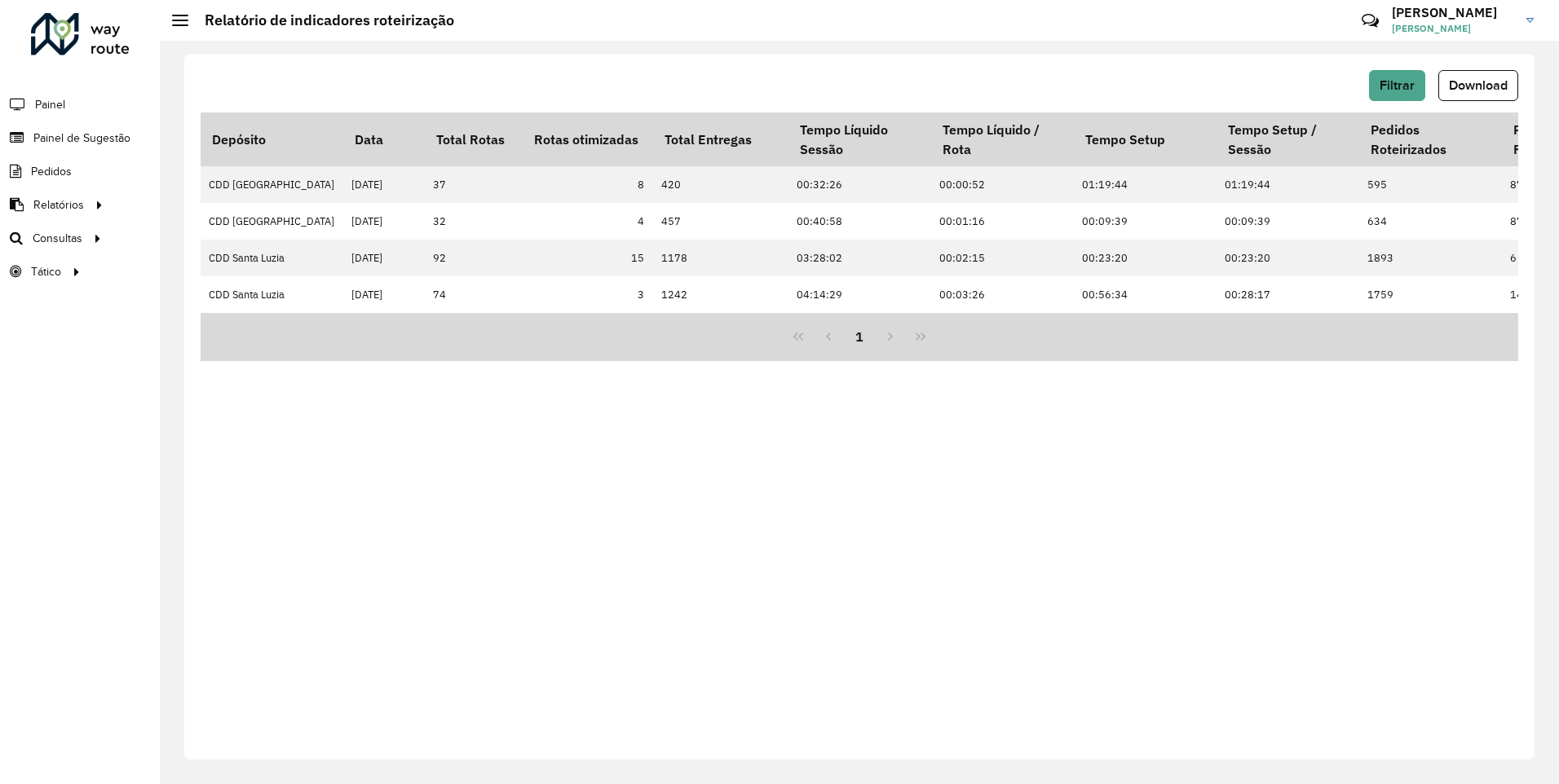
scroll to position [0, 4530]
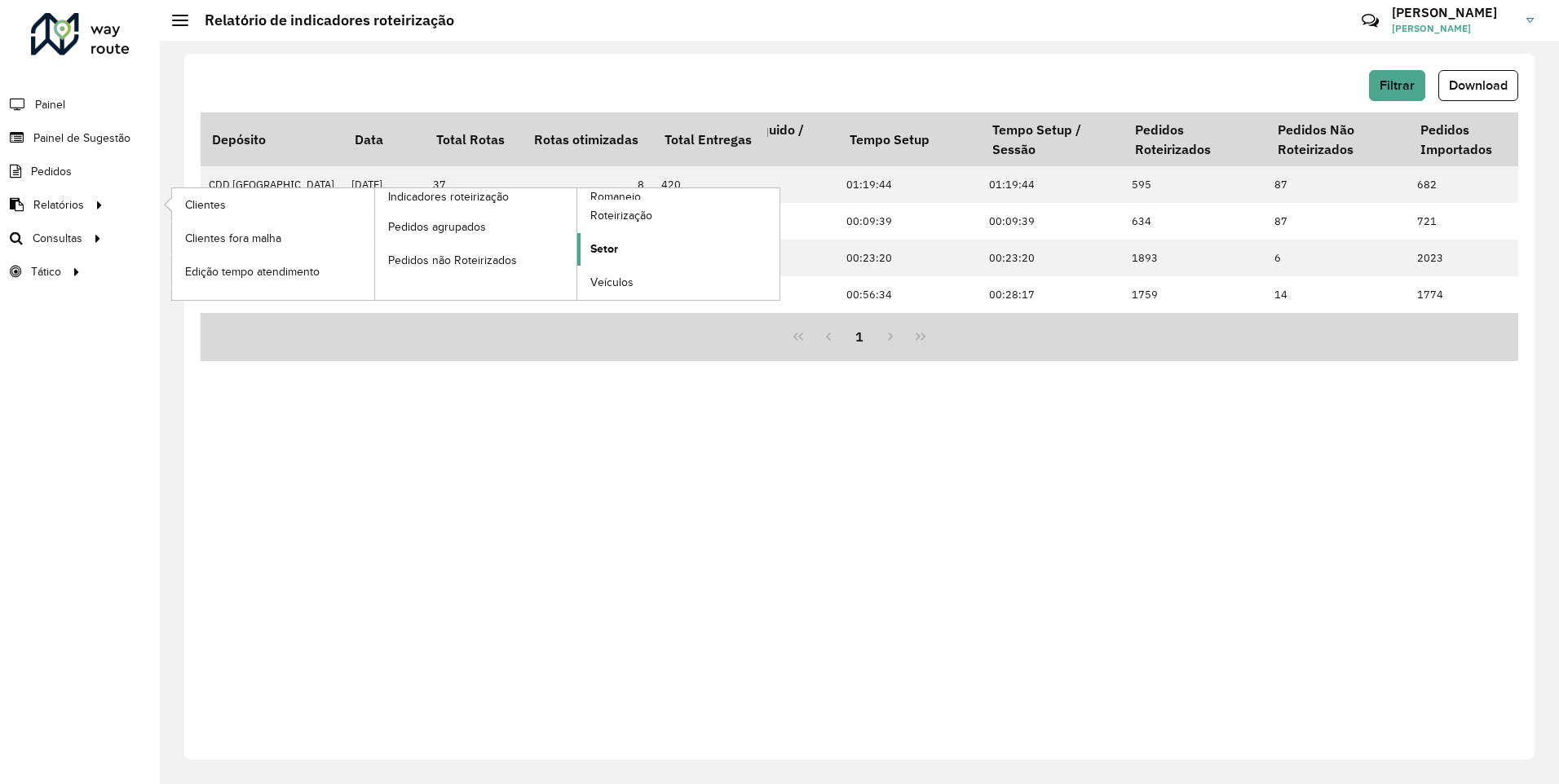
click at [612, 244] on span "Setor" at bounding box center [604, 250] width 28 height 17
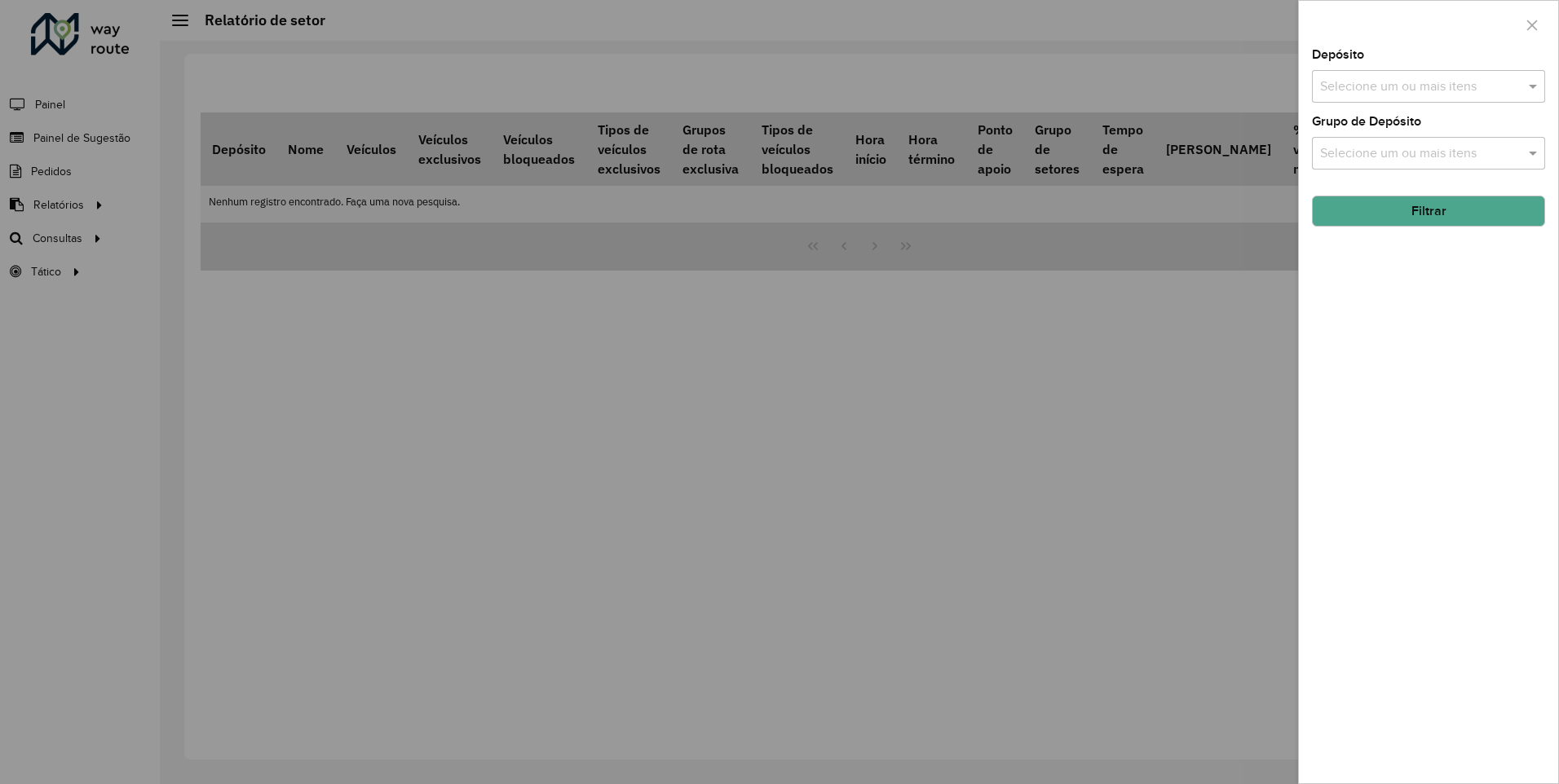
click at [1415, 101] on div "Selecione um ou mais itens" at bounding box center [1429, 86] width 233 height 33
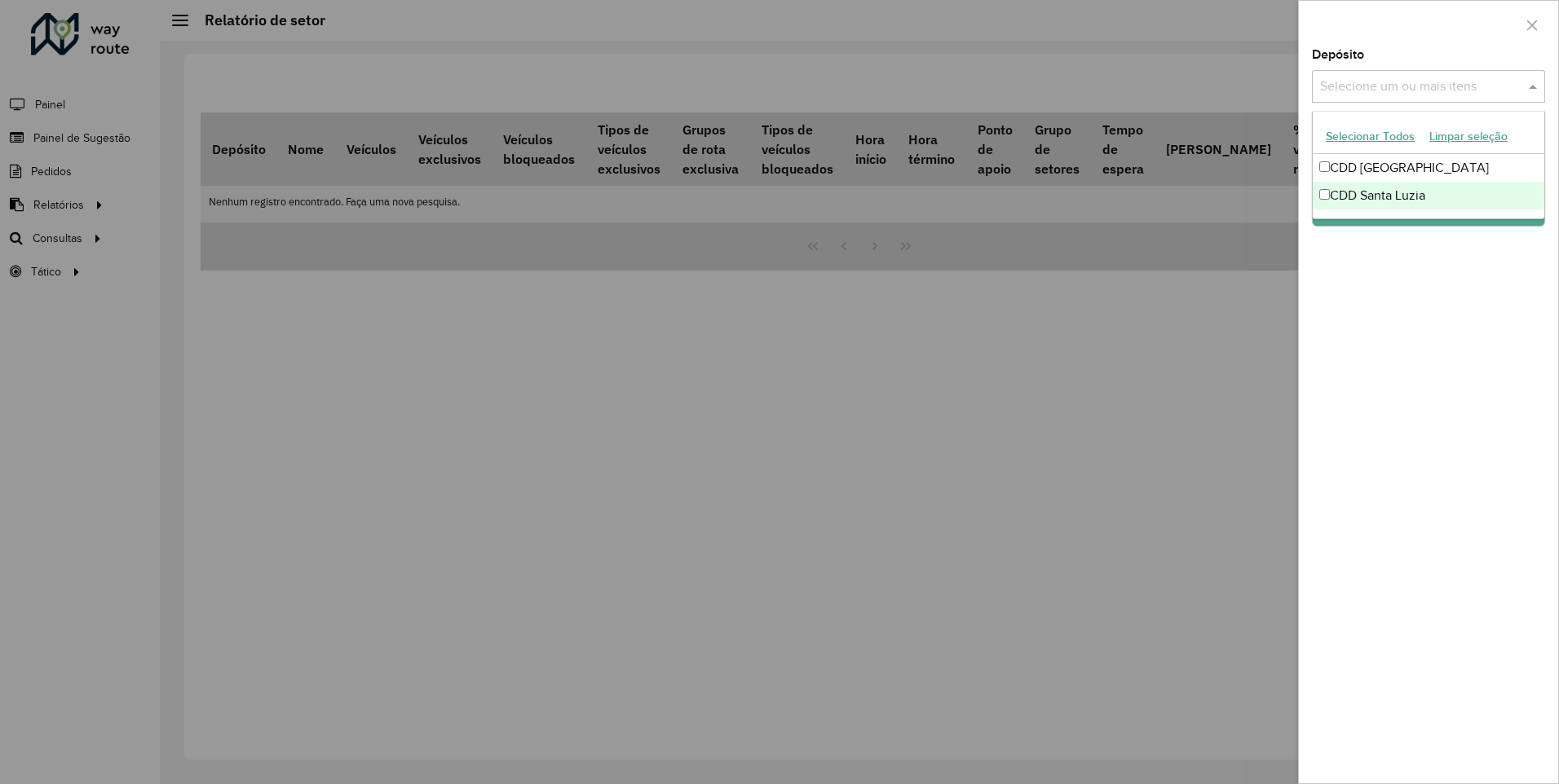
click at [1383, 193] on div "CDD Santa Luzia" at bounding box center [1429, 195] width 231 height 28
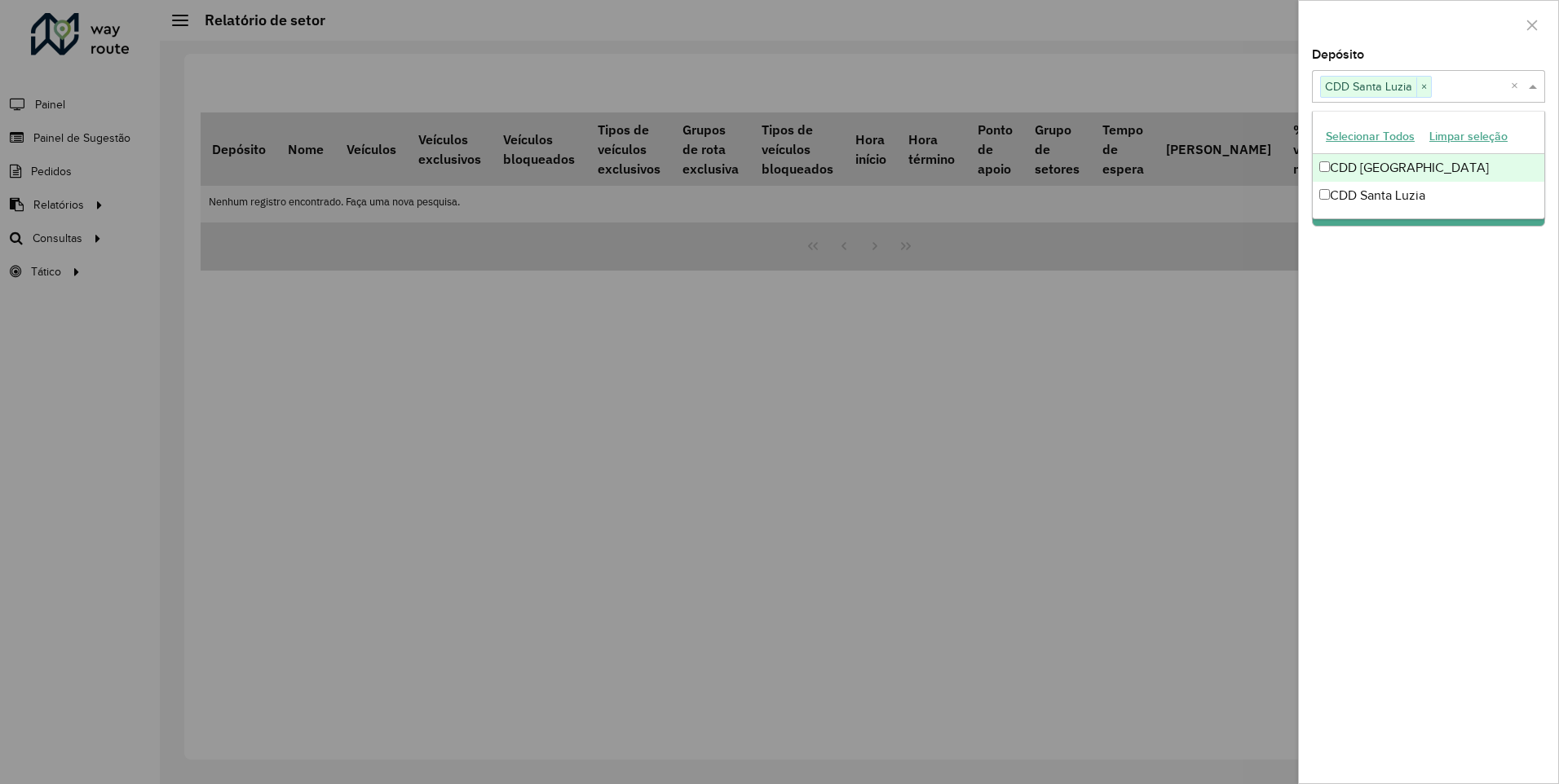
click at [1435, 47] on div at bounding box center [1428, 25] width 259 height 48
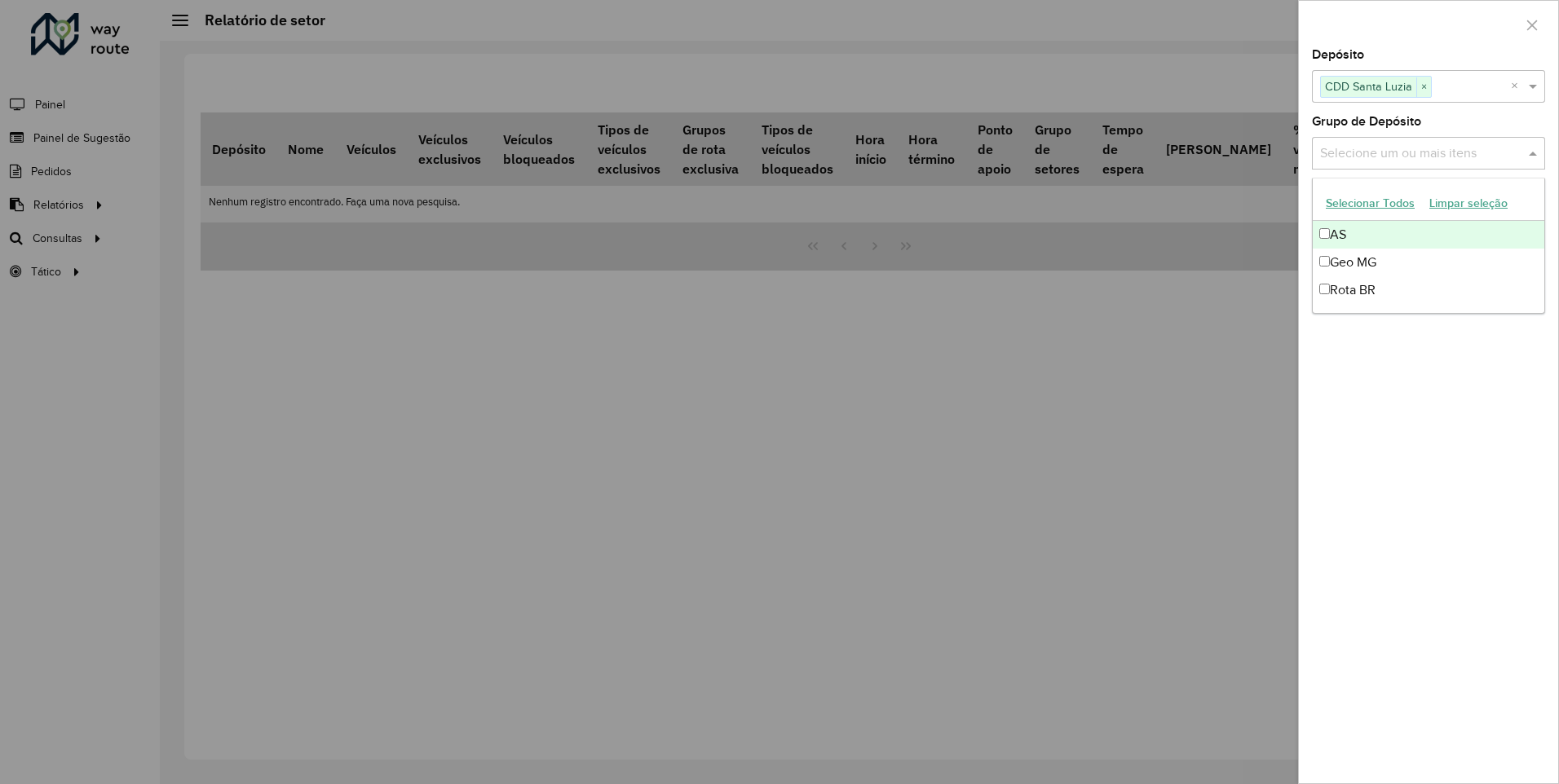
click at [1381, 149] on input "text" at bounding box center [1420, 154] width 209 height 19
click at [1363, 246] on div "AS" at bounding box center [1429, 234] width 231 height 28
click at [1357, 264] on div "Geo MG" at bounding box center [1429, 262] width 231 height 28
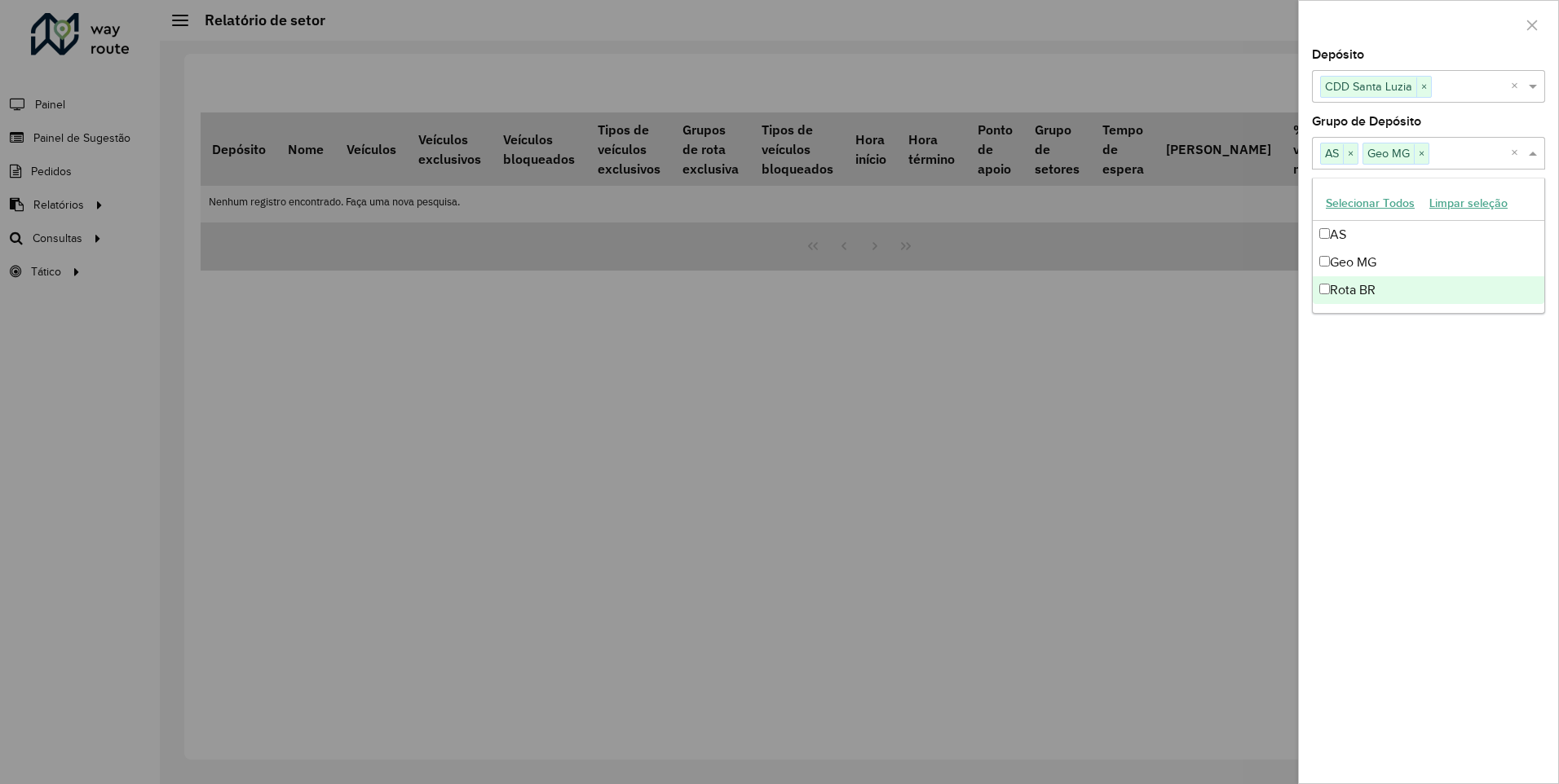
click at [1350, 295] on div "Rota BR" at bounding box center [1429, 290] width 231 height 28
click at [1371, 391] on div "Depósito Selecione um ou mais itens CDD Santa Luzia × × Grupo de Depósito Selec…" at bounding box center [1428, 416] width 259 height 734
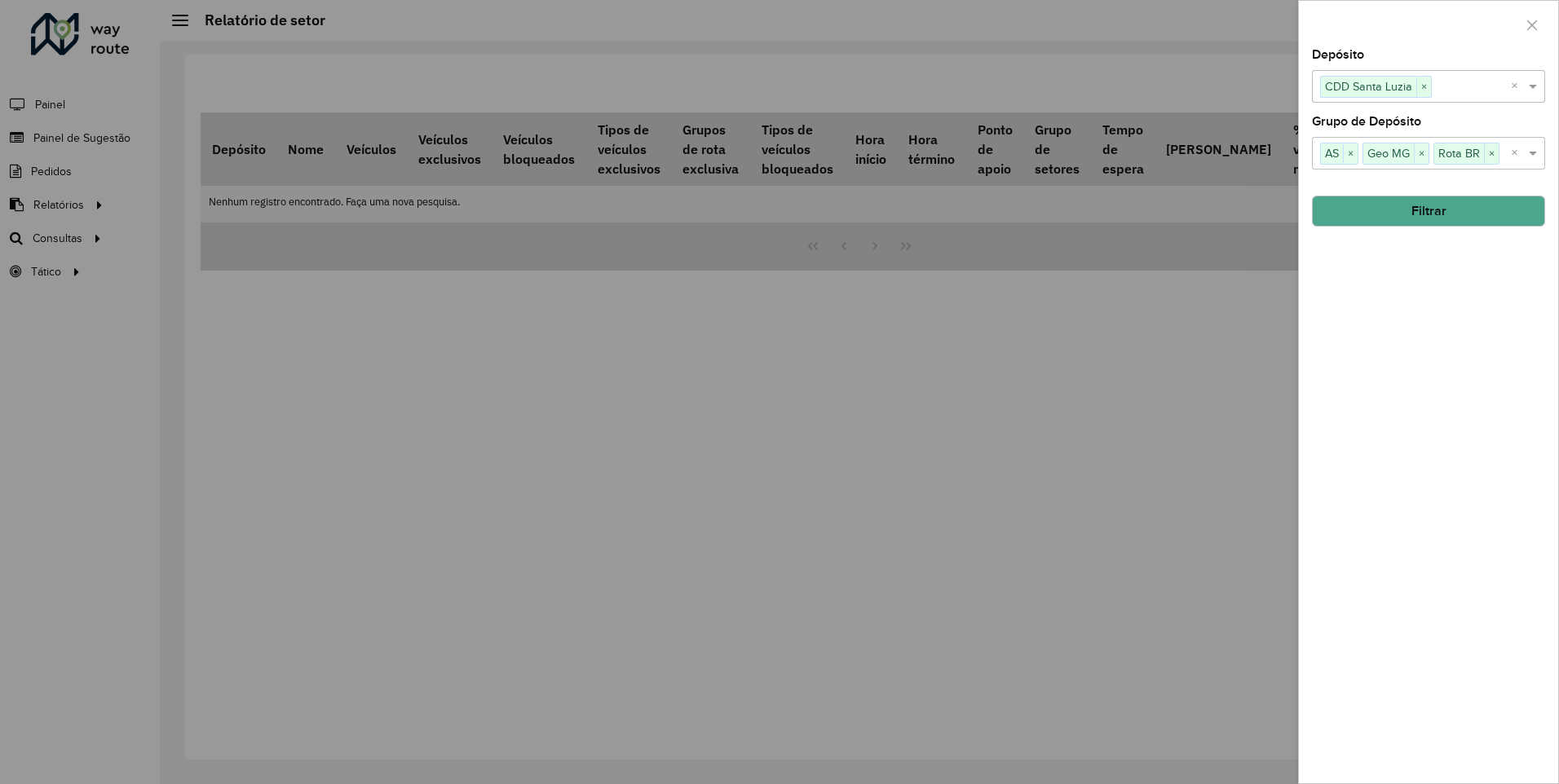
click at [1422, 201] on button "Filtrar" at bounding box center [1429, 211] width 233 height 31
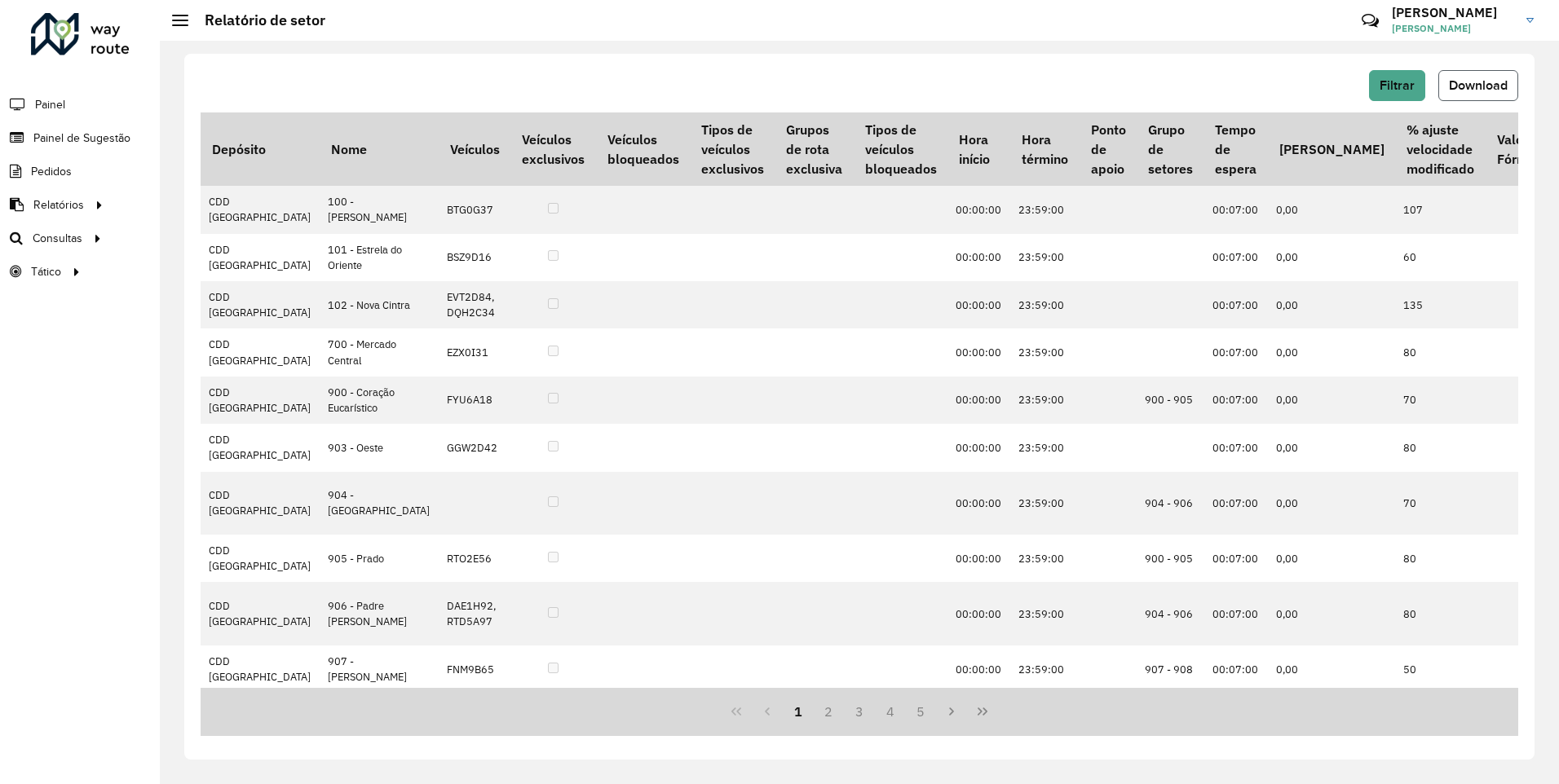
click at [1505, 84] on span "Download" at bounding box center [1478, 85] width 58 height 13
click at [47, 445] on div "Roteirizador AmbevTech Painel Painel de Sugestão Pedidos Relatórios Clientes Cl…" at bounding box center [79, 392] width 160 height 784
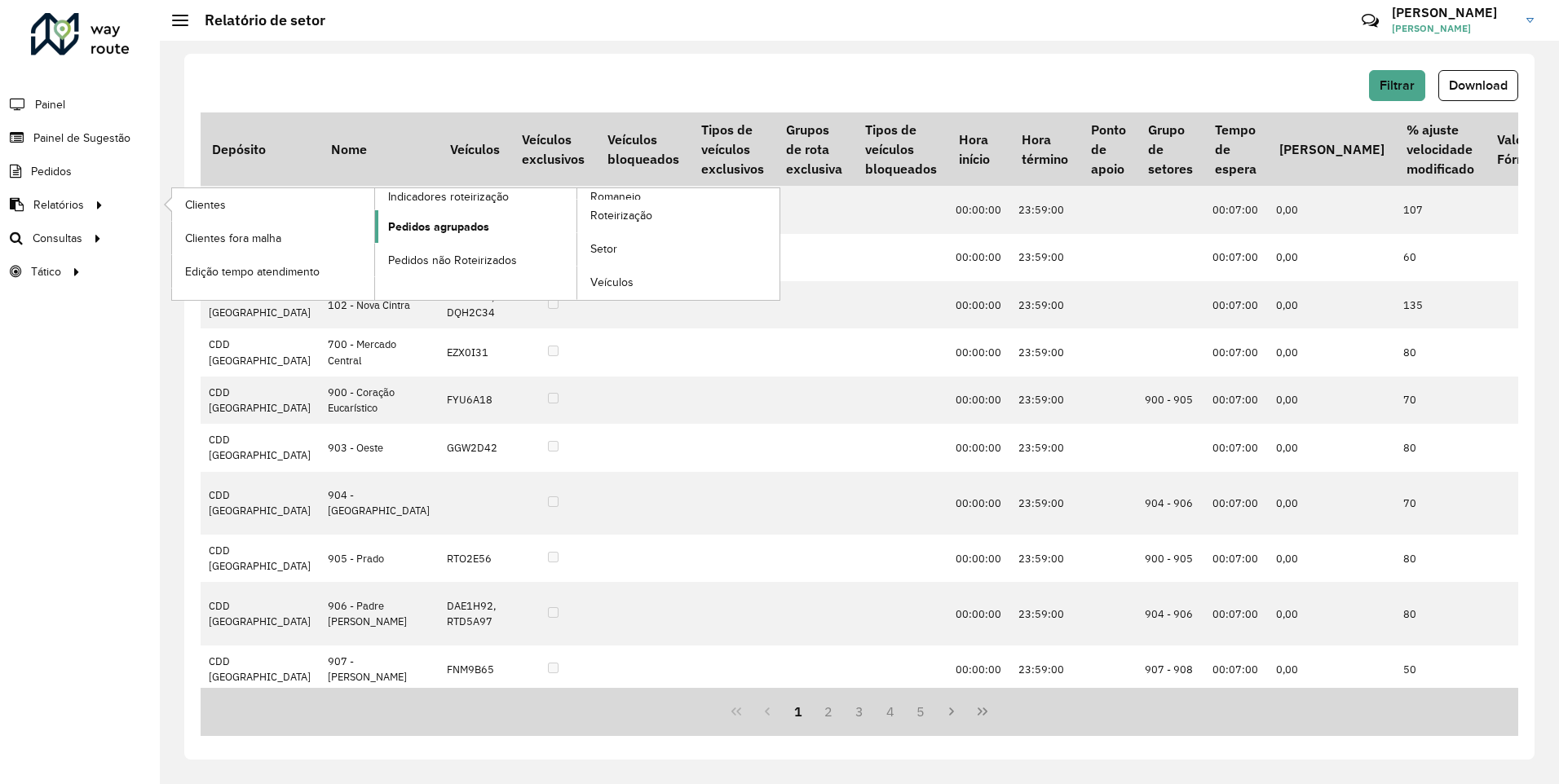
click at [435, 230] on span "Pedidos agrupados" at bounding box center [439, 228] width 101 height 17
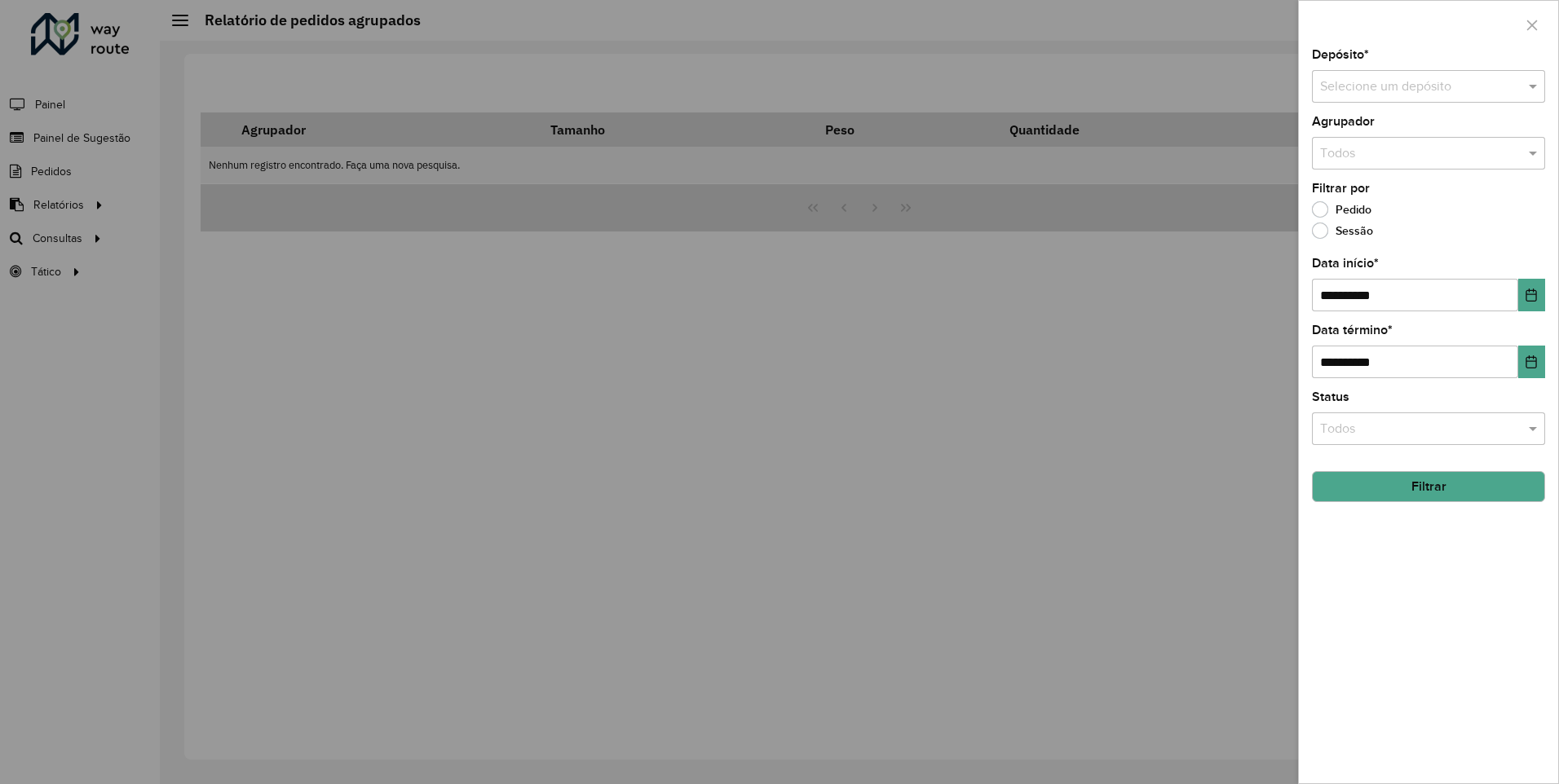
click at [1455, 98] on div "Selecione um depósito" at bounding box center [1429, 86] width 233 height 33
click at [1448, 167] on div "CDD Santa Luzia" at bounding box center [1429, 161] width 231 height 28
click at [1453, 147] on input "text" at bounding box center [1413, 154] width 185 height 19
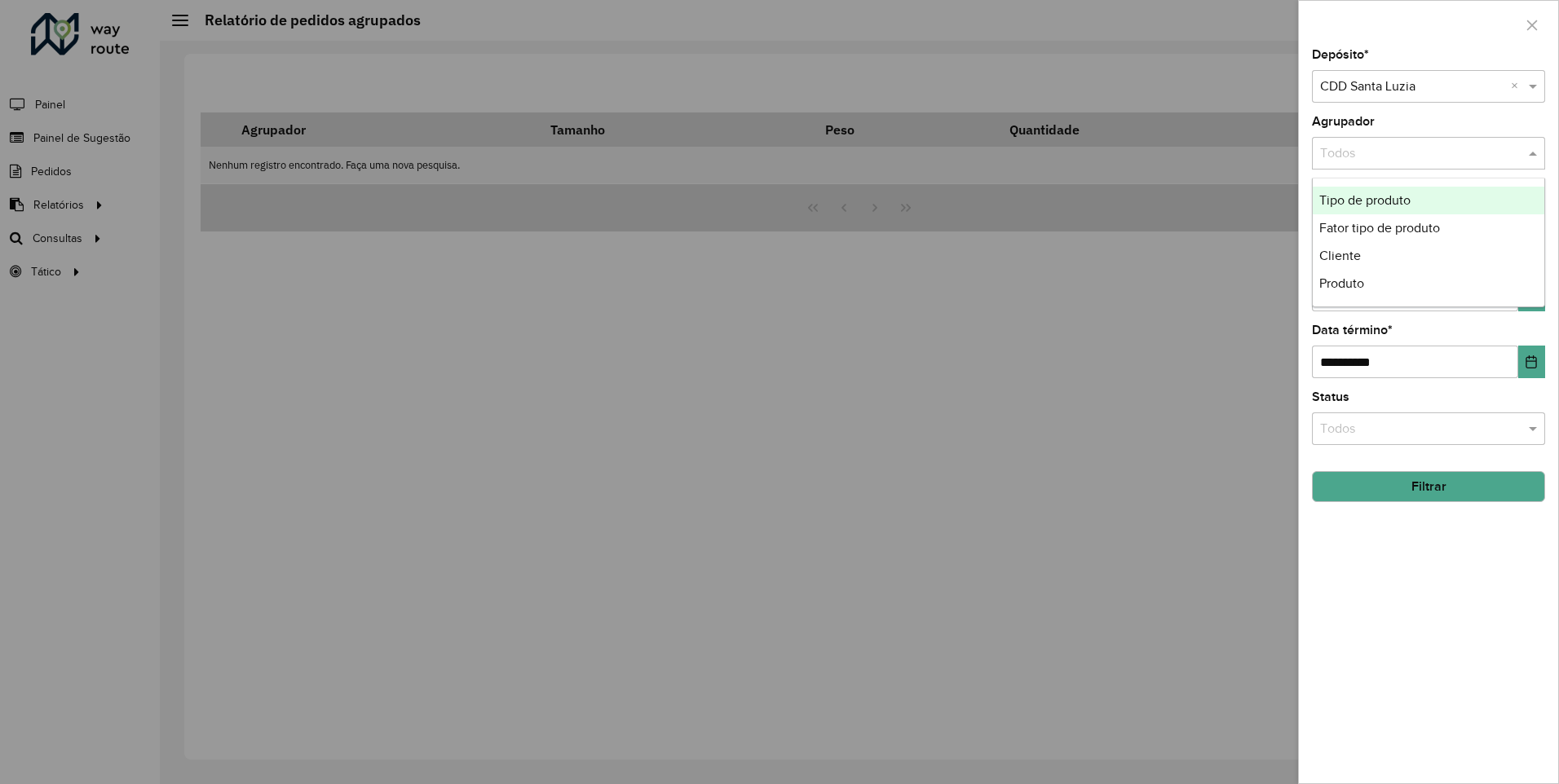
click at [1461, 153] on input "text" at bounding box center [1413, 154] width 185 height 19
click at [1446, 132] on div "Agrupador Todos" at bounding box center [1429, 142] width 233 height 54
click at [1353, 120] on label "Agrupador" at bounding box center [1344, 121] width 63 height 19
click at [1330, 295] on input "**********" at bounding box center [1416, 295] width 207 height 33
click at [1338, 296] on input "**********" at bounding box center [1416, 295] width 207 height 33
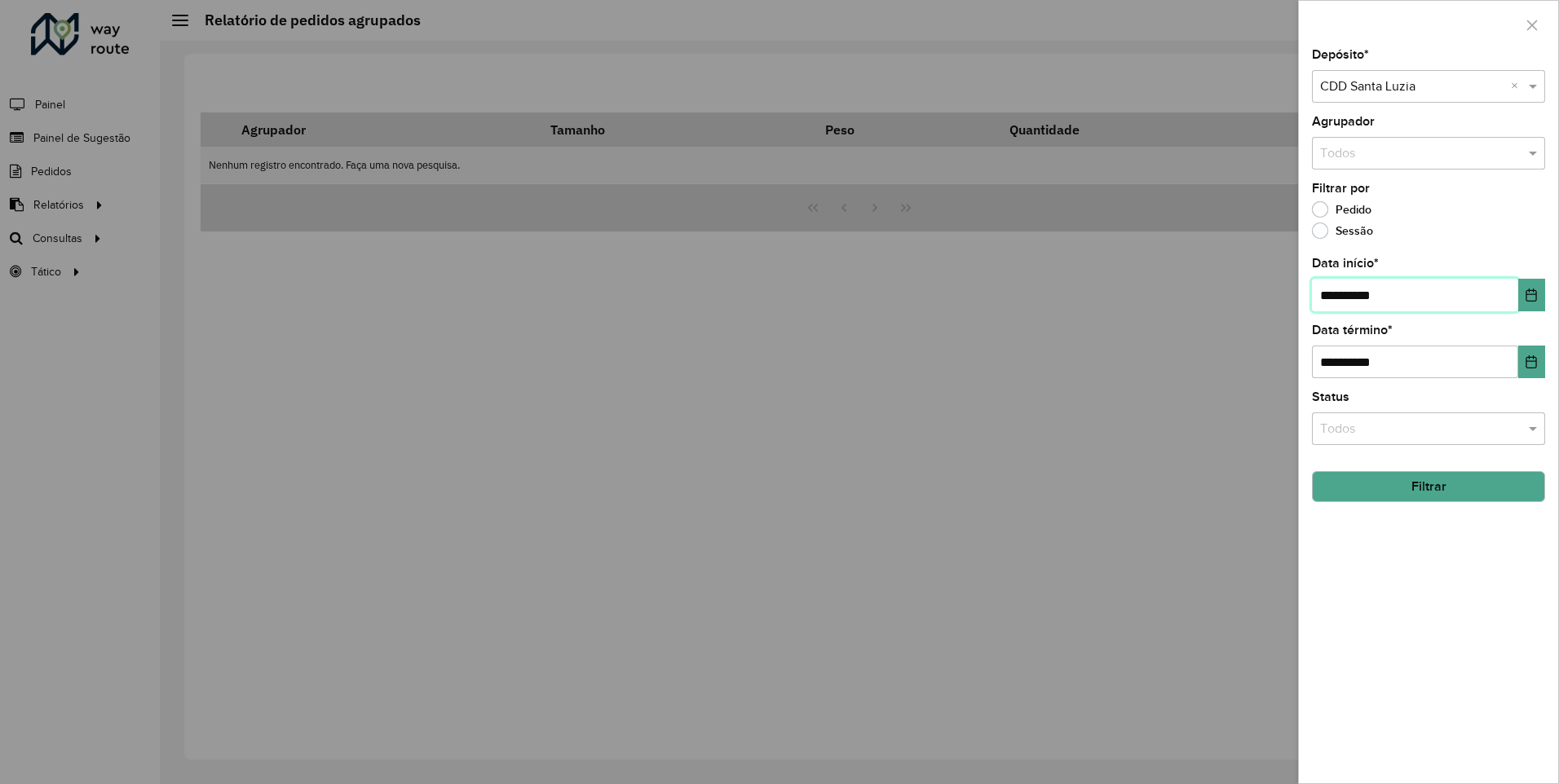
type input "**********"
click at [1364, 437] on input "text" at bounding box center [1413, 429] width 185 height 19
click at [1369, 435] on input "text" at bounding box center [1413, 429] width 185 height 19
click at [1404, 387] on div "**********" at bounding box center [1428, 416] width 259 height 734
click at [1412, 484] on button "Filtrar" at bounding box center [1429, 487] width 233 height 31
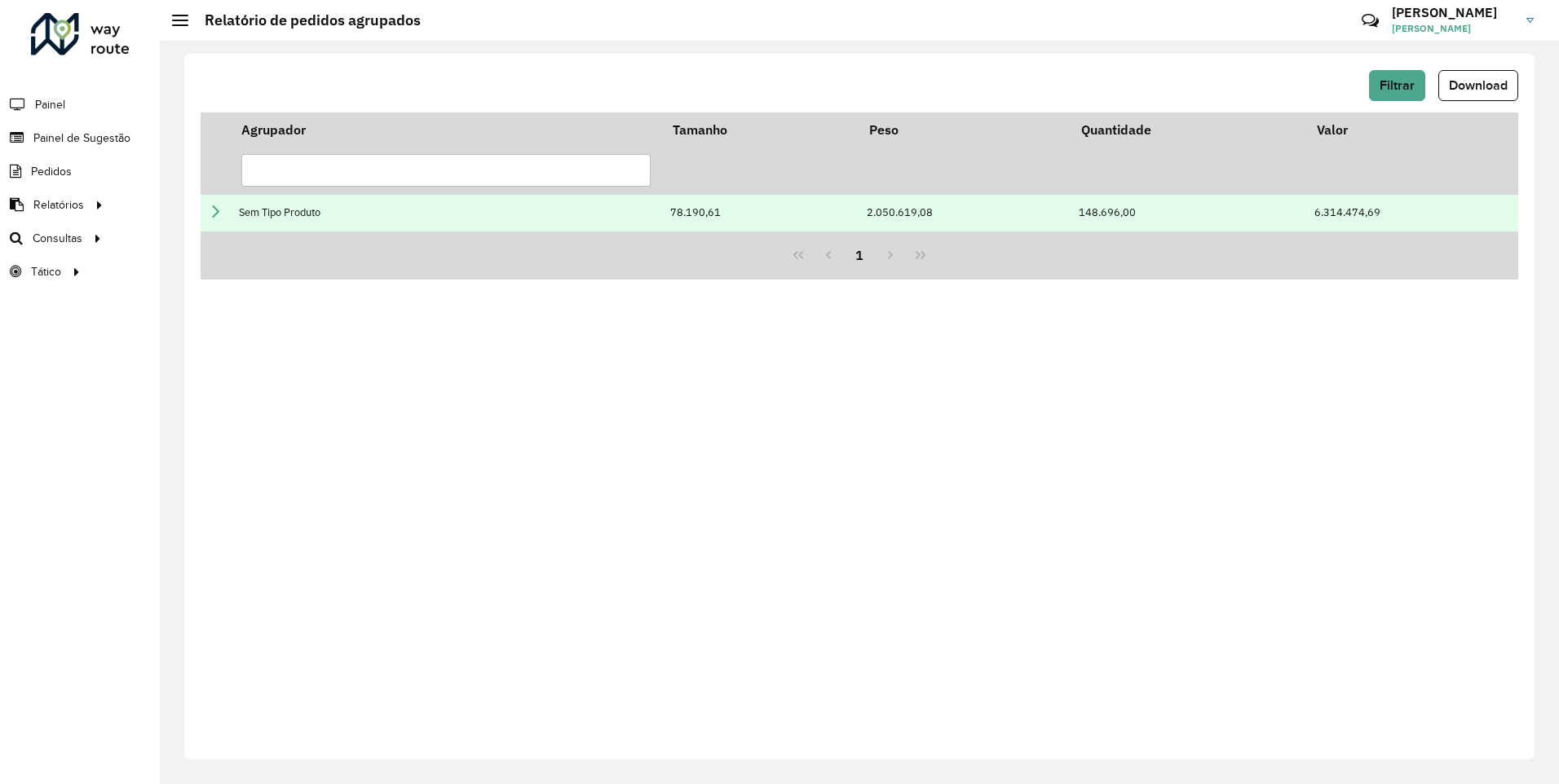
click at [220, 211] on icon at bounding box center [215, 211] width 13 height 13
click at [217, 207] on icon at bounding box center [215, 211] width 13 height 13
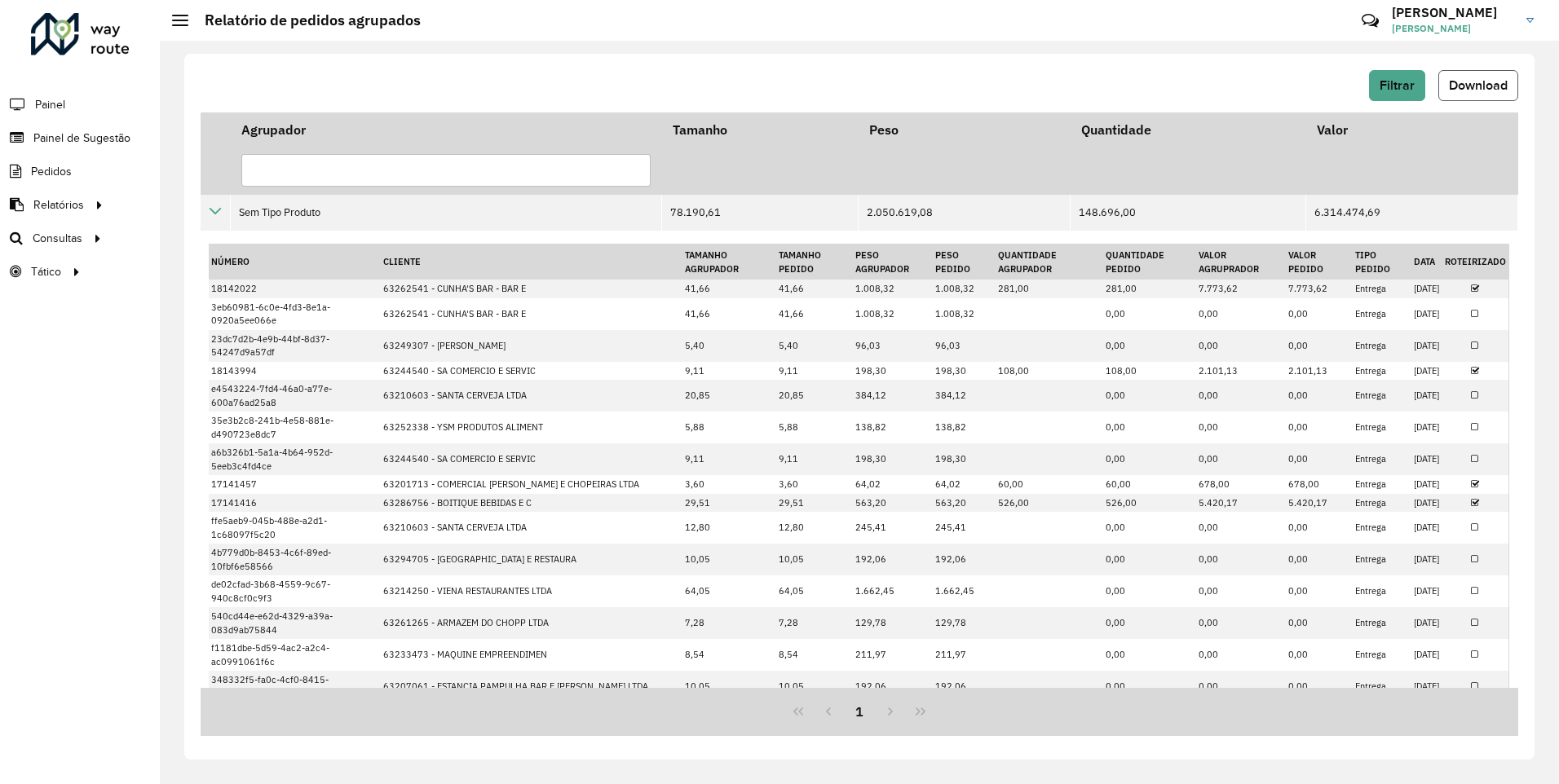
click at [1463, 86] on span "Download" at bounding box center [1478, 85] width 58 height 13
drag, startPoint x: 1493, startPoint y: 2, endPoint x: 1173, endPoint y: 43, distance: 322.6
click at [1173, 43] on div "Filtrar Download Agrupador Tamanho Peso Quantidade Valor Sem Tipo Produto 78.19…" at bounding box center [859, 413] width 1399 height 744
click at [1491, 49] on div "Filtrar Download Agrupador Tamanho Peso Quantidade Valor Sem Tipo Produto 78.19…" at bounding box center [859, 413] width 1399 height 744
click at [1490, 83] on span "Download" at bounding box center [1478, 85] width 58 height 13
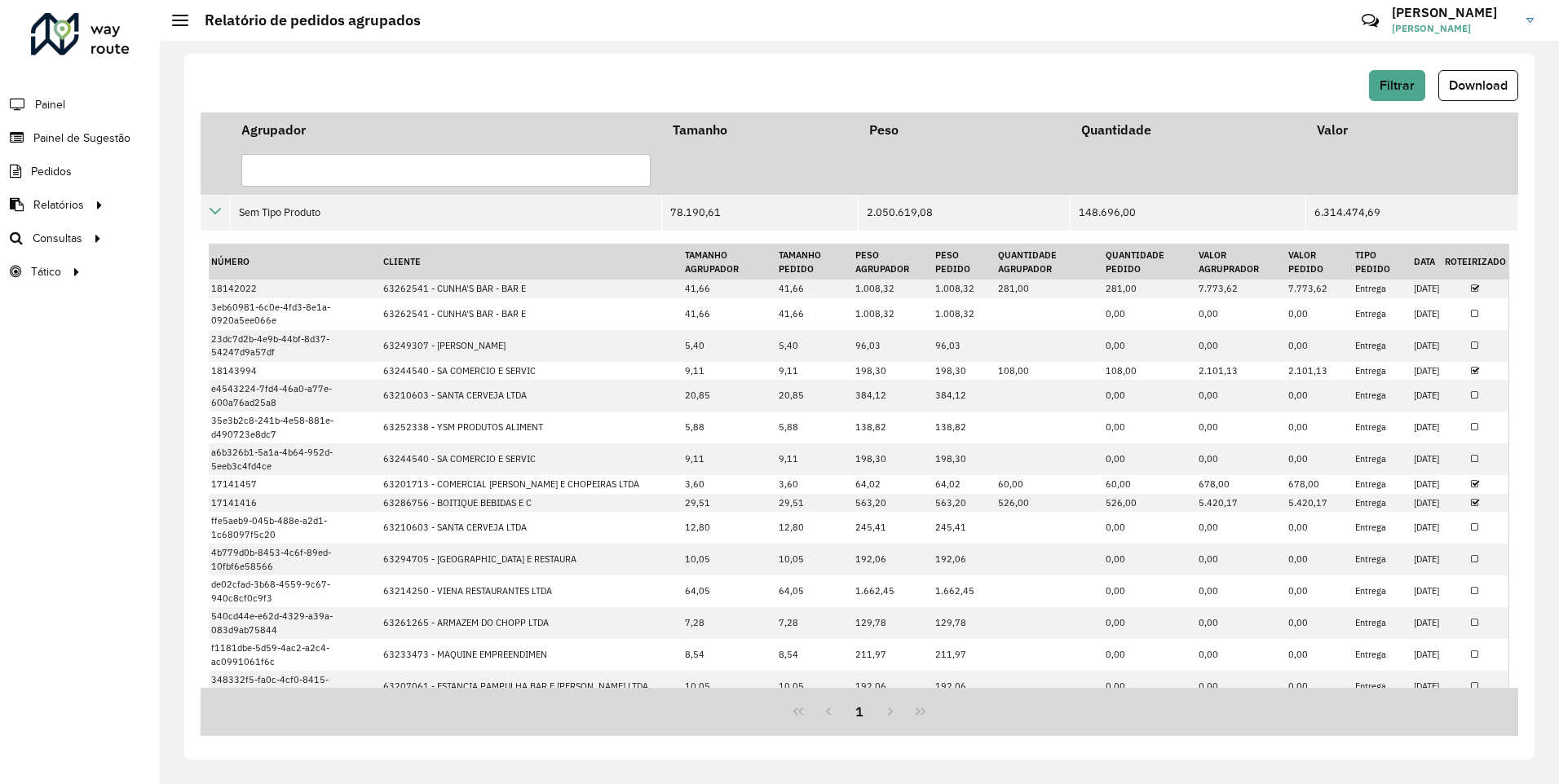
click at [1215, 12] on hb-header "Relatório de pedidos agrupados Críticas? Dúvidas? Elogios? Sugestões? Entre em …" at bounding box center [859, 20] width 1399 height 41
click at [1469, 82] on span "Download" at bounding box center [1478, 85] width 58 height 13
click at [1385, 89] on span "Filtrar" at bounding box center [1397, 85] width 35 height 13
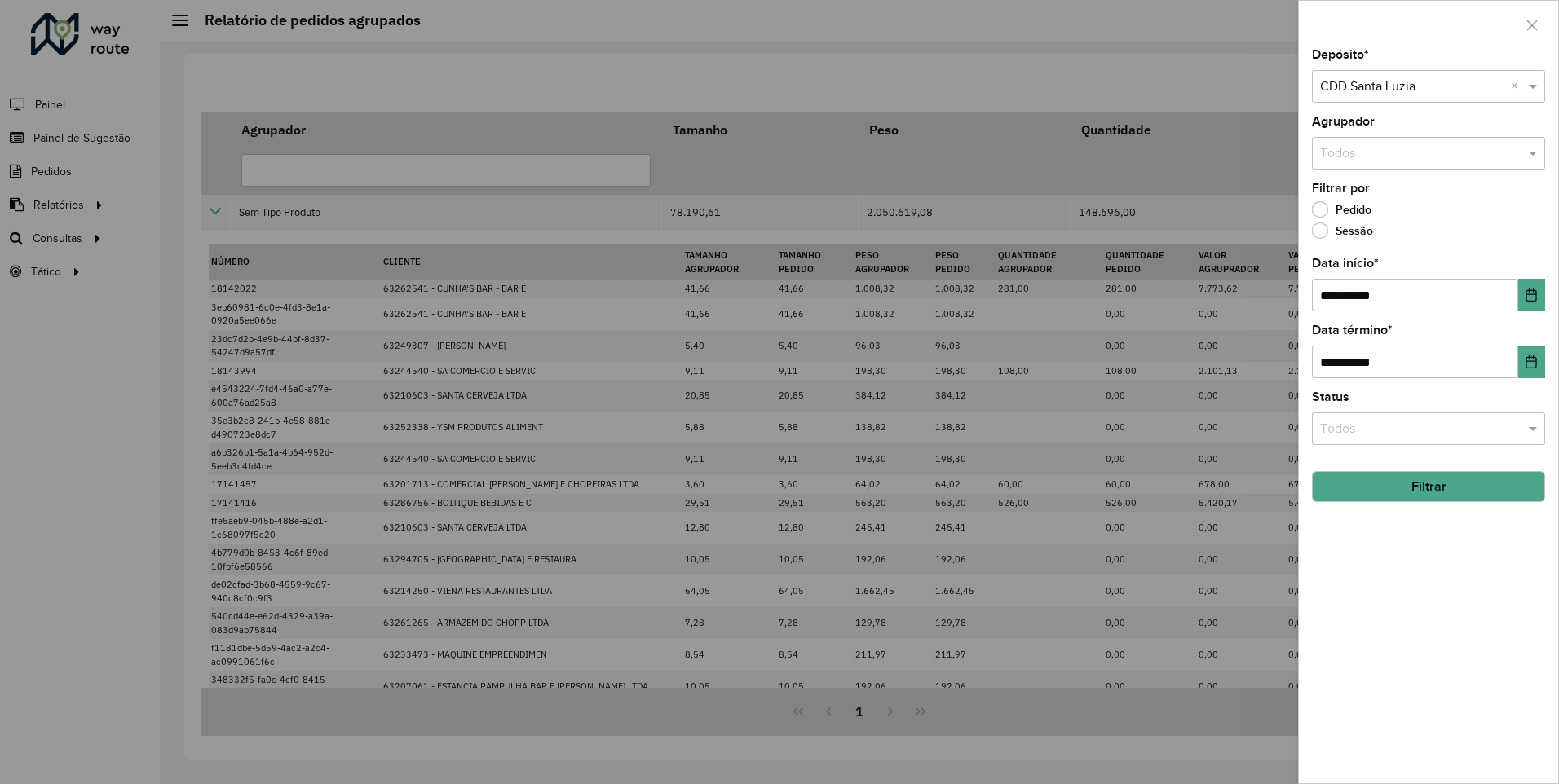
click at [1536, 19] on icon "button" at bounding box center [1532, 26] width 13 height 13
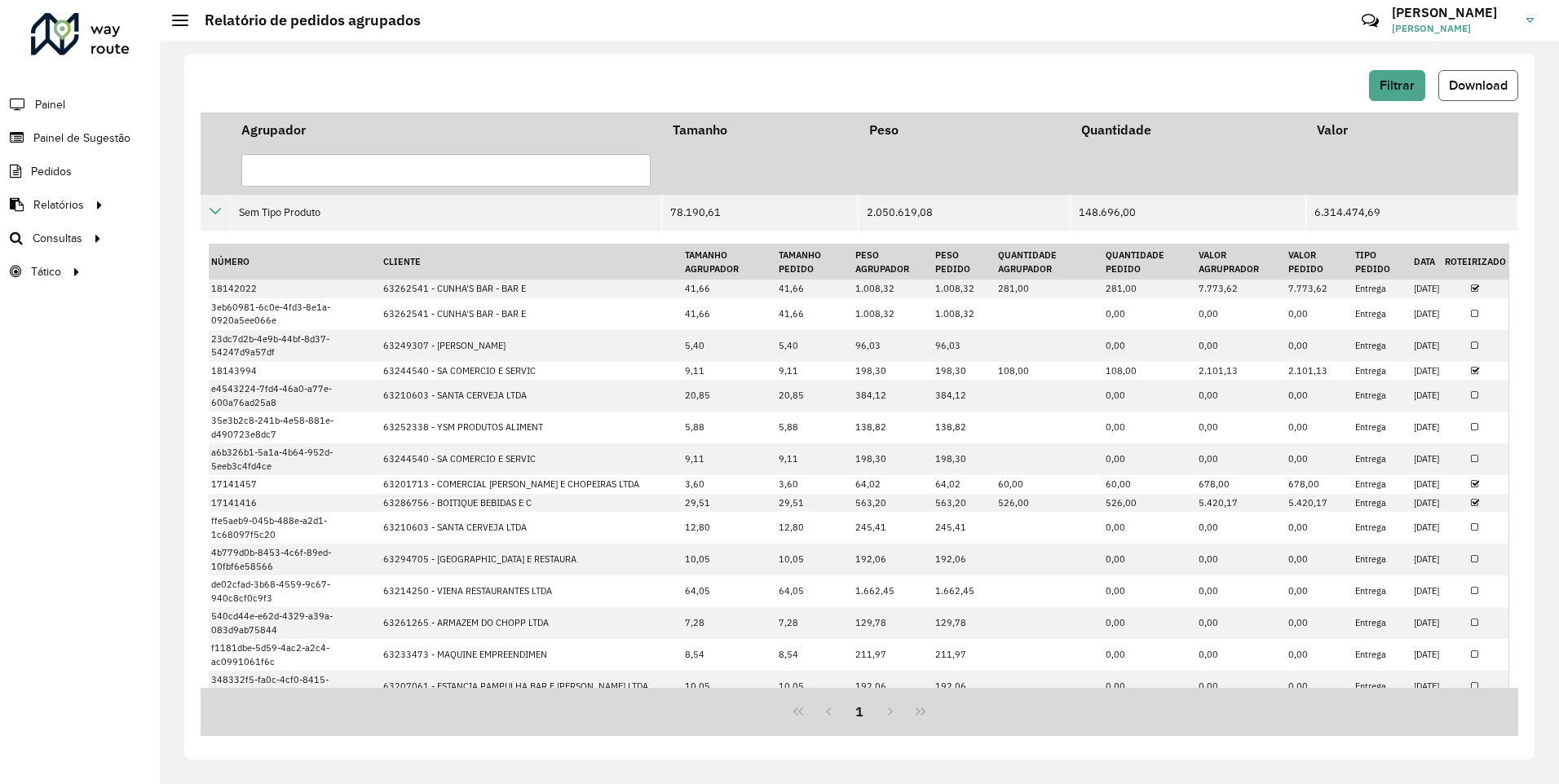
click at [1483, 91] on span "Download" at bounding box center [1478, 85] width 58 height 13
click at [1485, 81] on span "Download" at bounding box center [1478, 85] width 58 height 13
click at [1484, 83] on span "Download" at bounding box center [1478, 85] width 58 height 13
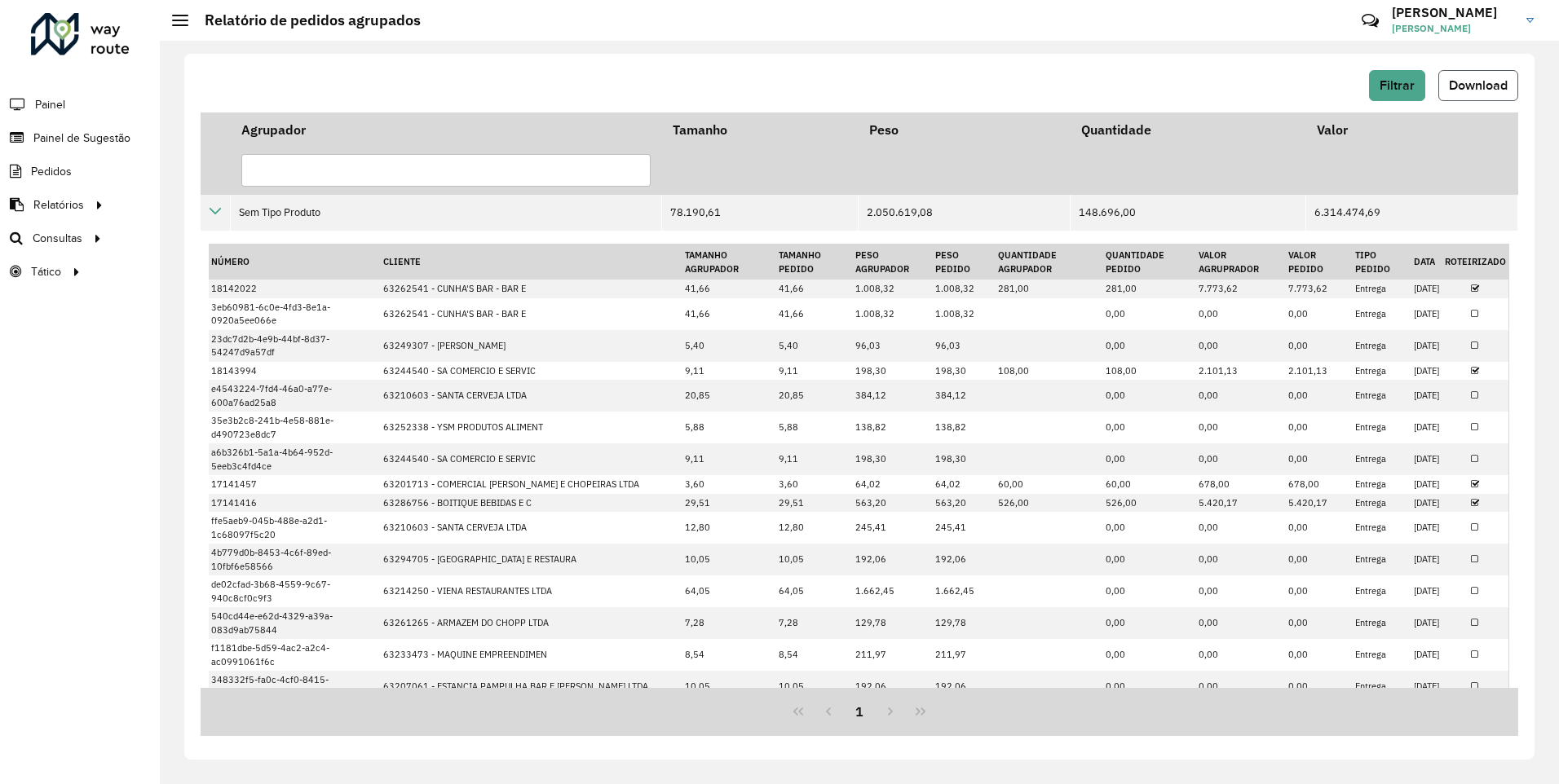
click at [1484, 83] on span "Download" at bounding box center [1478, 85] width 58 height 13
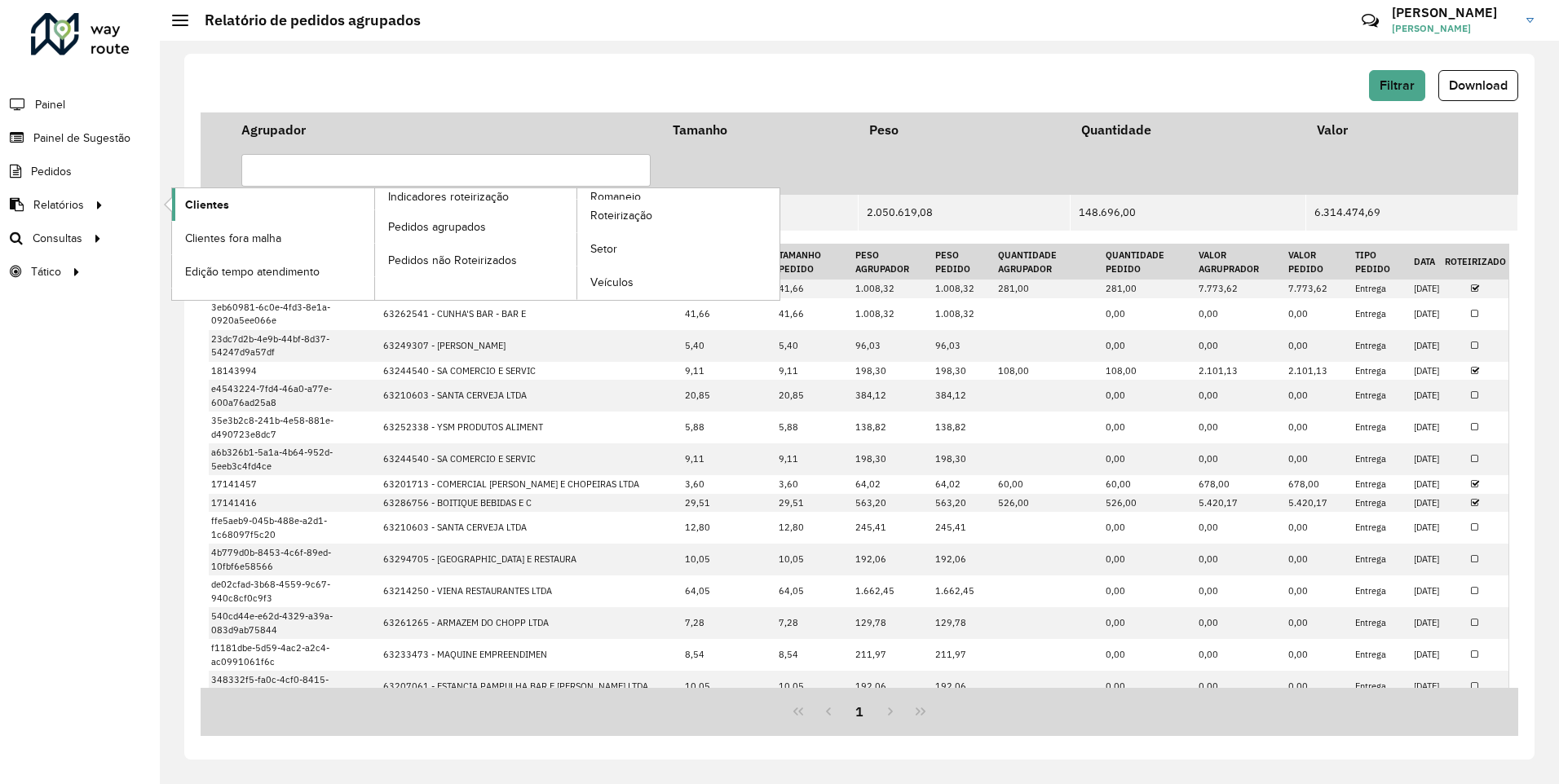
click at [249, 206] on link "Clientes" at bounding box center [273, 205] width 202 height 33
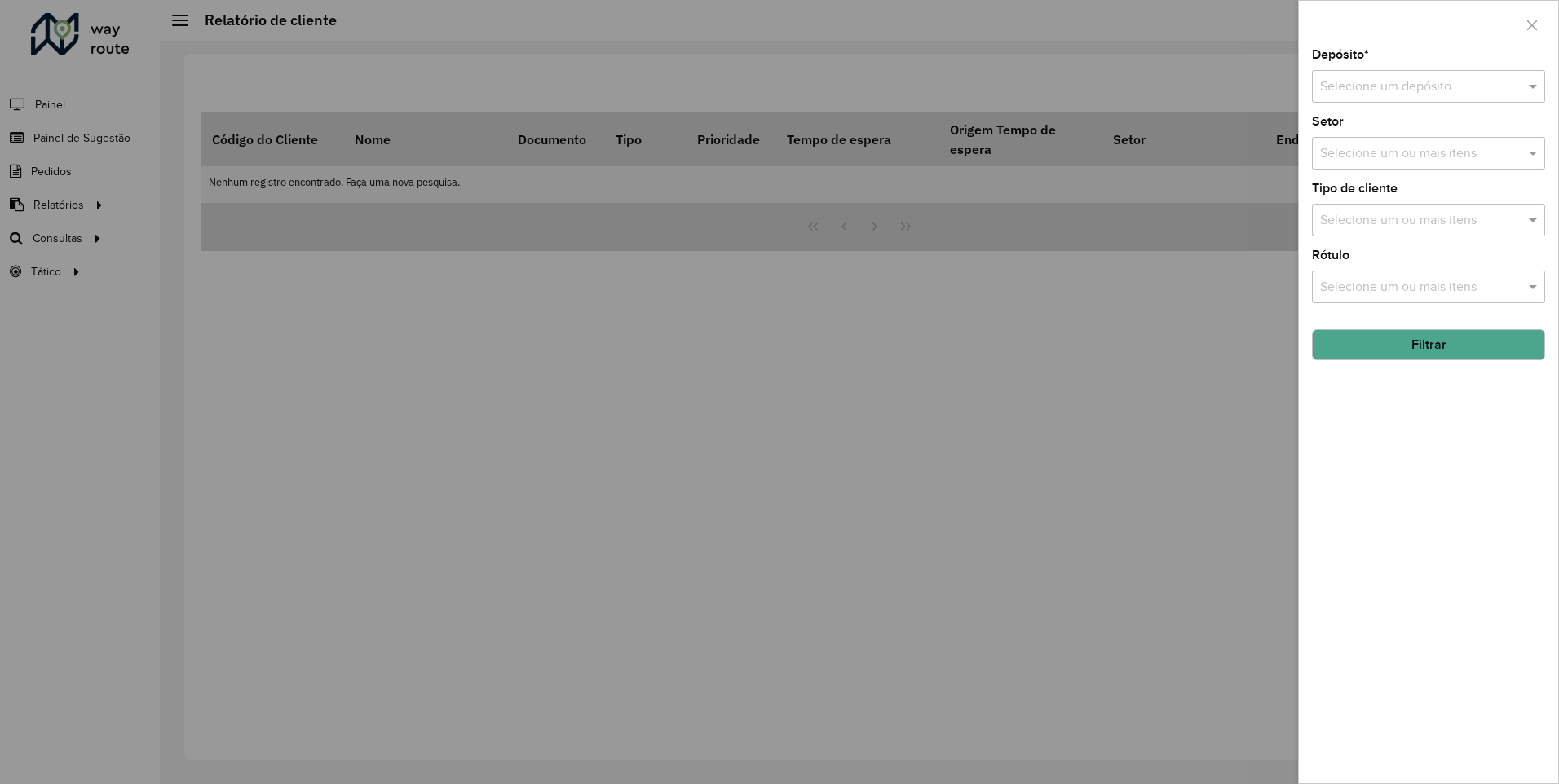
click at [1206, 251] on div at bounding box center [780, 392] width 1559 height 784
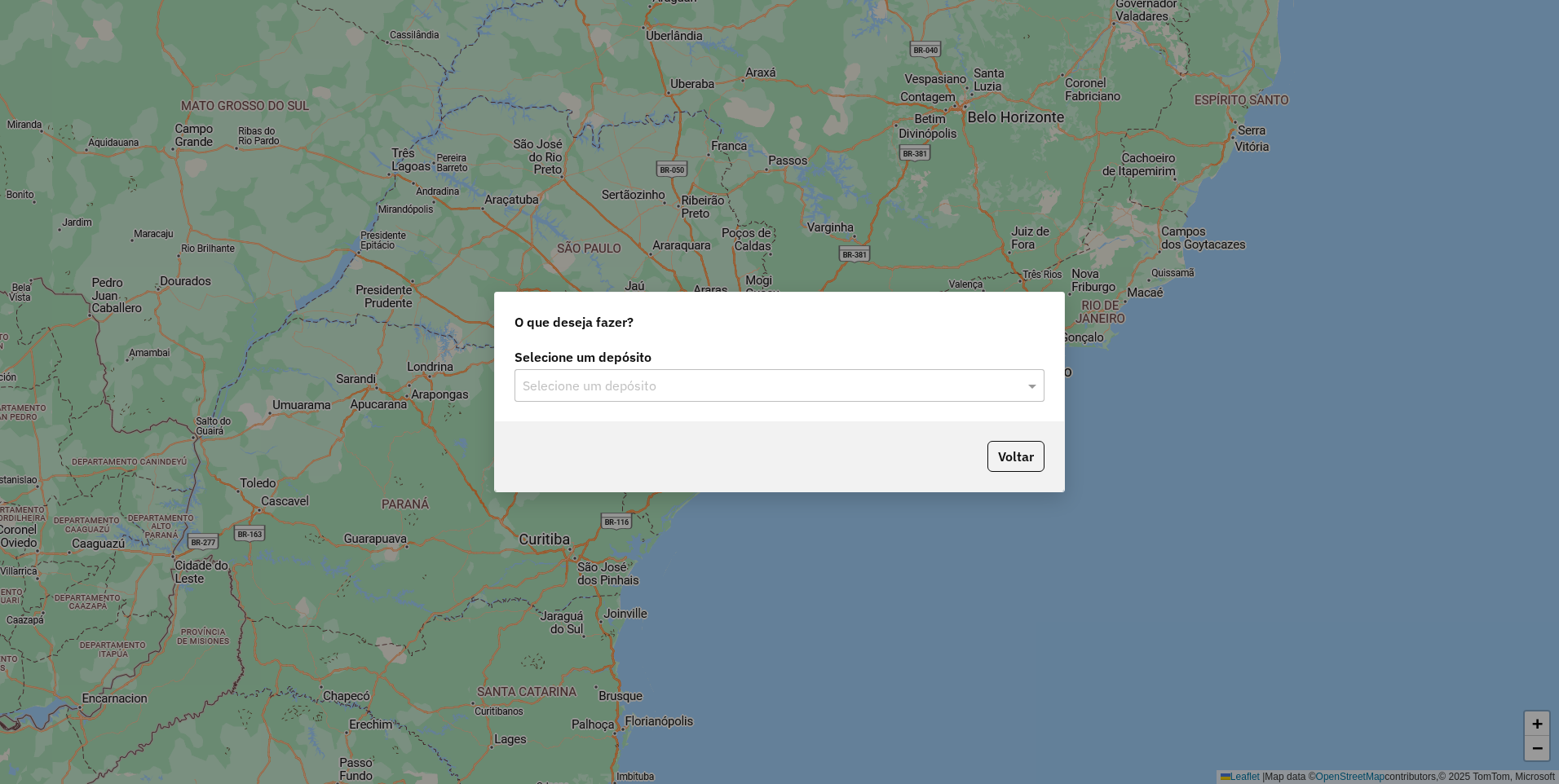
click at [762, 381] on input "text" at bounding box center [763, 386] width 481 height 19
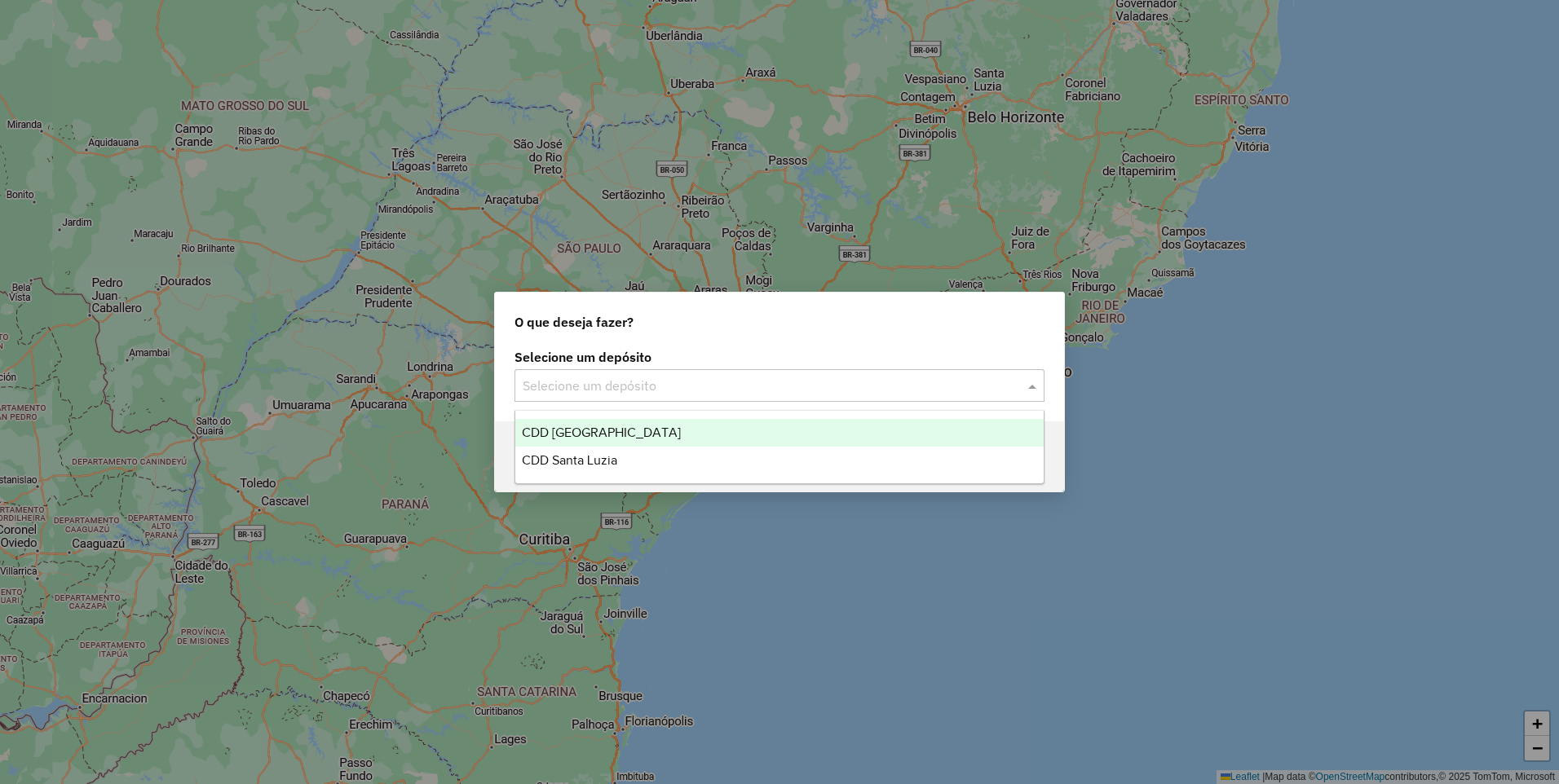
click at [684, 435] on div "CDD [GEOGRAPHIC_DATA]" at bounding box center [780, 432] width 529 height 28
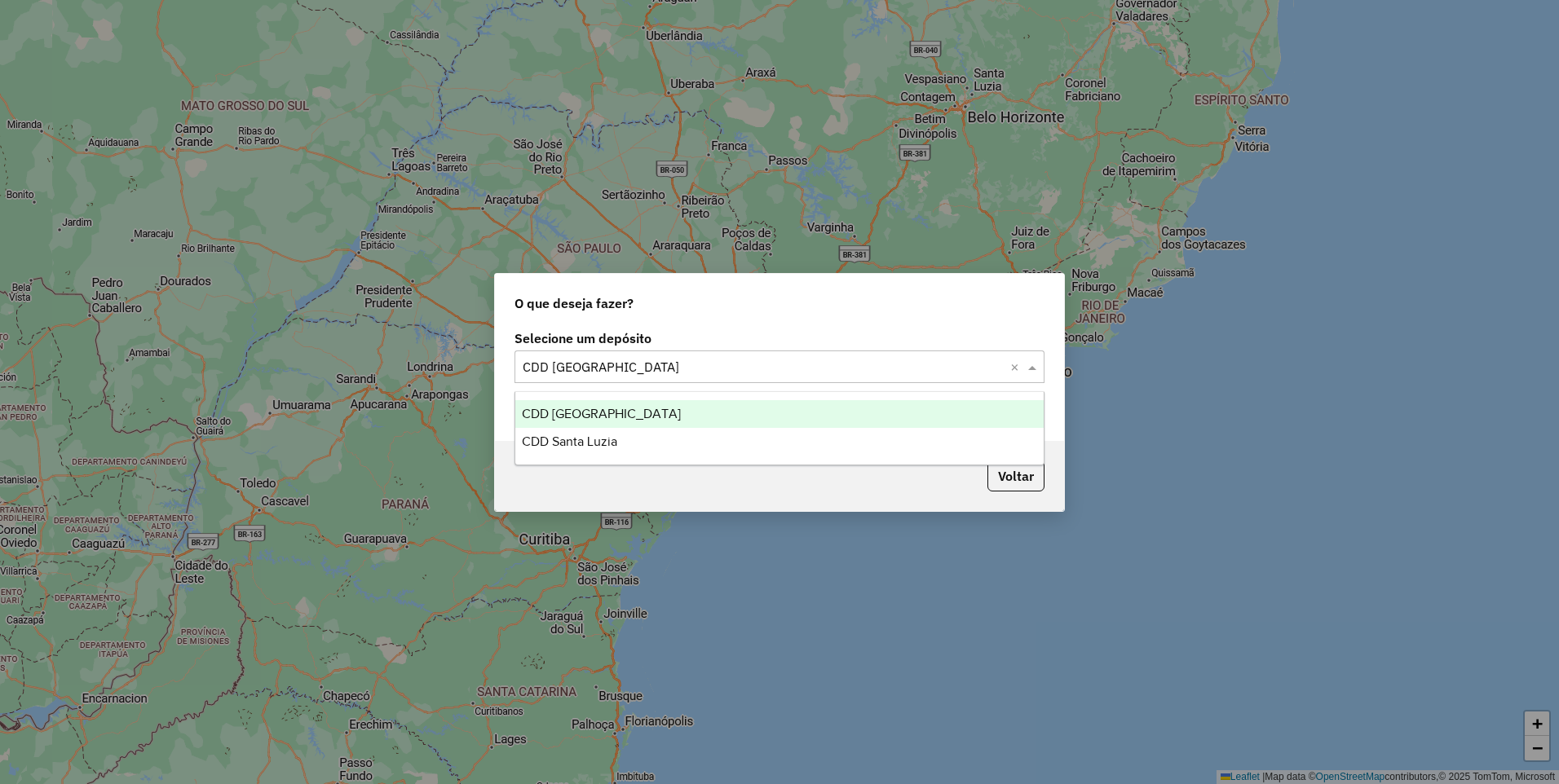
click at [898, 372] on input "text" at bounding box center [763, 367] width 481 height 19
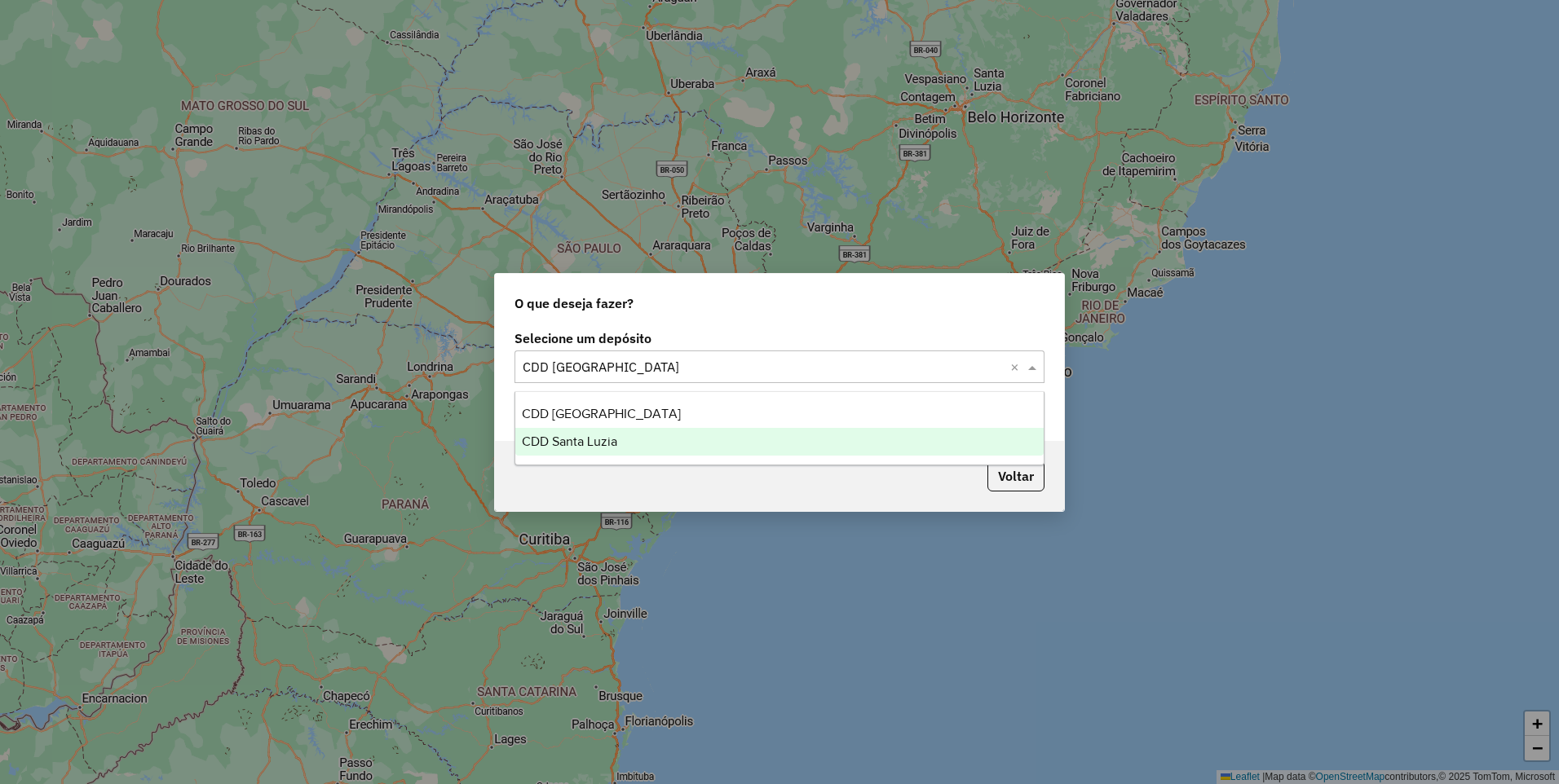
click at [692, 446] on div "CDD Santa Luzia" at bounding box center [780, 442] width 529 height 28
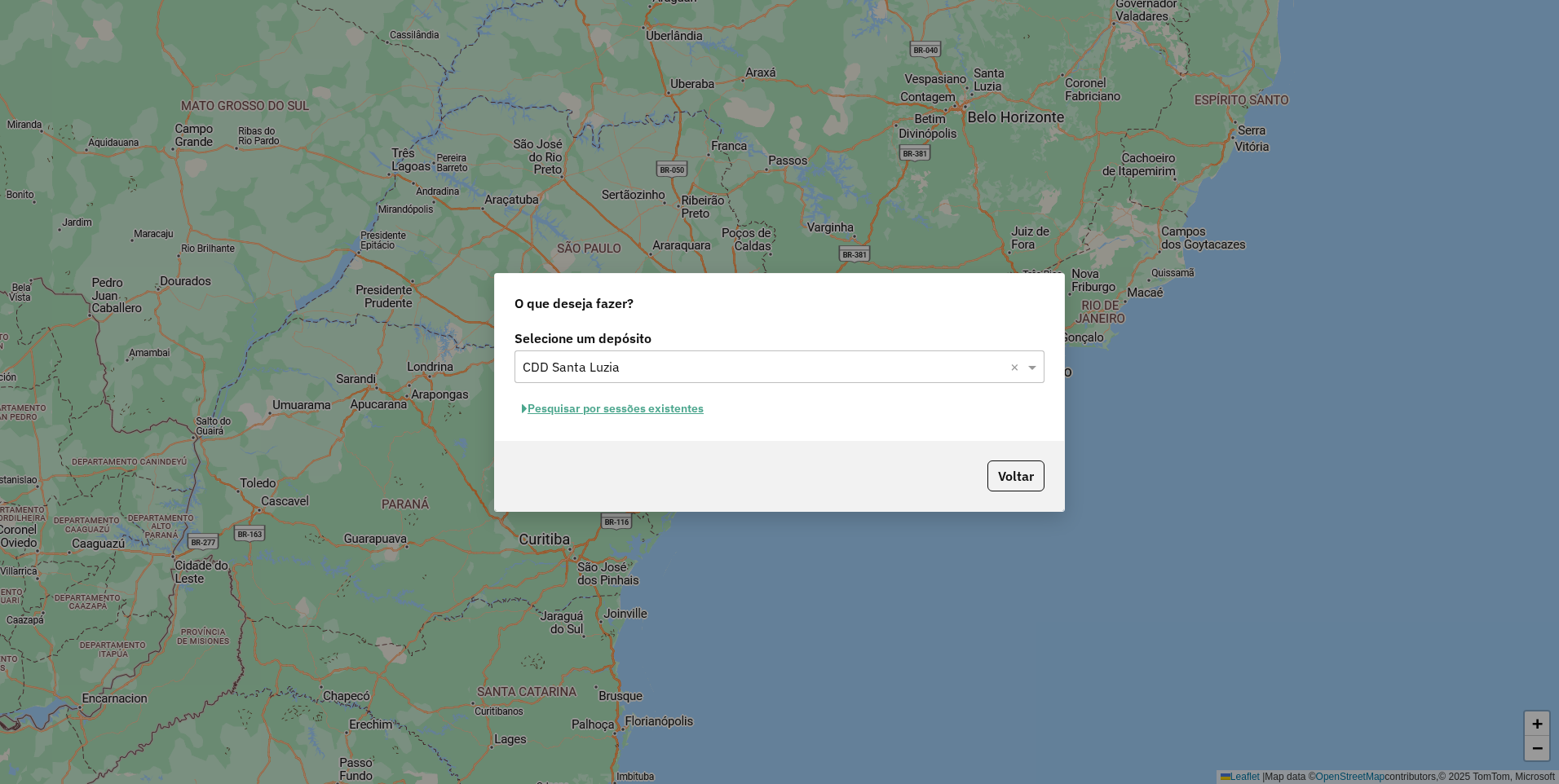
click at [650, 409] on button "Pesquisar por sessões existentes" at bounding box center [613, 408] width 197 height 25
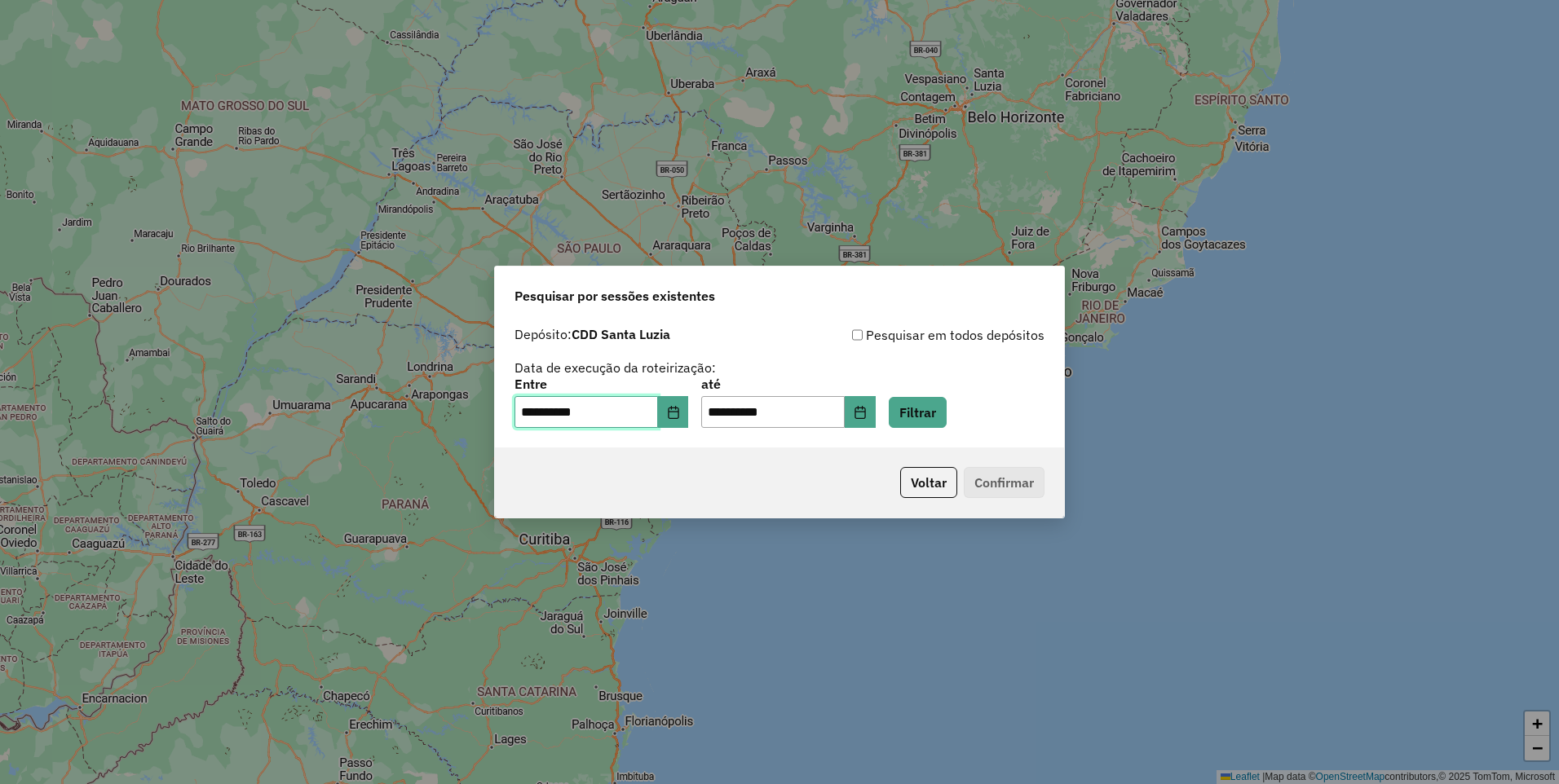
click at [537, 417] on input "**********" at bounding box center [586, 412] width 143 height 33
type input "**********"
click at [943, 412] on button "Filtrar" at bounding box center [917, 412] width 58 height 31
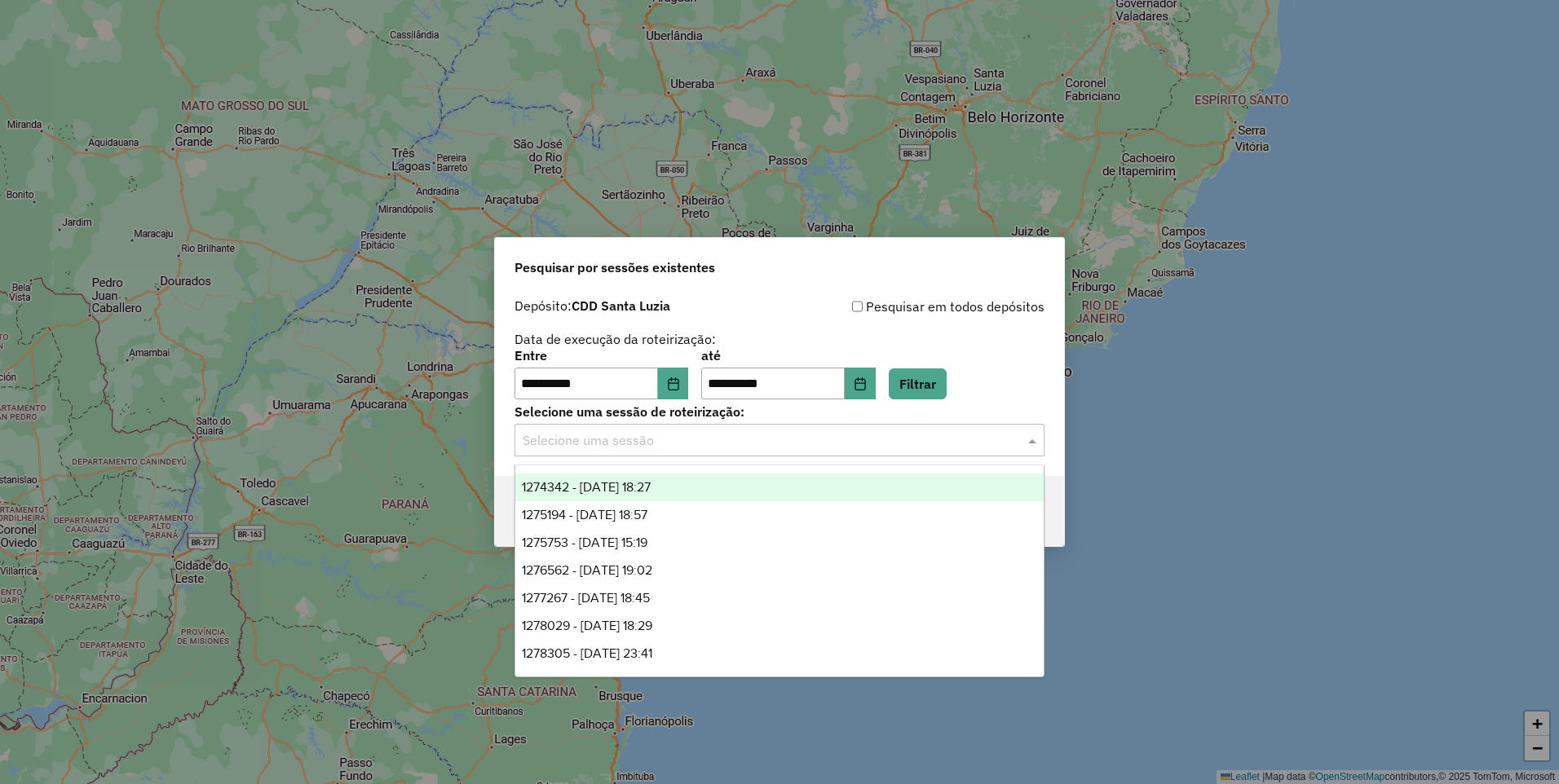
click at [892, 440] on input "text" at bounding box center [763, 441] width 481 height 19
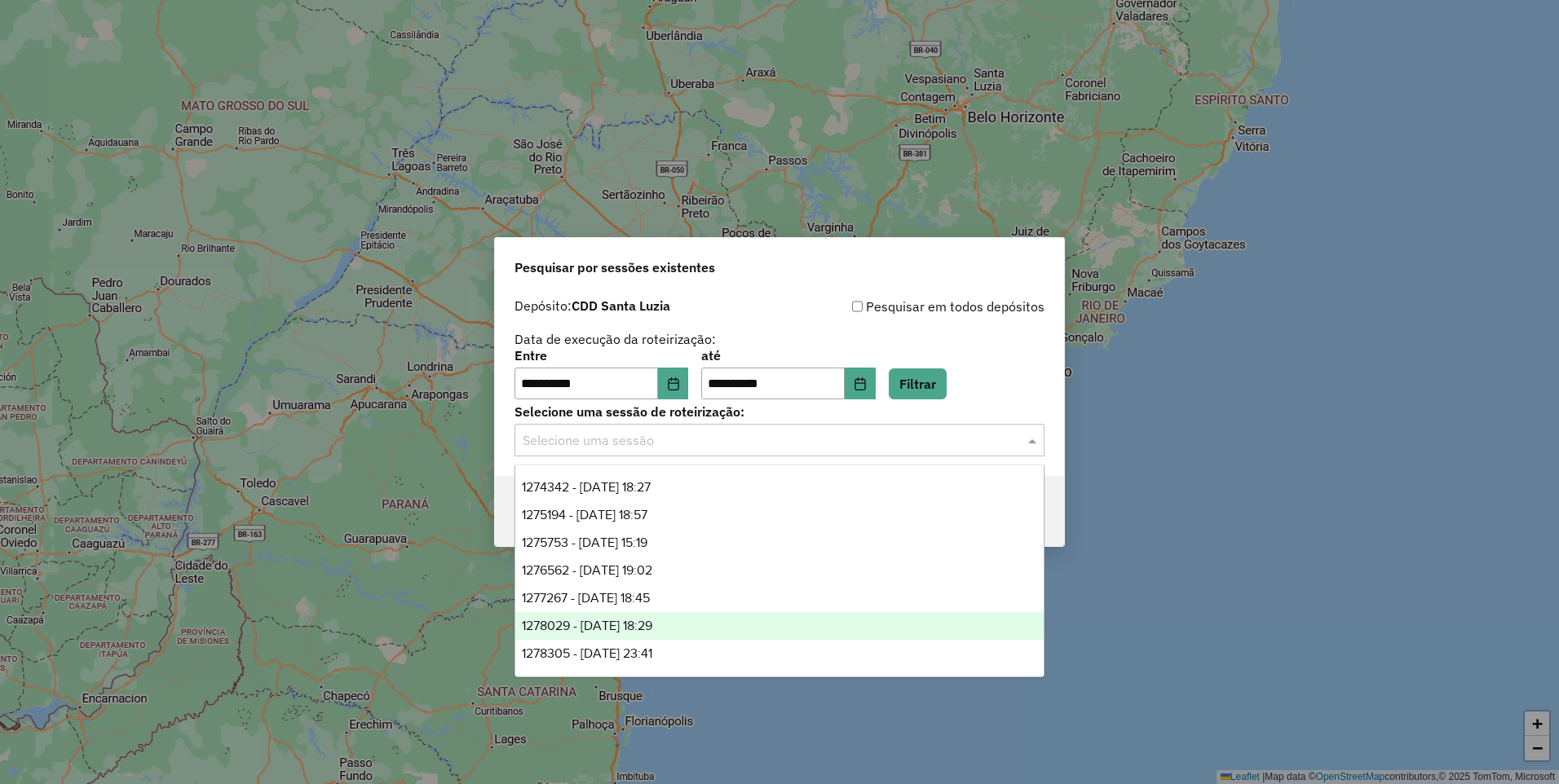
click at [701, 619] on div "1278029 - 18/09/2025 18:29" at bounding box center [780, 625] width 529 height 28
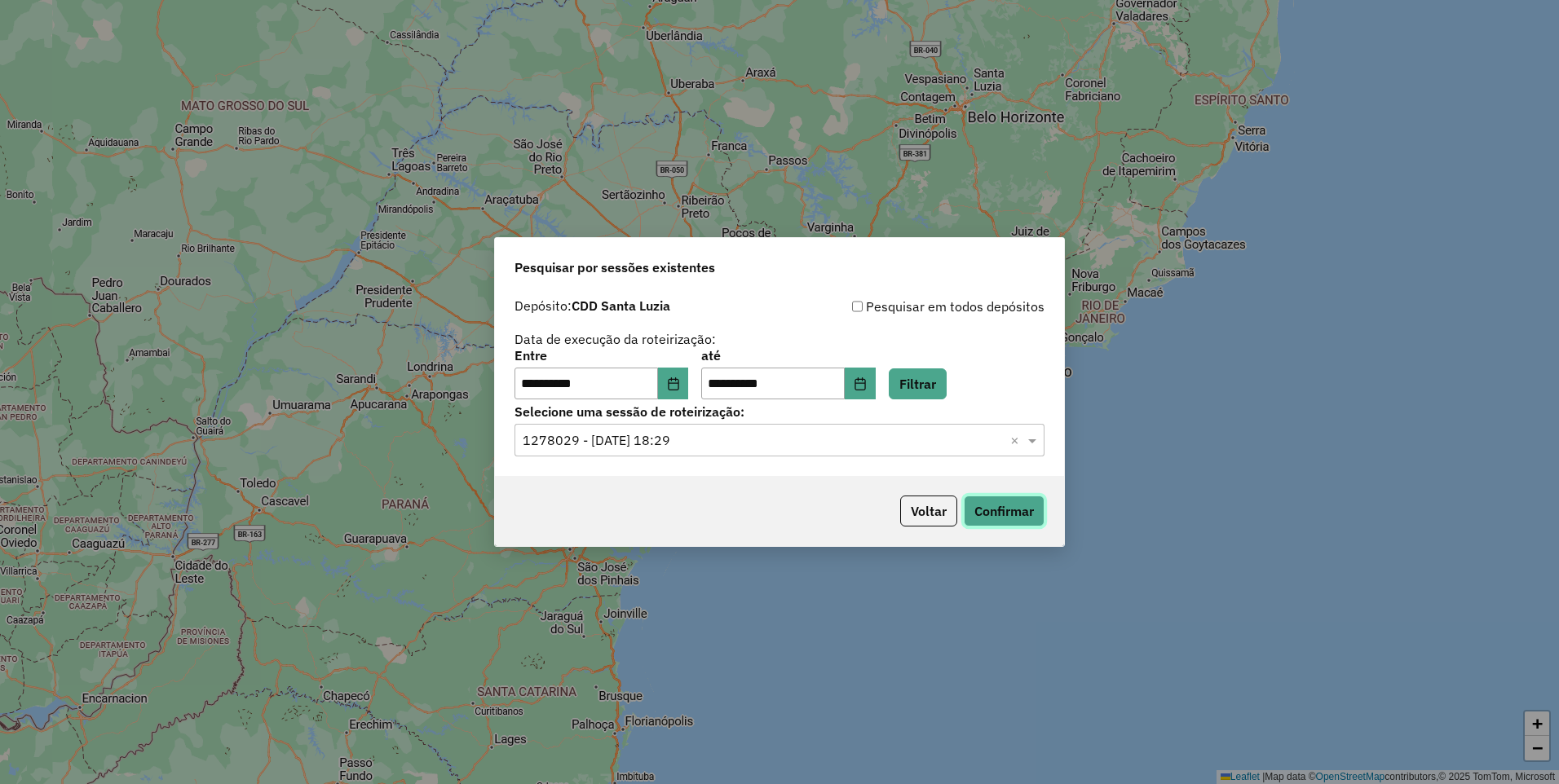
click at [1010, 512] on button "Confirmar" at bounding box center [1004, 511] width 80 height 31
click at [1271, 358] on div "**********" at bounding box center [780, 392] width 1559 height 784
click at [896, 519] on p-footer "Voltar Confirmar" at bounding box center [970, 511] width 151 height 31
click at [913, 517] on button "Voltar" at bounding box center [929, 511] width 57 height 31
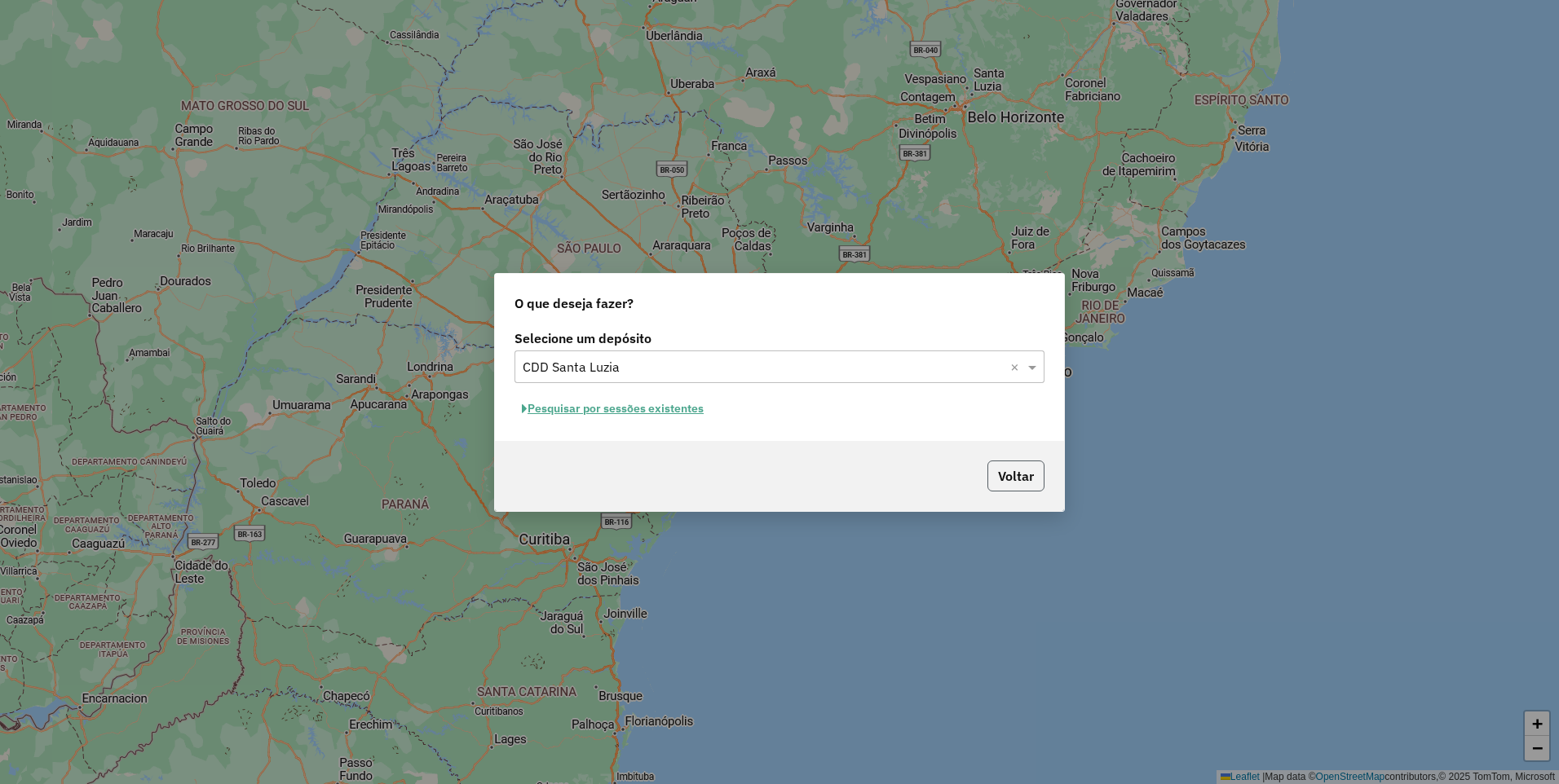
click at [999, 481] on button "Voltar" at bounding box center [1017, 476] width 57 height 31
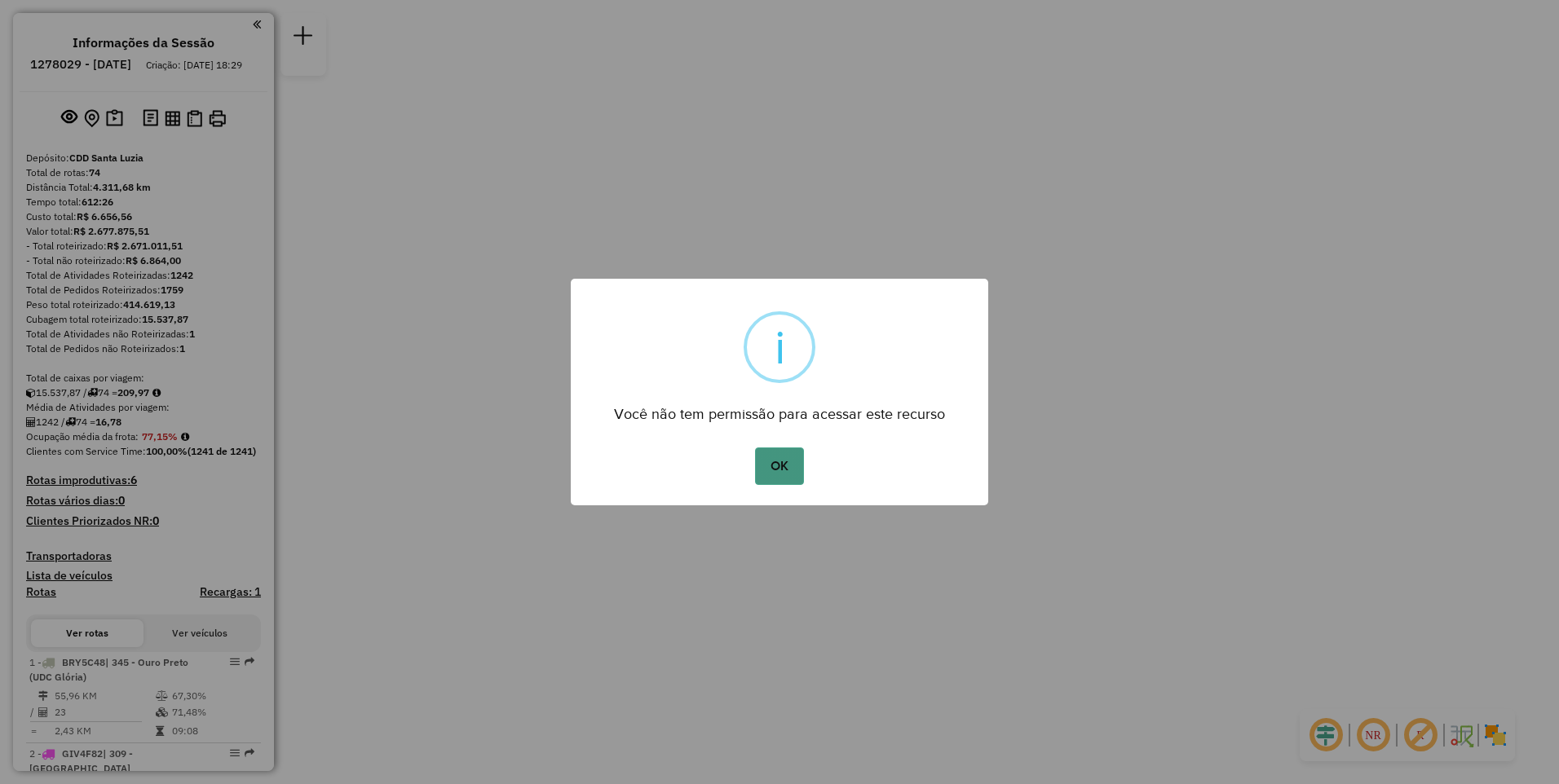
click at [785, 466] on button "OK" at bounding box center [780, 466] width 48 height 37
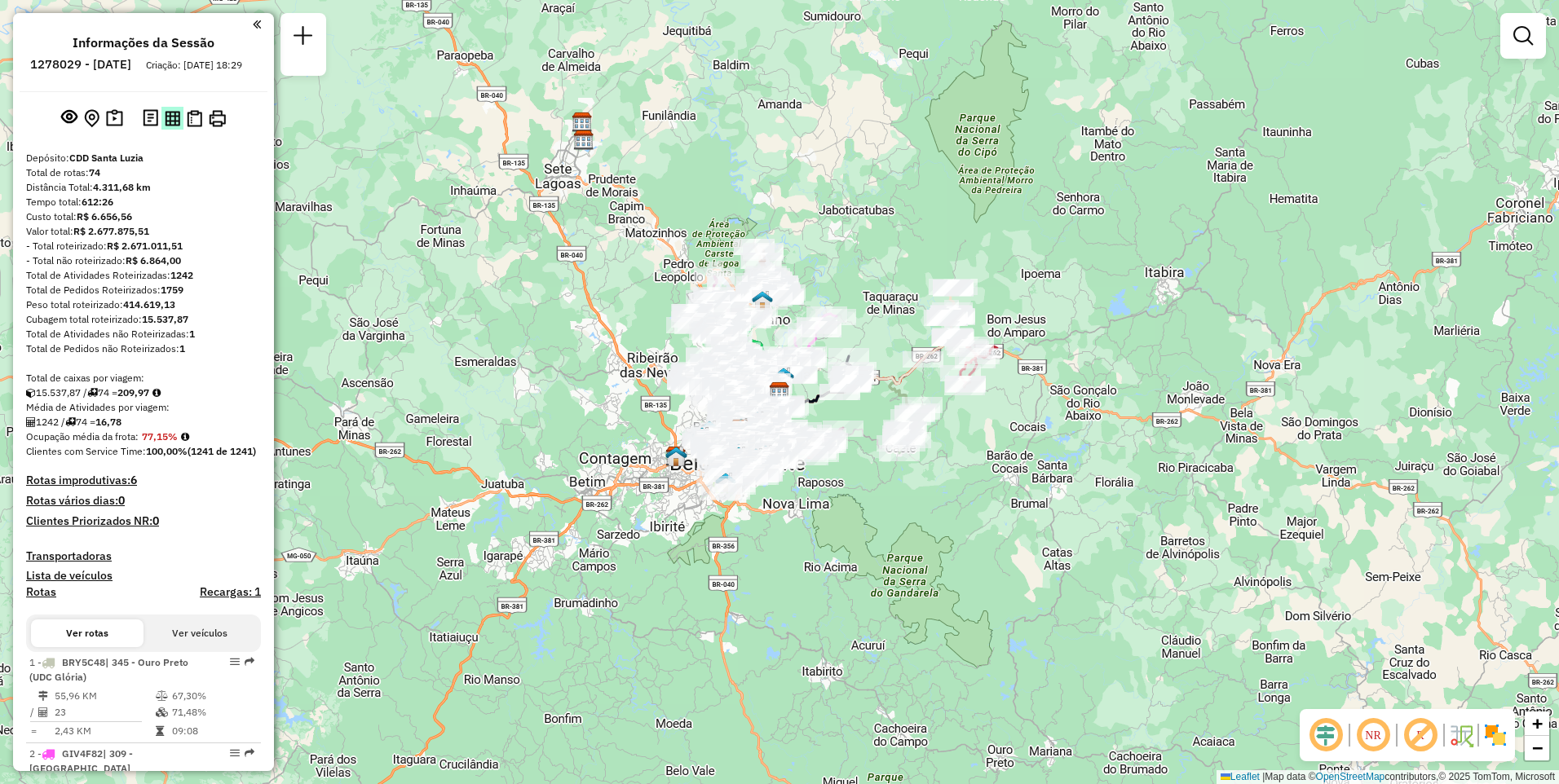
click at [173, 126] on img at bounding box center [172, 119] width 15 height 15
click at [197, 127] on img at bounding box center [194, 119] width 15 height 17
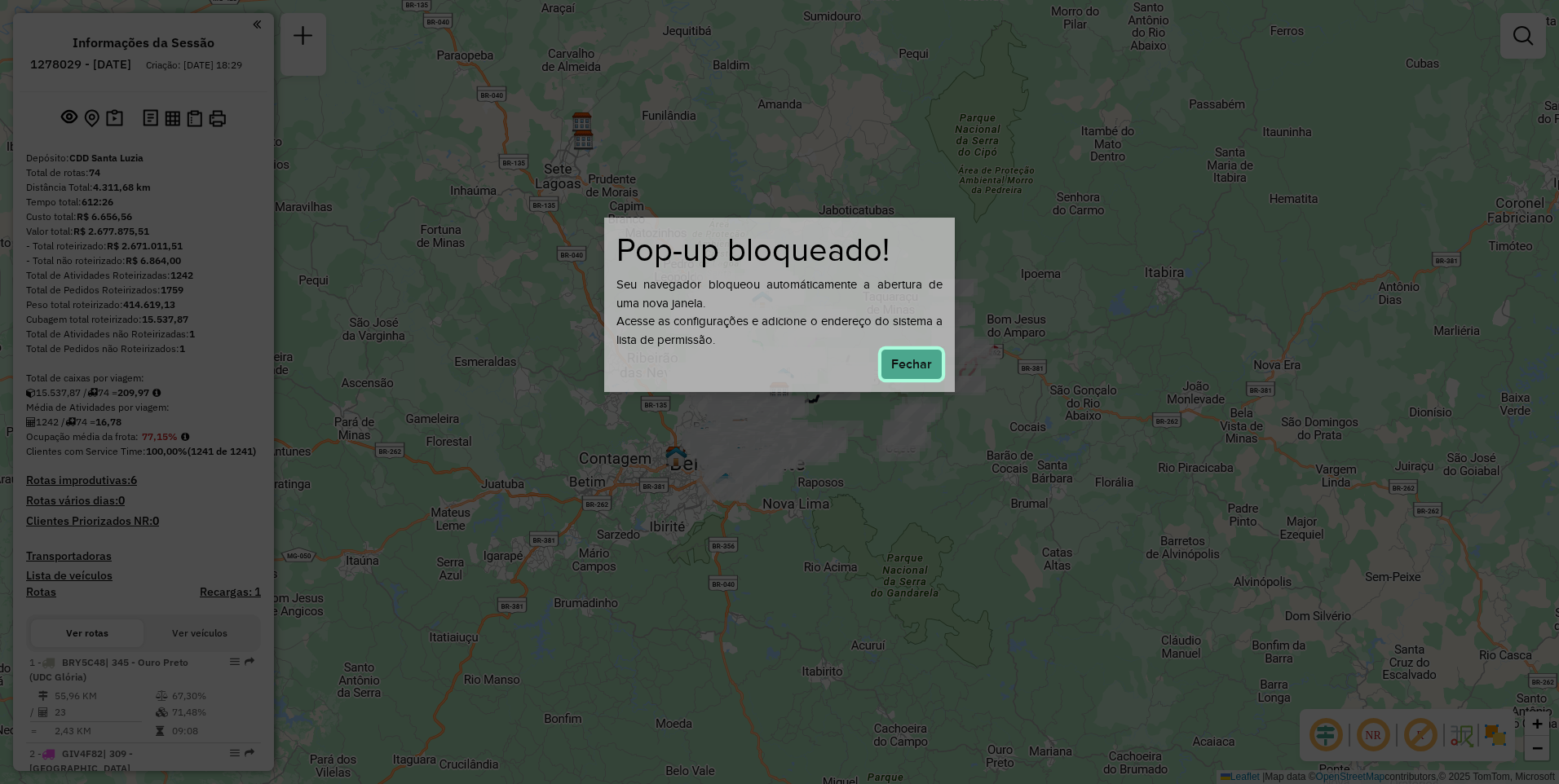
click at [908, 376] on button "Fechar" at bounding box center [911, 364] width 62 height 31
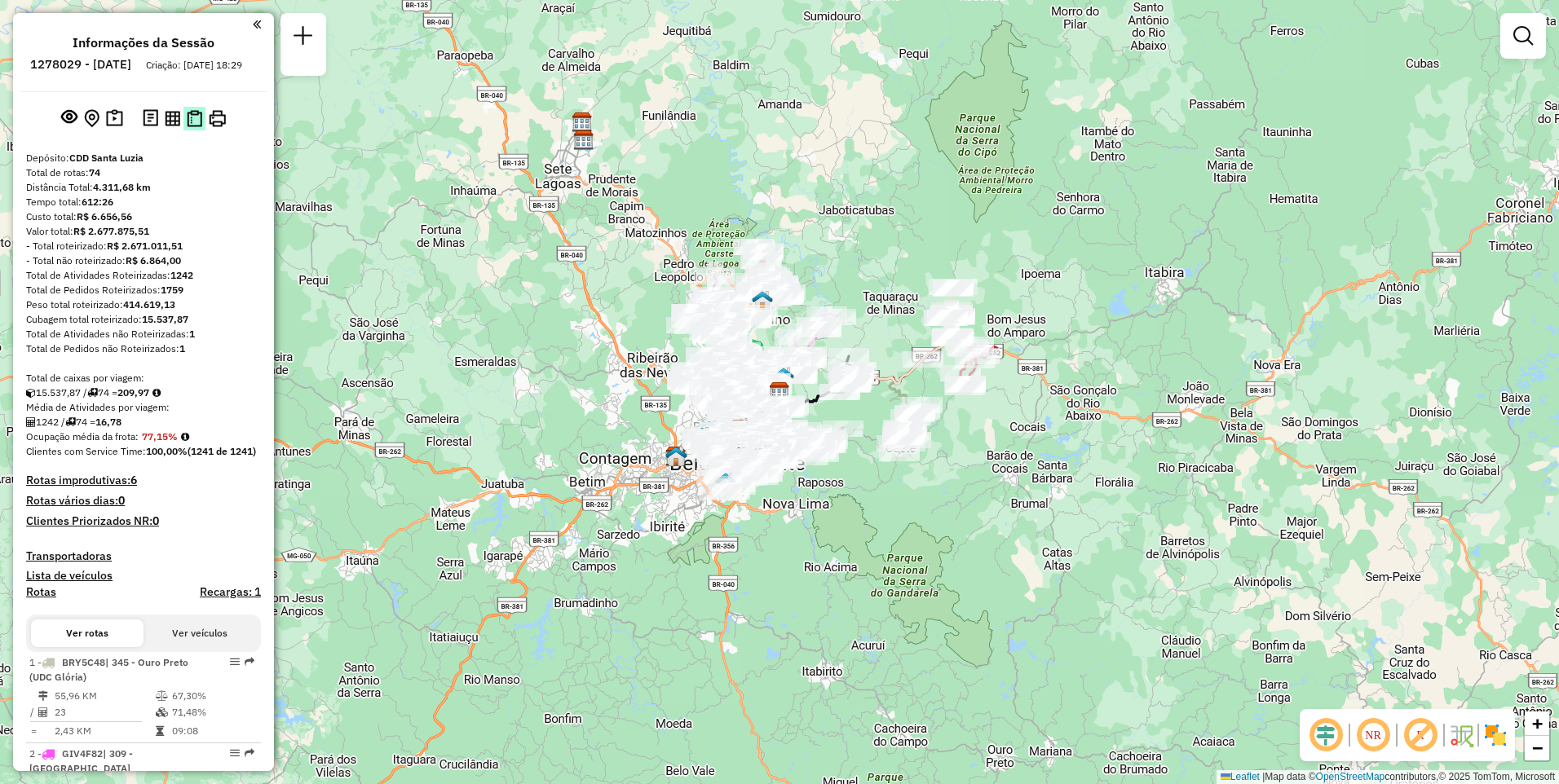
click at [186, 130] on button at bounding box center [194, 119] width 22 height 24
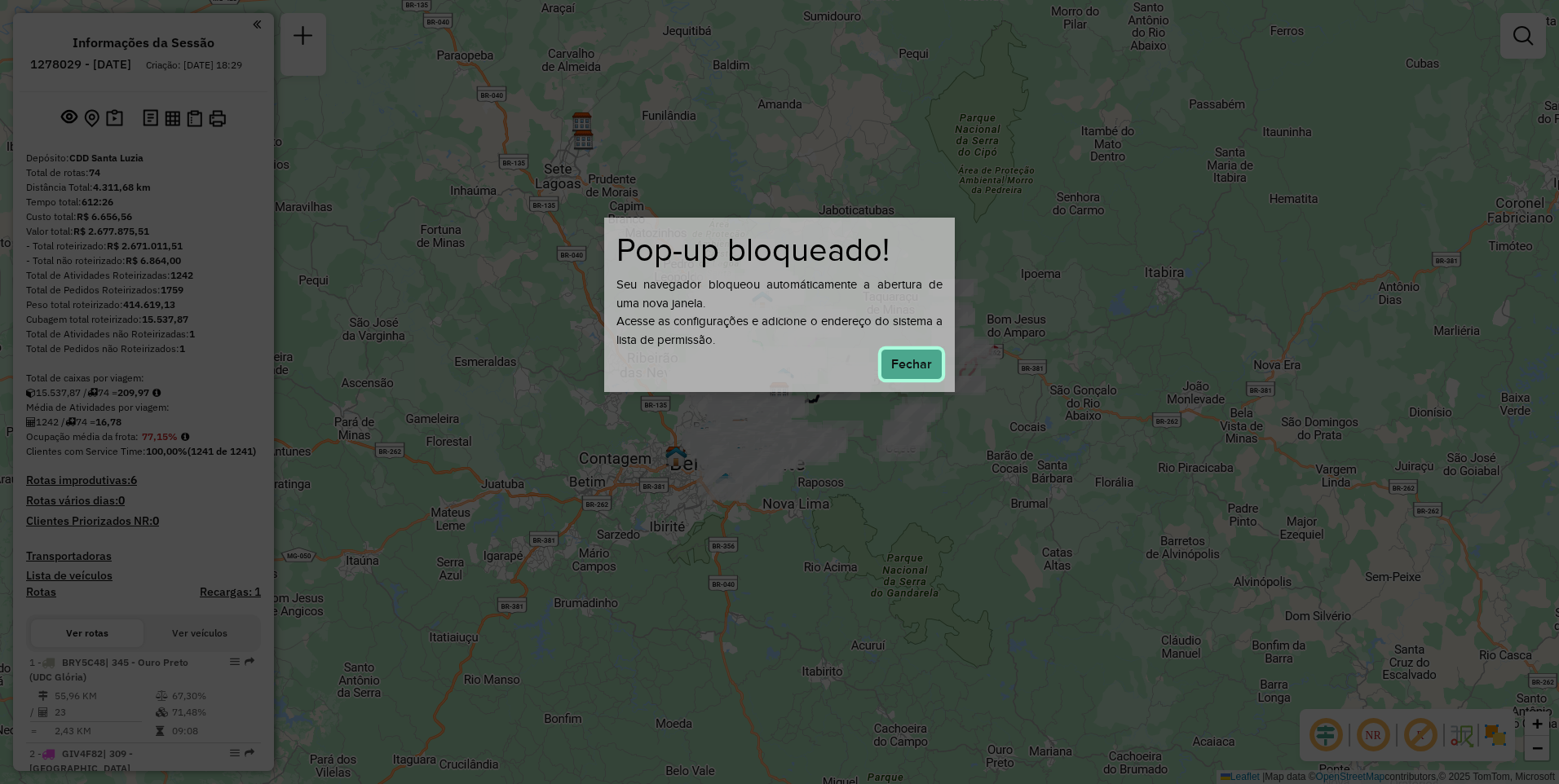
click at [920, 373] on button "Fechar" at bounding box center [911, 364] width 62 height 31
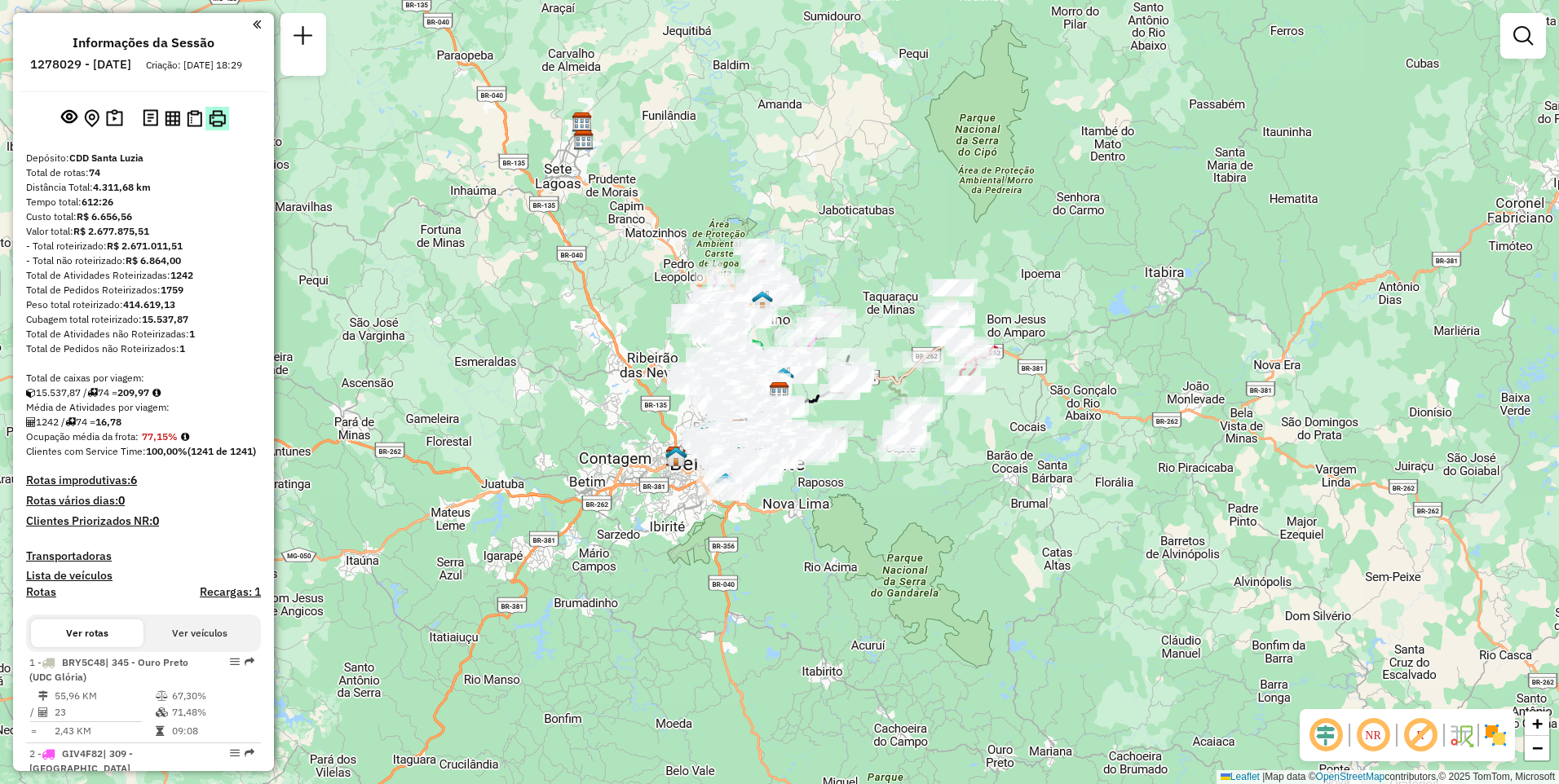
click at [210, 127] on img at bounding box center [217, 119] width 17 height 17
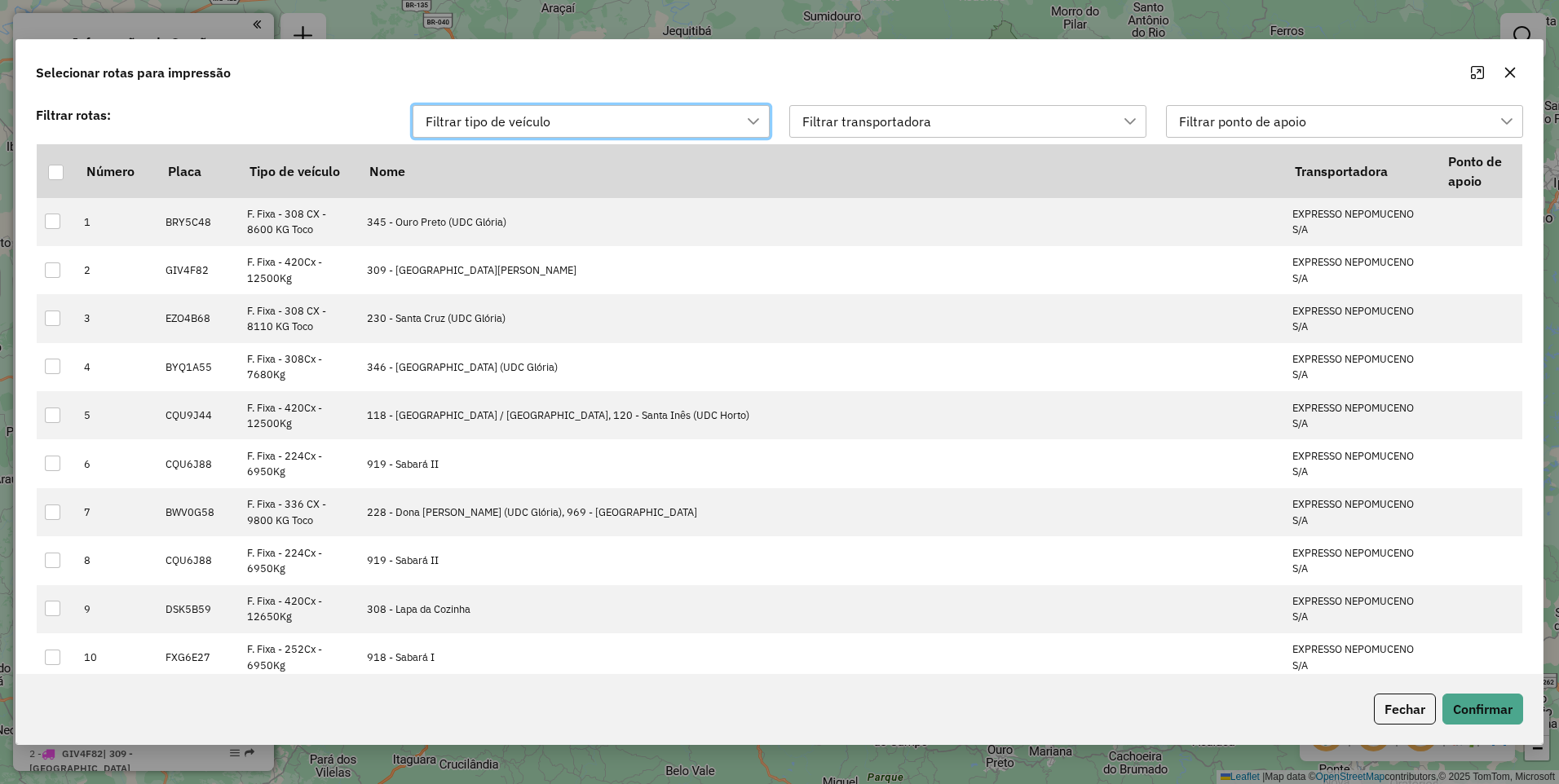
scroll to position [245, 0]
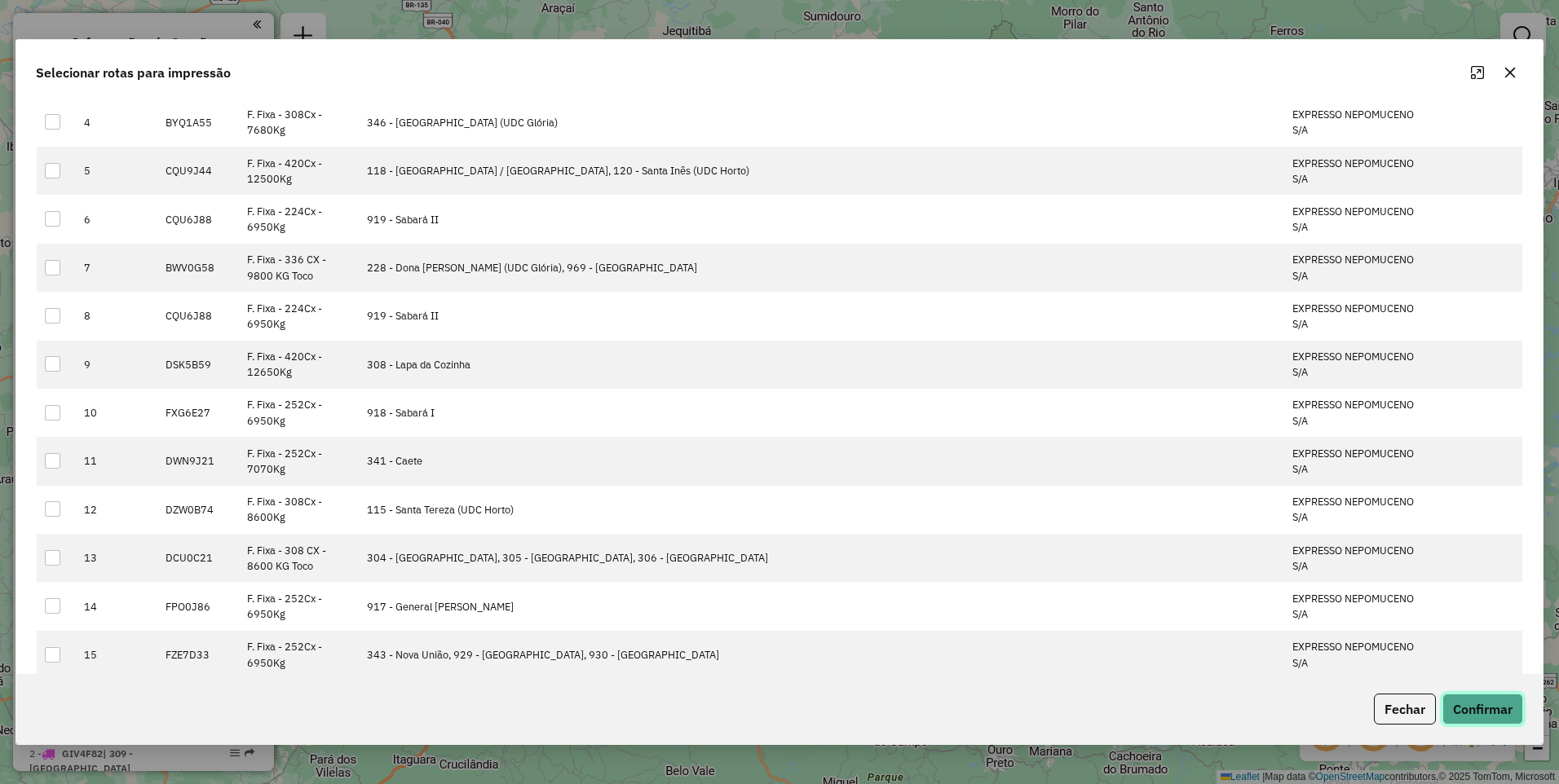
click at [1482, 701] on button "Confirmar" at bounding box center [1483, 709] width 80 height 31
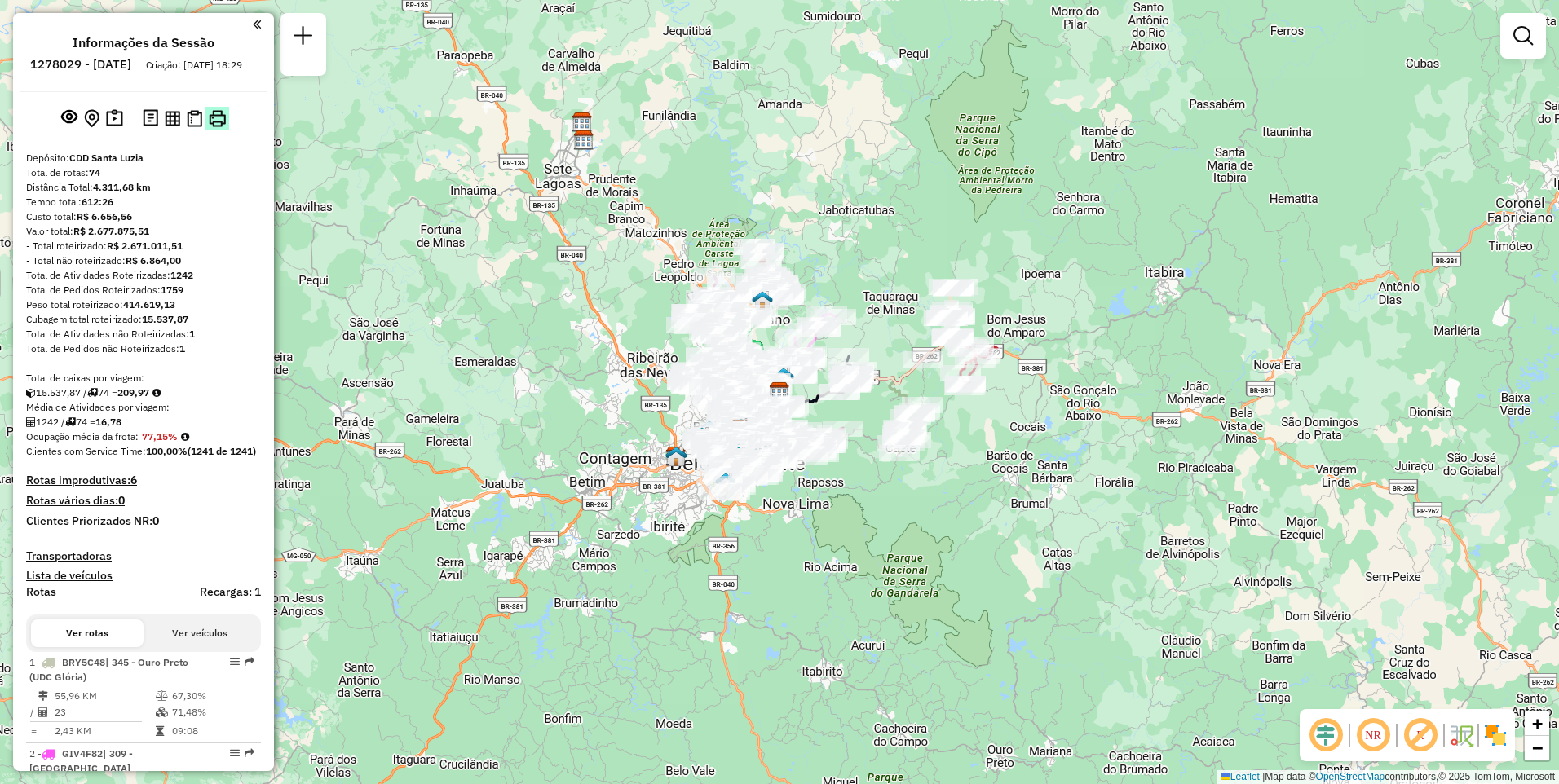
click at [222, 125] on img at bounding box center [217, 119] width 17 height 17
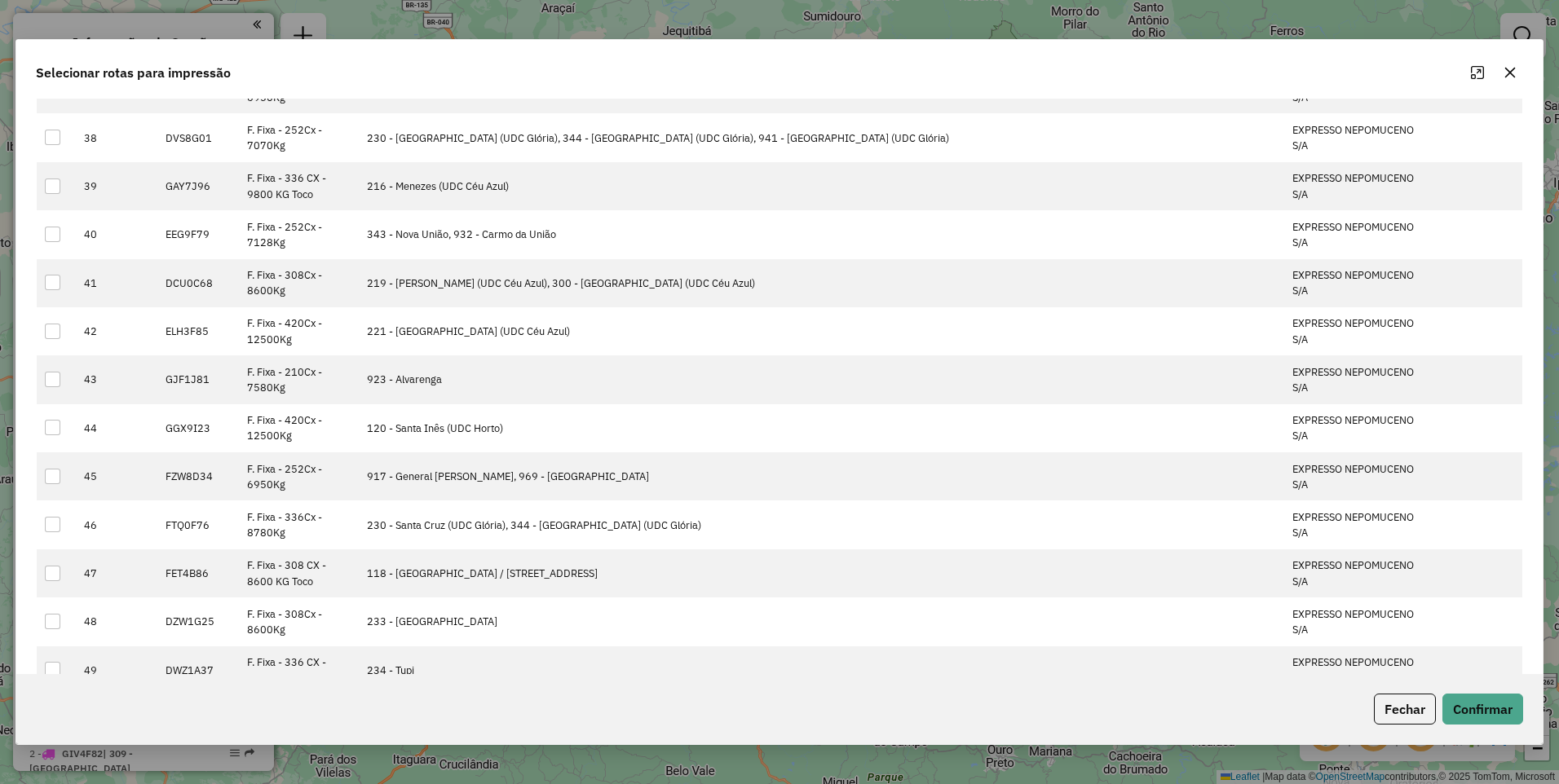
scroll to position [2287, 0]
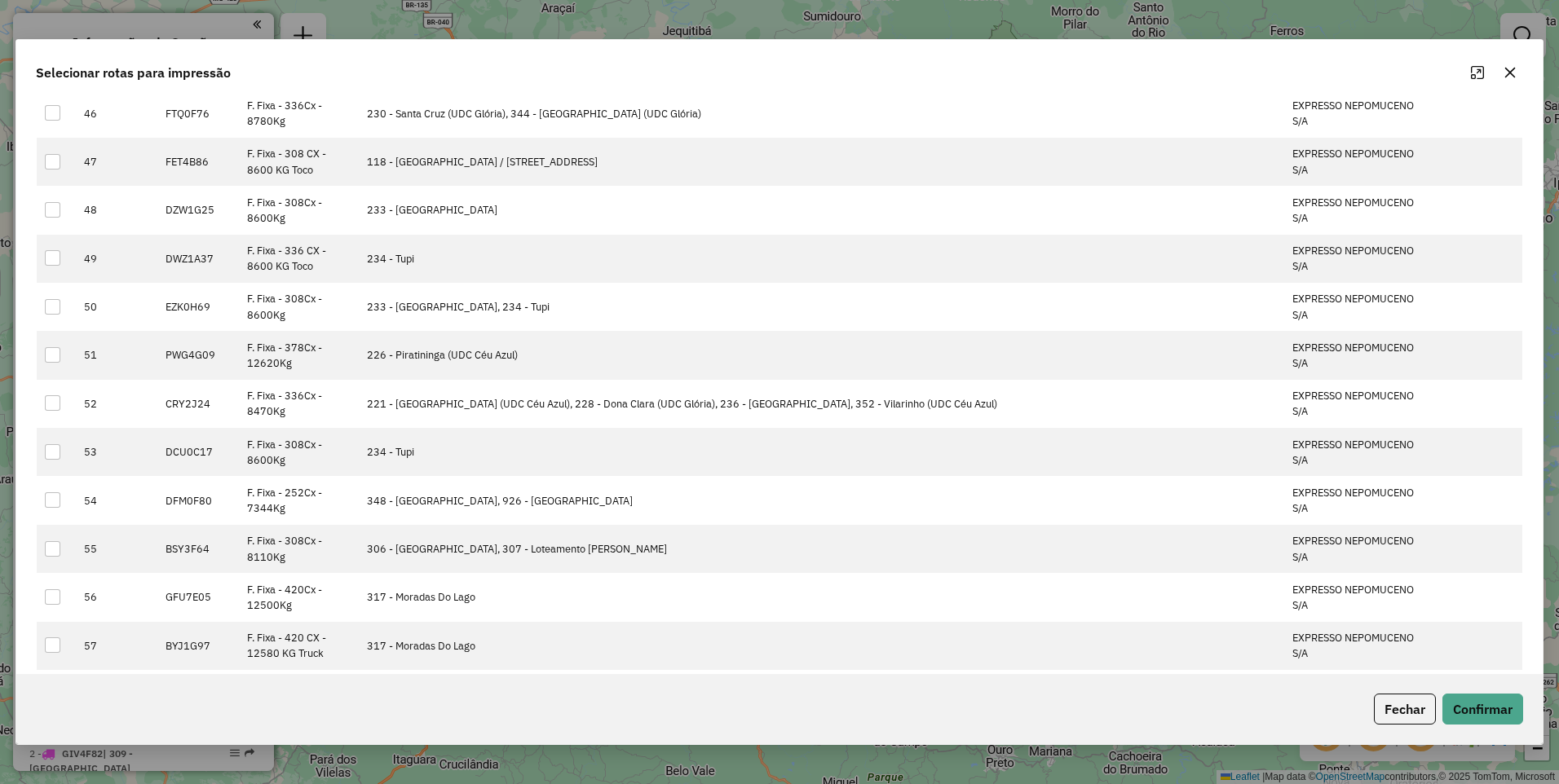
click at [1513, 75] on icon "button" at bounding box center [1510, 73] width 13 height 13
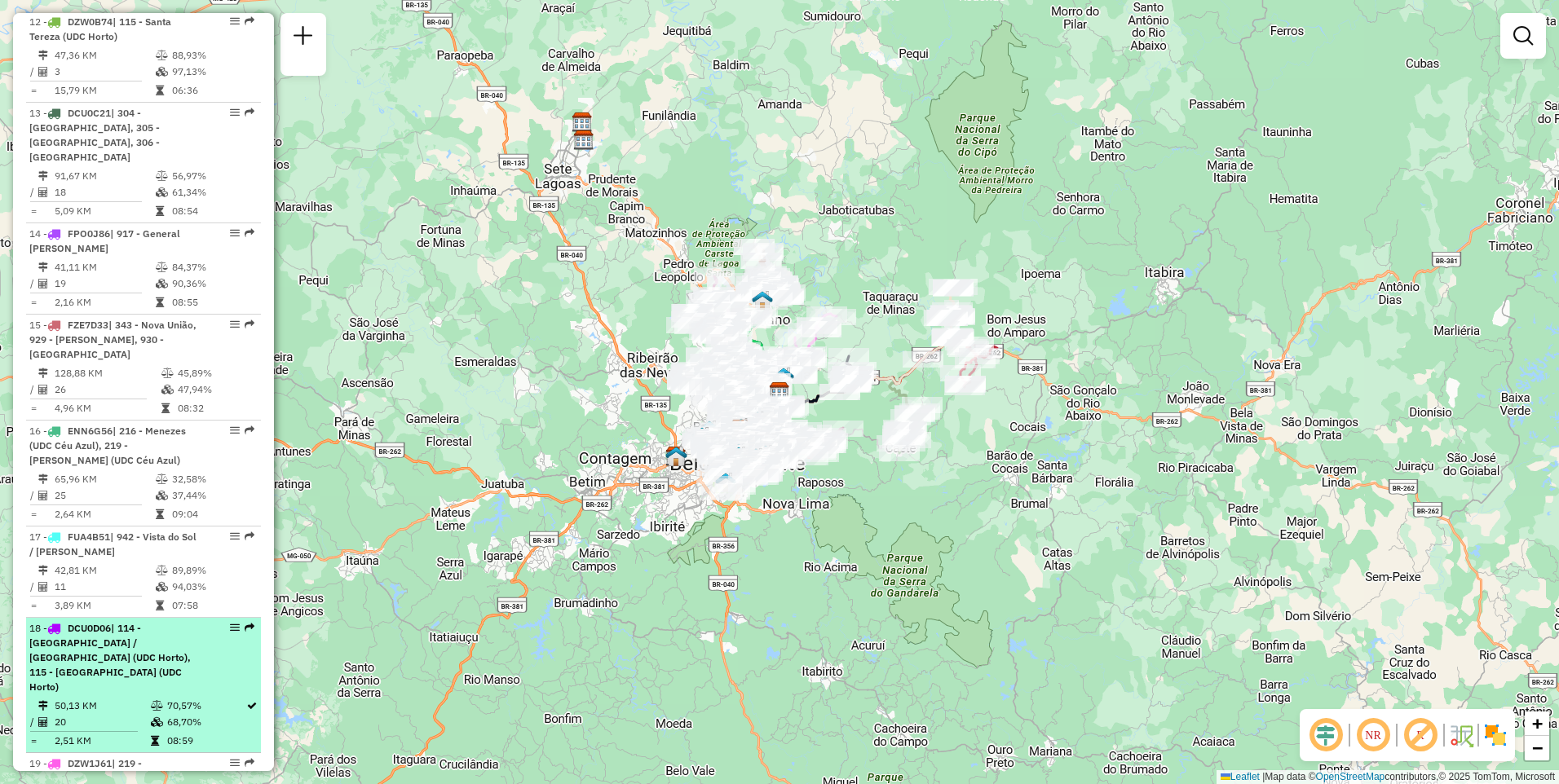
scroll to position [1875, 0]
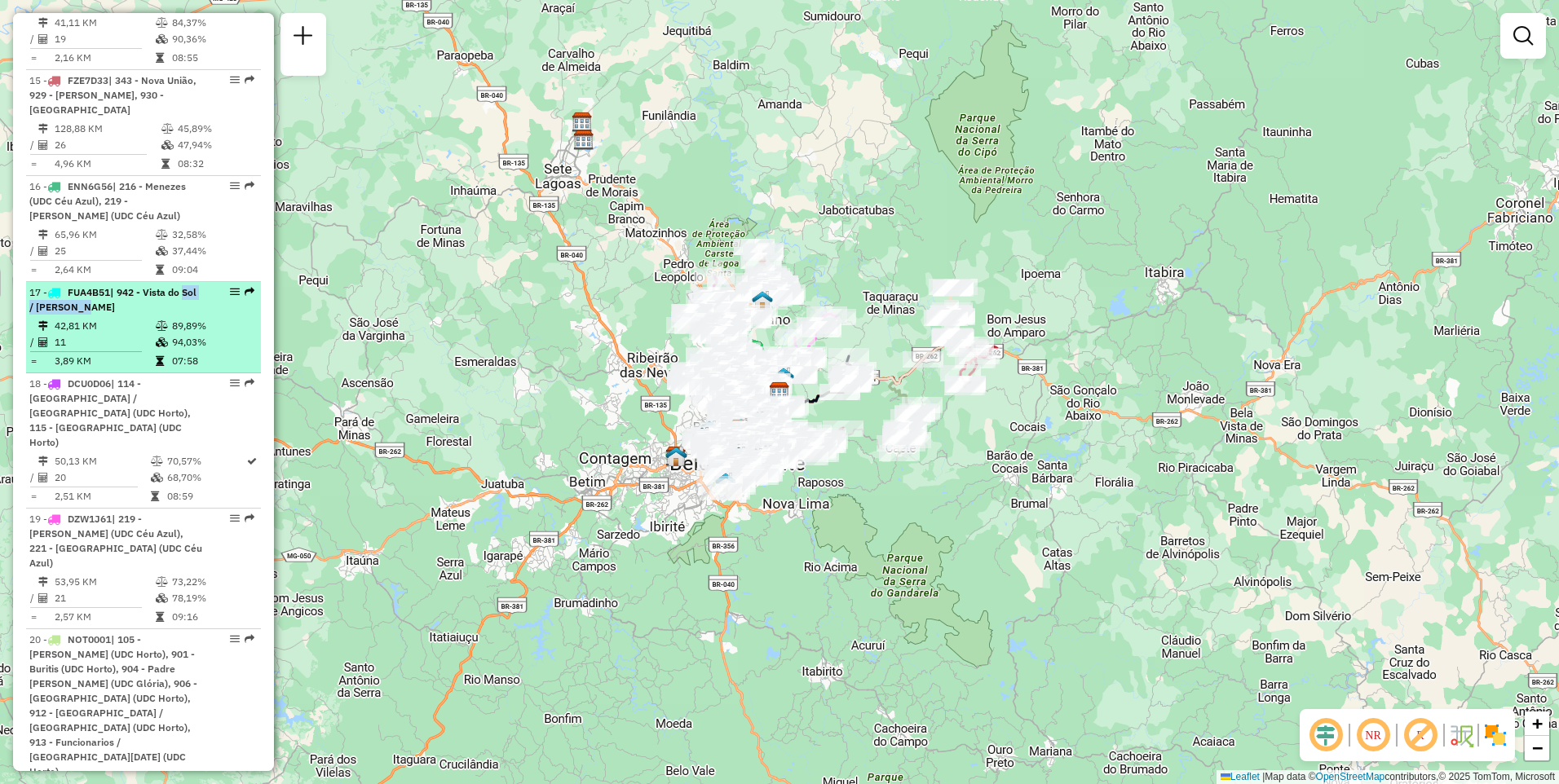
drag, startPoint x: 189, startPoint y: 264, endPoint x: 187, endPoint y: 274, distance: 10.2
click at [187, 285] on div "17 - FUA4B51 | 942 - Vista do Sol / Paulo VI" at bounding box center [116, 299] width 173 height 30
select select "**********"
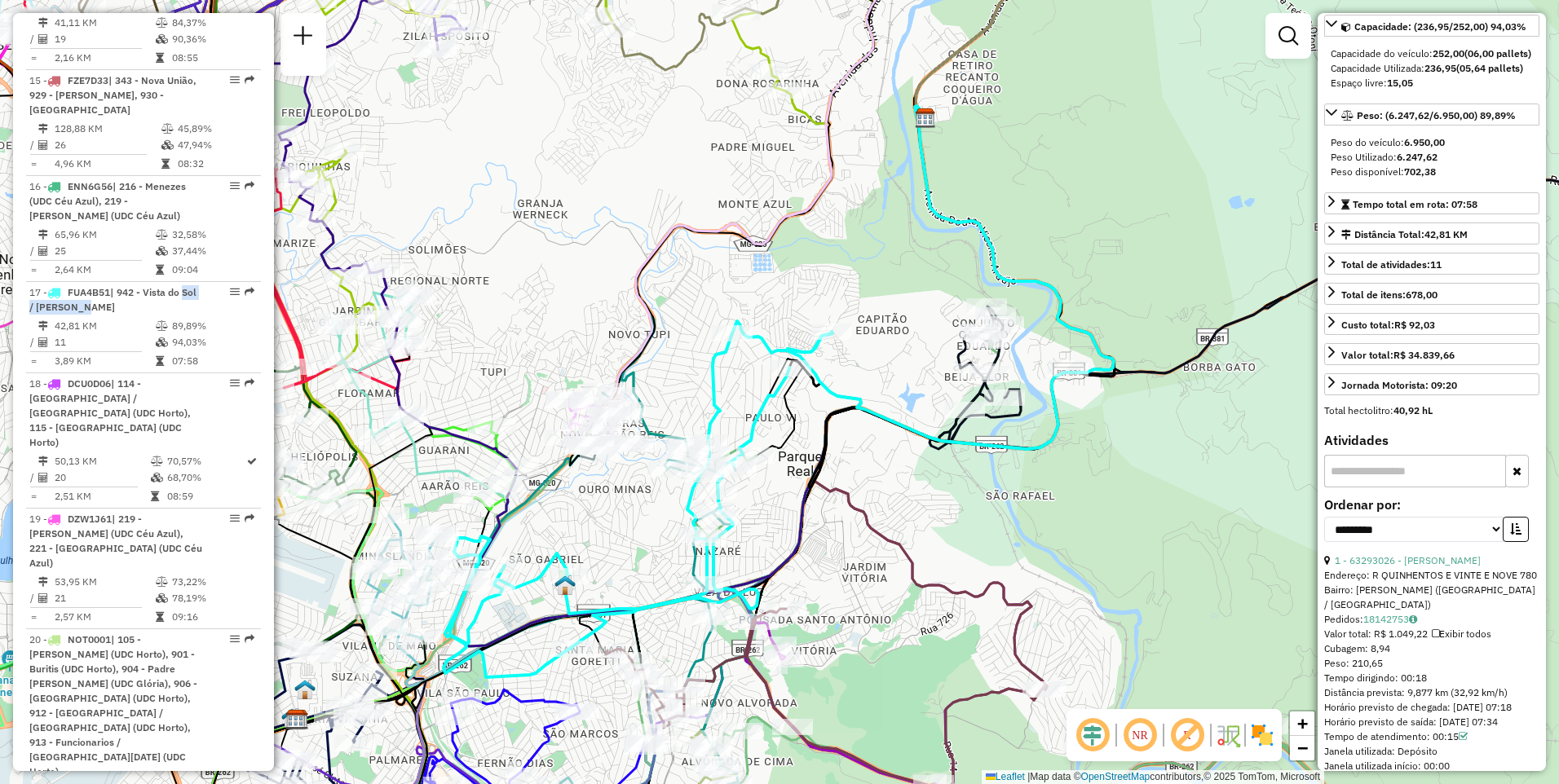
scroll to position [0, 0]
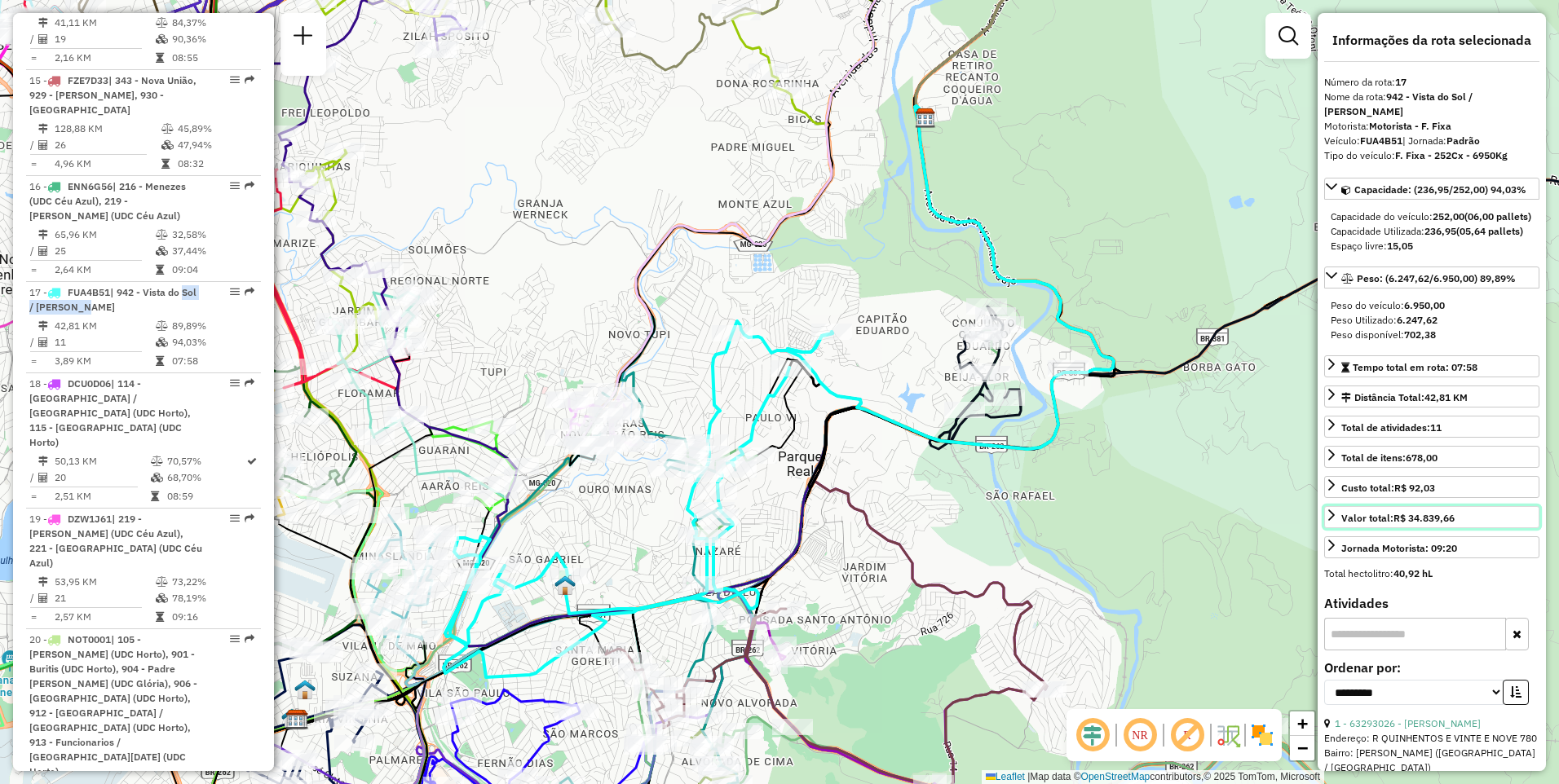
click at [1401, 524] on strong "R$ 34.839,66" at bounding box center [1424, 518] width 61 height 12
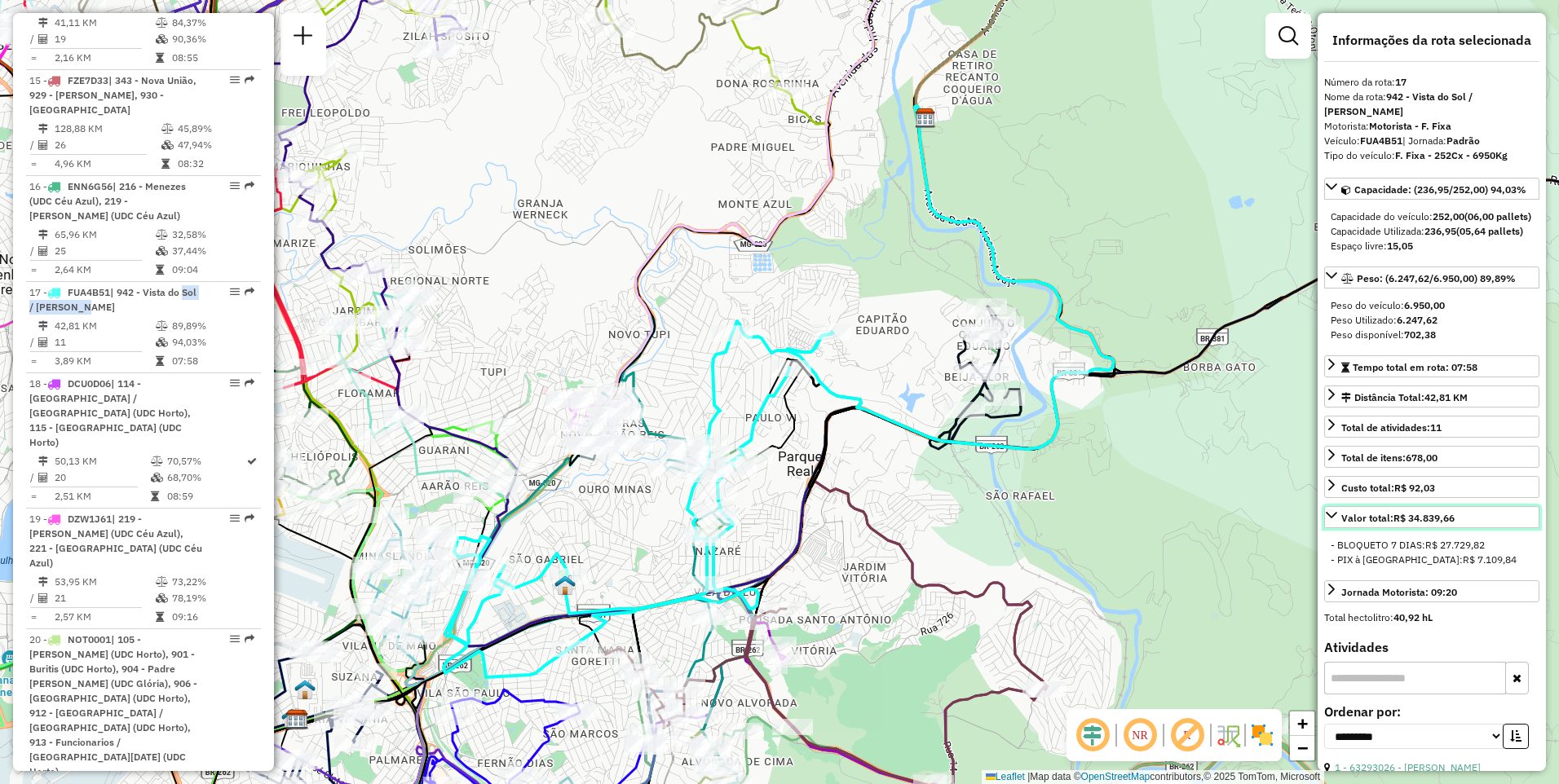
click at [1410, 524] on strong "R$ 34.839,66" at bounding box center [1424, 518] width 61 height 12
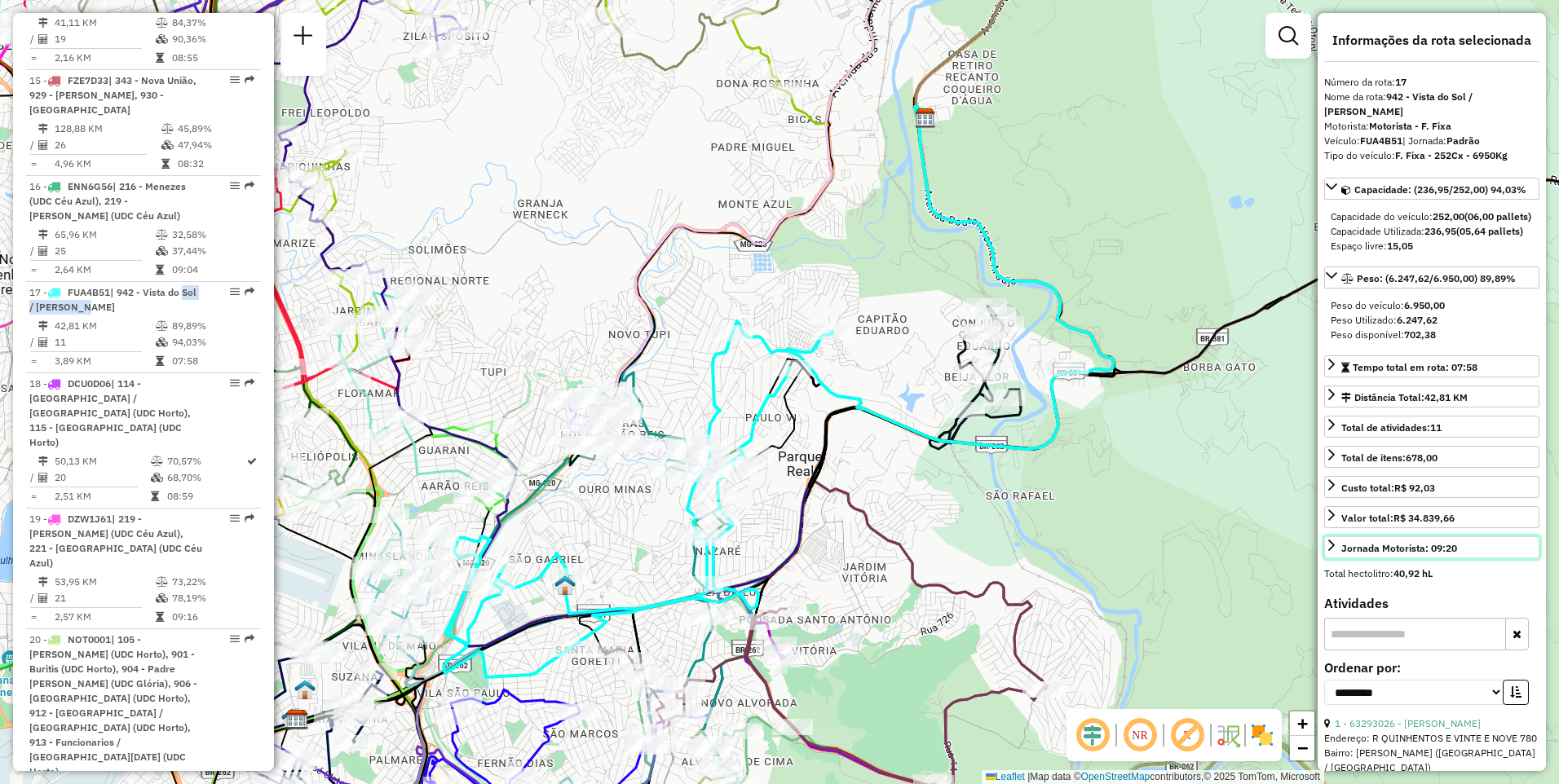
click at [1417, 556] on div "Jornada Motorista: 09:20" at bounding box center [1399, 548] width 116 height 14
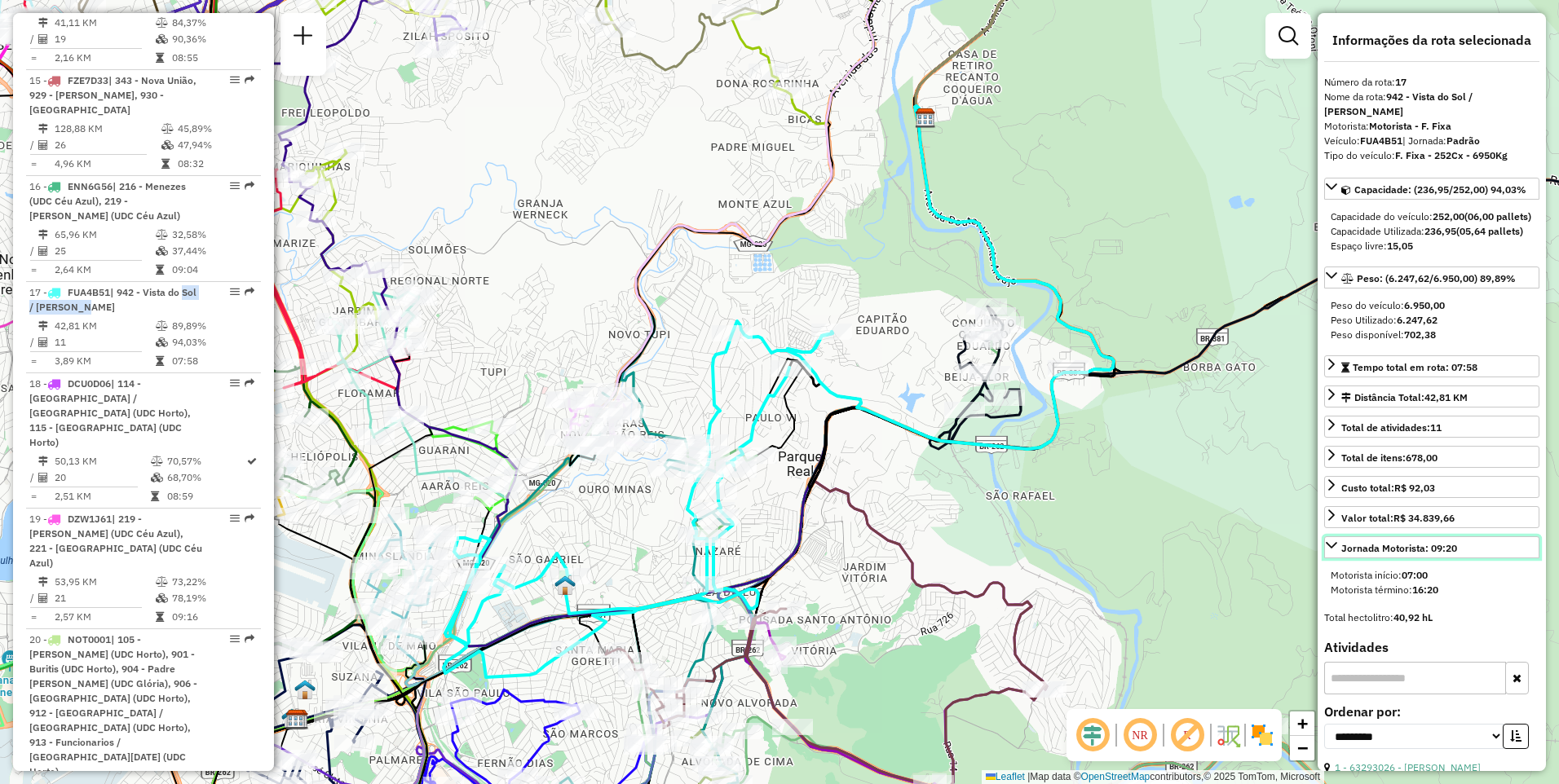
click at [1417, 556] on div "Jornada Motorista: 09:20" at bounding box center [1399, 548] width 116 height 14
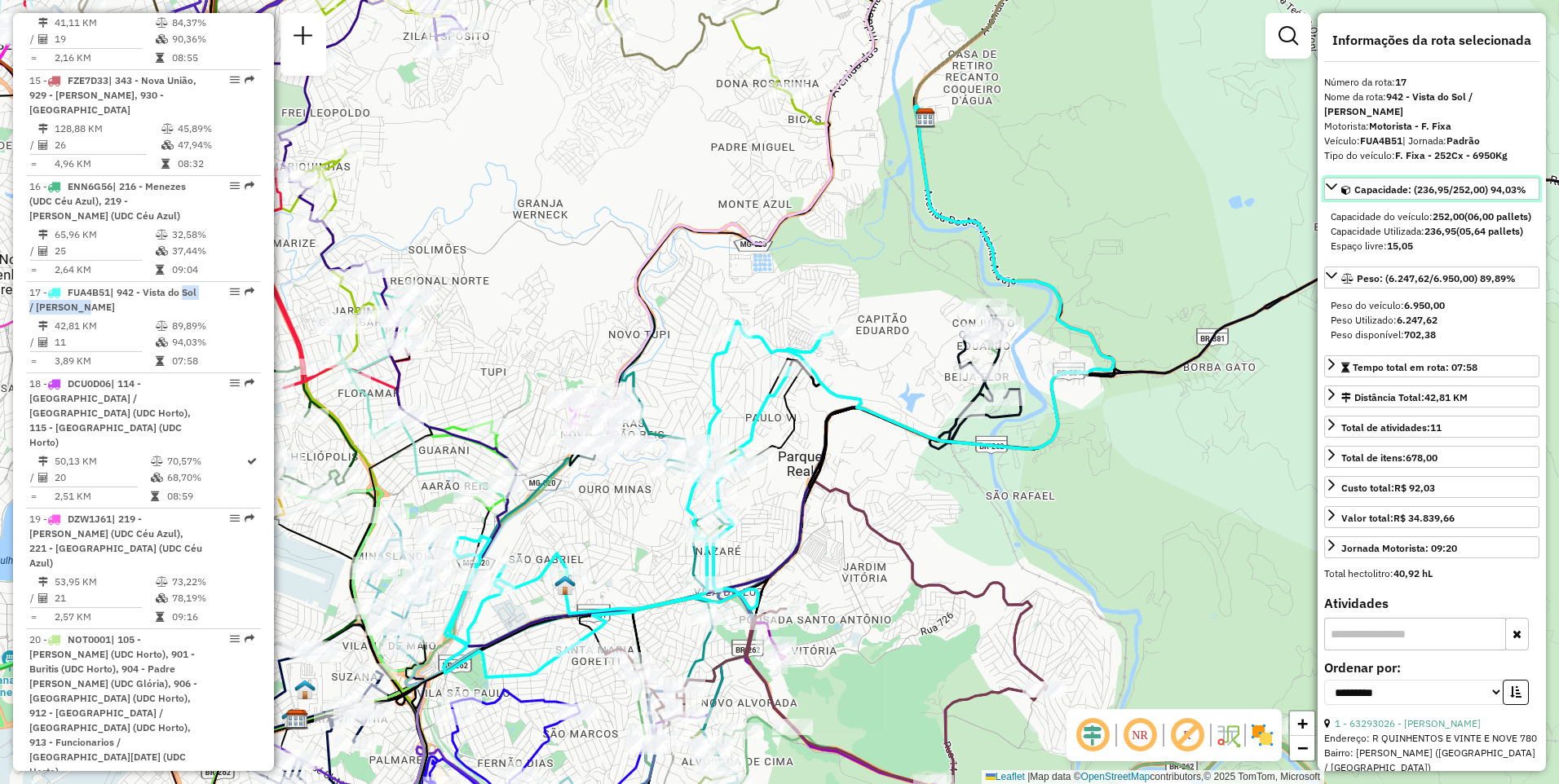
click at [1410, 184] on span "Capacidade: (236,95/252,00) 94,03%" at bounding box center [1440, 189] width 172 height 12
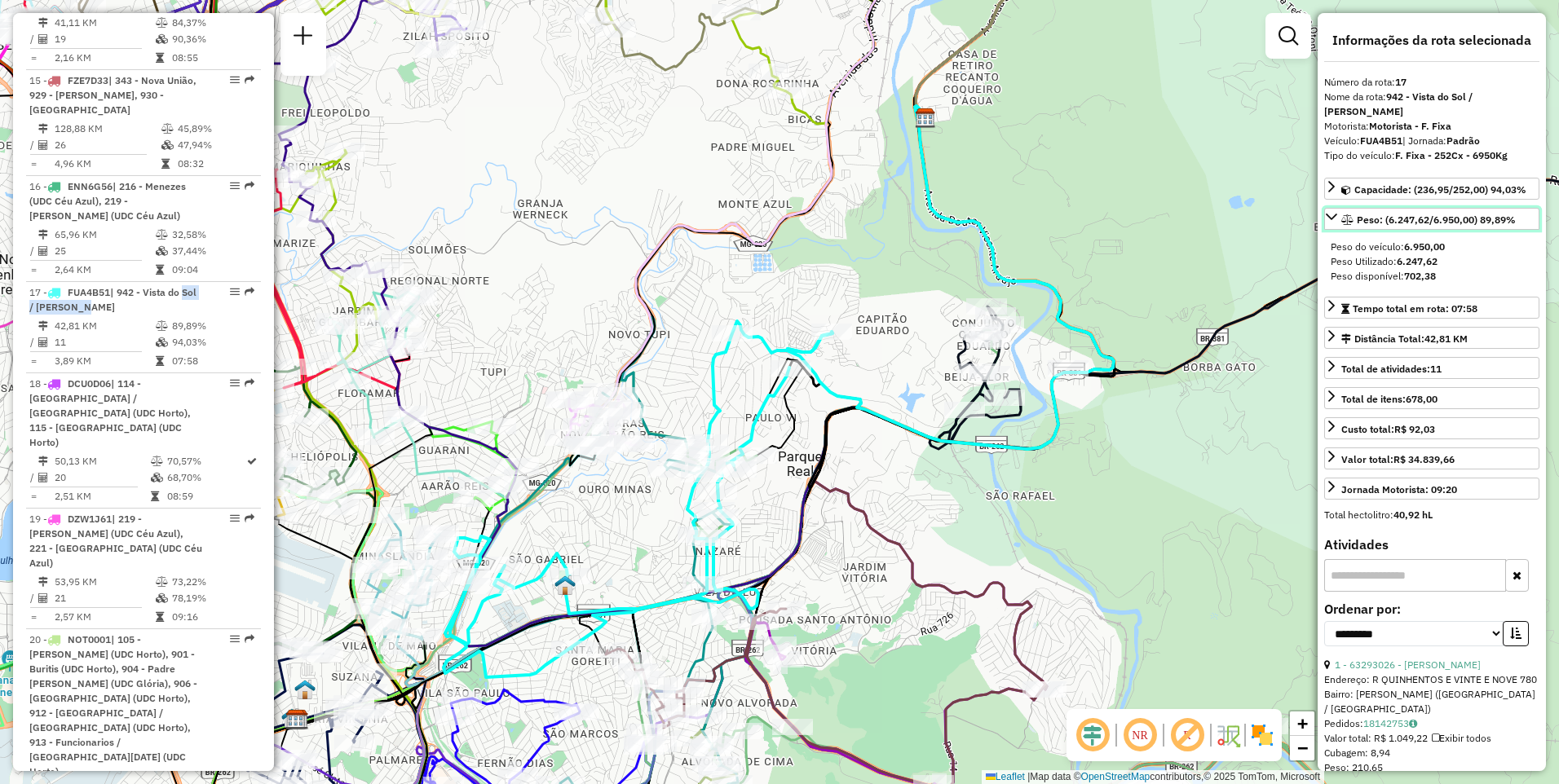
click at [1416, 213] on span "Peso: (6.247,62/6.950,00) 89,89%" at bounding box center [1437, 219] width 159 height 12
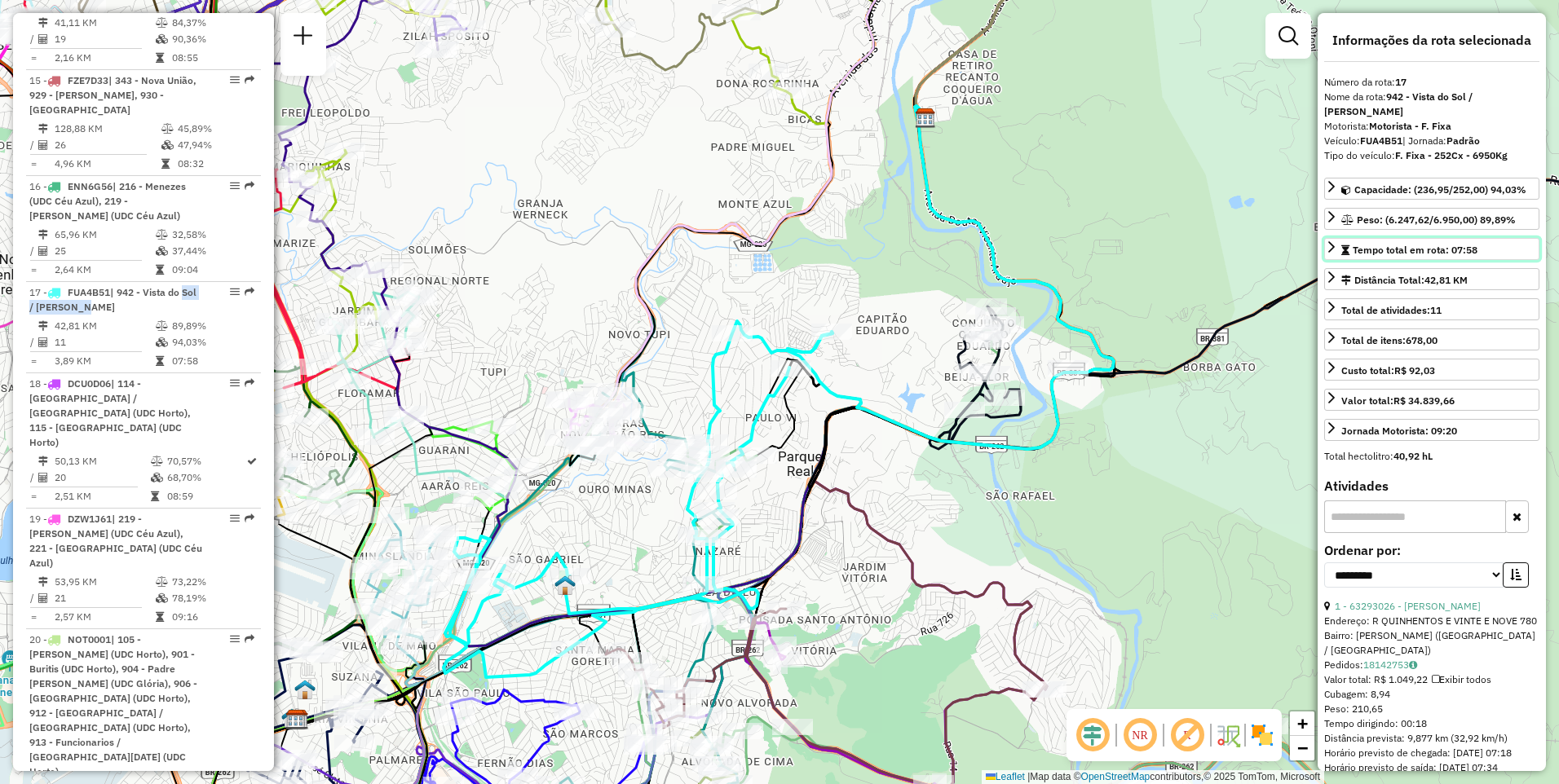
click at [1416, 243] on div "Tempo total em rota: 07:58" at bounding box center [1410, 250] width 136 height 14
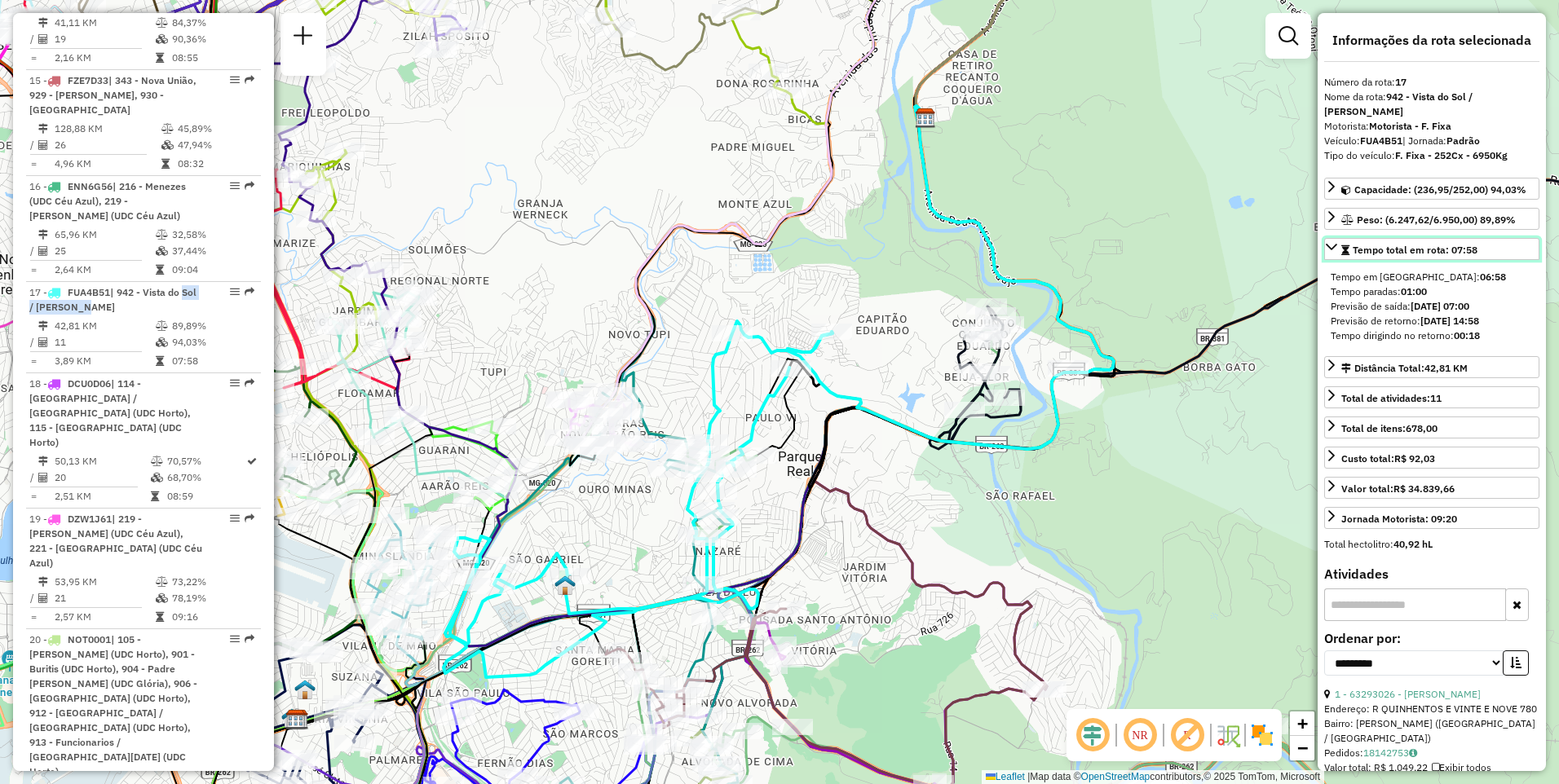
click at [1416, 243] on div "Tempo total em rota: 07:58" at bounding box center [1410, 250] width 136 height 14
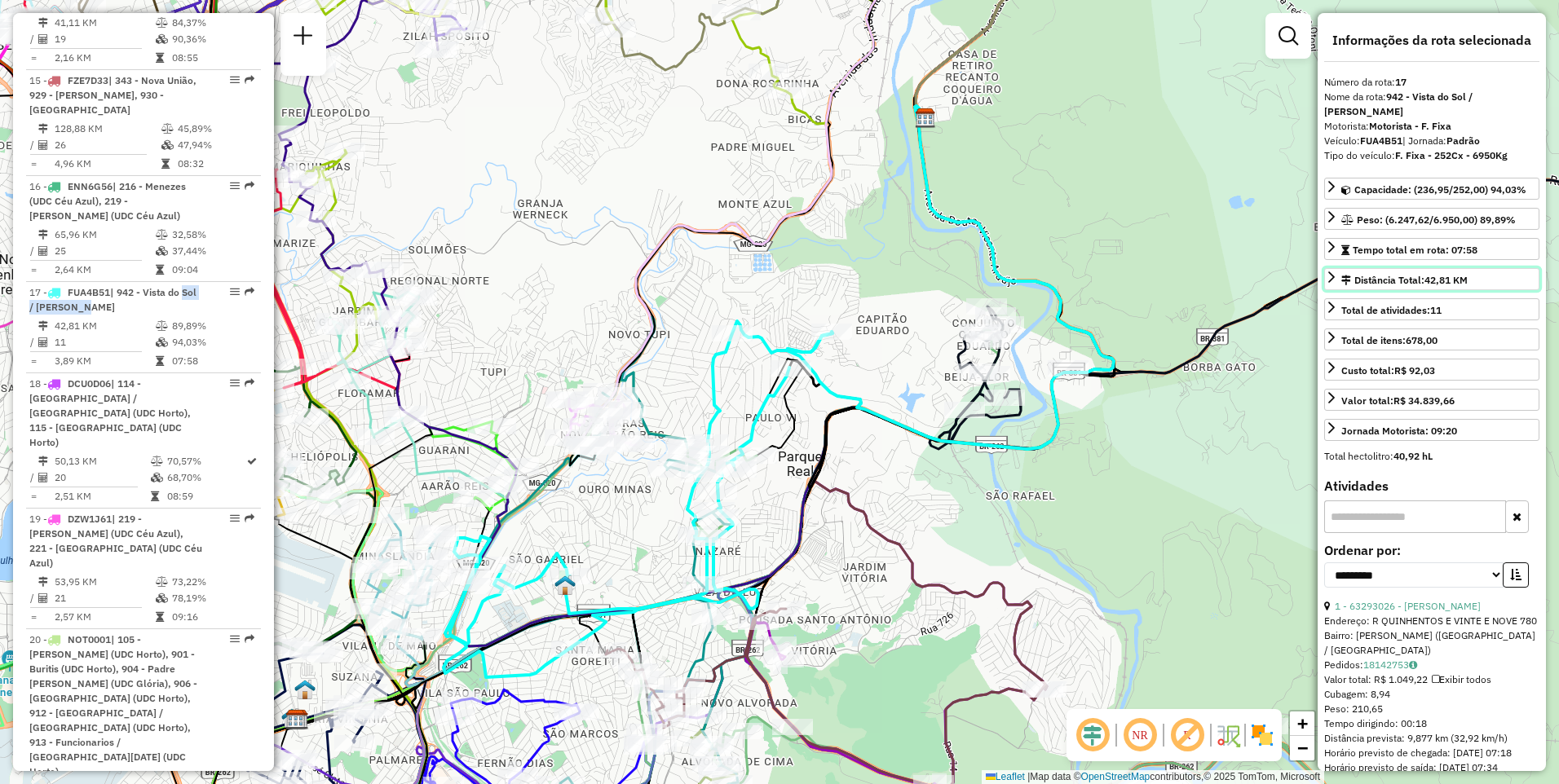
click at [1422, 273] on div "Distância Total: 42,81 KM" at bounding box center [1405, 280] width 126 height 14
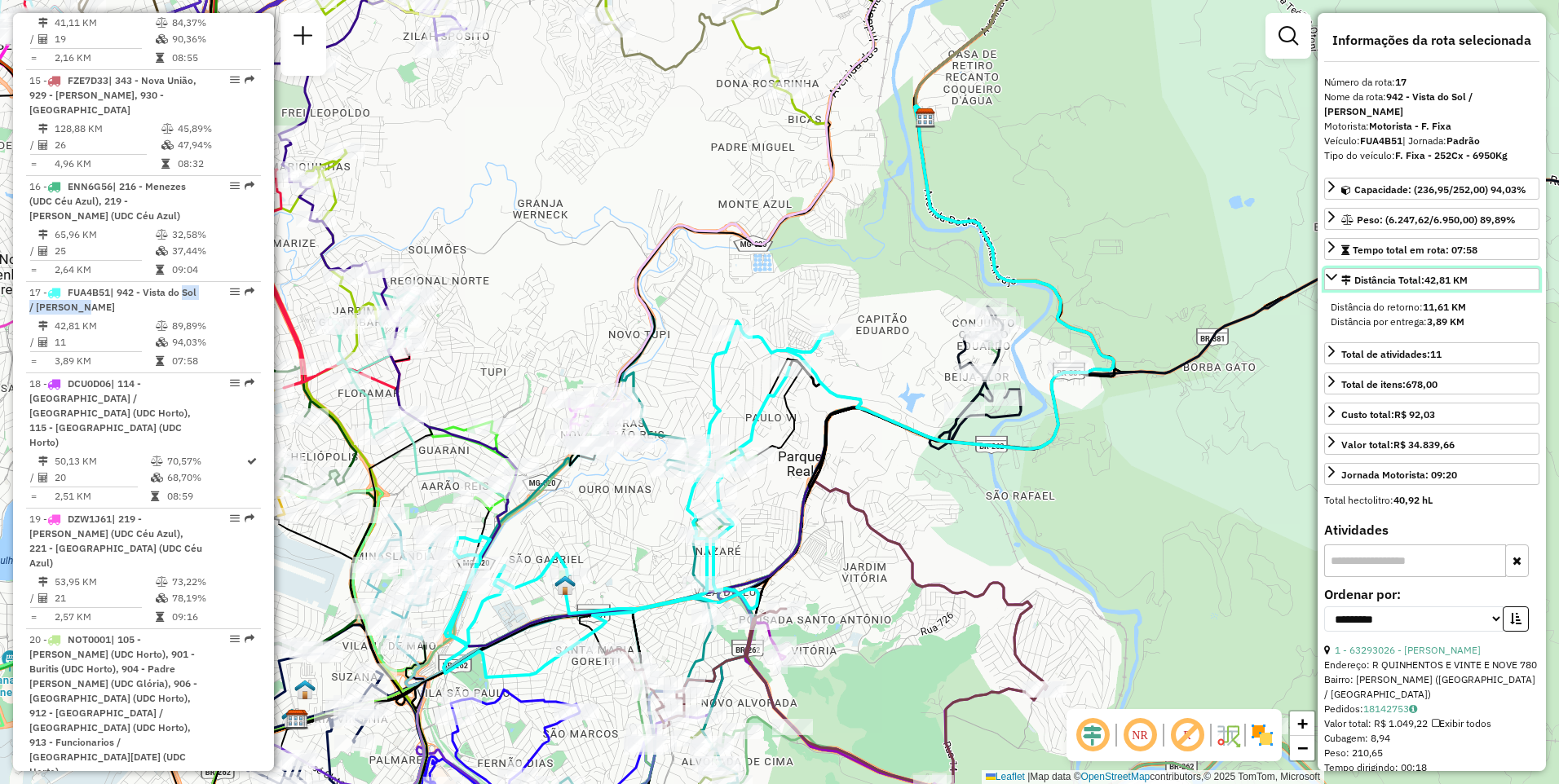
click at [1422, 273] on div "Distância Total: 42,81 KM" at bounding box center [1405, 280] width 126 height 14
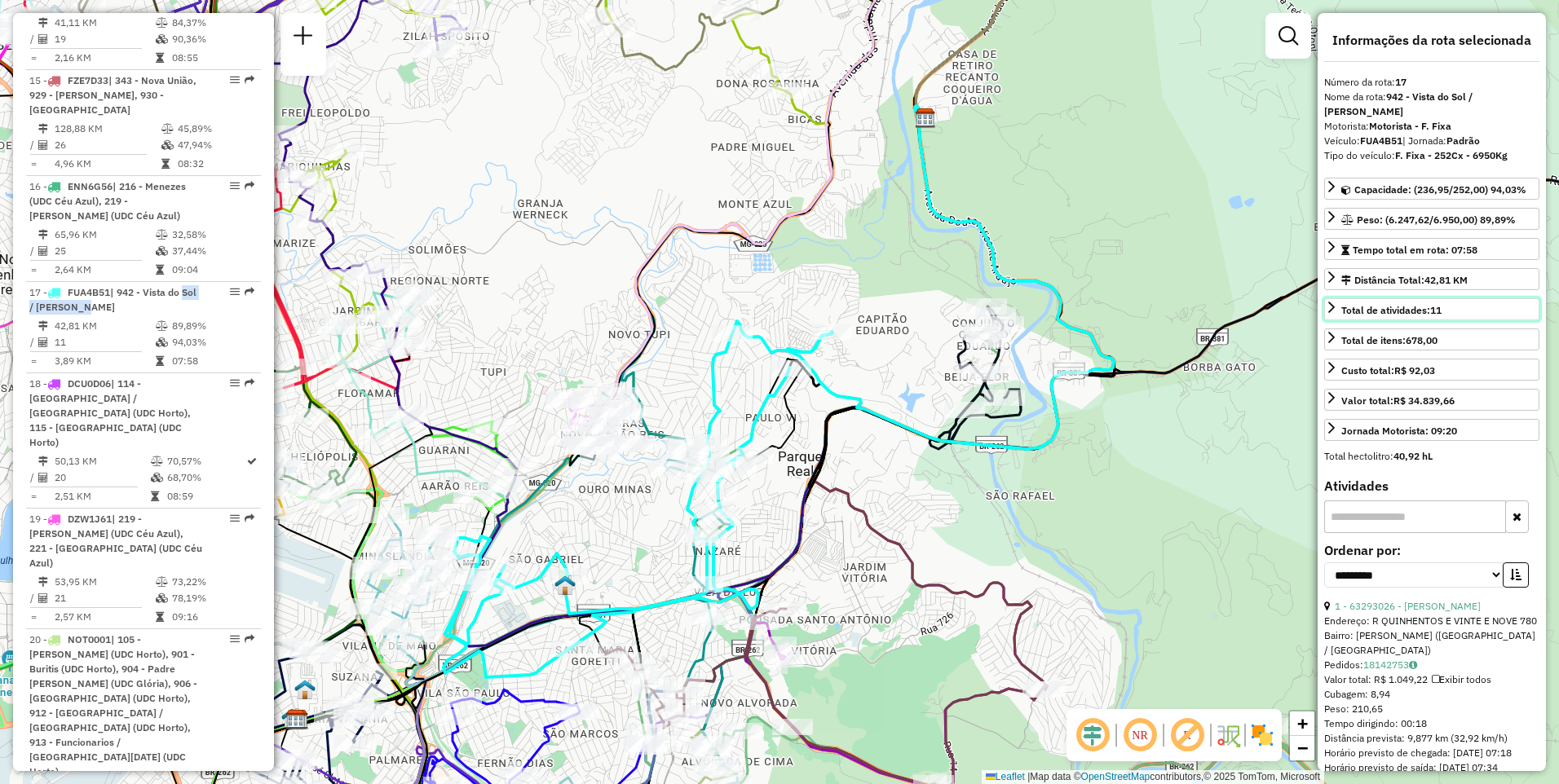
click at [1415, 304] on span "Total de atividades: 11" at bounding box center [1392, 310] width 100 height 12
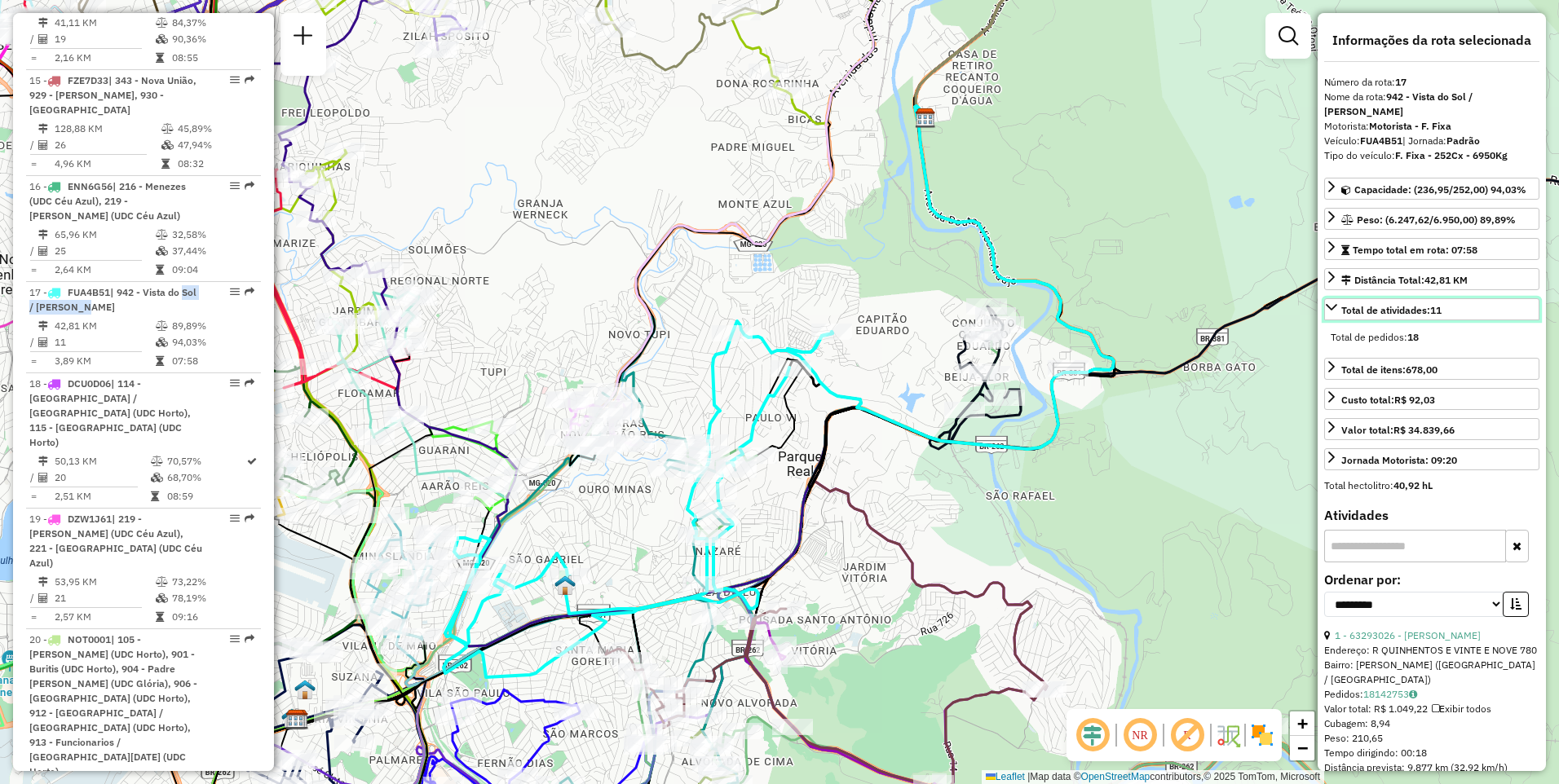
click at [1415, 304] on span "Total de atividades: 11" at bounding box center [1392, 310] width 100 height 12
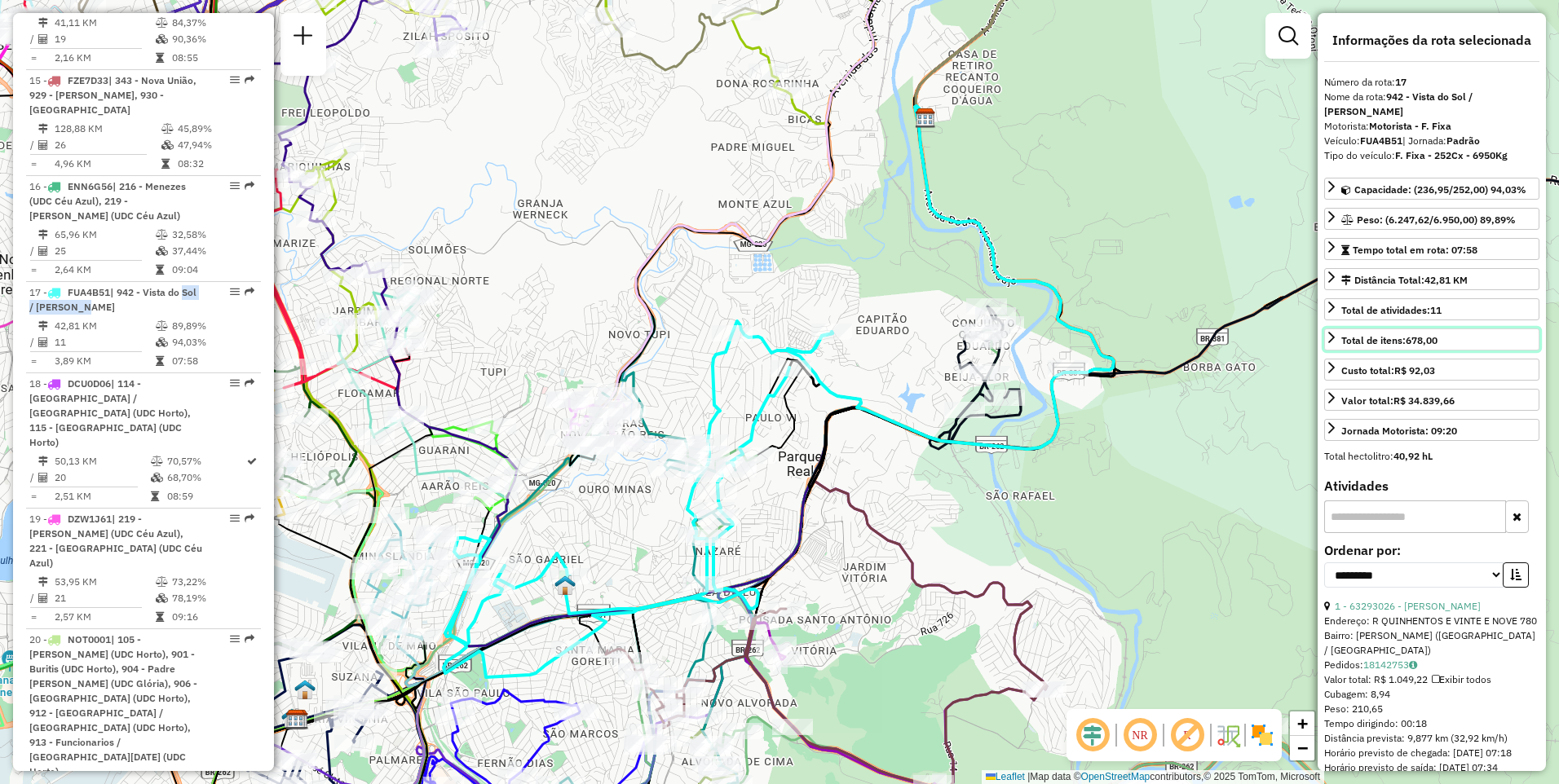
click at [1421, 335] on strong "678,00" at bounding box center [1421, 340] width 32 height 12
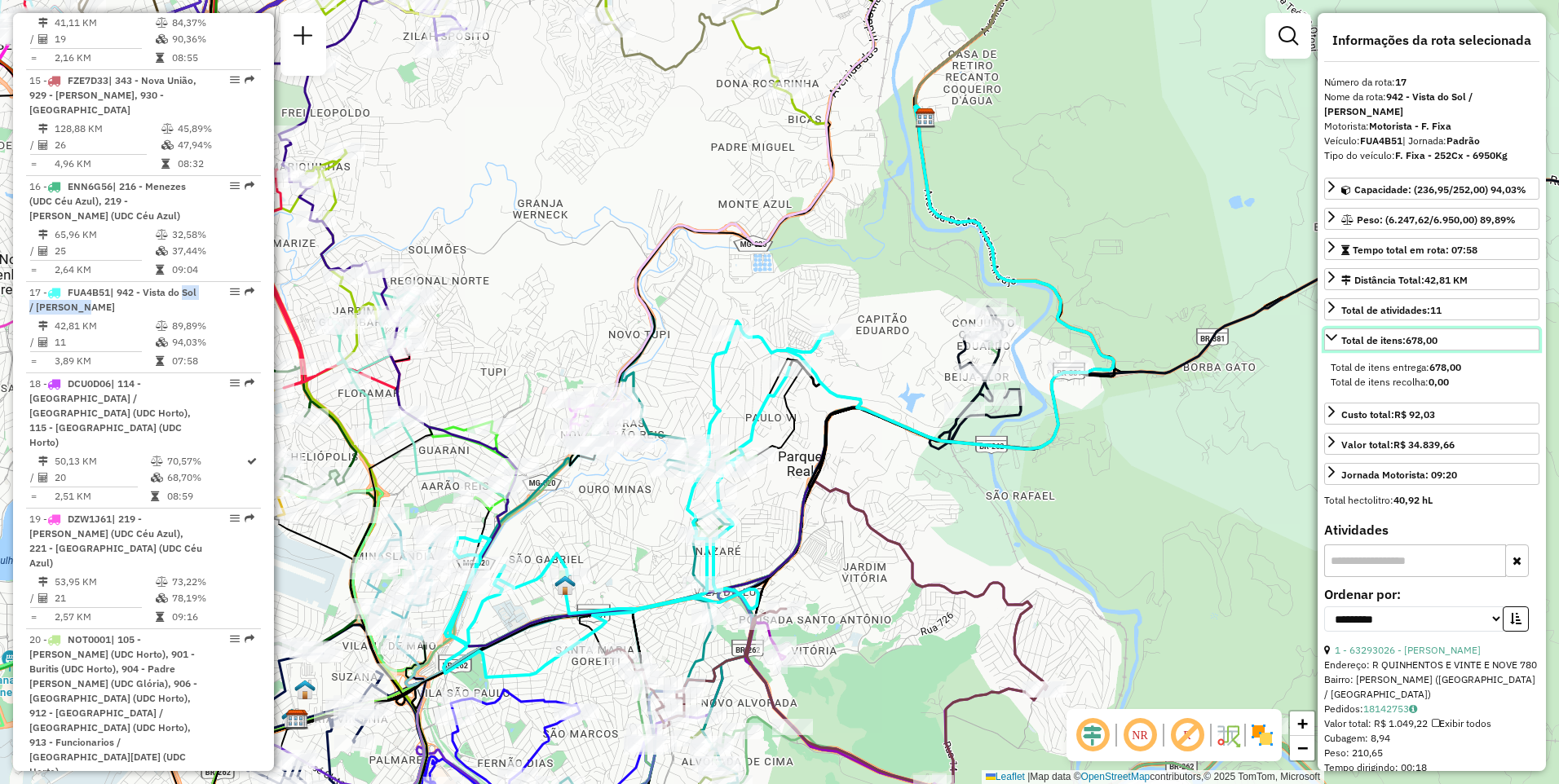
click at [1421, 335] on strong "678,00" at bounding box center [1421, 340] width 32 height 12
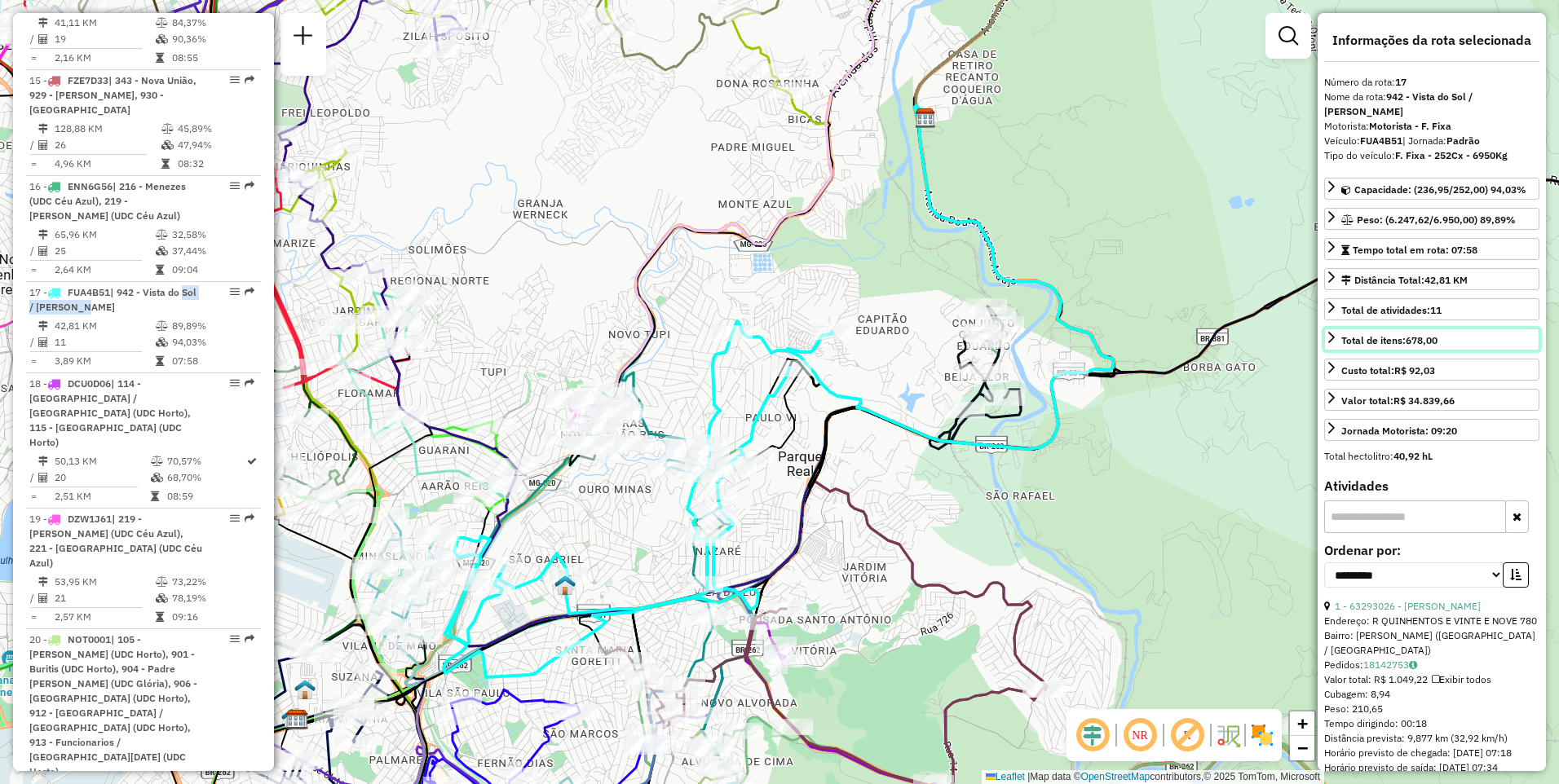
click at [1426, 335] on strong "678,00" at bounding box center [1421, 340] width 32 height 12
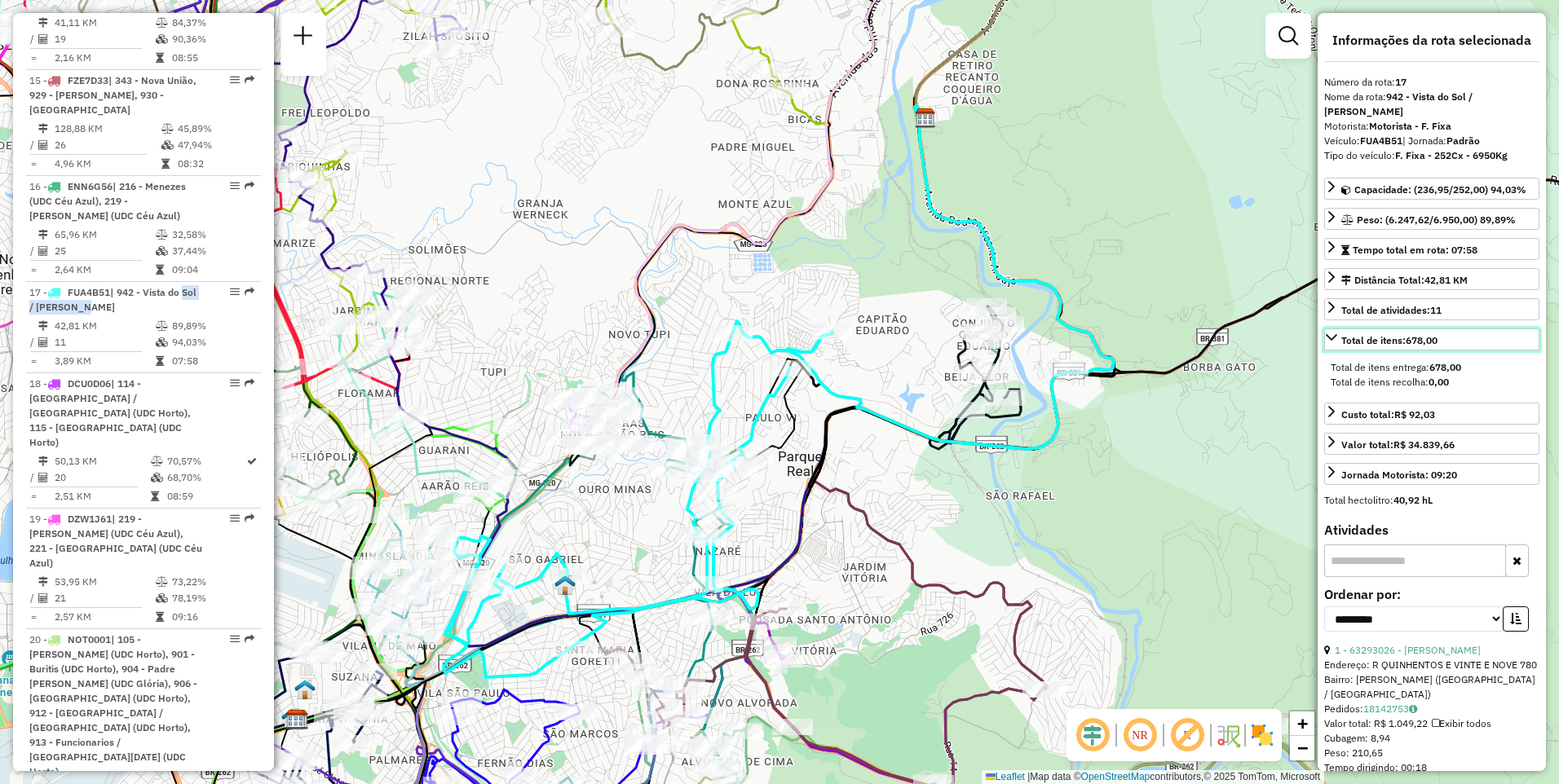
click at [1500, 330] on link "Total de itens: 678,00" at bounding box center [1432, 339] width 215 height 22
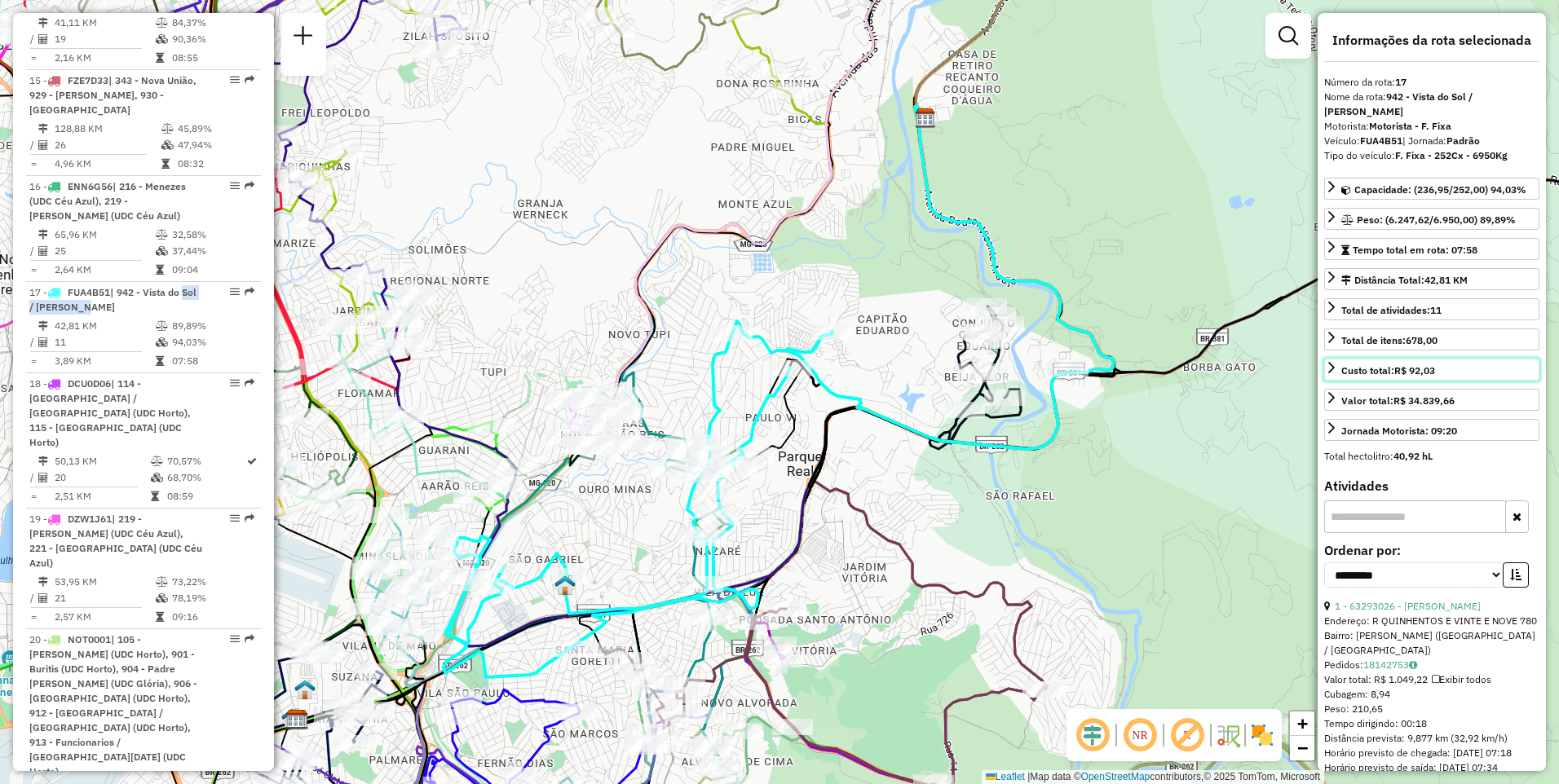
click at [1495, 359] on link "Custo total: R$ 92,03" at bounding box center [1432, 369] width 215 height 22
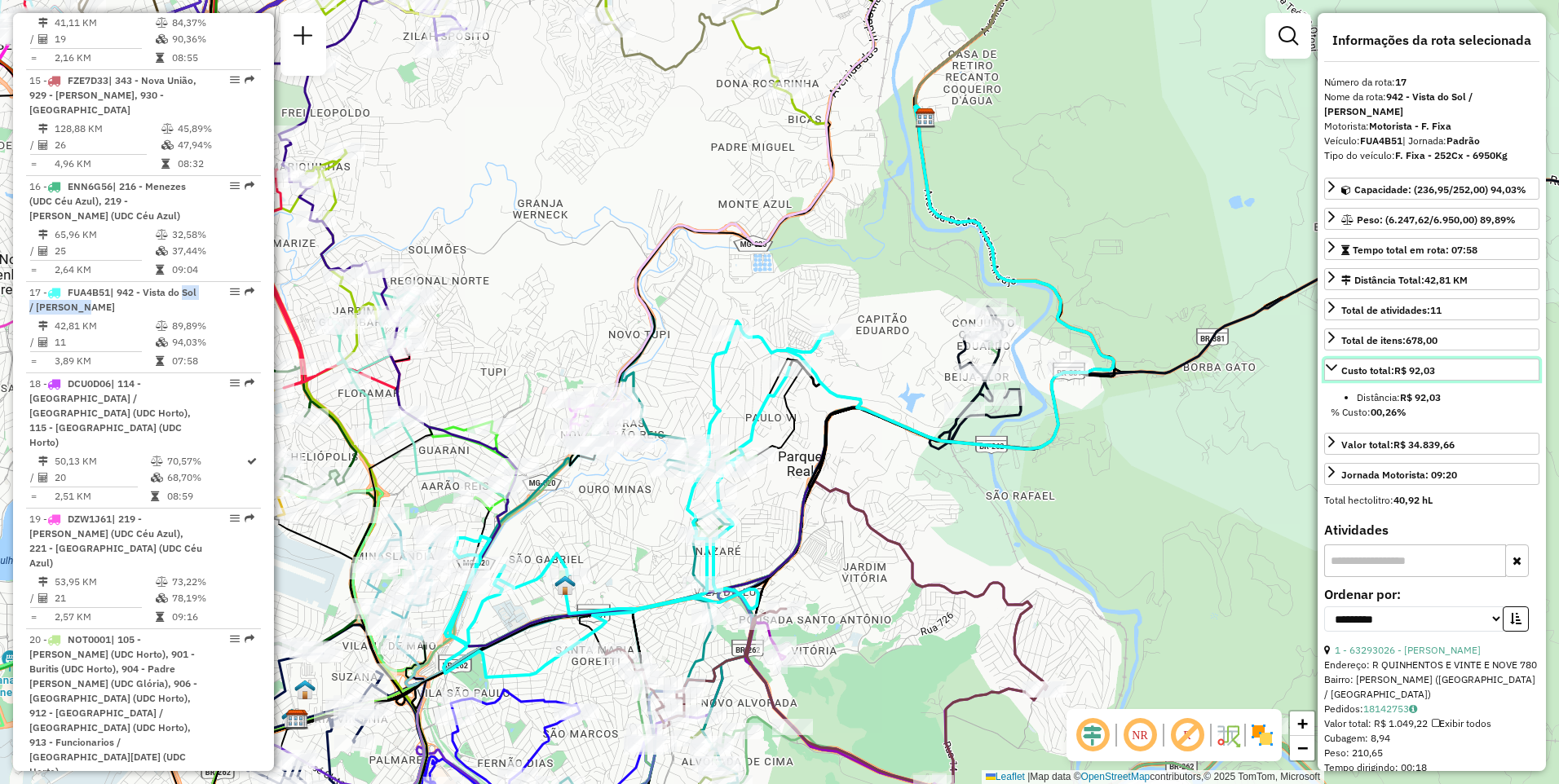
click at [1495, 359] on link "Custo total: R$ 92,03" at bounding box center [1432, 369] width 215 height 22
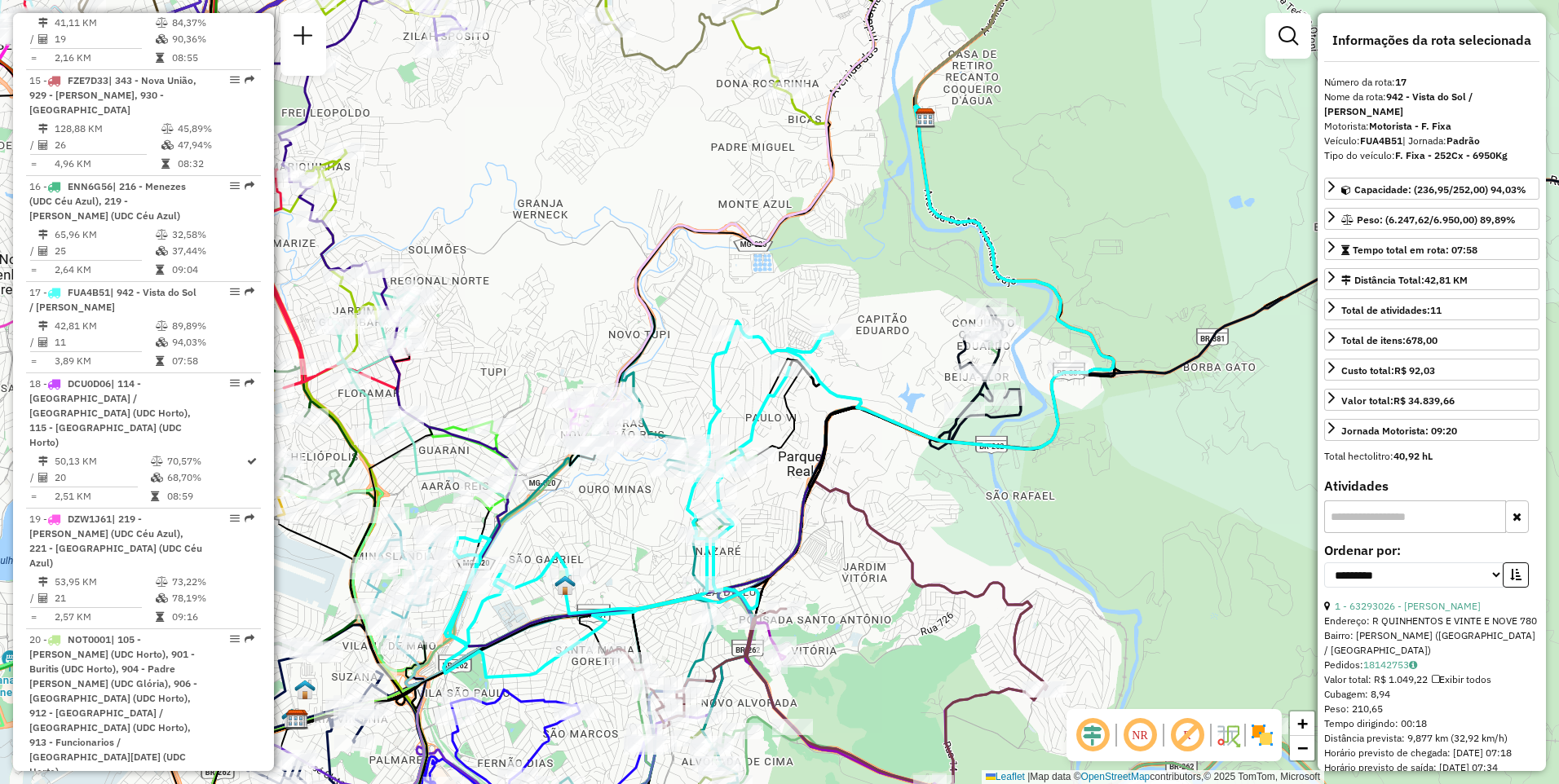
click at [1465, 342] on div "Total de itens: 678,00 Total de itens entrega: 678,00 Total de itens recolha: 0…" at bounding box center [1432, 343] width 215 height 29
click at [1472, 359] on link "Custo total: R$ 92,03" at bounding box center [1432, 369] width 215 height 22
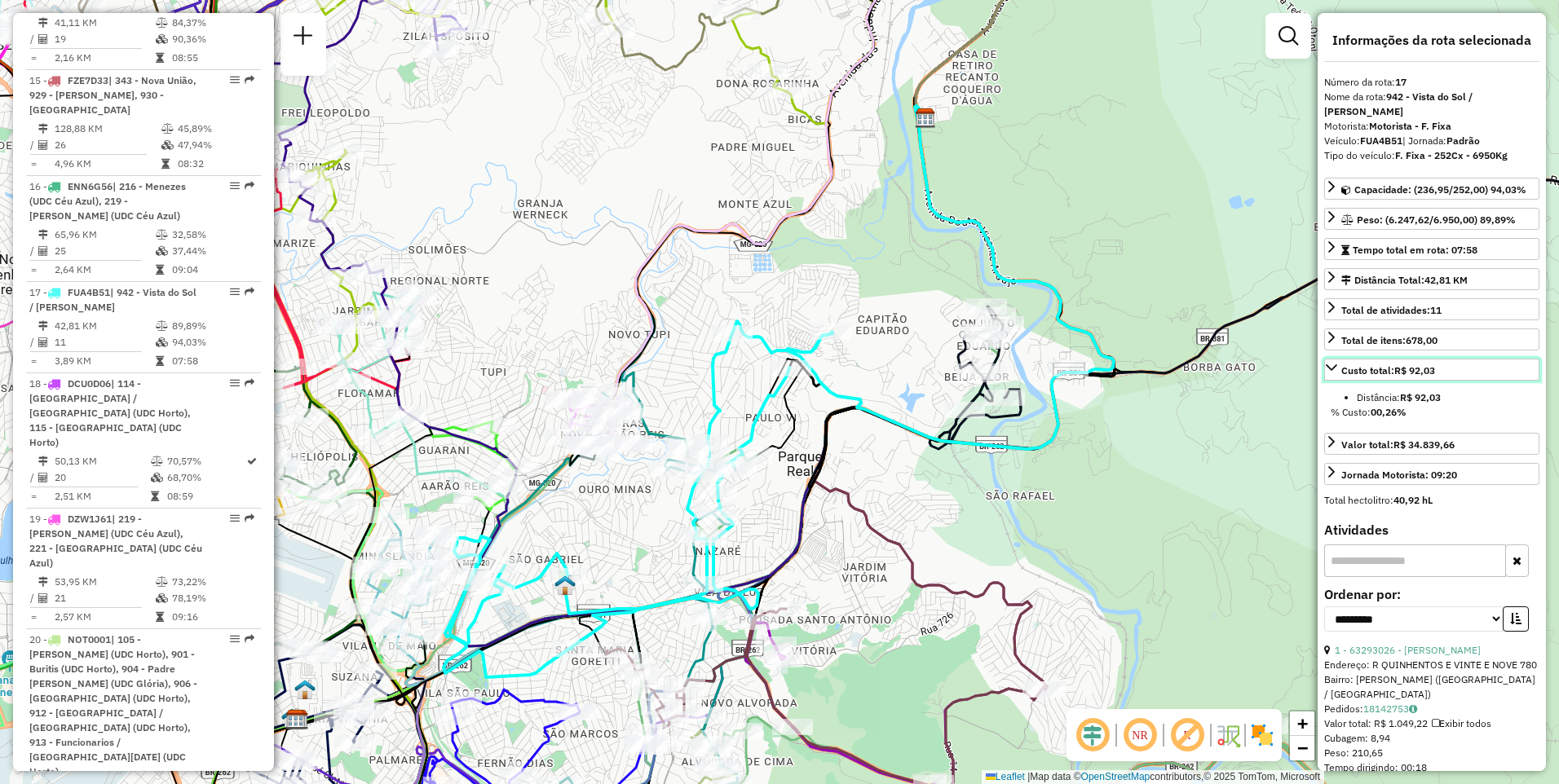
click at [1472, 359] on link "Custo total: R$ 92,03" at bounding box center [1432, 369] width 215 height 22
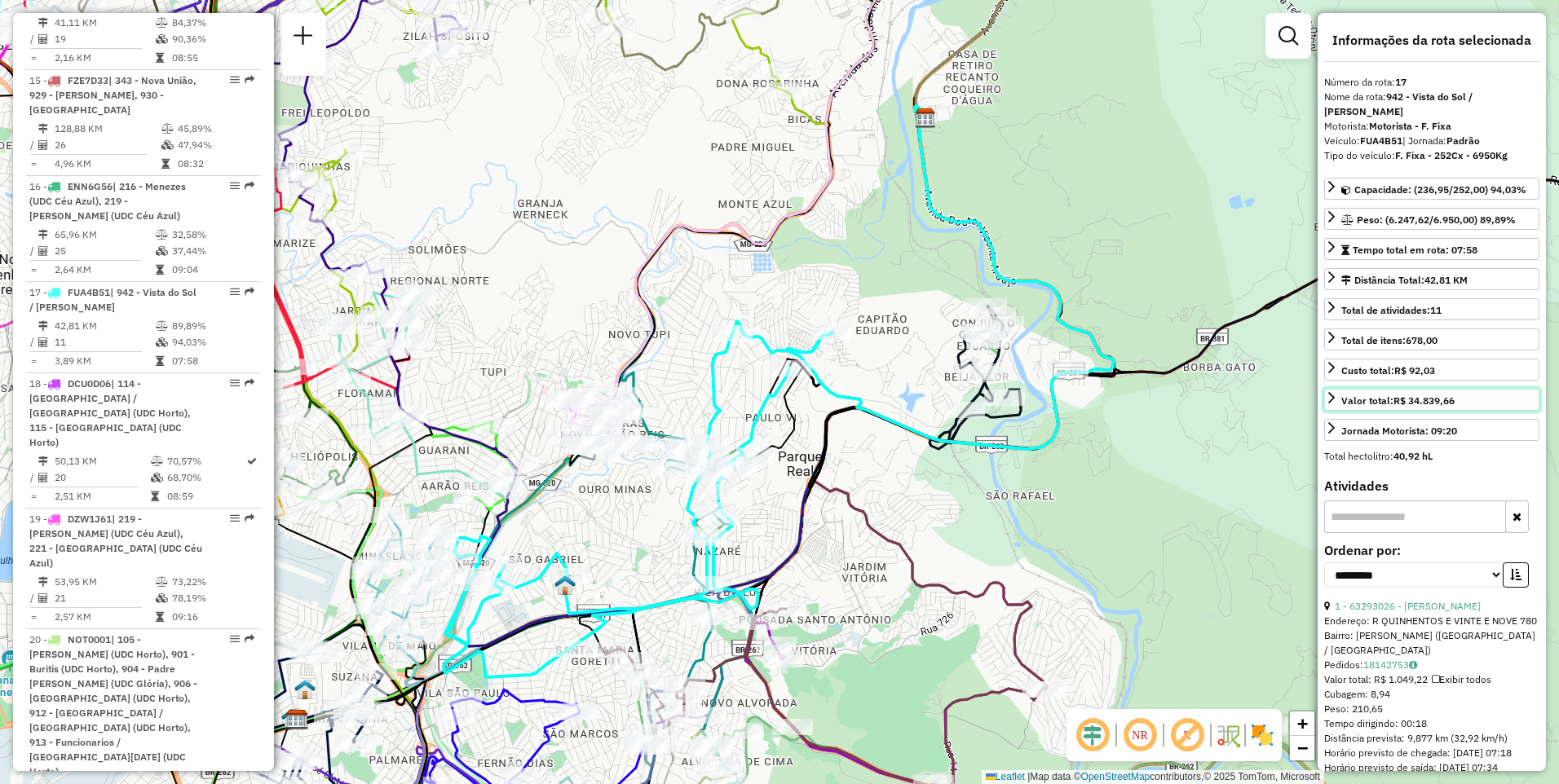
click at [1477, 389] on link "Valor total: R$ 34.839,66" at bounding box center [1432, 400] width 215 height 22
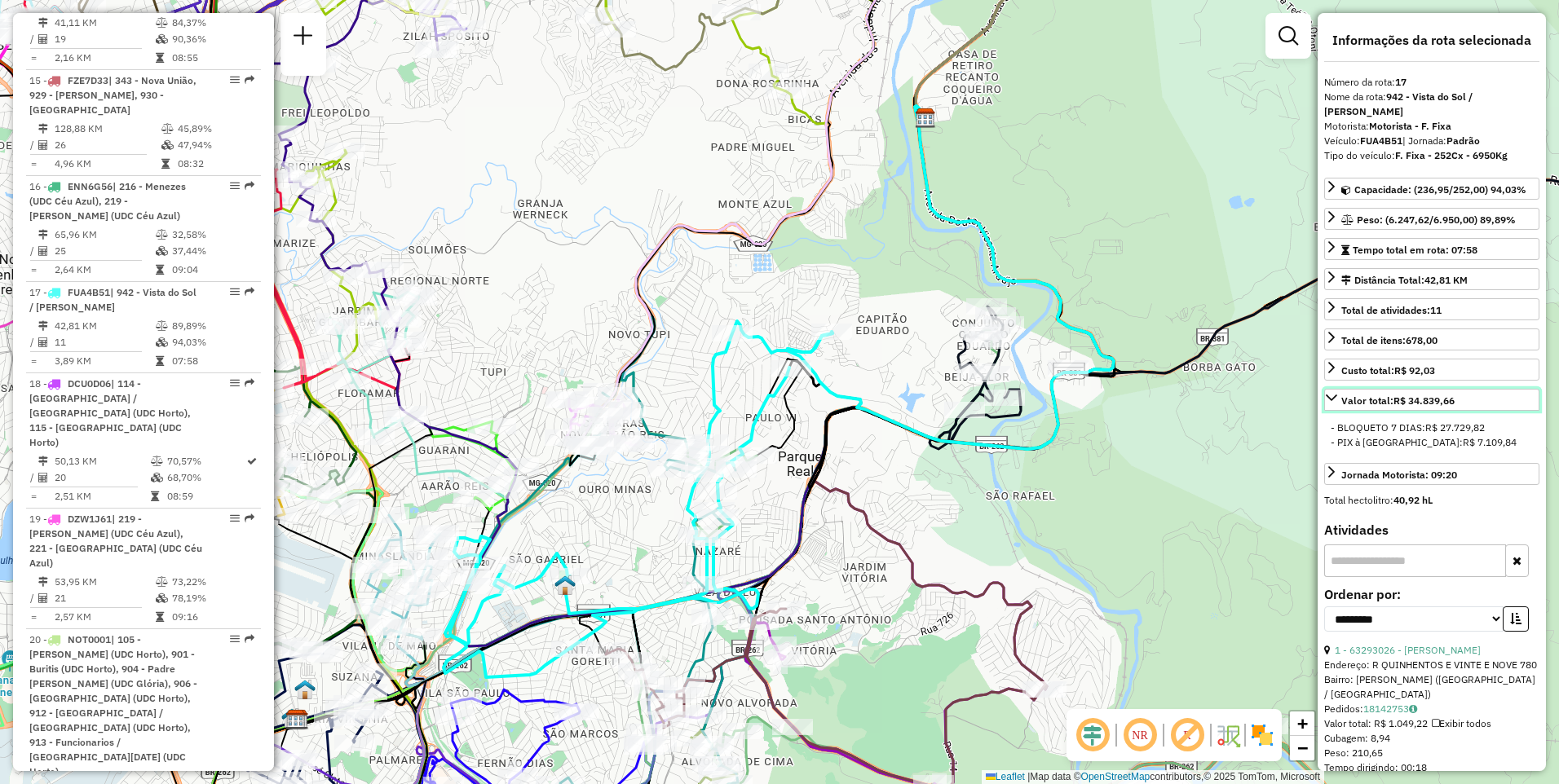
click at [1477, 389] on link "Valor total: R$ 34.839,66" at bounding box center [1432, 400] width 215 height 22
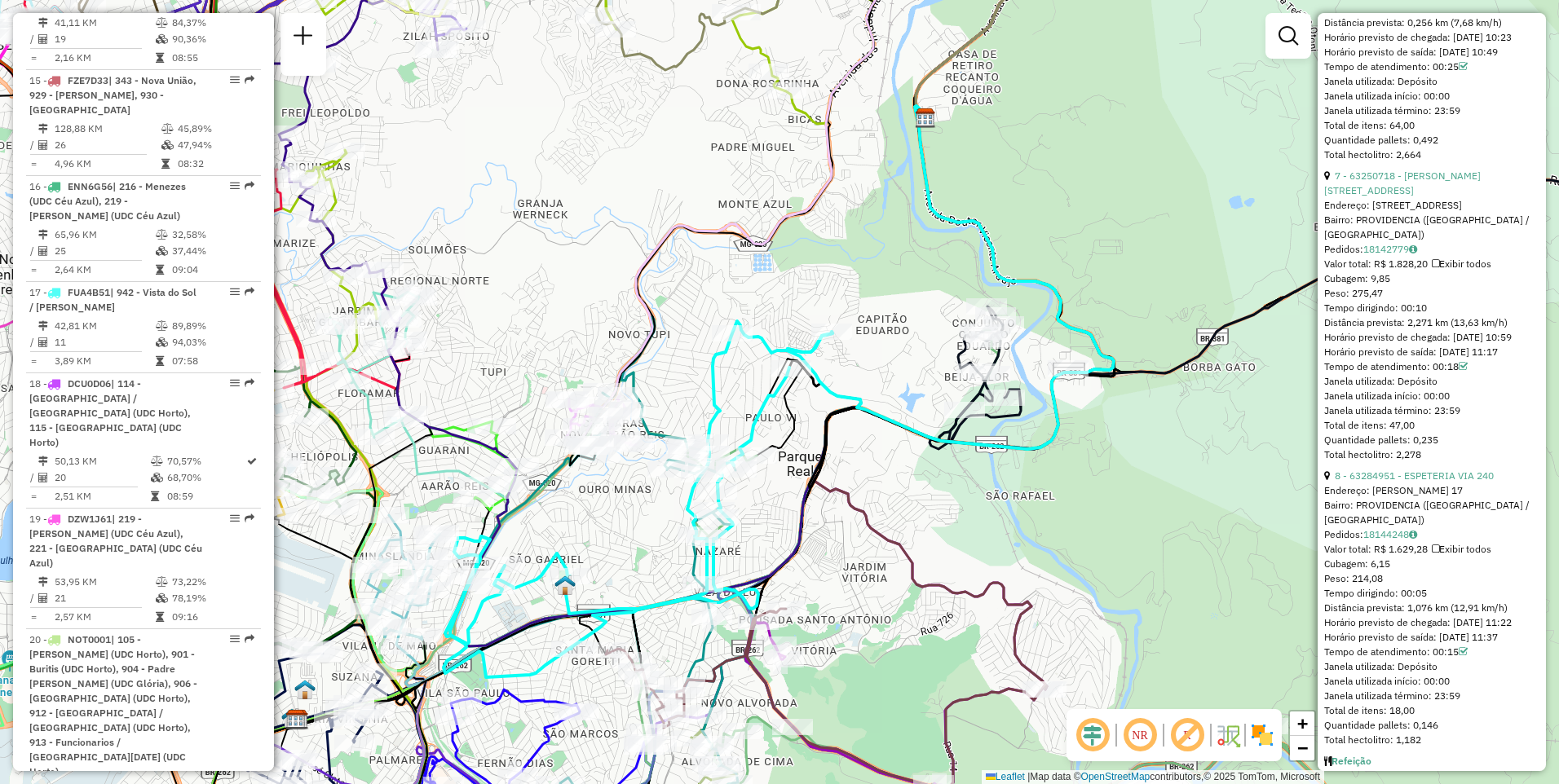
scroll to position [2232, 0]
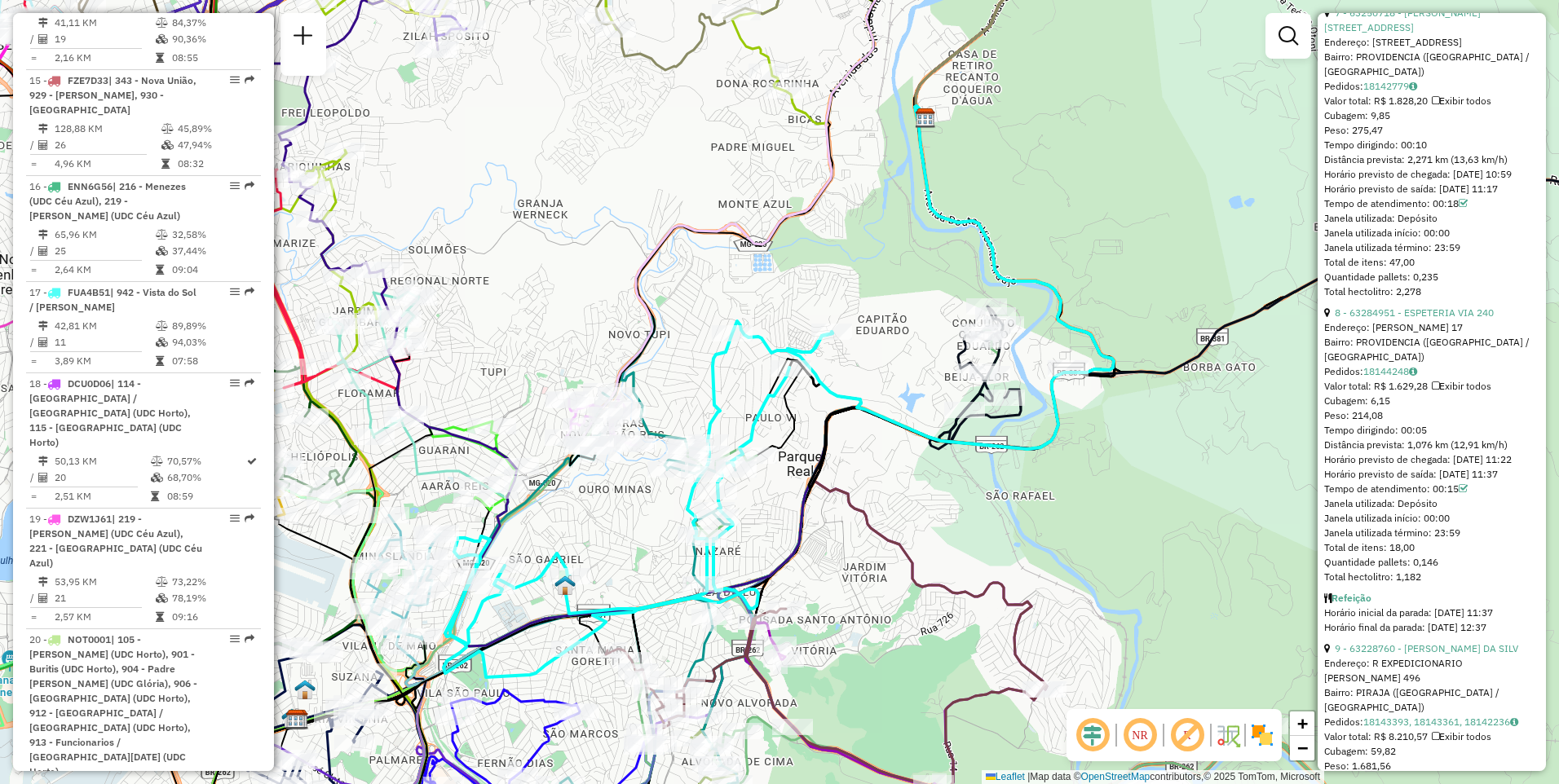
click at [1087, 748] on em at bounding box center [1092, 735] width 39 height 39
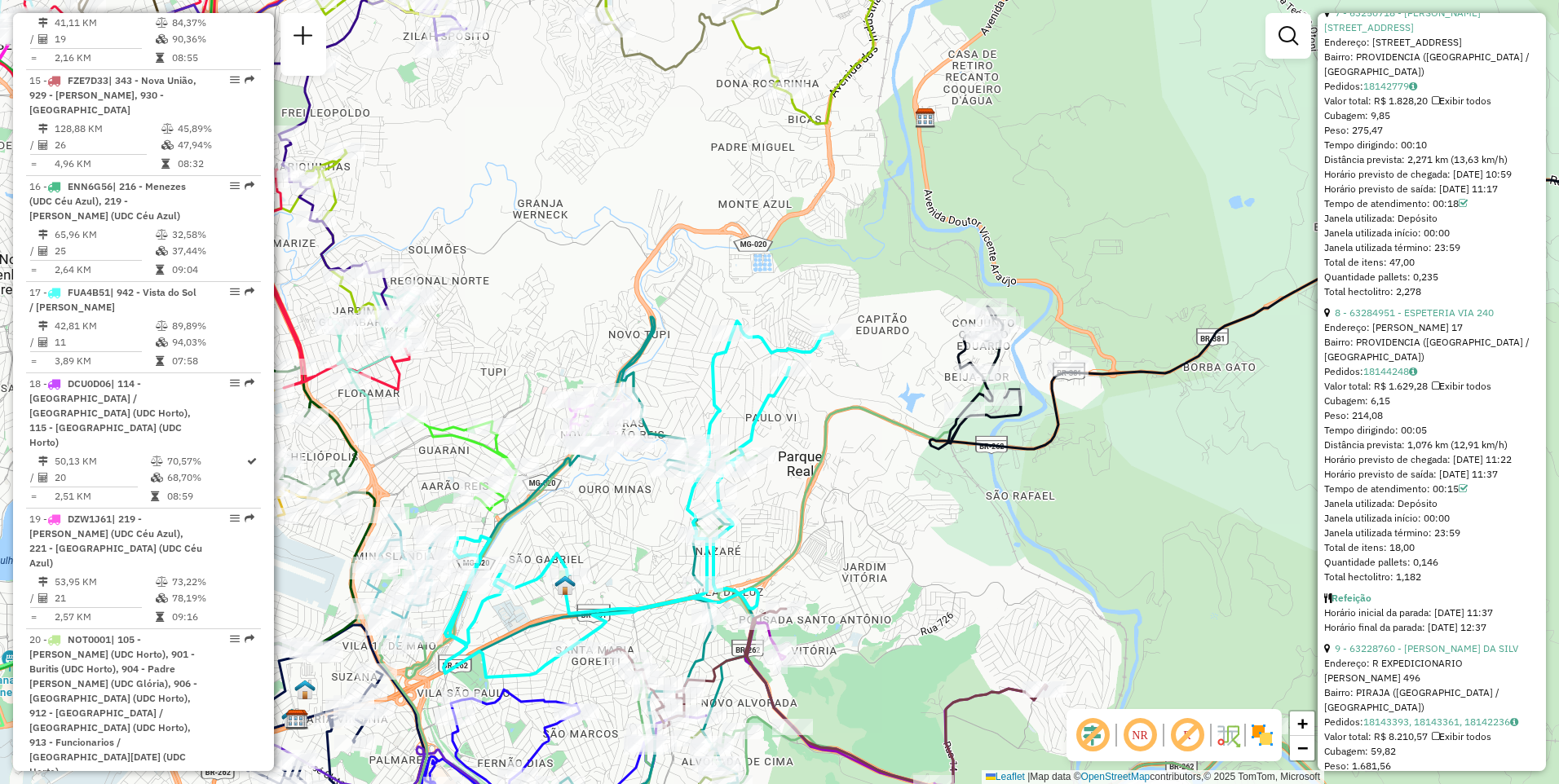
click at [1087, 749] on em at bounding box center [1092, 735] width 39 height 39
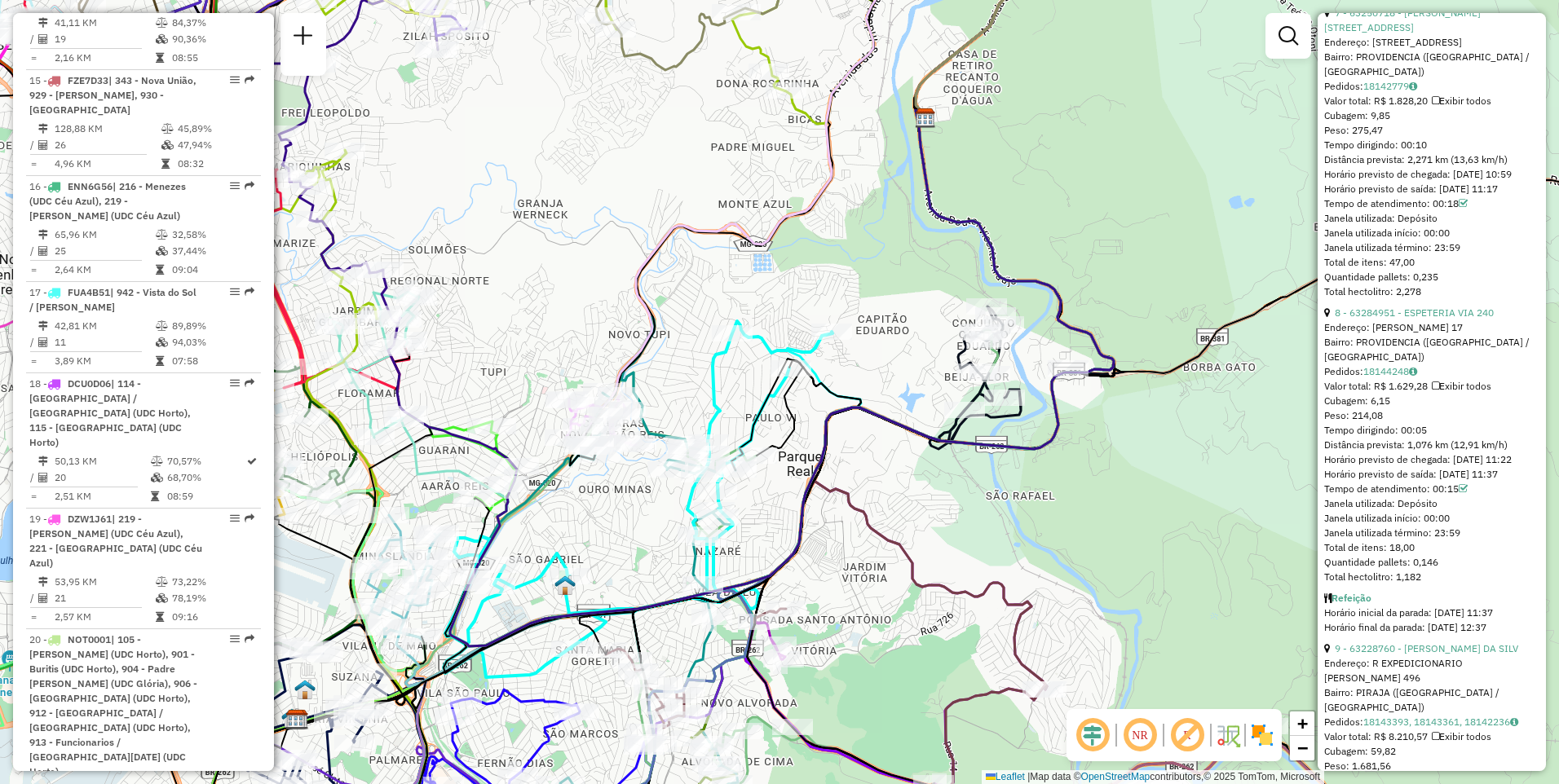
click at [1144, 741] on em at bounding box center [1140, 735] width 39 height 39
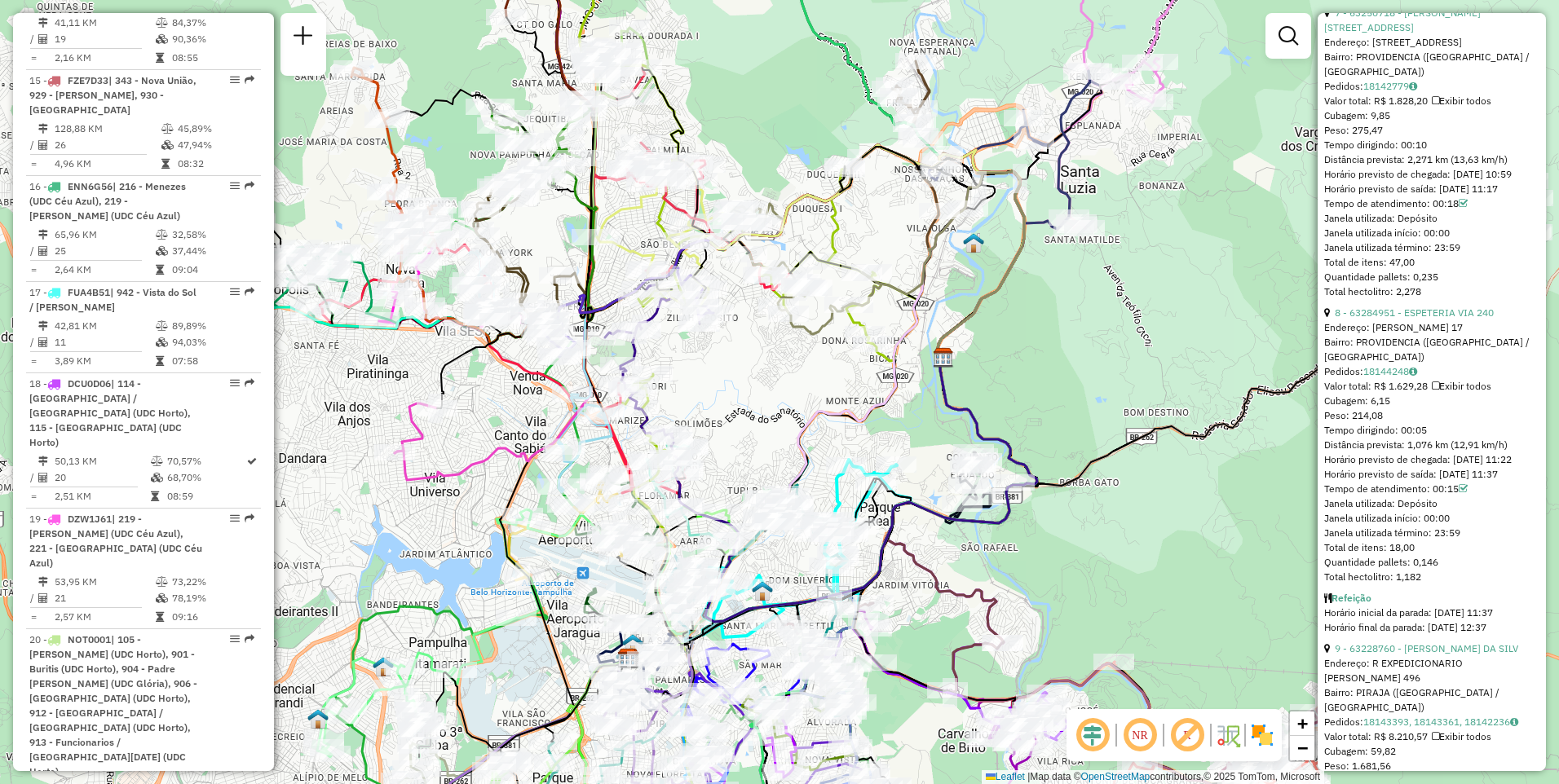
click at [1149, 739] on em at bounding box center [1140, 735] width 39 height 39
click at [1185, 736] on em at bounding box center [1187, 735] width 39 height 39
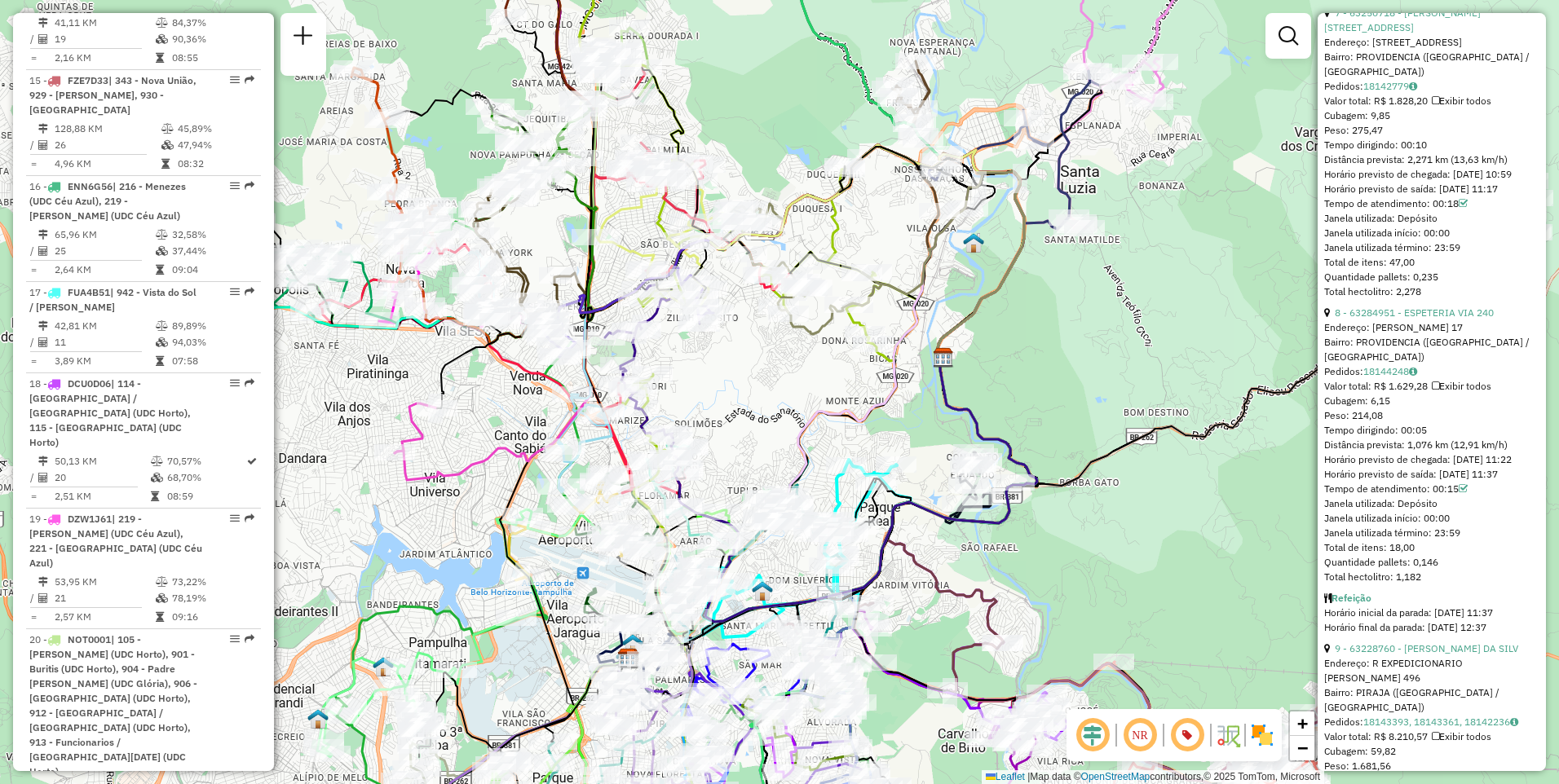
click at [1188, 742] on em at bounding box center [1187, 735] width 39 height 39
click at [1192, 734] on em at bounding box center [1187, 735] width 39 height 39
click at [1231, 740] on img at bounding box center [1228, 735] width 26 height 26
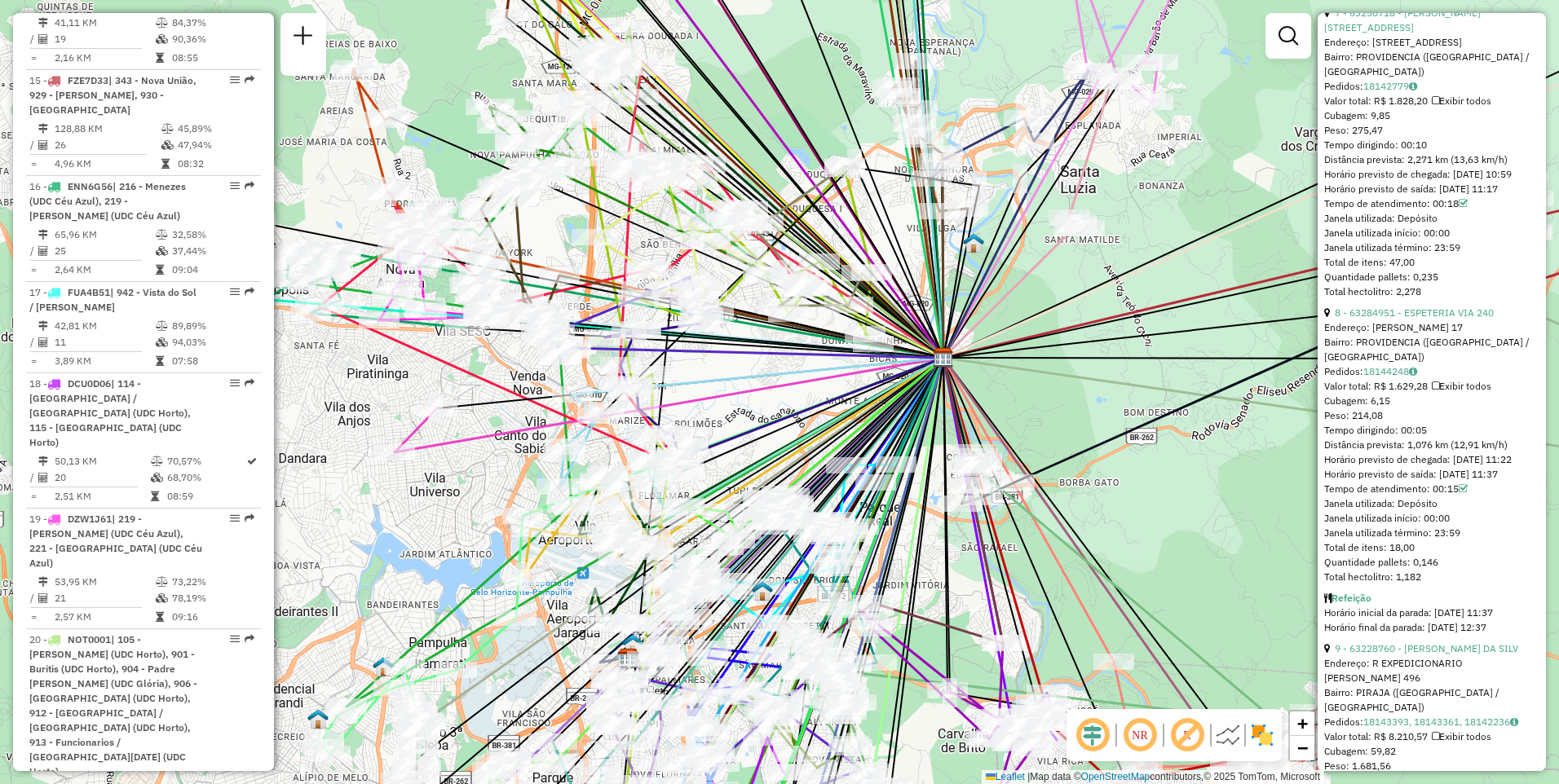
click at [1231, 740] on img at bounding box center [1228, 735] width 26 height 26
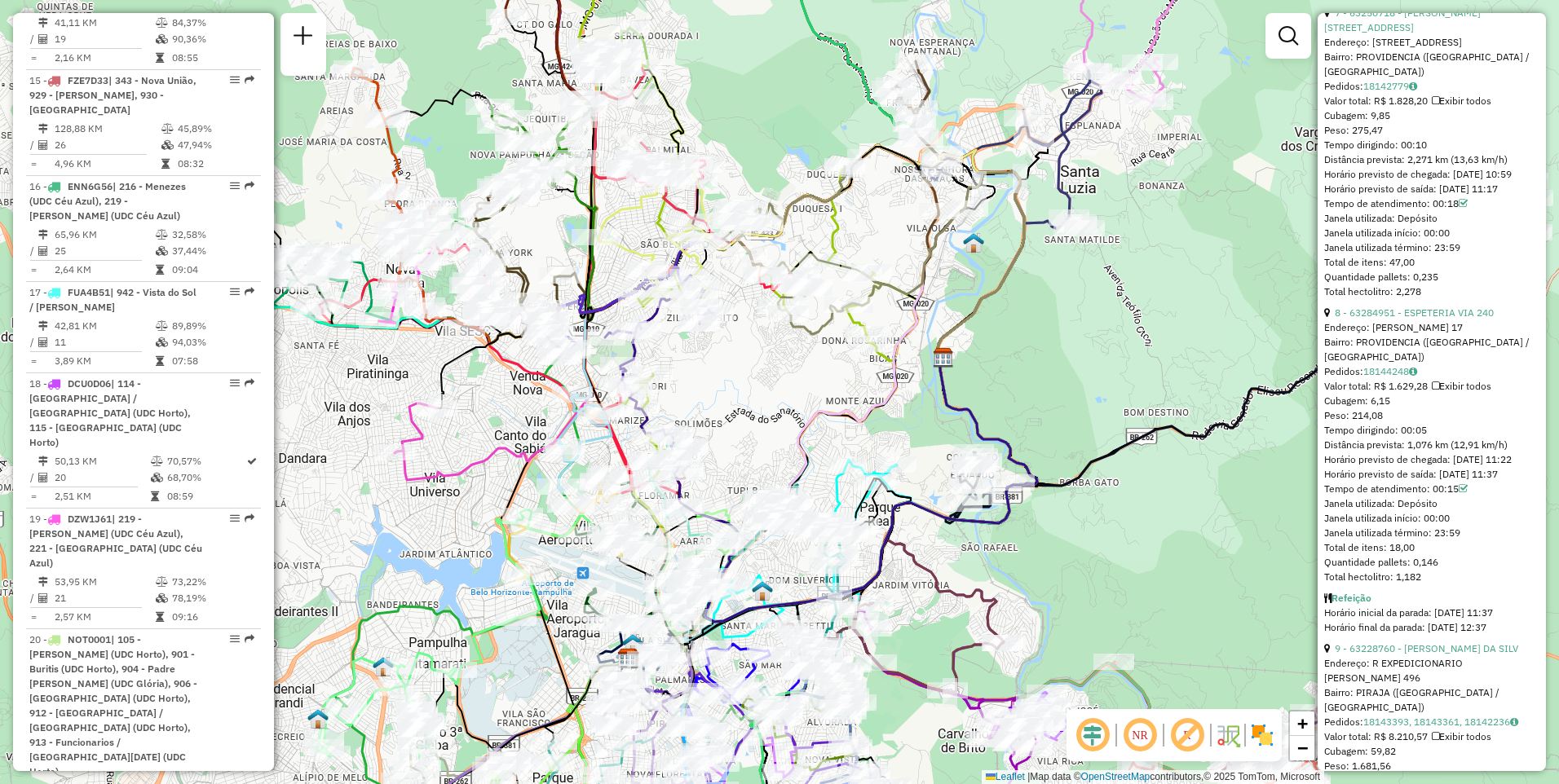
click at [1231, 740] on img at bounding box center [1228, 735] width 26 height 26
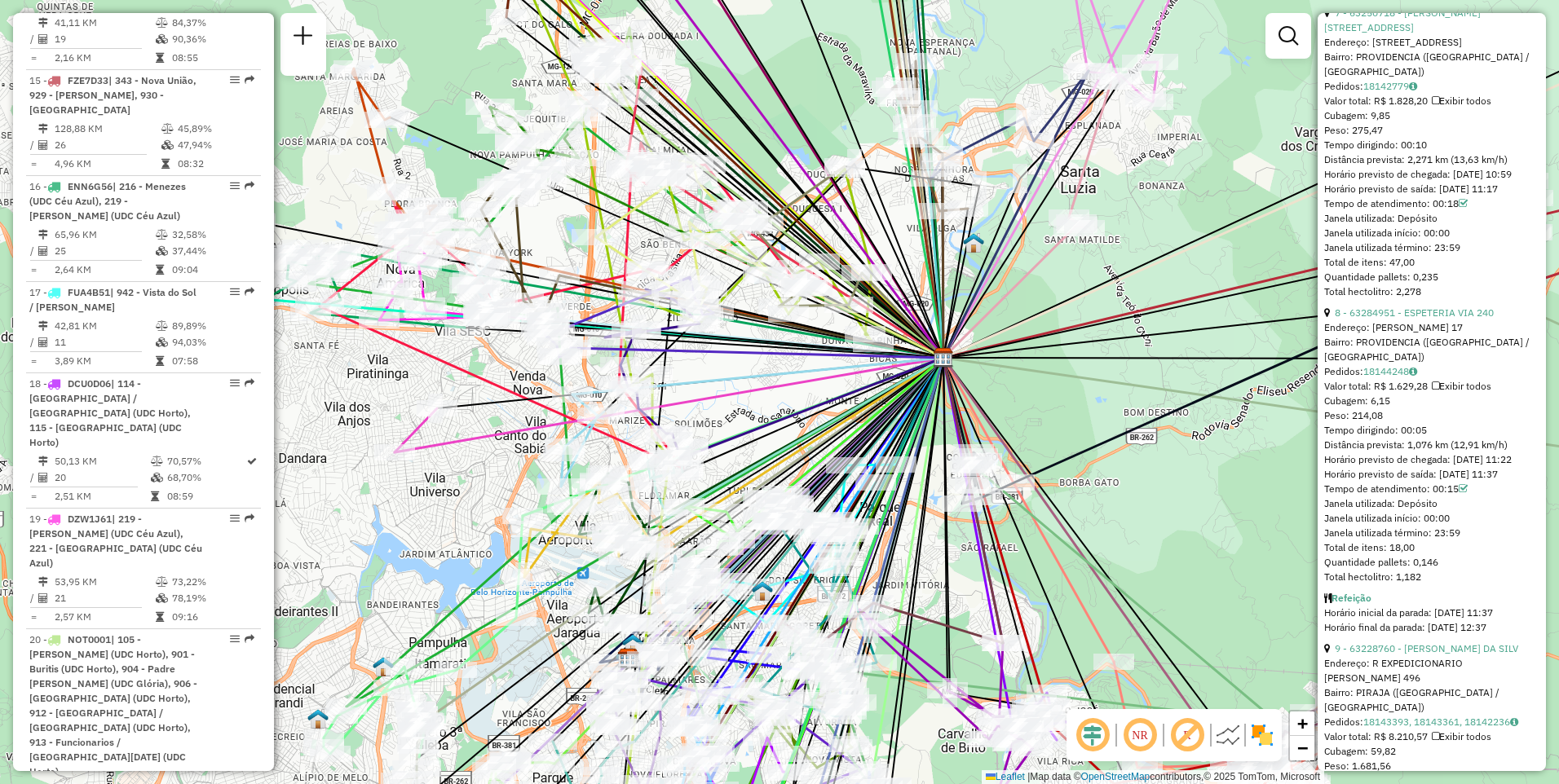
click at [1231, 740] on img at bounding box center [1228, 735] width 26 height 26
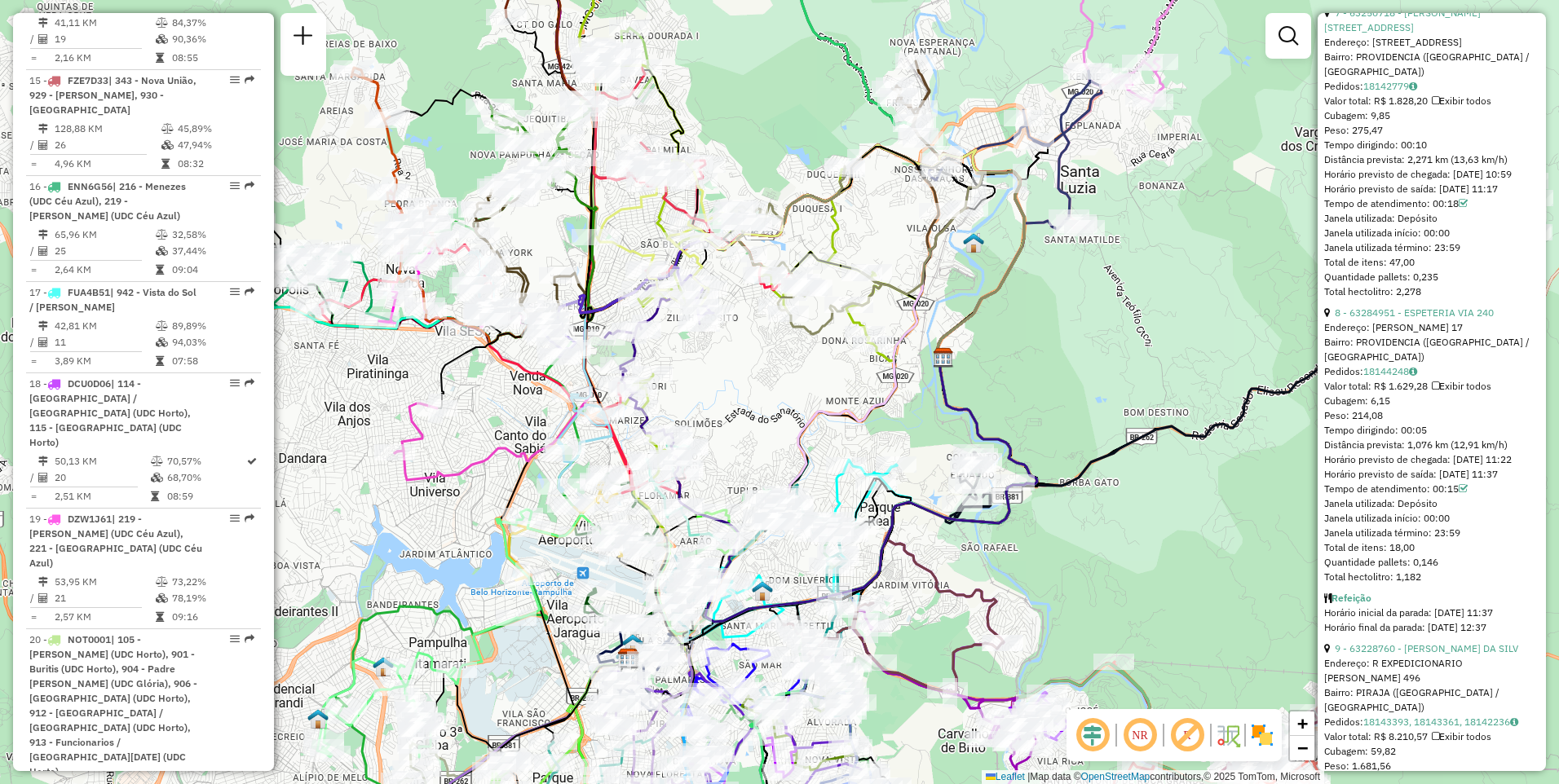
click at [1261, 736] on img at bounding box center [1262, 735] width 26 height 26
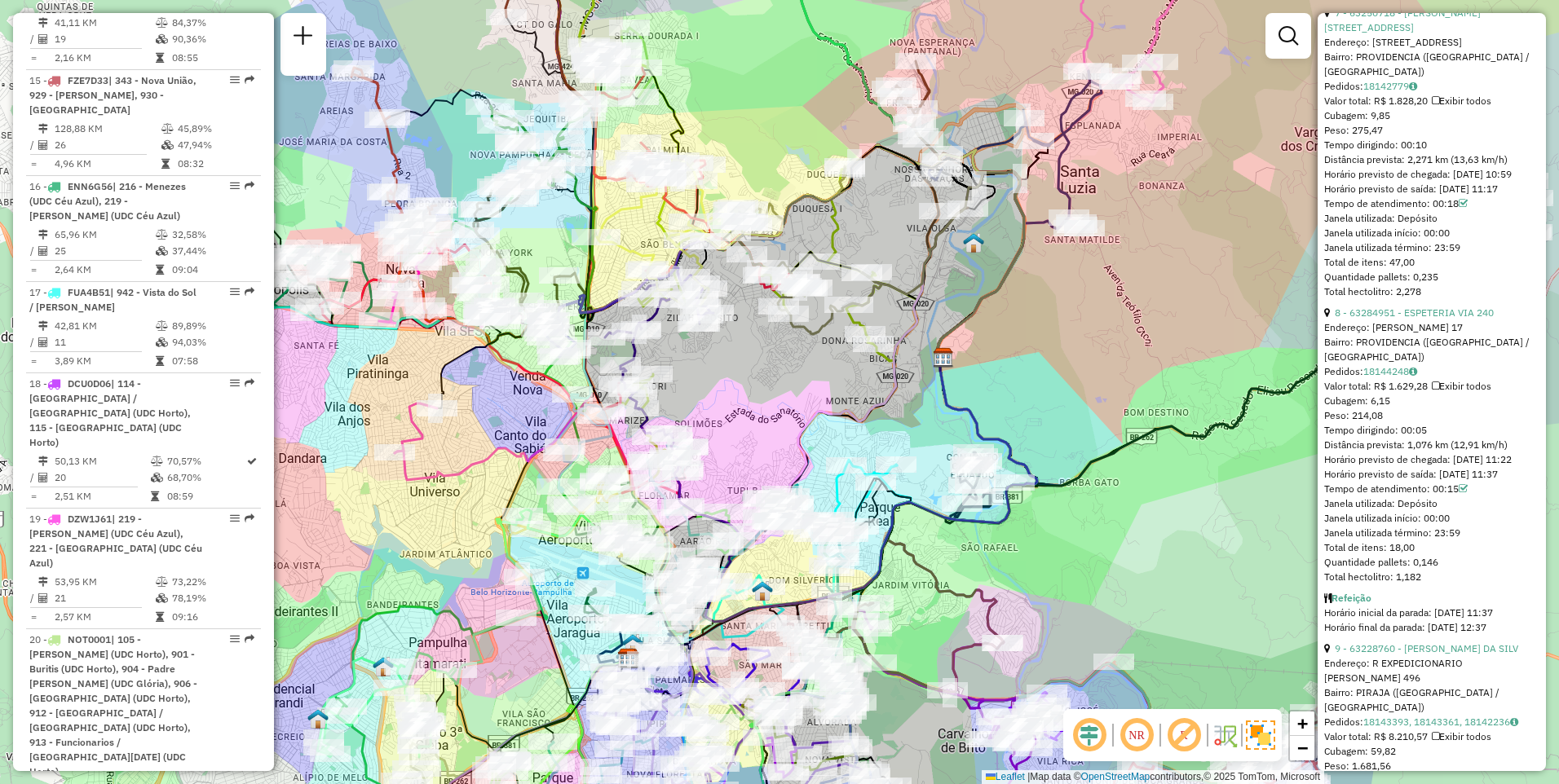
click at [1261, 736] on img at bounding box center [1261, 735] width 30 height 30
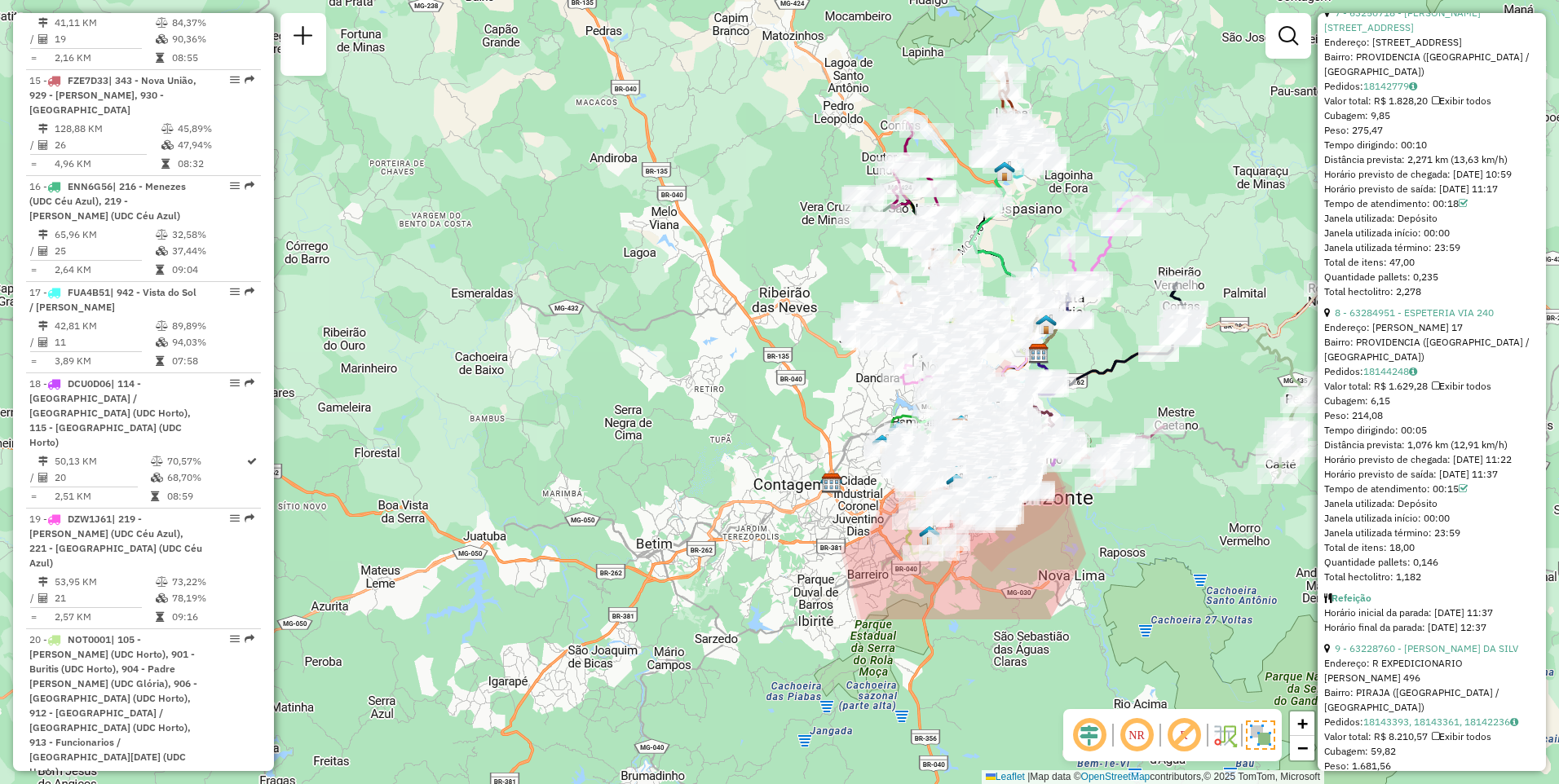
drag, startPoint x: 1177, startPoint y: 650, endPoint x: 1068, endPoint y: 400, distance: 272.7
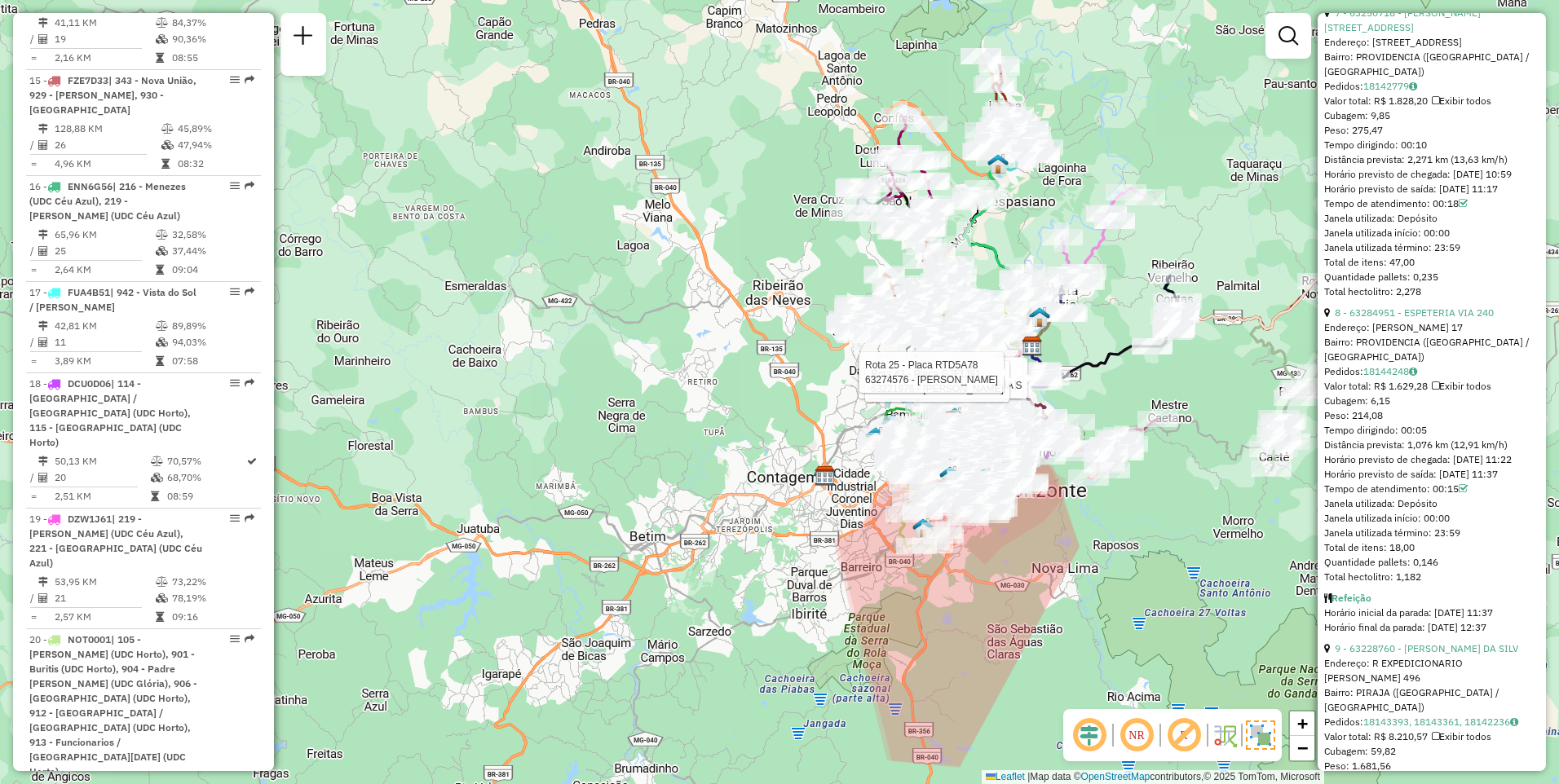
click at [1266, 736] on img at bounding box center [1261, 735] width 30 height 30
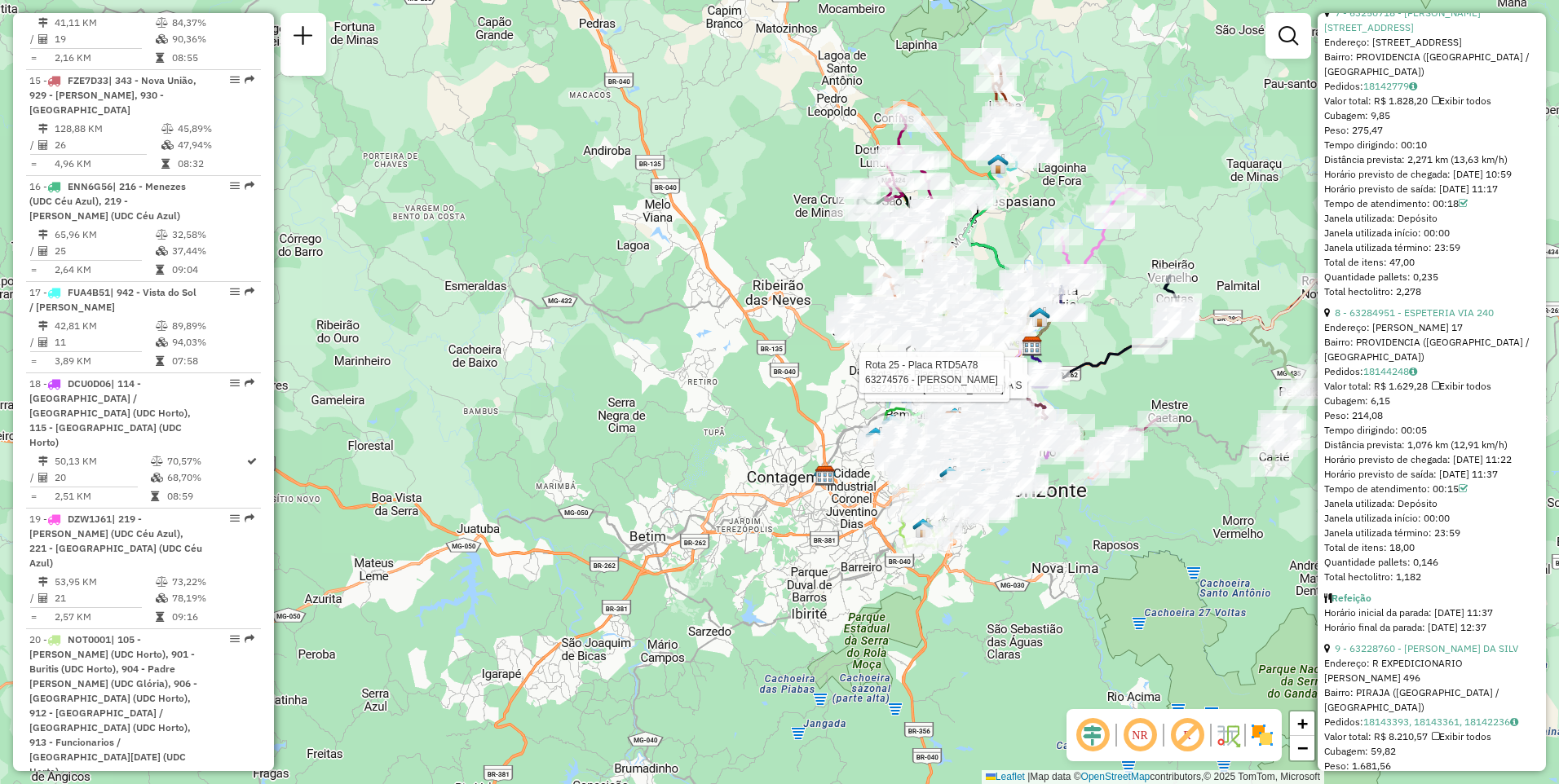
click at [1266, 736] on img at bounding box center [1262, 735] width 26 height 26
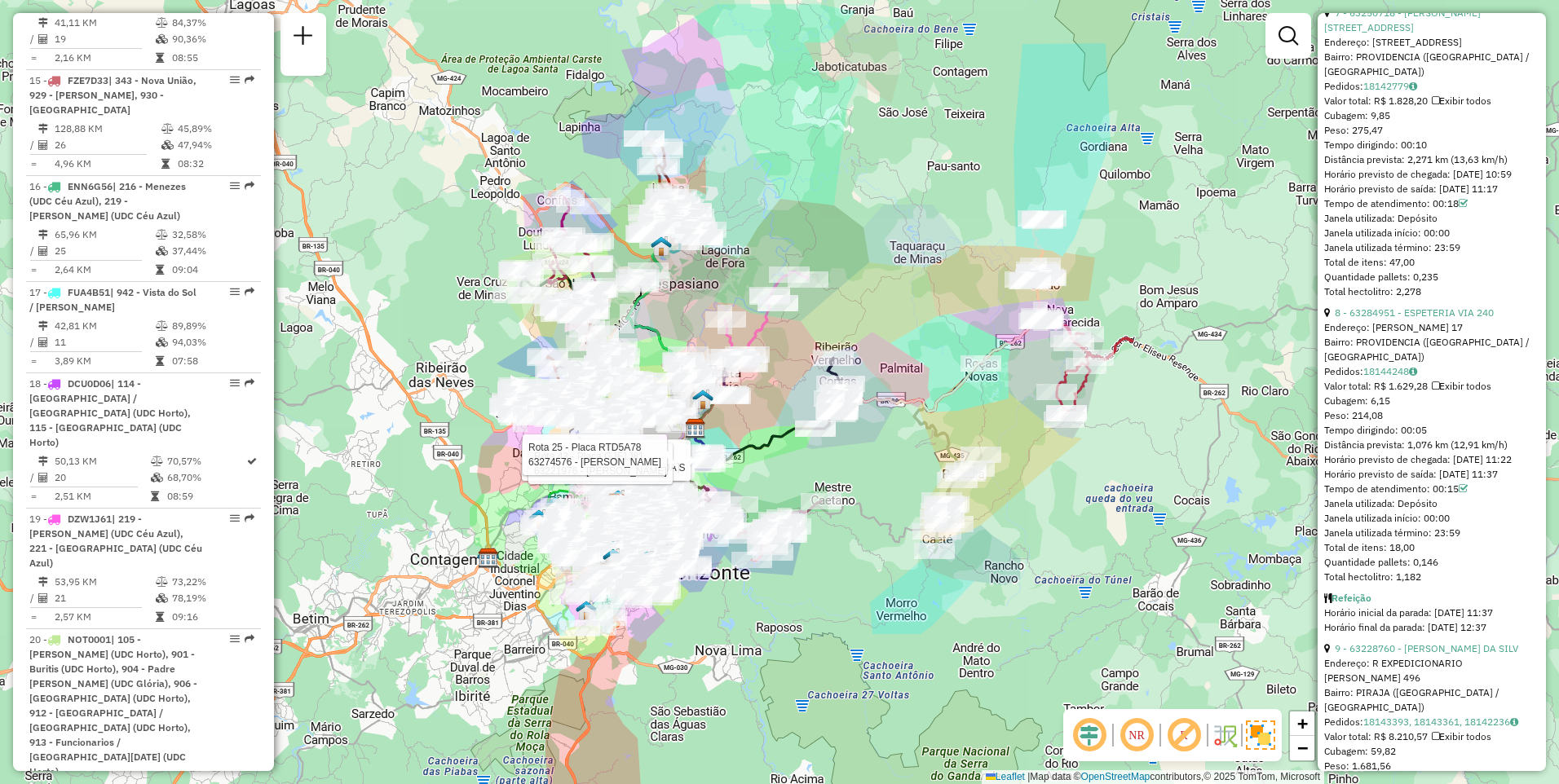
drag, startPoint x: 1236, startPoint y: 545, endPoint x: 899, endPoint y: 627, distance: 346.8
click at [1271, 732] on img at bounding box center [1261, 735] width 30 height 30
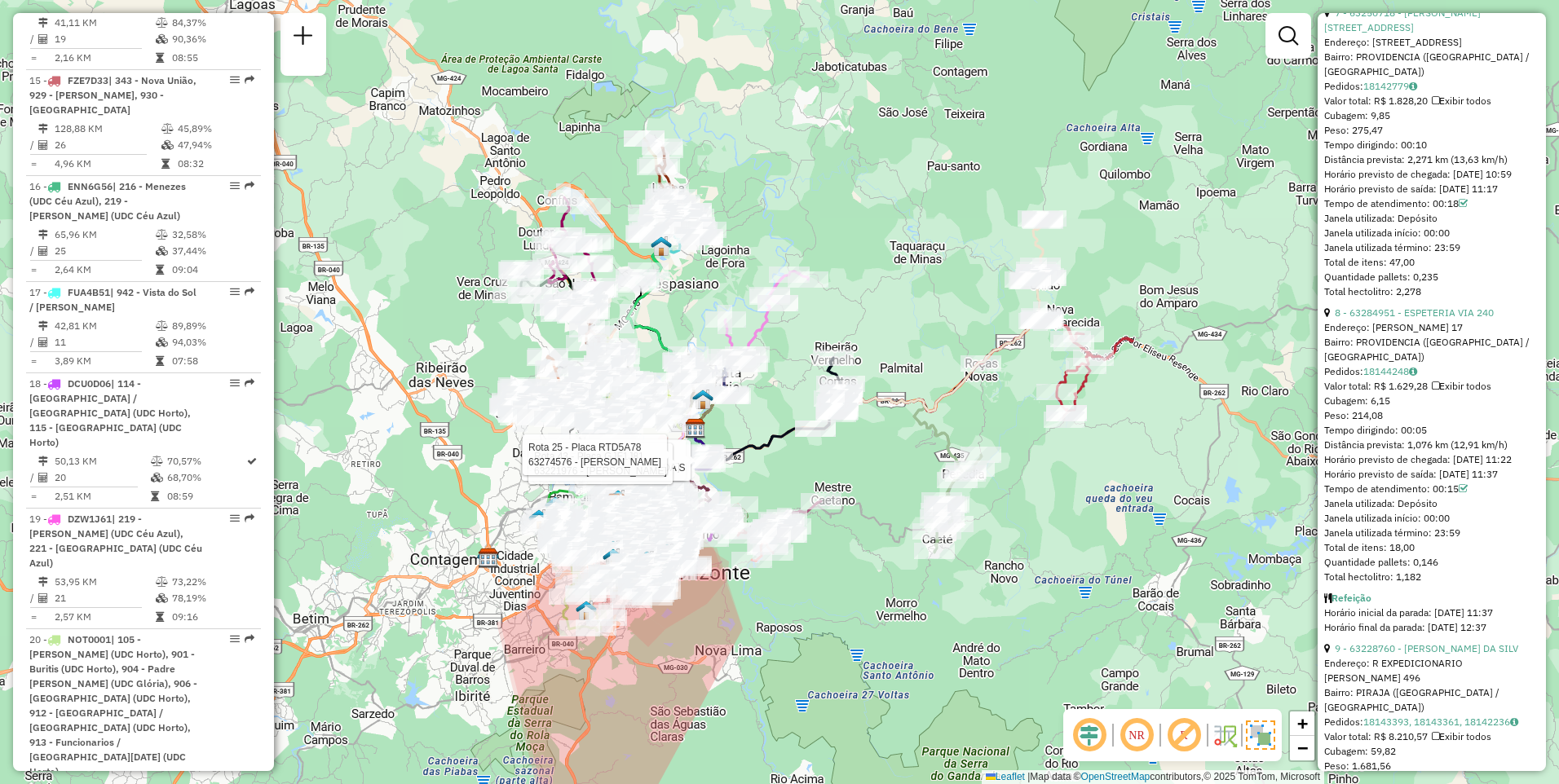
click at [1265, 734] on img at bounding box center [1261, 735] width 30 height 30
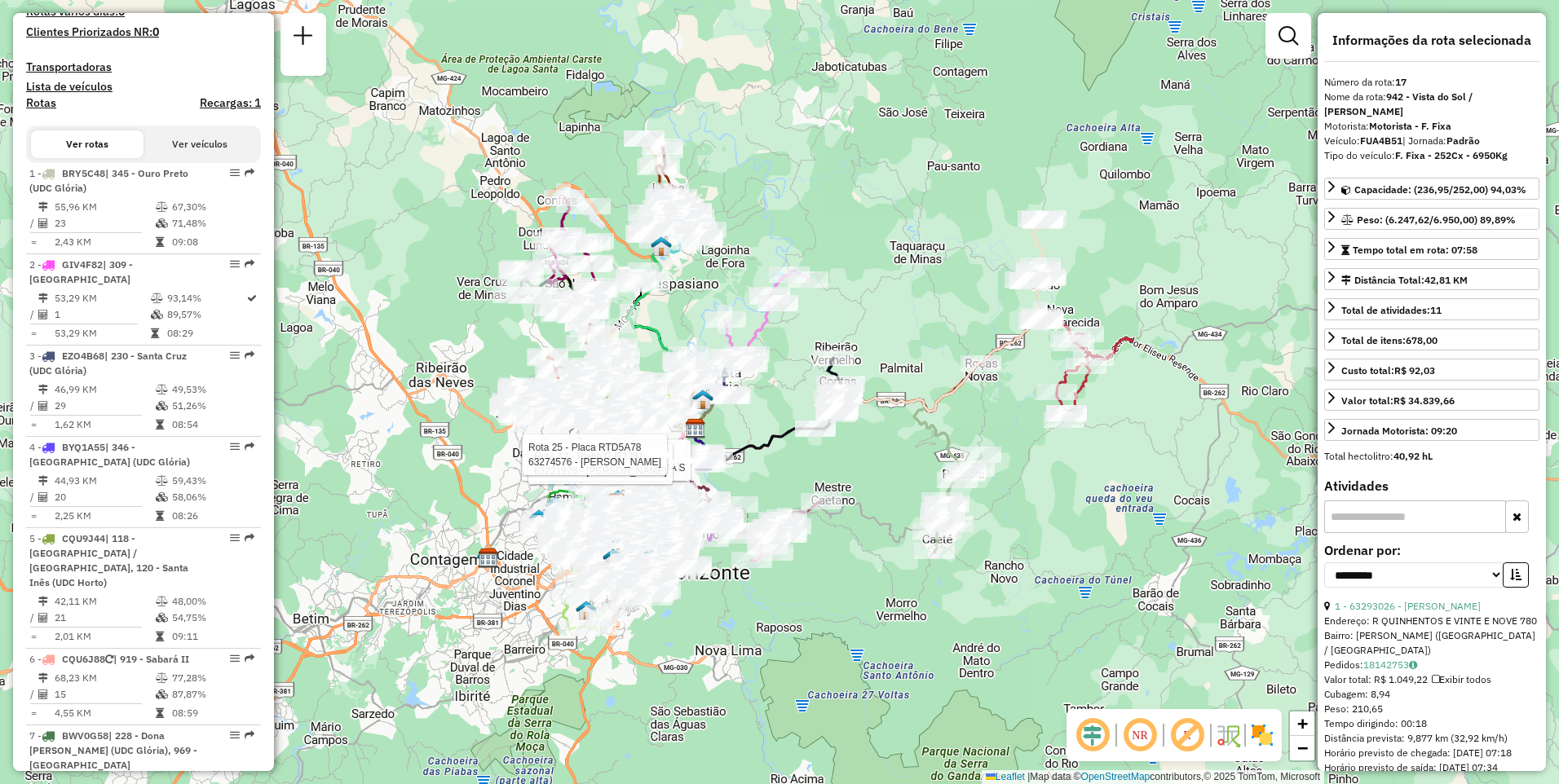
scroll to position [0, 0]
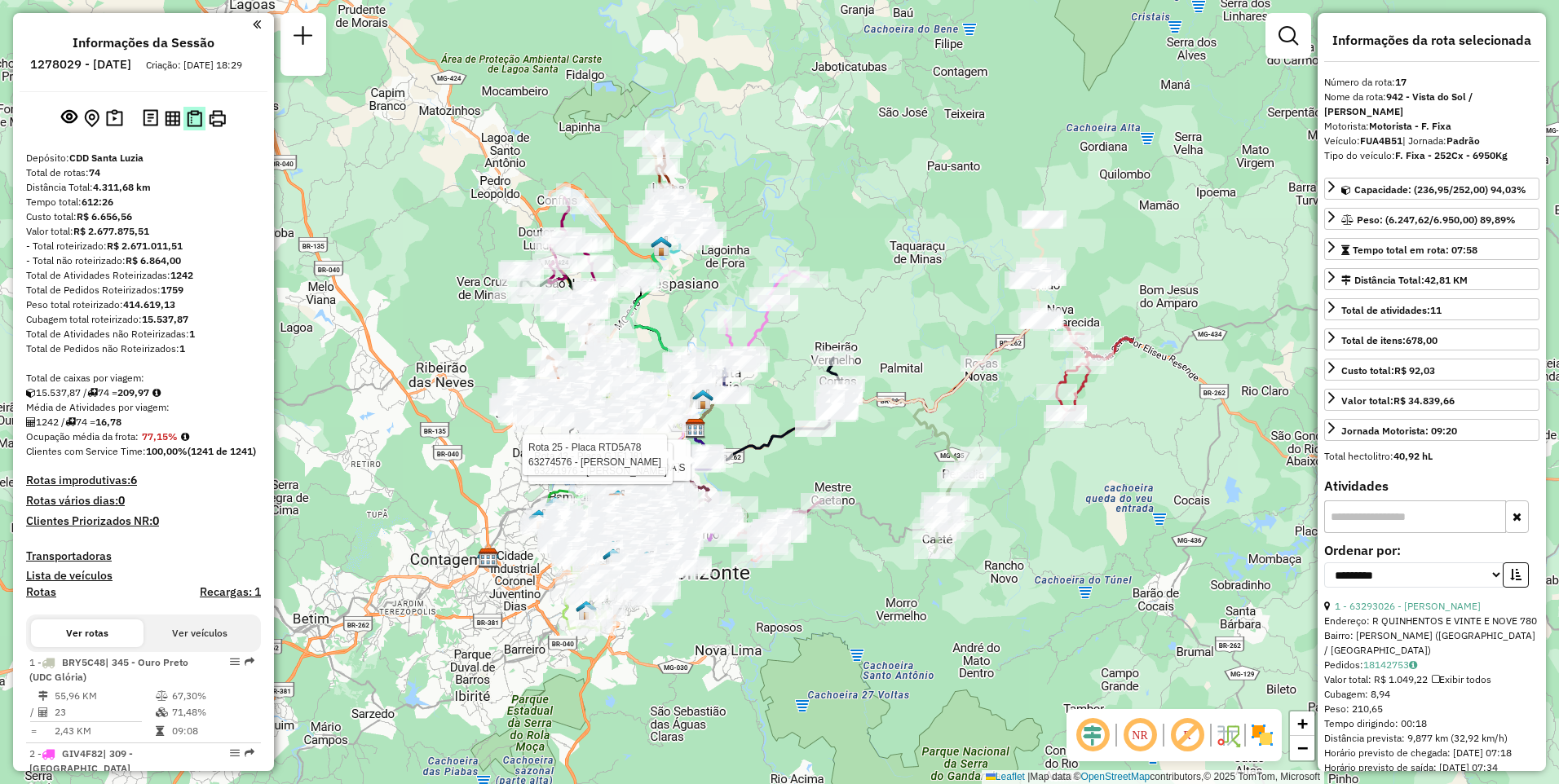
click at [190, 127] on img at bounding box center [194, 119] width 15 height 17
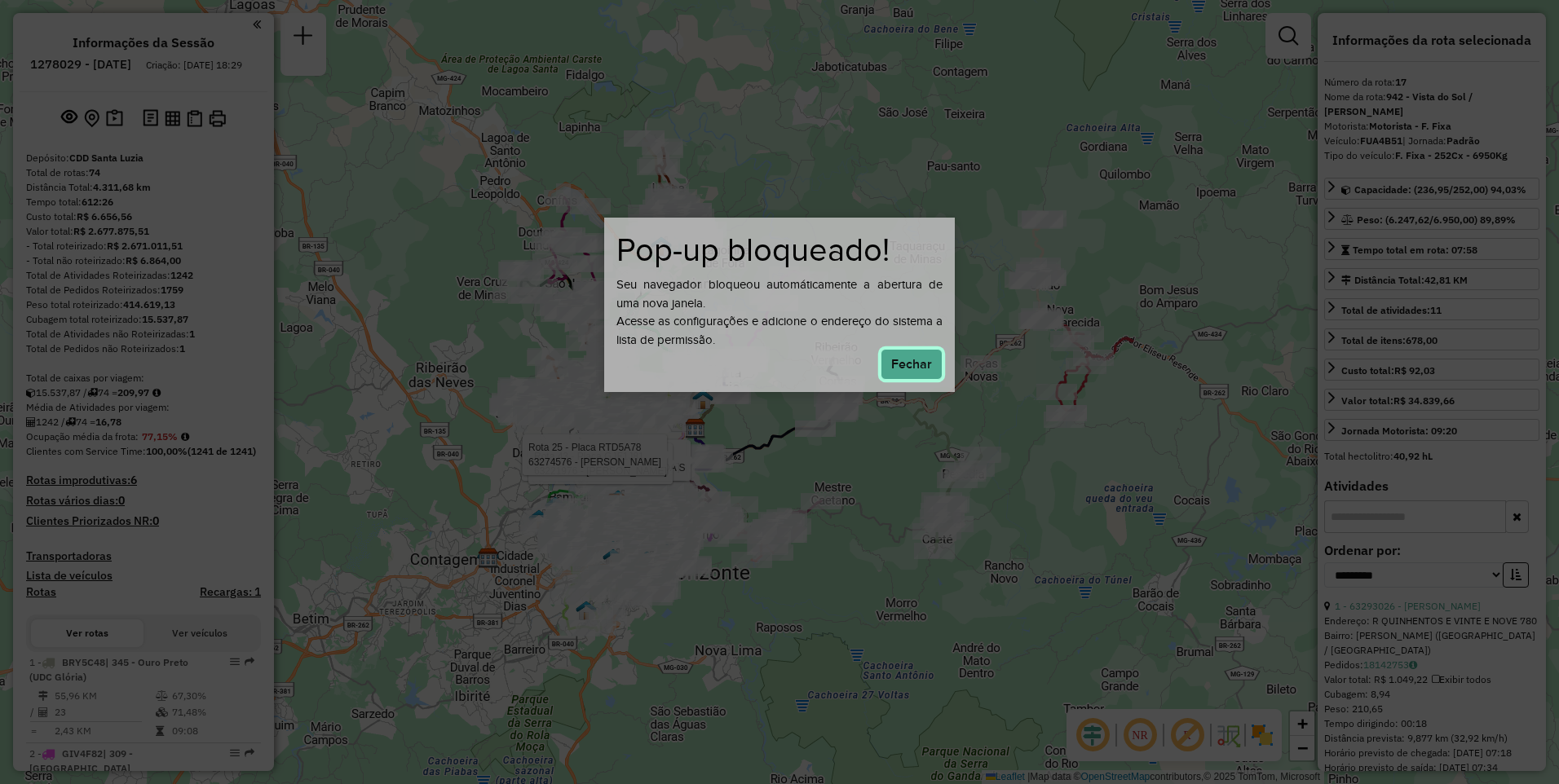
click at [922, 365] on button "Fechar" at bounding box center [911, 364] width 62 height 31
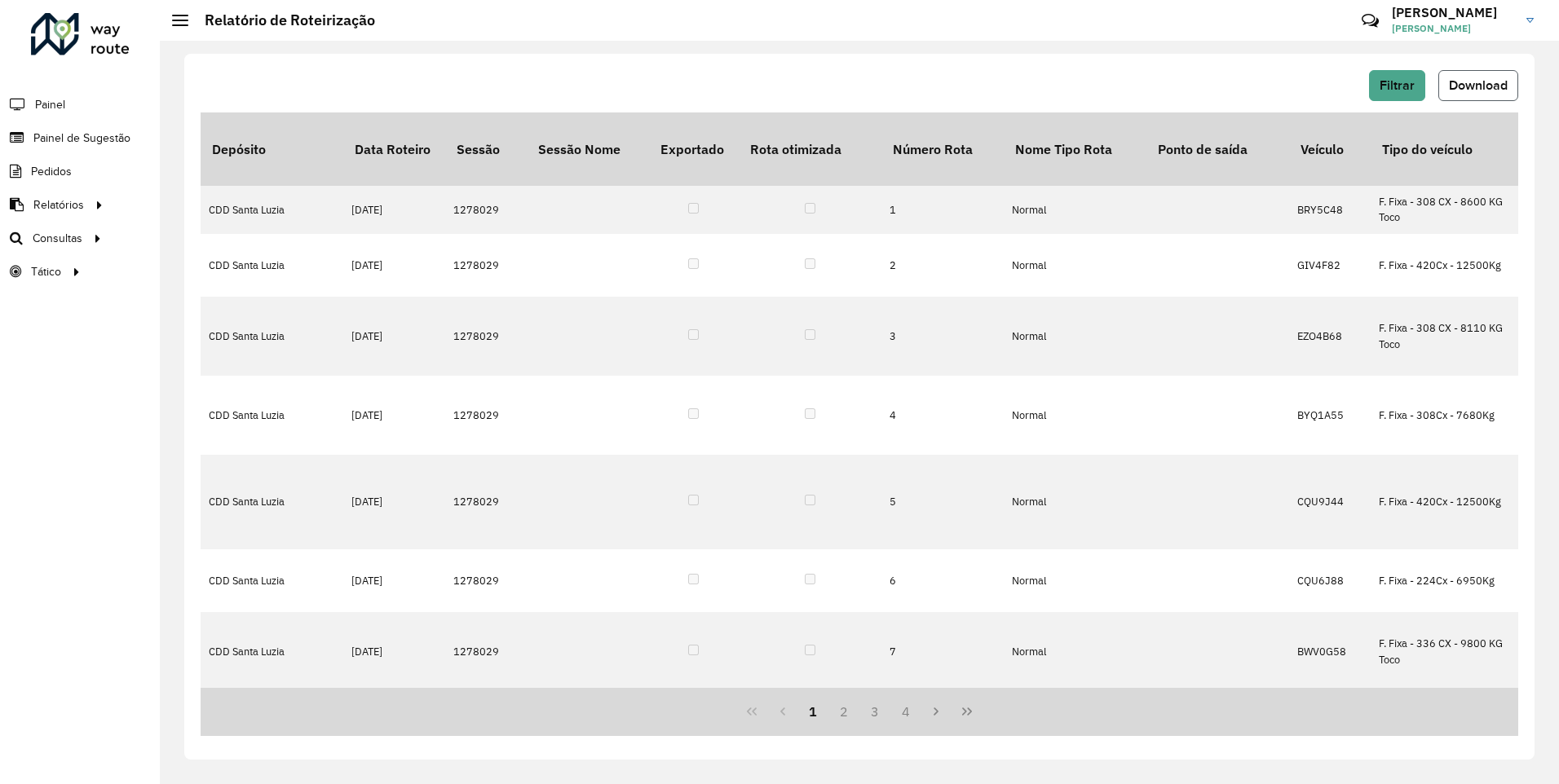
click at [1471, 92] on button "Download" at bounding box center [1479, 85] width 80 height 31
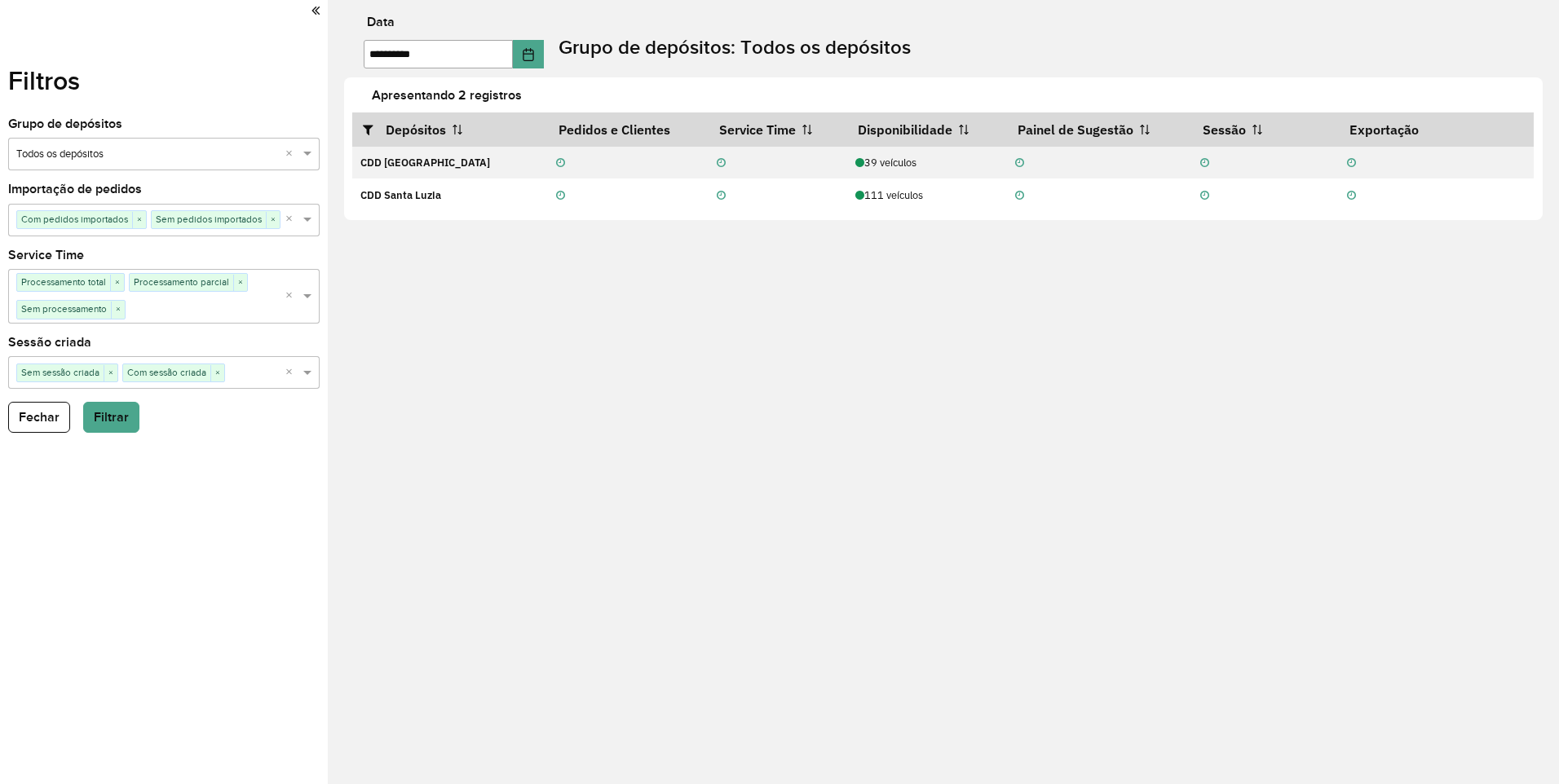
click at [122, 162] on input "text" at bounding box center [147, 154] width 263 height 16
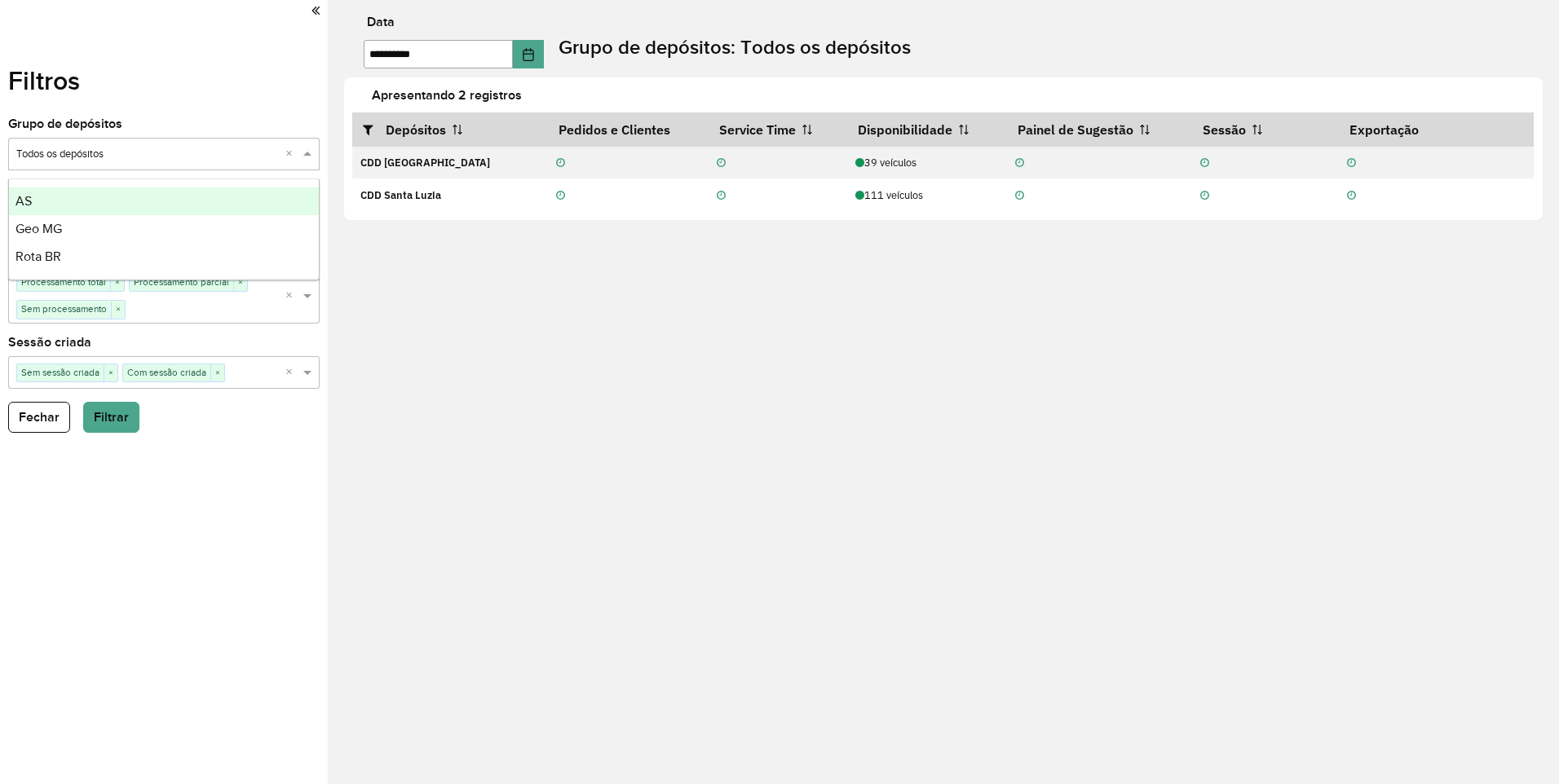
click at [122, 162] on input "text" at bounding box center [147, 154] width 263 height 16
click at [256, 454] on div "Filtros Grupo de depósitos Selecione um grupo × Todos os depósitos × Importação…" at bounding box center [164, 392] width 328 height 784
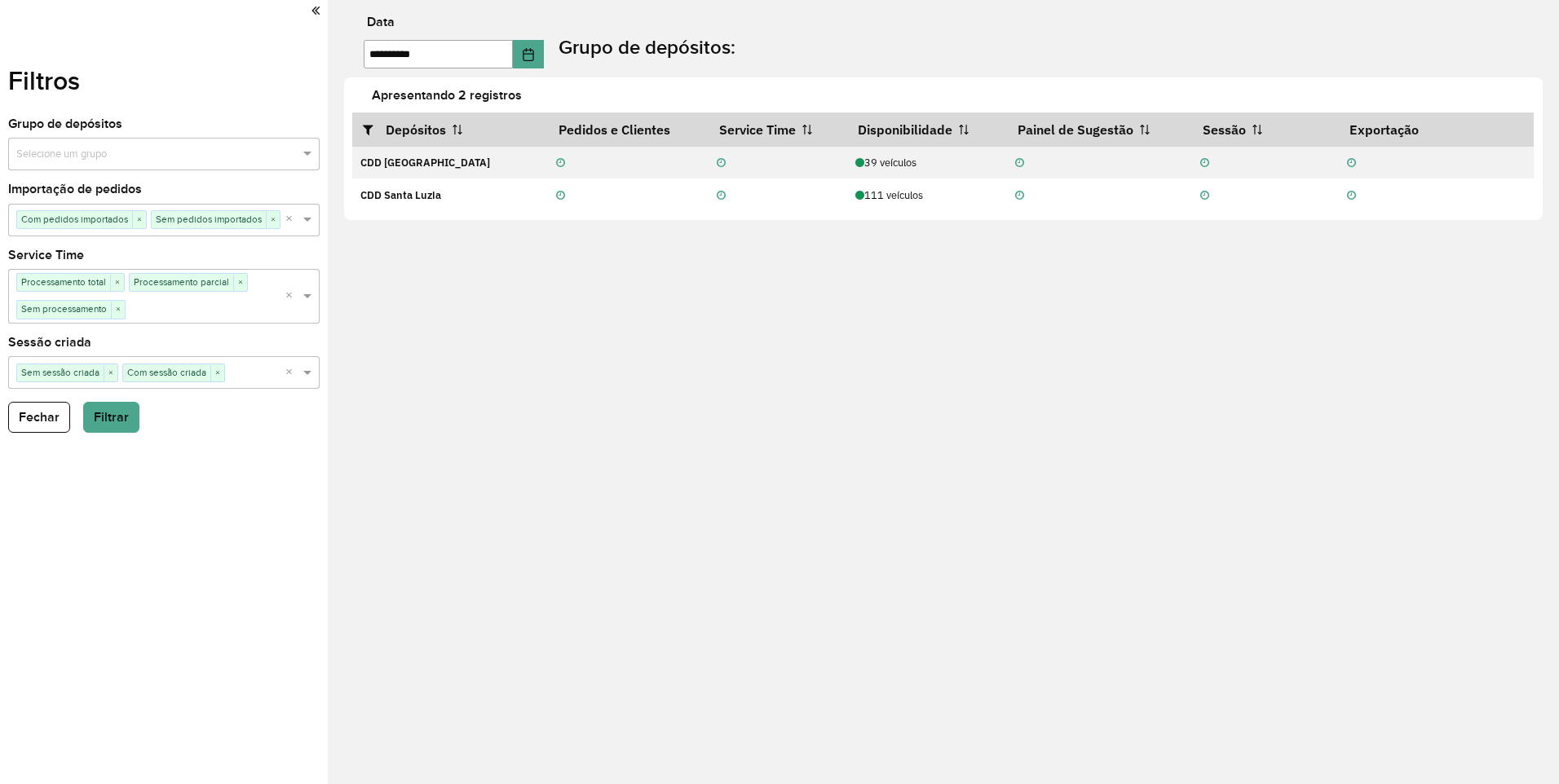
click at [315, 9] on icon at bounding box center [316, 10] width 9 height 14
